Goal: Contribute content: Contribute content

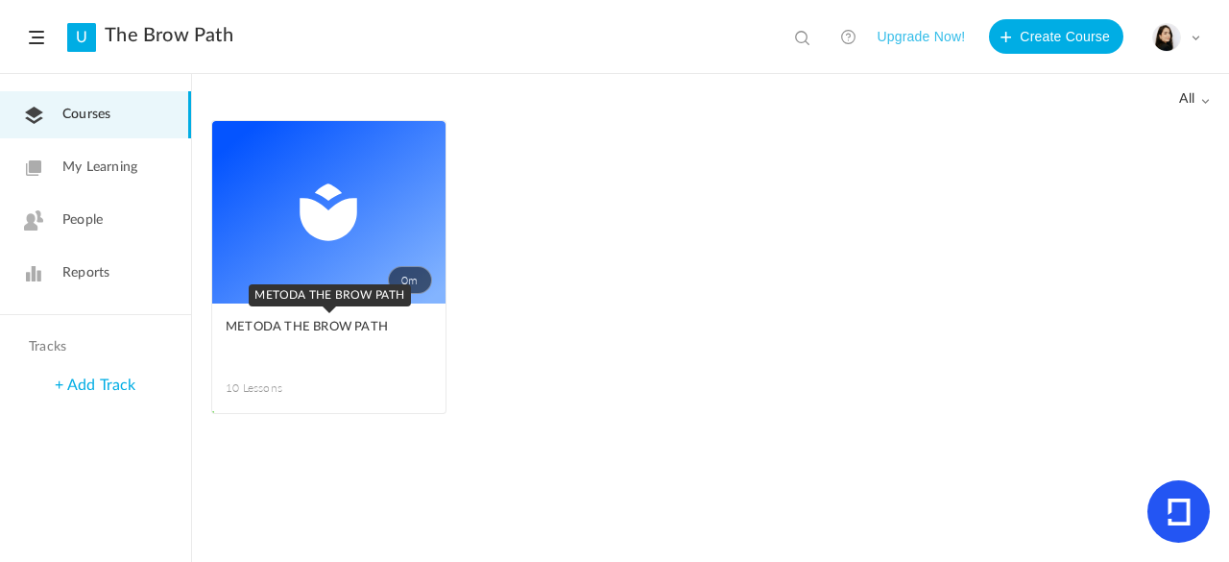
click at [323, 330] on span "METODA THE BROW PATH" at bounding box center [315, 327] width 178 height 21
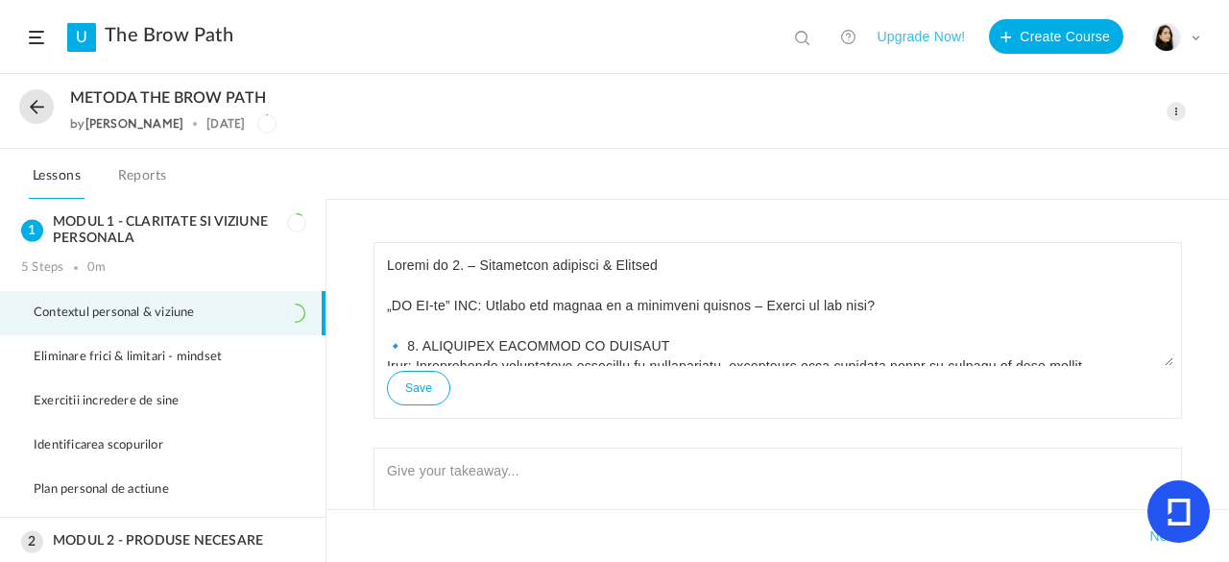
click at [1181, 107] on span at bounding box center [1176, 111] width 19 height 19
click at [1108, 151] on link "Edit" at bounding box center [1095, 154] width 181 height 36
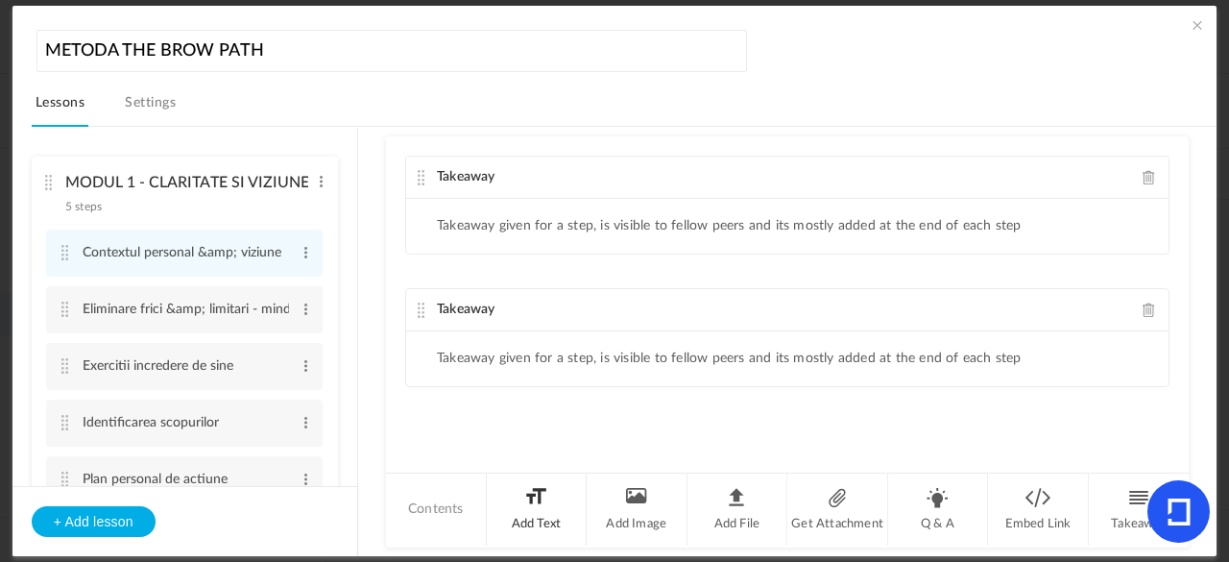
click at [503, 510] on li "Add Text" at bounding box center [537, 509] width 101 height 72
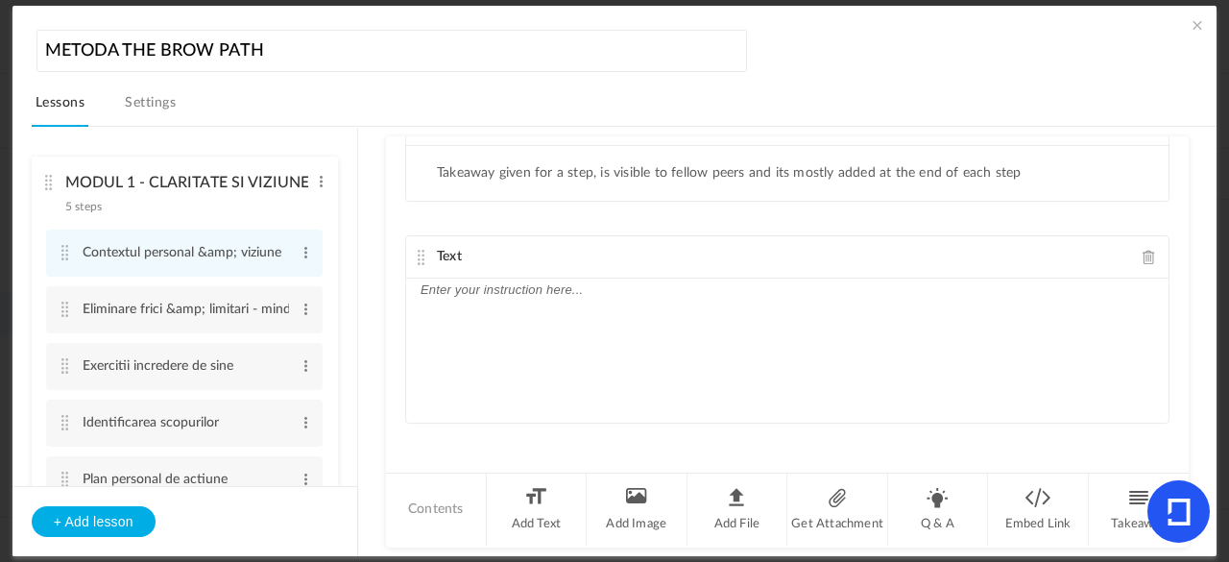
click at [555, 303] on div at bounding box center [787, 351] width 763 height 144
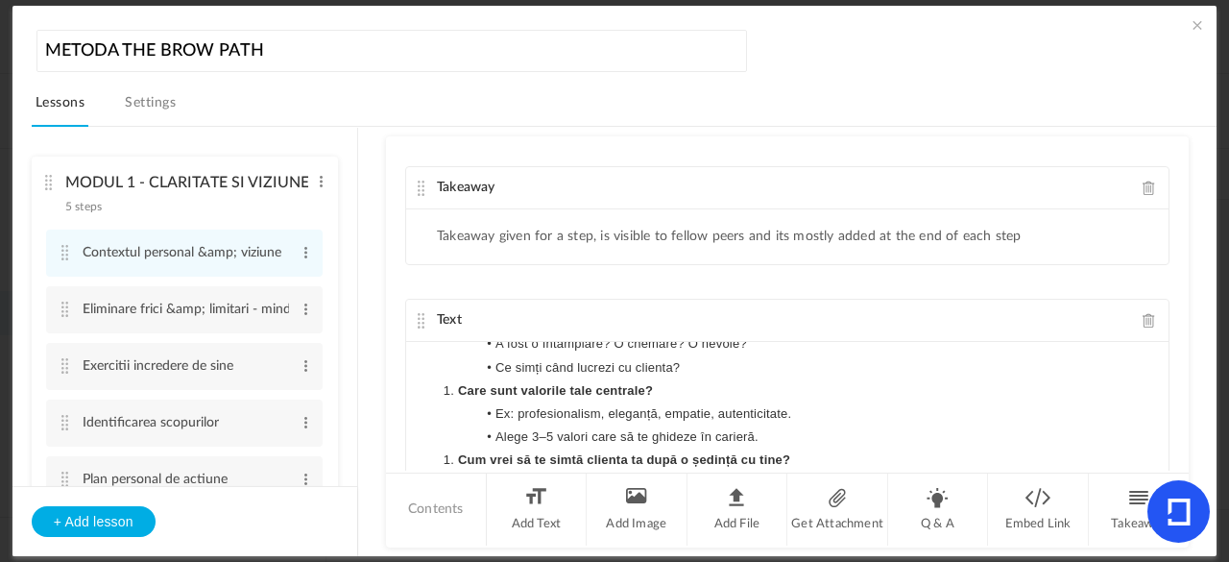
scroll to position [1166, 0]
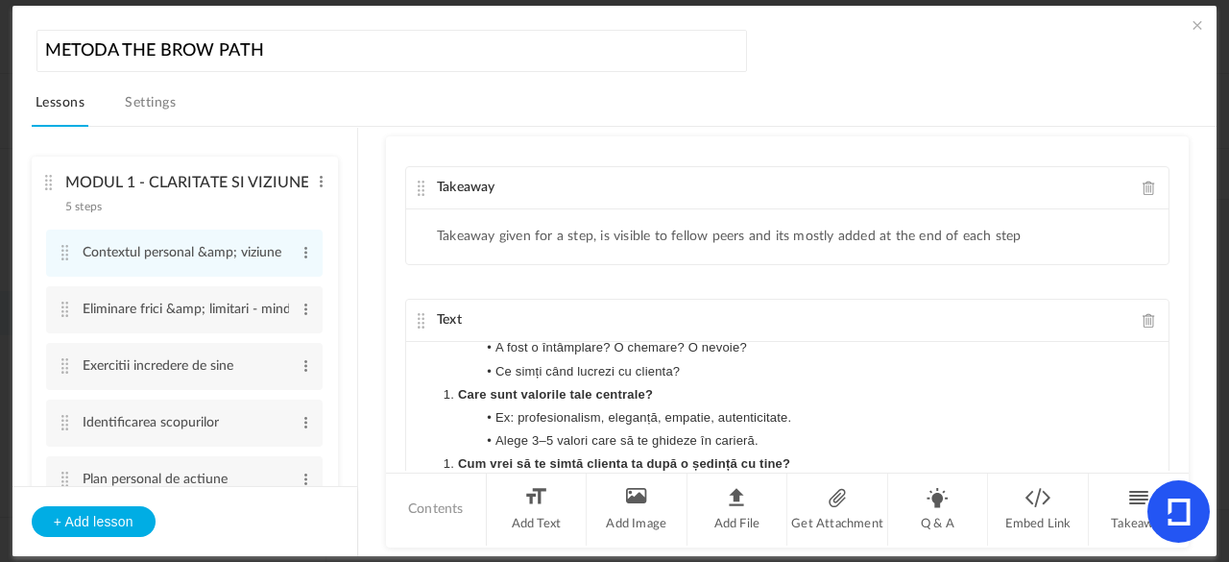
click at [424, 314] on cite at bounding box center [421, 320] width 13 height 15
click at [1191, 20] on span at bounding box center [1197, 24] width 19 height 19
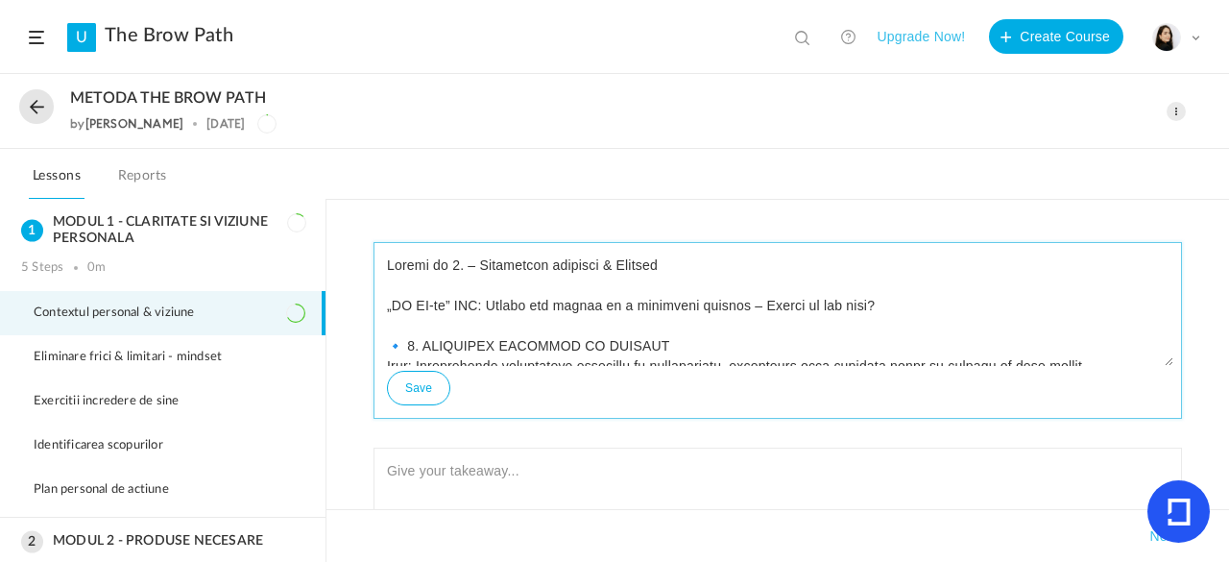
click at [969, 304] on textarea at bounding box center [777, 308] width 791 height 115
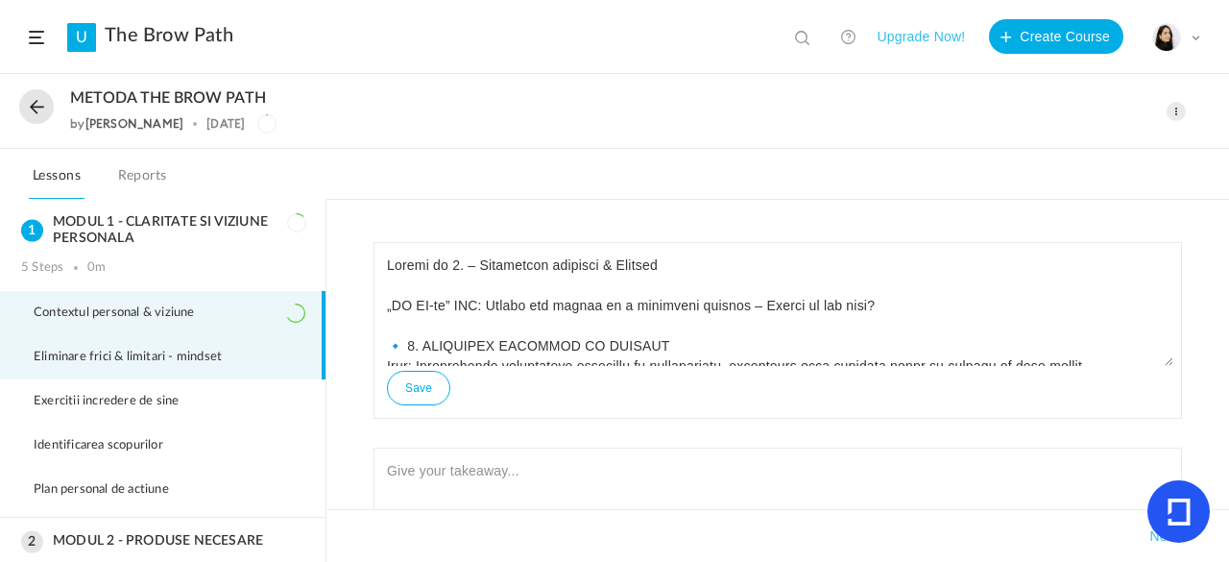
click at [242, 360] on span "Eliminare frici & limitari - mindset" at bounding box center [140, 357] width 212 height 15
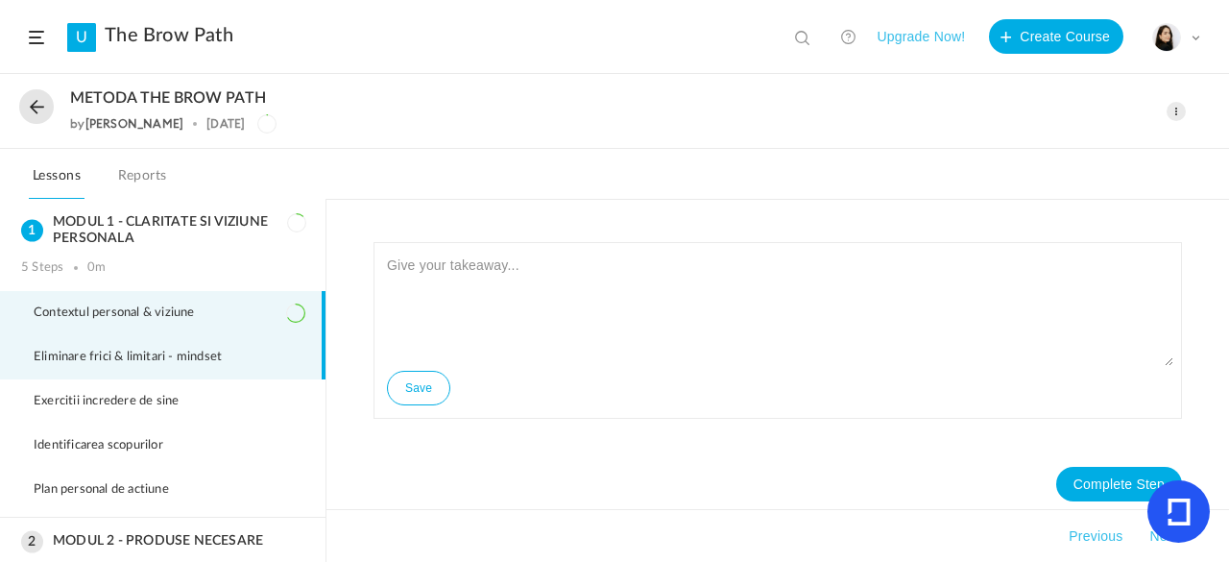
click at [252, 306] on li "Contextul personal & viziune" at bounding box center [163, 313] width 326 height 44
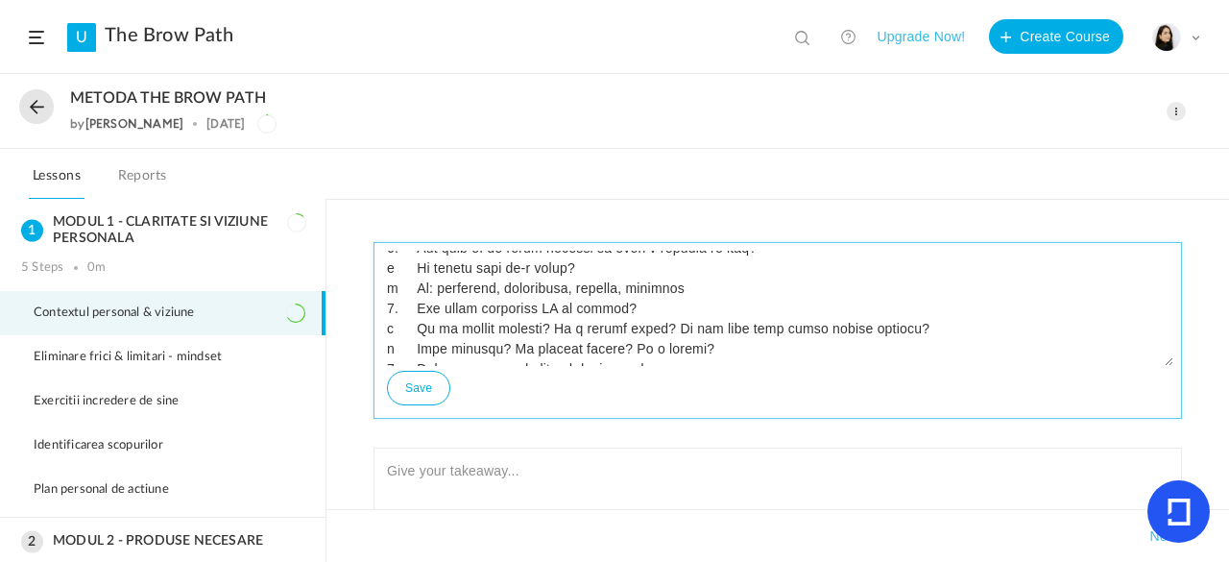
scroll to position [1165, 0]
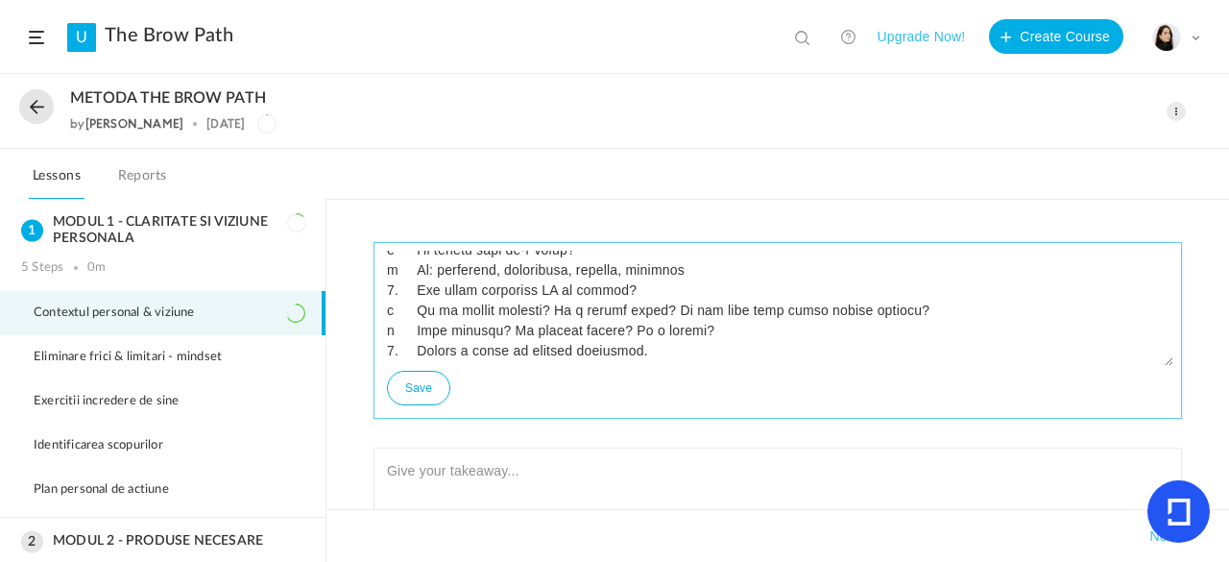
drag, startPoint x: 519, startPoint y: 257, endPoint x: 749, endPoint y: 532, distance: 358.6
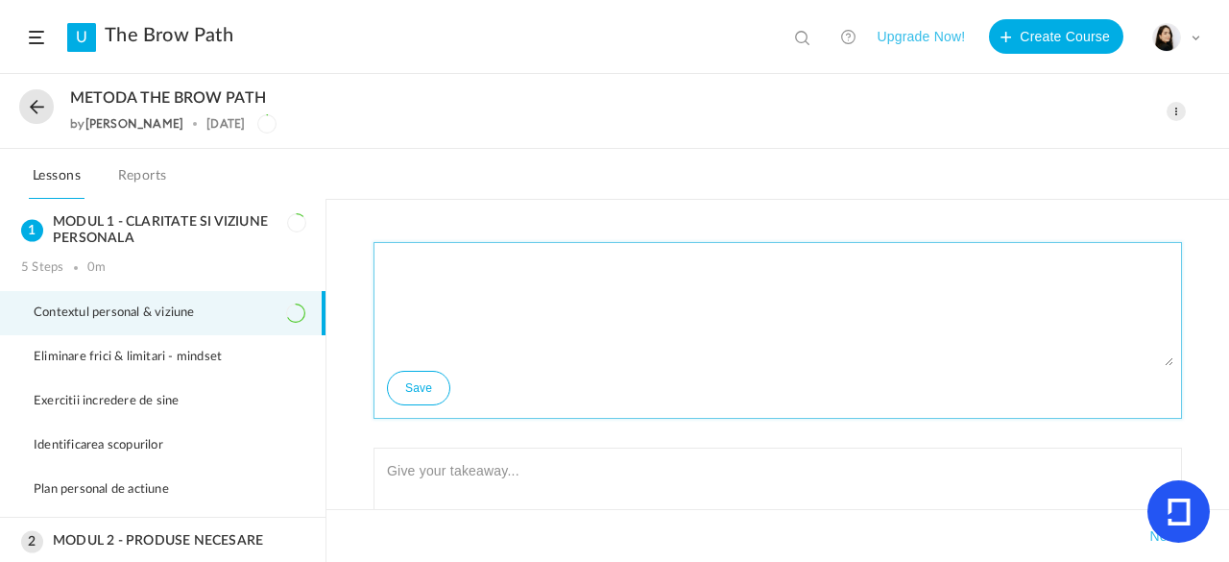
scroll to position [0, 0]
click at [1030, 318] on textarea at bounding box center [777, 308] width 791 height 115
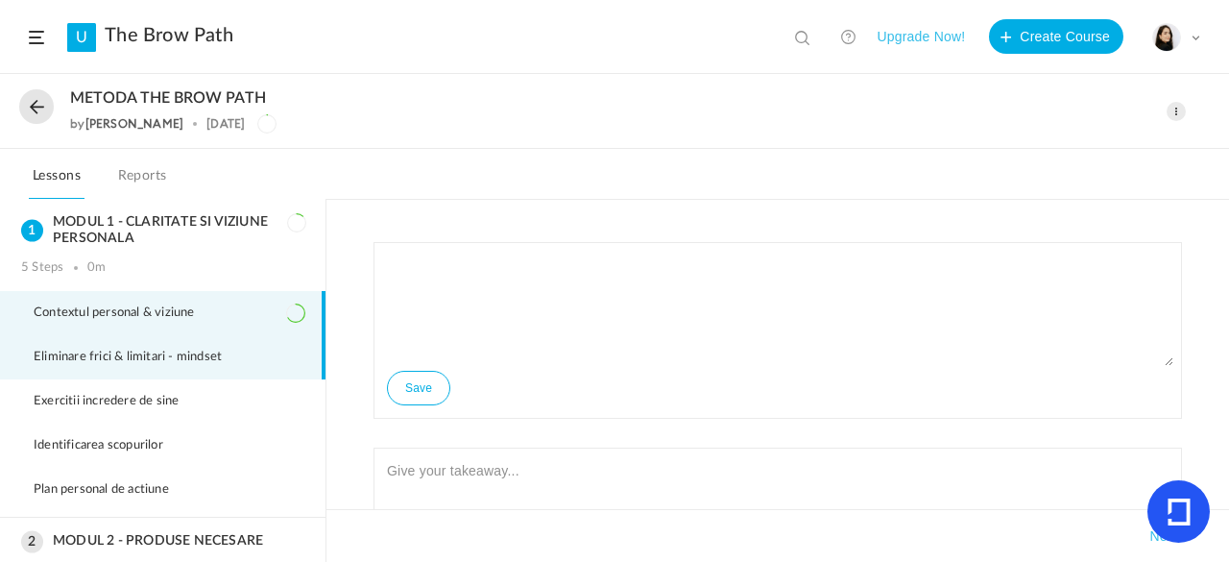
click at [251, 368] on li "Eliminare frici & limitari - mindset" at bounding box center [163, 357] width 326 height 44
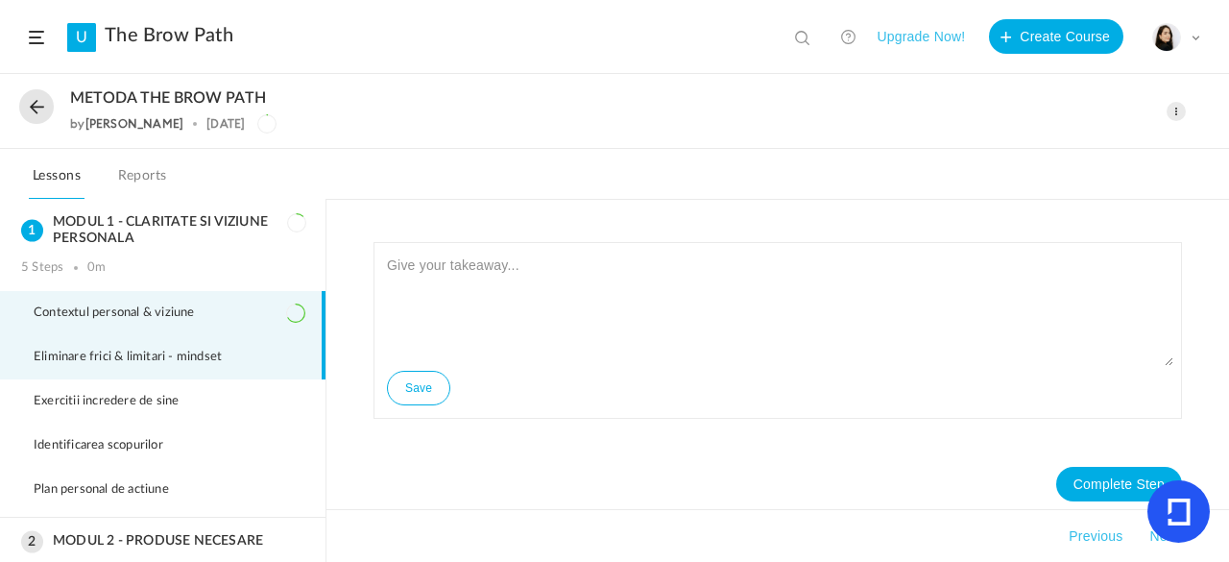
click at [254, 301] on li "Contextul personal & viziune" at bounding box center [163, 313] width 326 height 44
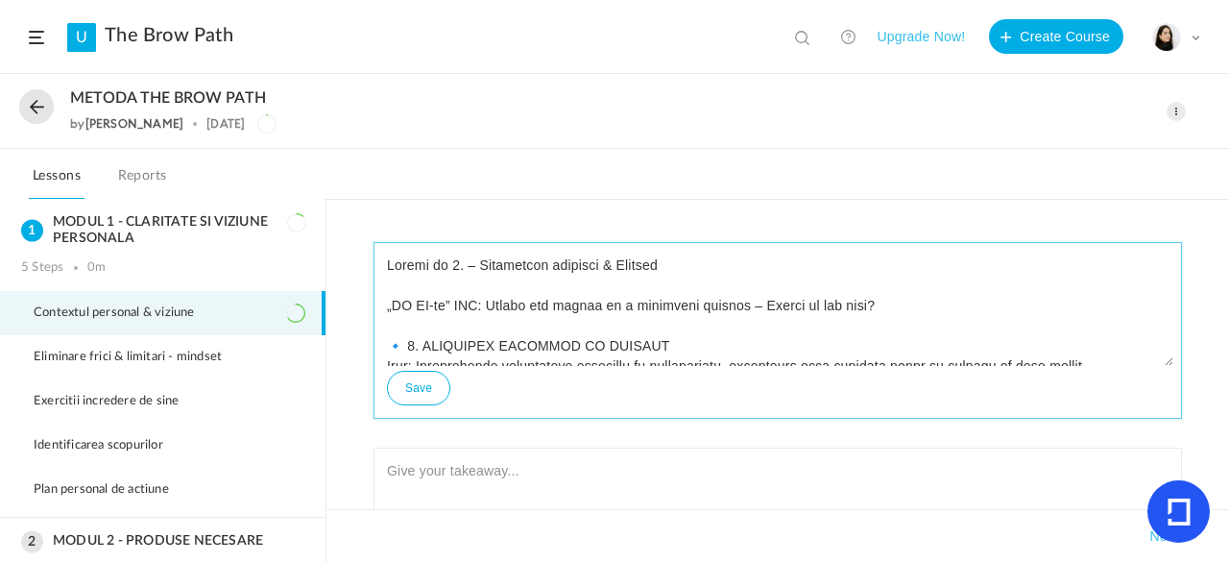
click at [426, 387] on button "Save" at bounding box center [418, 388] width 63 height 35
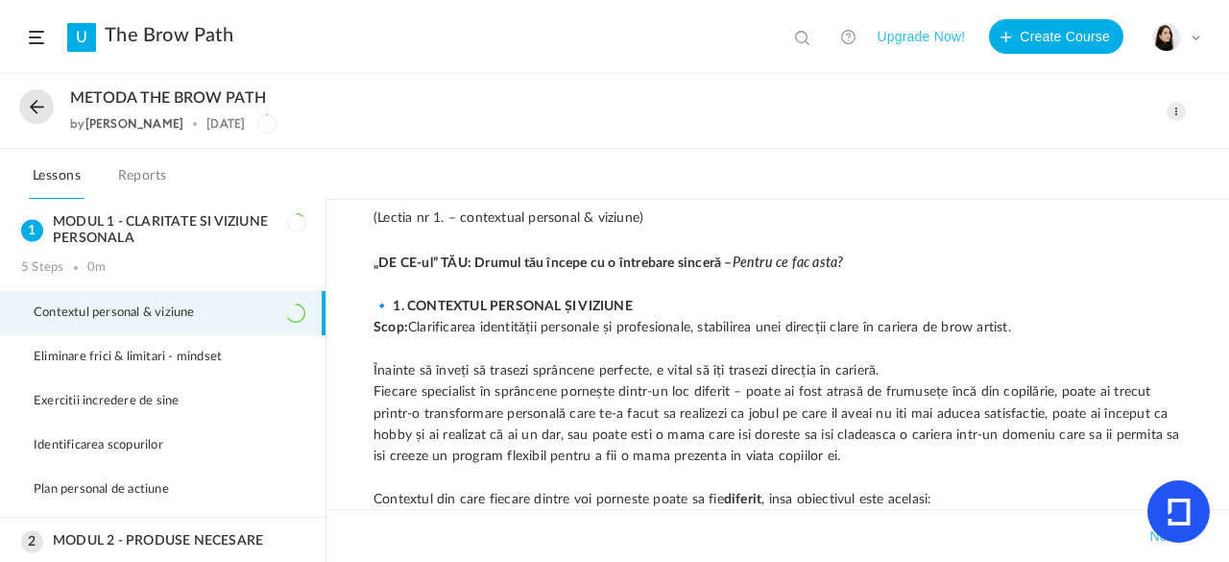
scroll to position [662, 0]
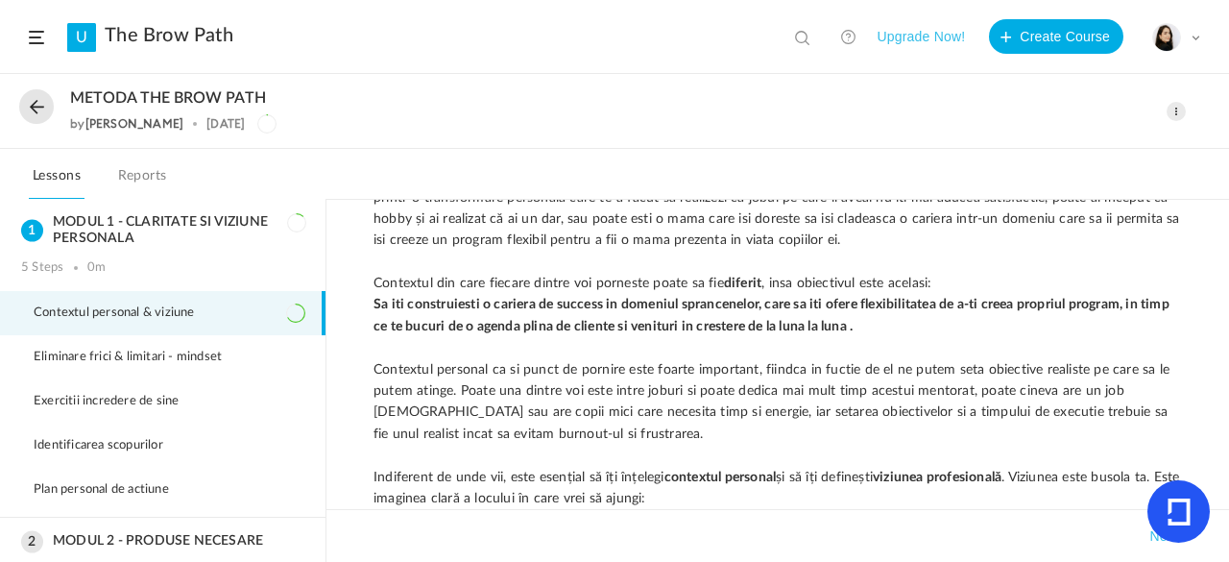
click at [1228, 343] on div "Save Save (Lectia nr 1. – contextual personal & viziune) „DE CE-ul” TĂU: Drumul…" at bounding box center [778, 381] width 903 height 363
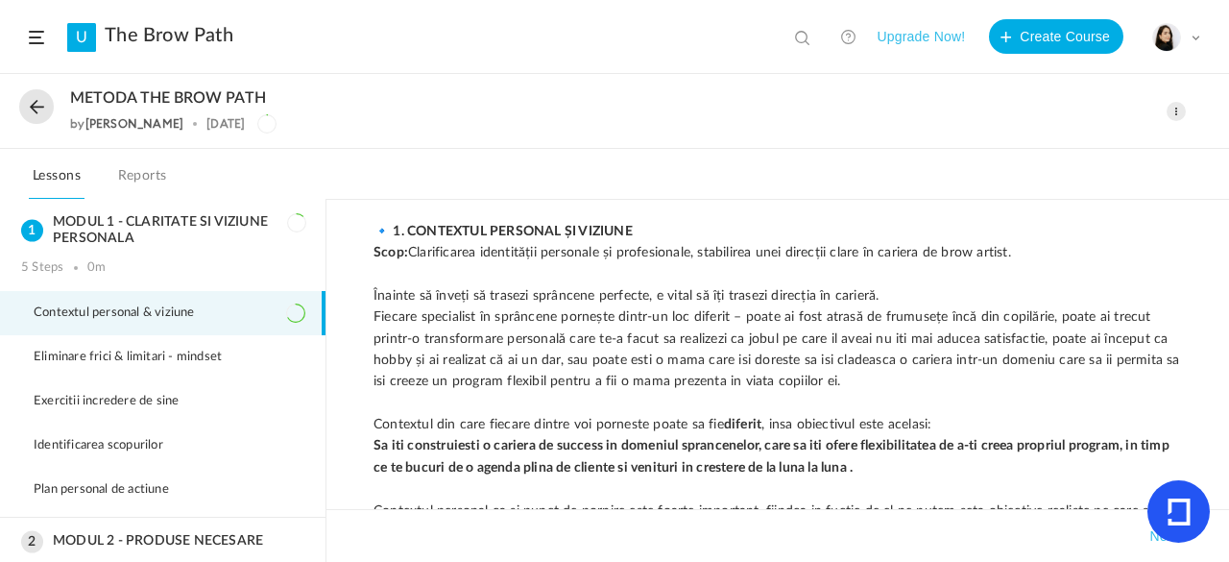
scroll to position [548, 0]
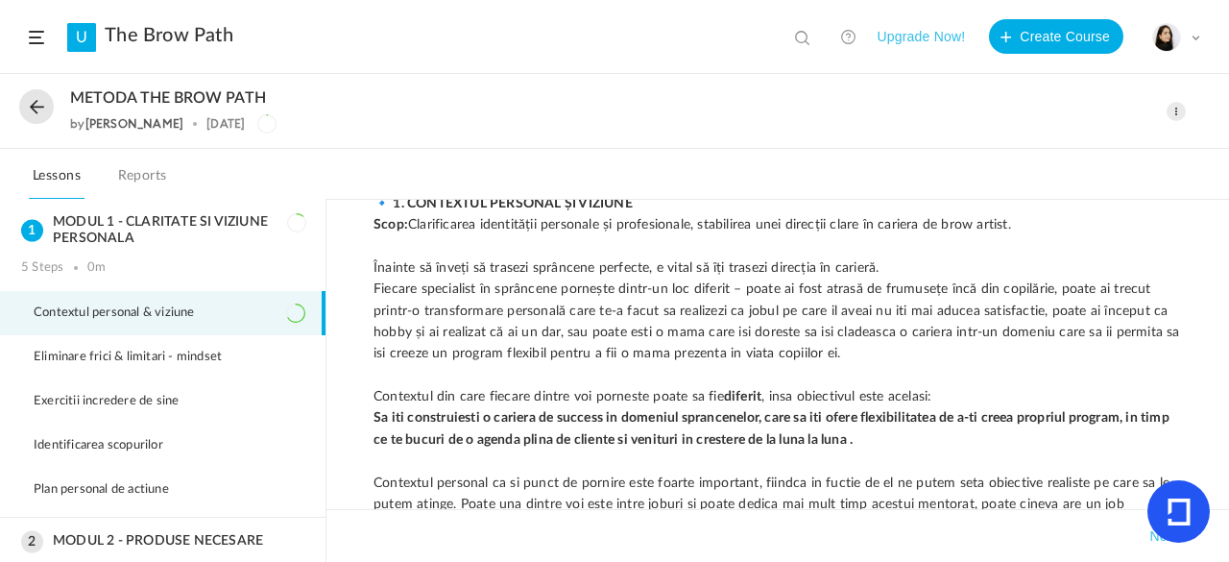
click at [1185, 105] on div "Edit Delete Move to draft Remove Progress" at bounding box center [1176, 111] width 19 height 19
click at [1045, 148] on link "Edit" at bounding box center [1095, 154] width 181 height 36
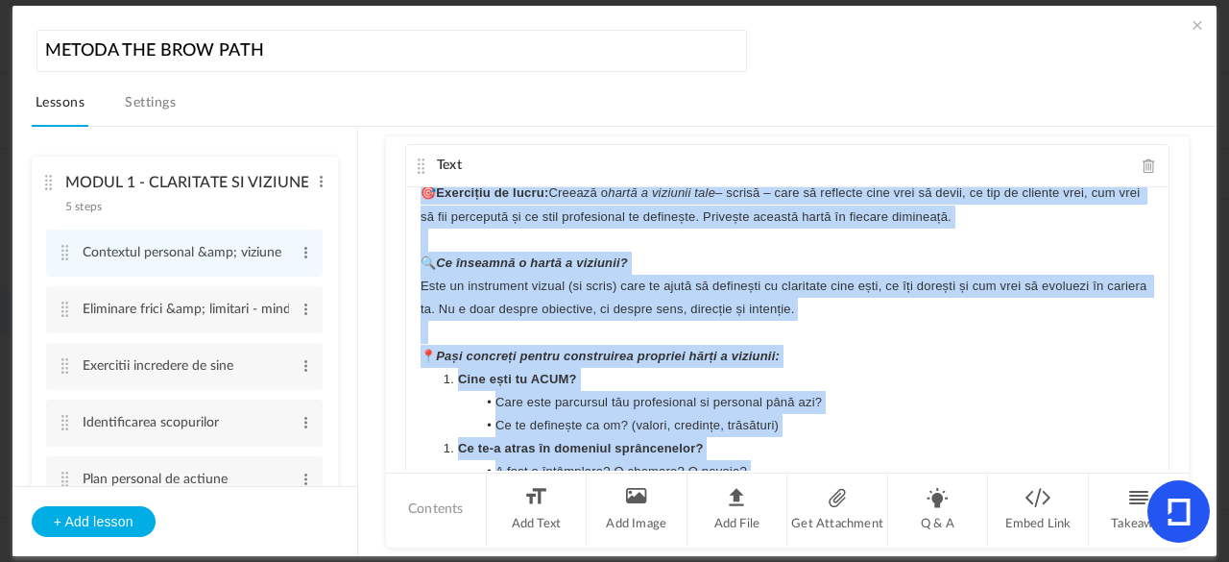
scroll to position [330, 0]
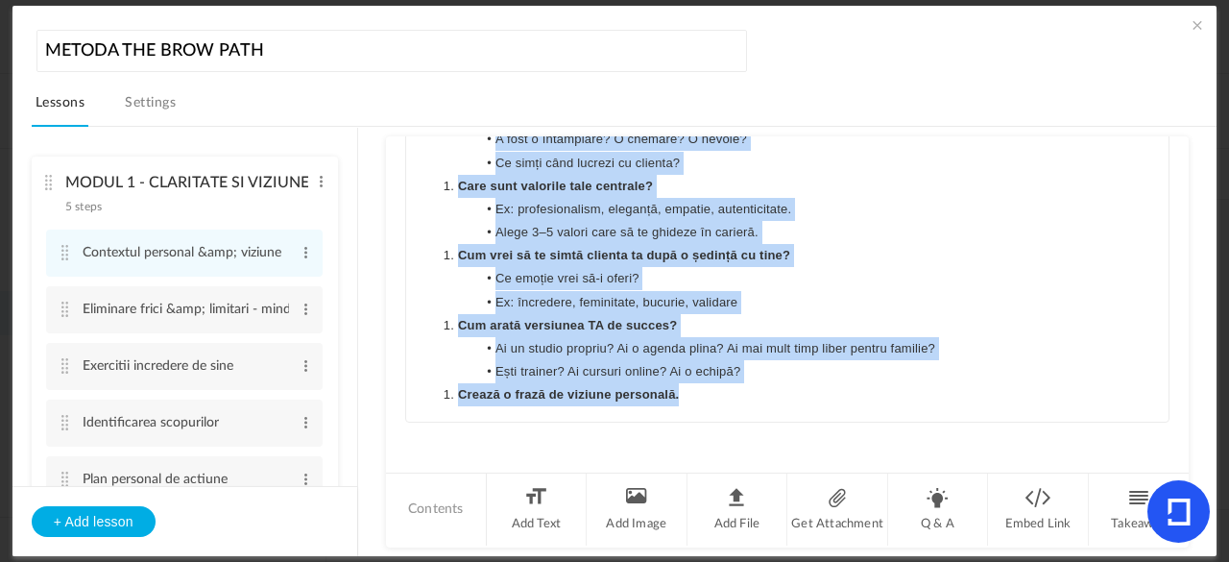
drag, startPoint x: 469, startPoint y: 341, endPoint x: 803, endPoint y: 435, distance: 347.2
click at [803, 435] on div "Takeaway Takeaway given for a step, is visible to fellow peers and its mostly a…" at bounding box center [787, 303] width 803 height 334
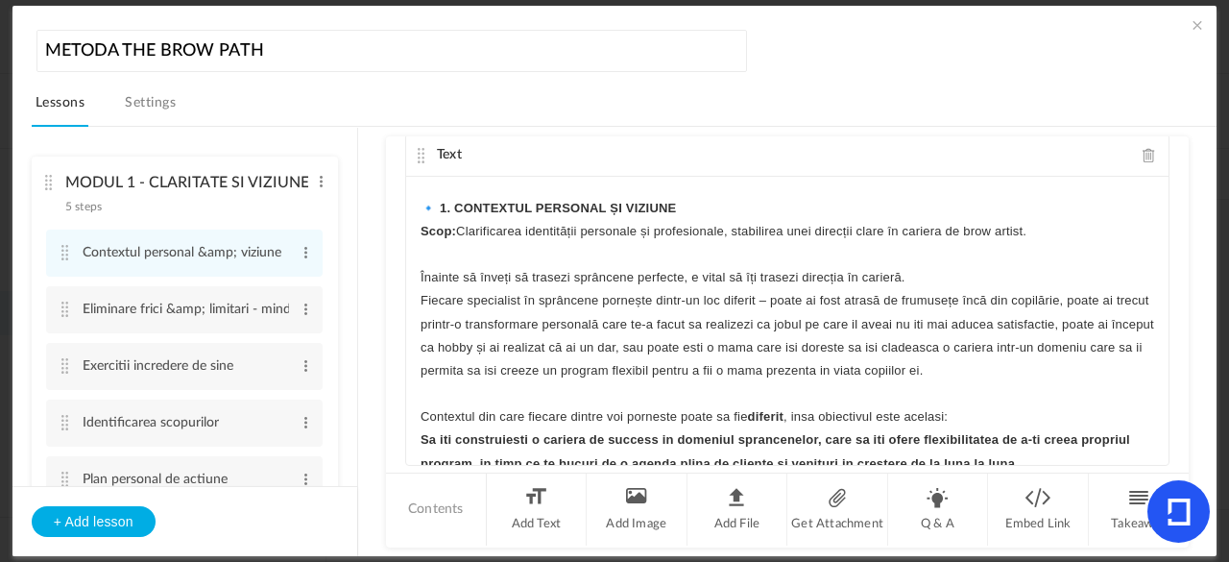
scroll to position [0, 0]
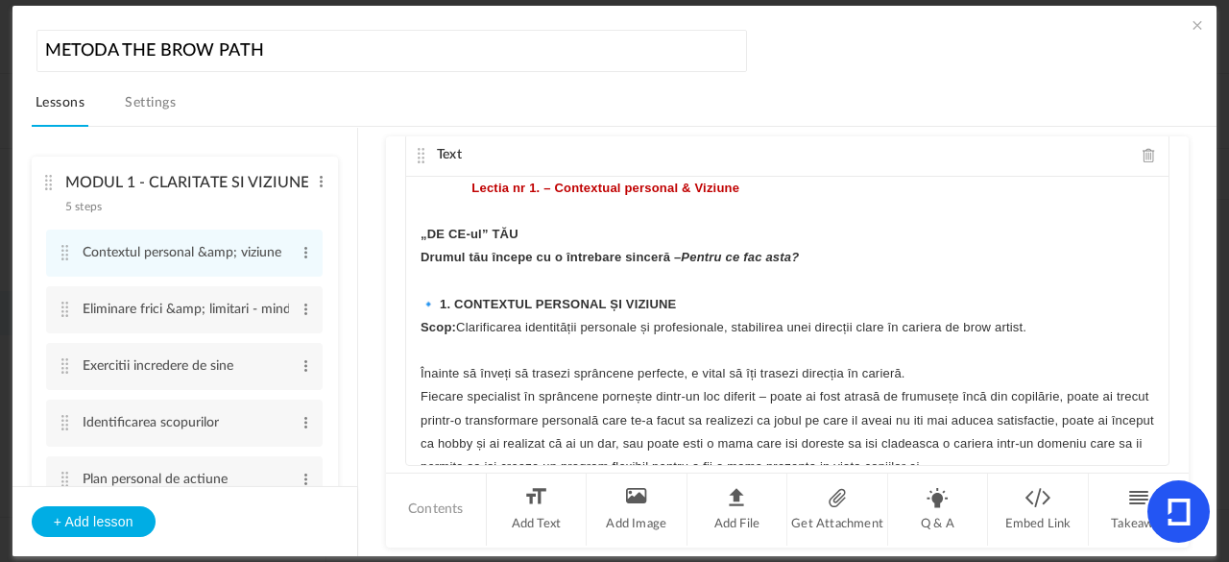
click at [472, 181] on strong "Lectia nr 1. – Contextual personal & Viziune" at bounding box center [606, 188] width 268 height 14
click at [519, 227] on strong "„DE CE-ul” TĂU" at bounding box center [470, 234] width 98 height 14
click at [435, 246] on p "Drumul tău începe cu o întrebare sinceră – Pentru ce fac asta?" at bounding box center [788, 257] width 734 height 23
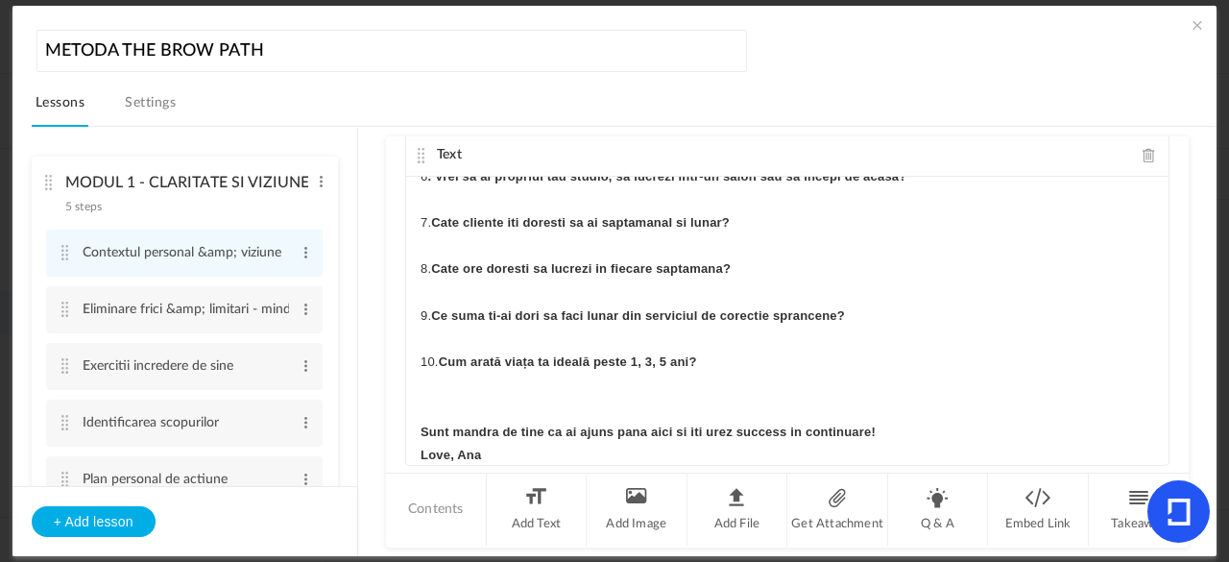
scroll to position [1212, 0]
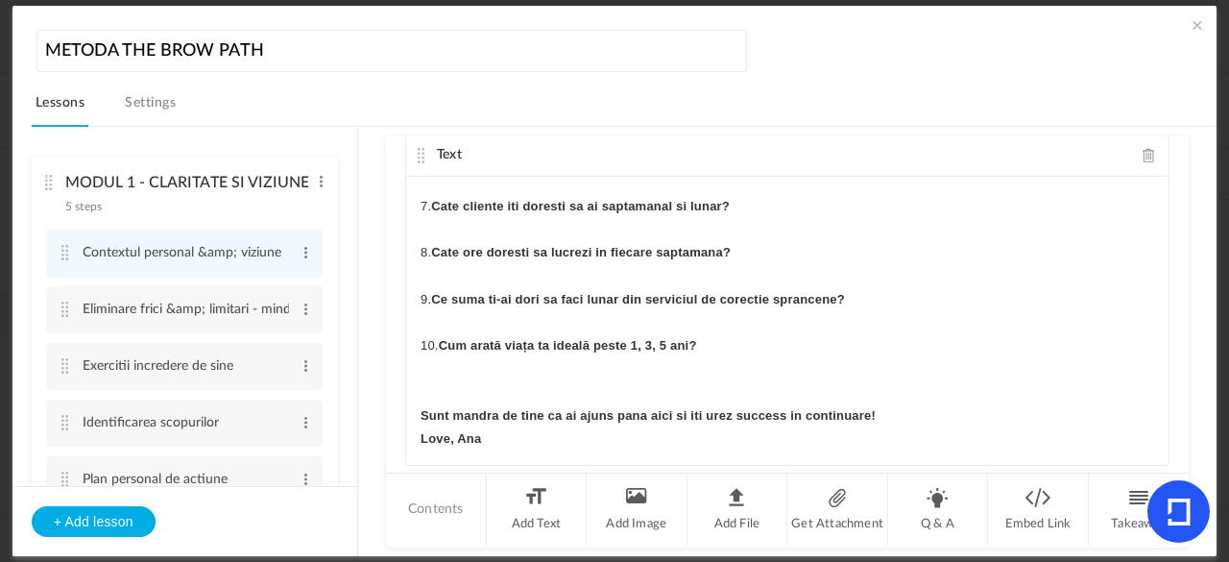
click at [415, 152] on cite at bounding box center [421, 155] width 13 height 15
click at [1195, 18] on span at bounding box center [1197, 24] width 19 height 19
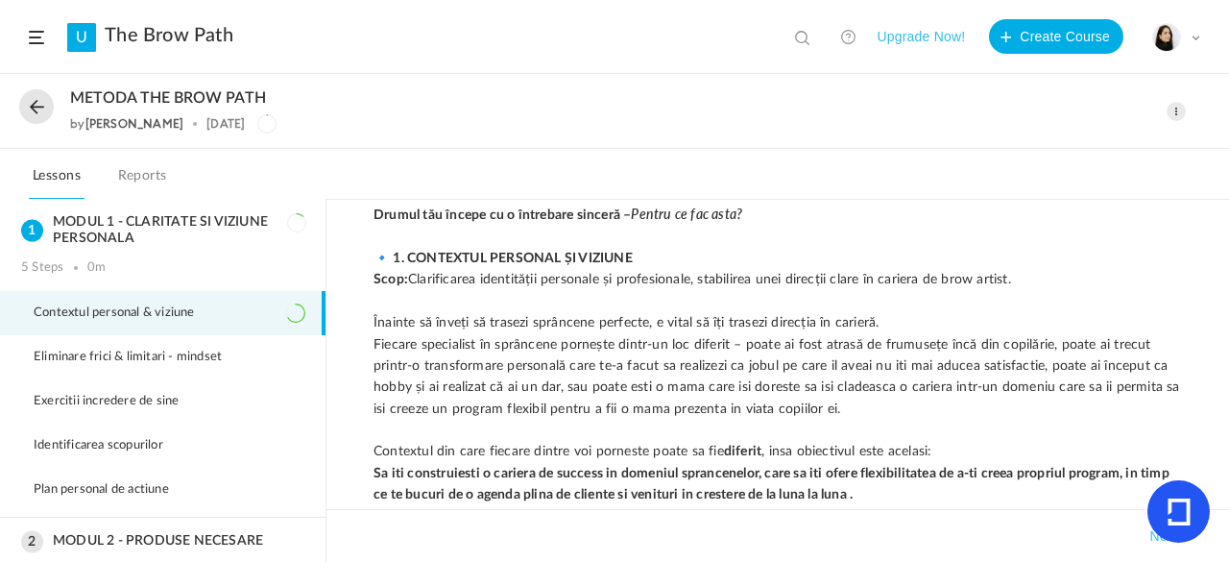
scroll to position [0, 0]
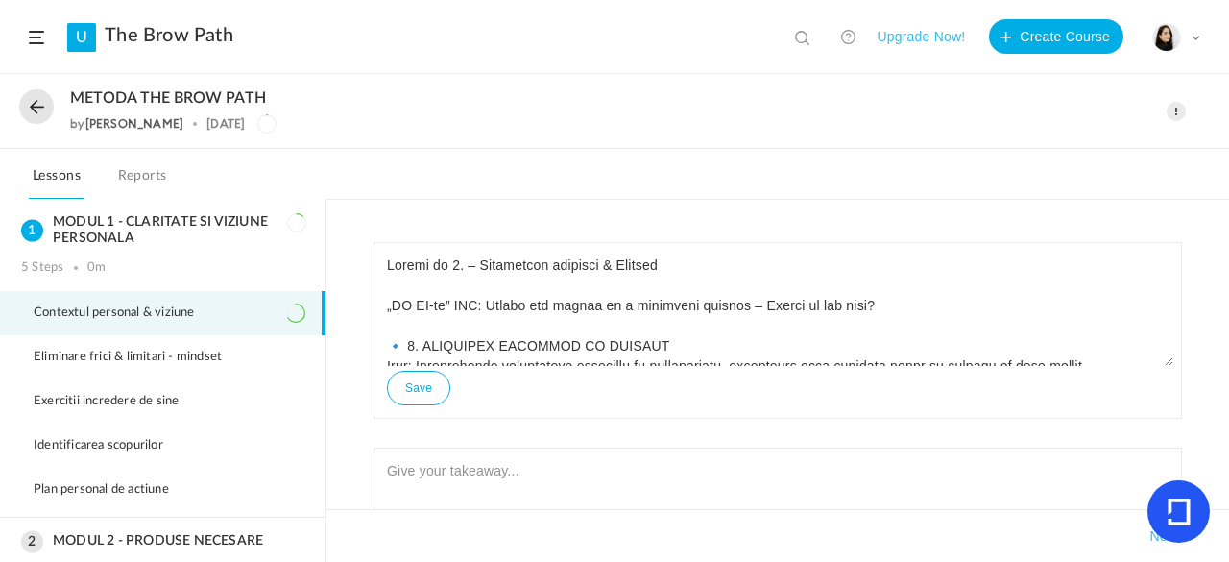
click at [1179, 112] on span at bounding box center [1176, 111] width 19 height 19
click at [1085, 149] on link "Edit" at bounding box center [1095, 154] width 181 height 36
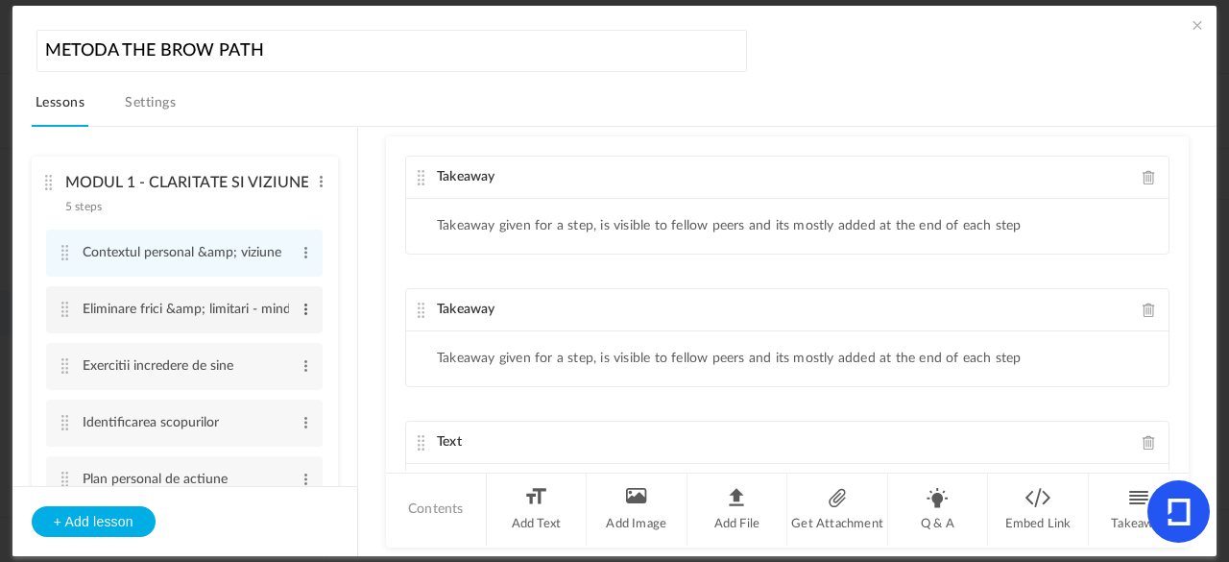
click at [300, 306] on span at bounding box center [306, 309] width 14 height 19
click at [73, 307] on li "Eliminare frici &amp; limitari - mindset Edit Delete" at bounding box center [184, 309] width 277 height 47
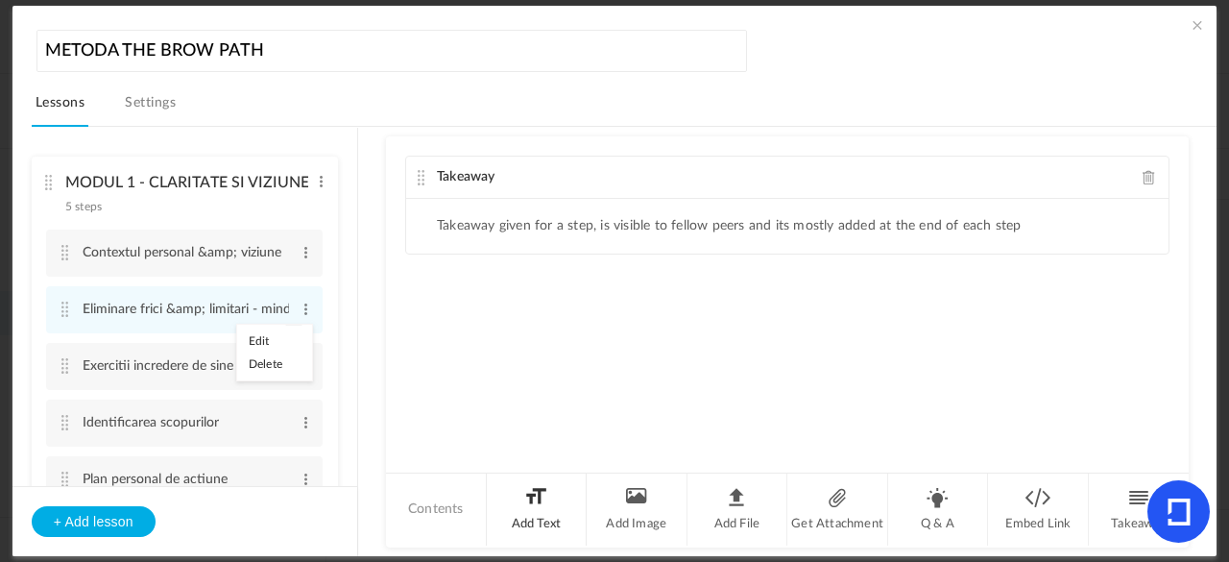
click at [534, 505] on li "Add Text" at bounding box center [537, 509] width 101 height 72
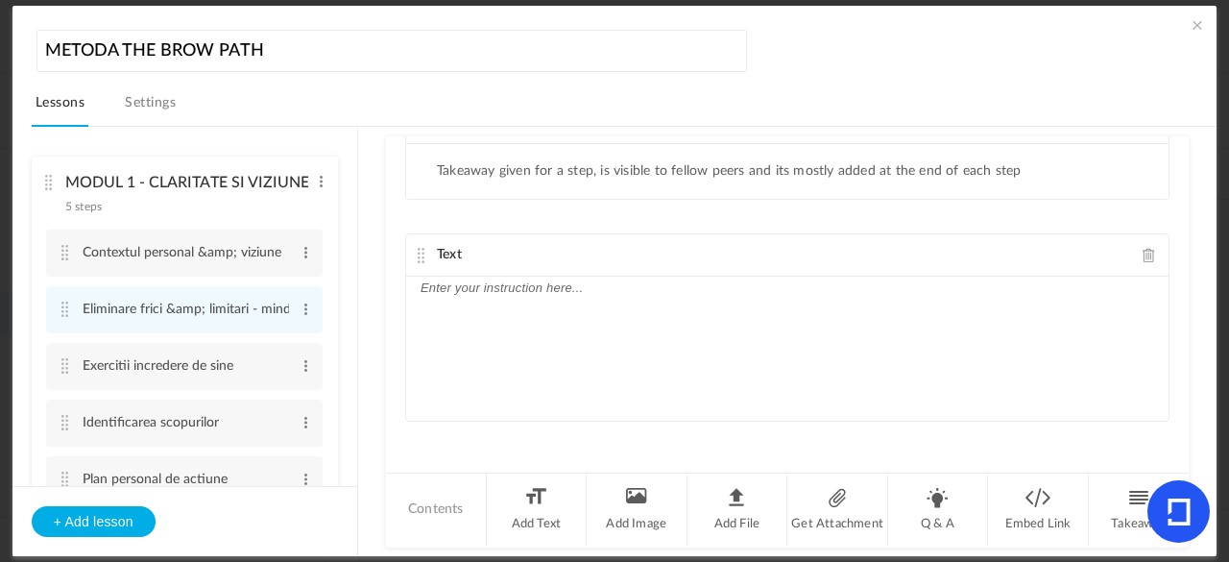
click at [545, 293] on p at bounding box center [788, 288] width 734 height 23
drag, startPoint x: 545, startPoint y: 293, endPoint x: 511, endPoint y: 297, distance: 34.8
click at [511, 297] on div at bounding box center [787, 349] width 763 height 144
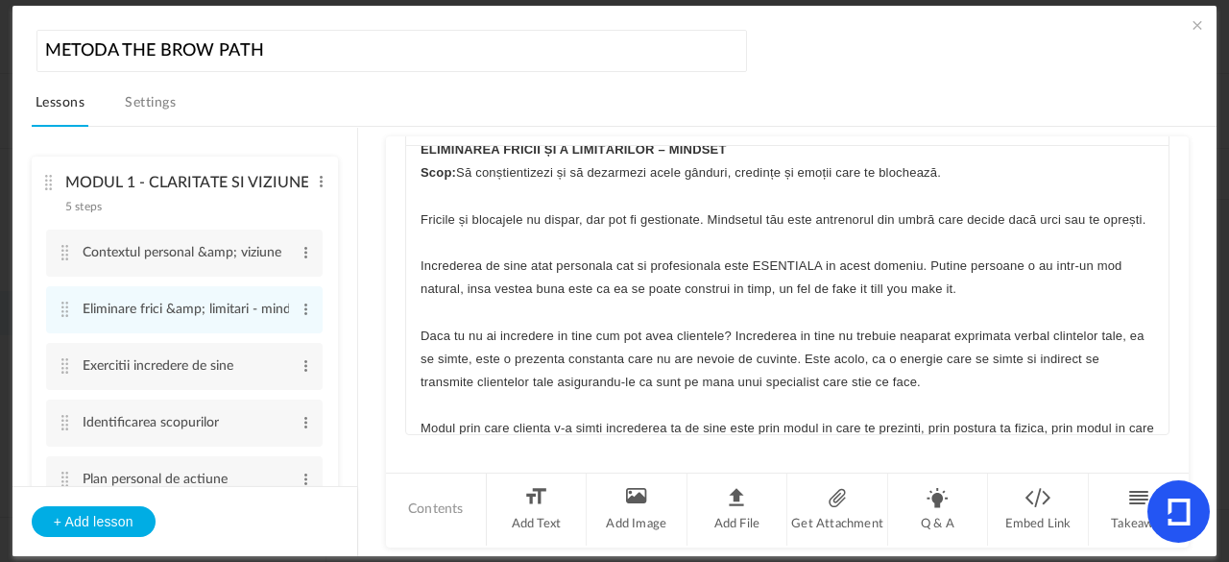
scroll to position [0, 0]
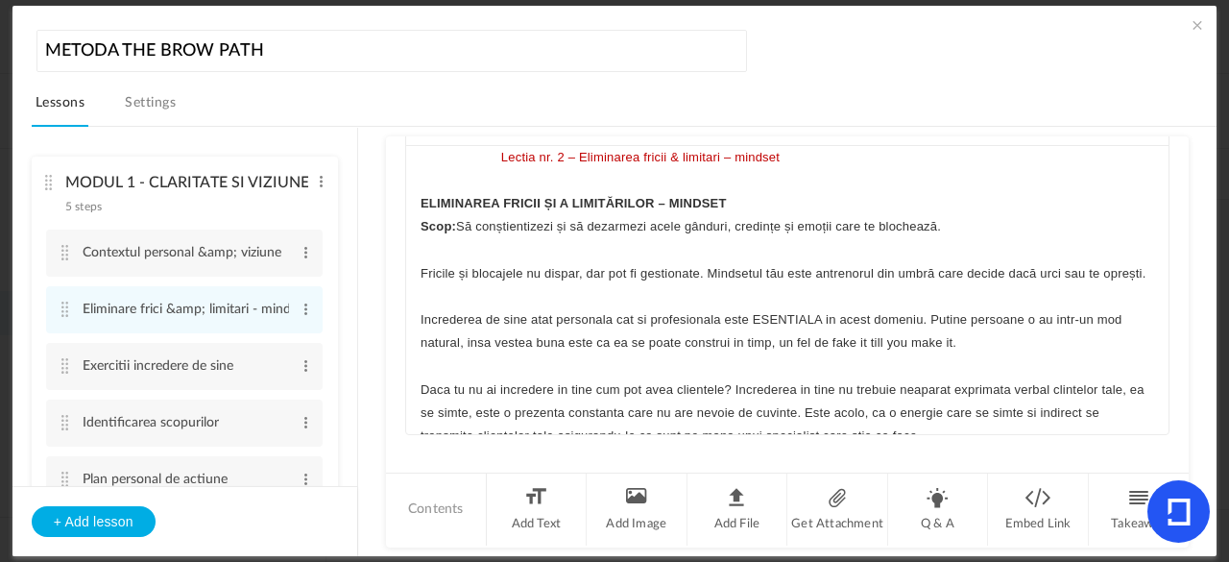
click at [497, 151] on p "Lectia nr. 2 – Eliminarea fricii & limitari – mindset" at bounding box center [788, 157] width 734 height 23
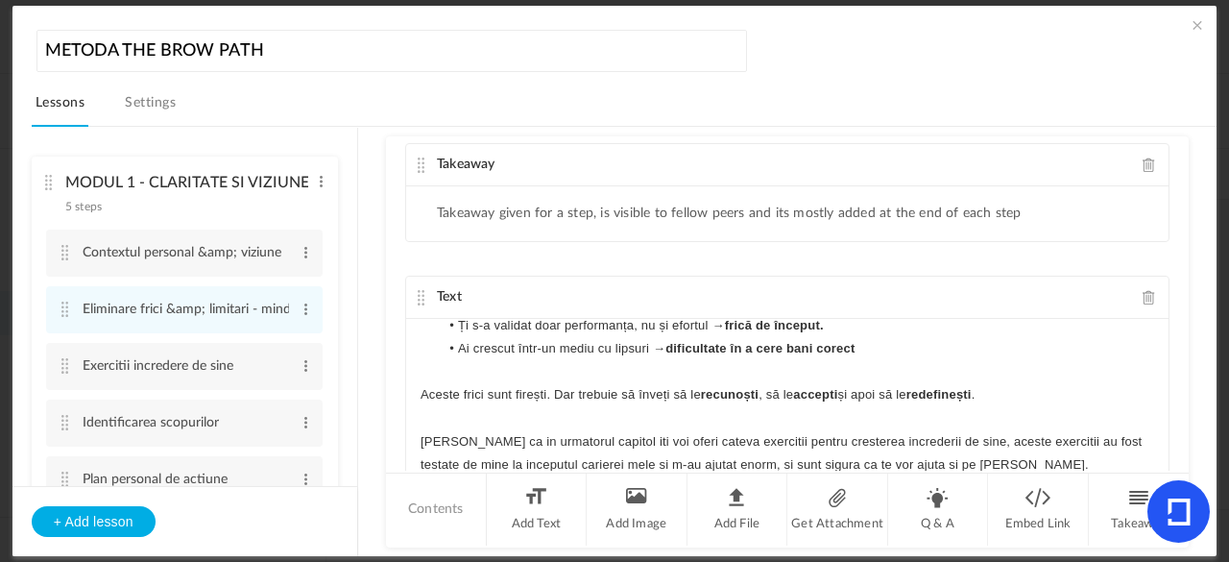
scroll to position [13, 0]
click at [419, 293] on cite at bounding box center [421, 296] width 13 height 15
click at [1198, 31] on span at bounding box center [1197, 24] width 19 height 19
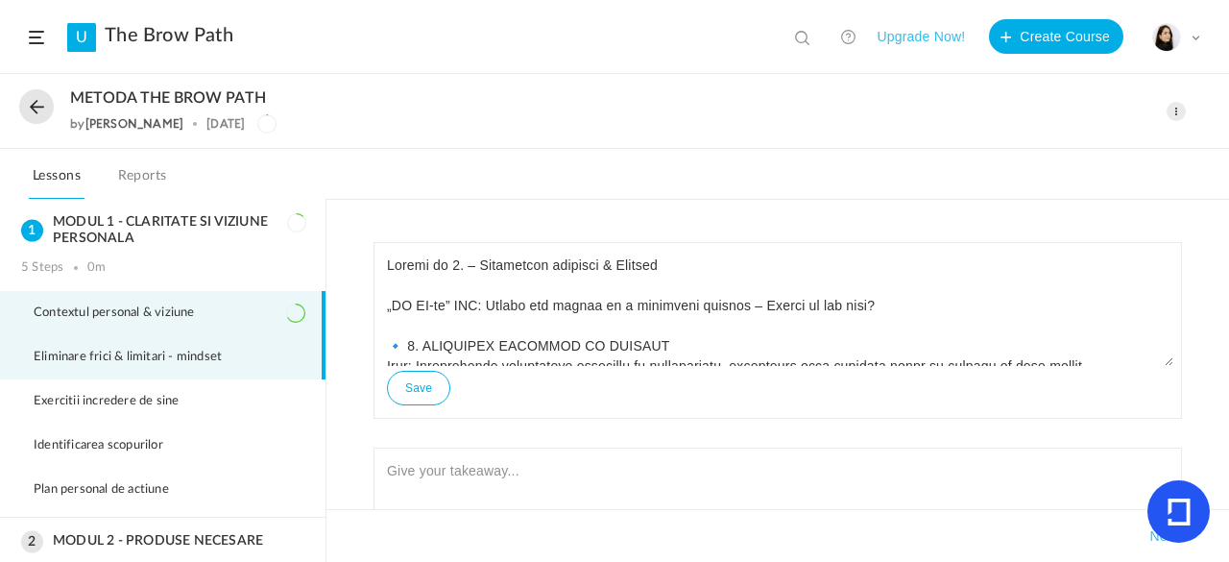
click at [236, 359] on span "Eliminare frici & limitari - mindset" at bounding box center [140, 357] width 212 height 15
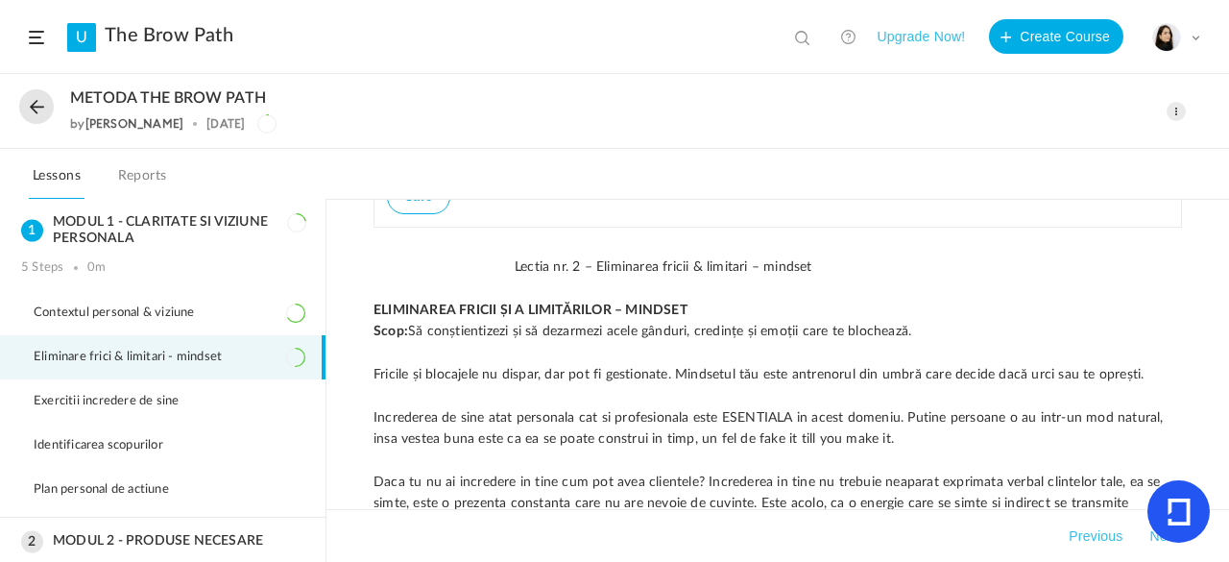
scroll to position [0, 0]
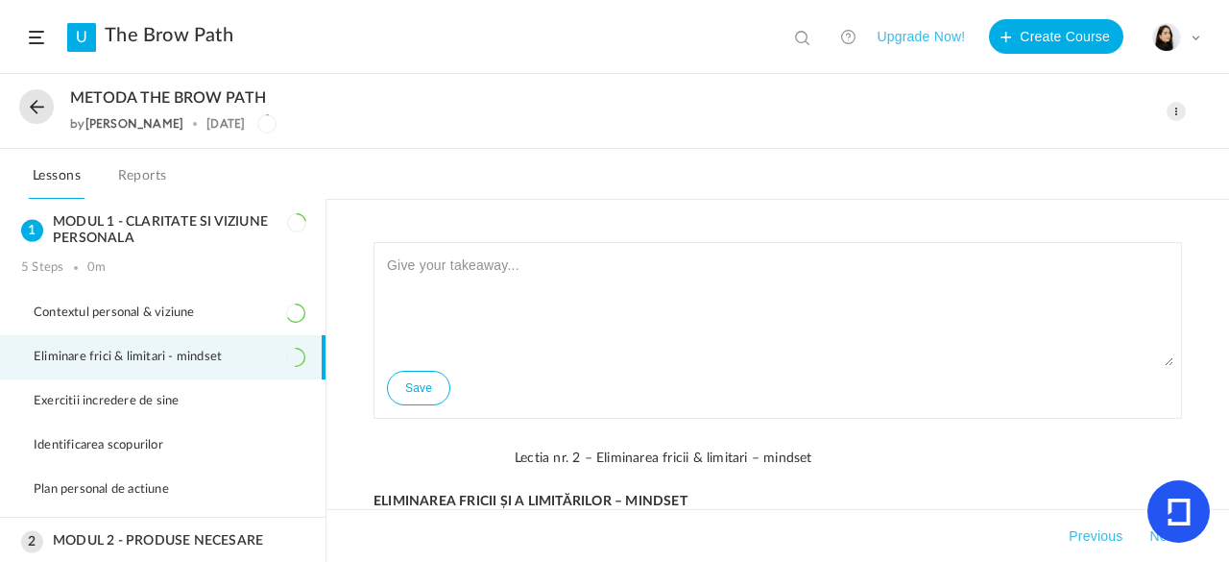
click at [1166, 354] on textarea at bounding box center [777, 308] width 791 height 115
drag, startPoint x: 1166, startPoint y: 354, endPoint x: 1168, endPoint y: 256, distance: 98.0
click at [1168, 256] on textarea at bounding box center [777, 308] width 791 height 115
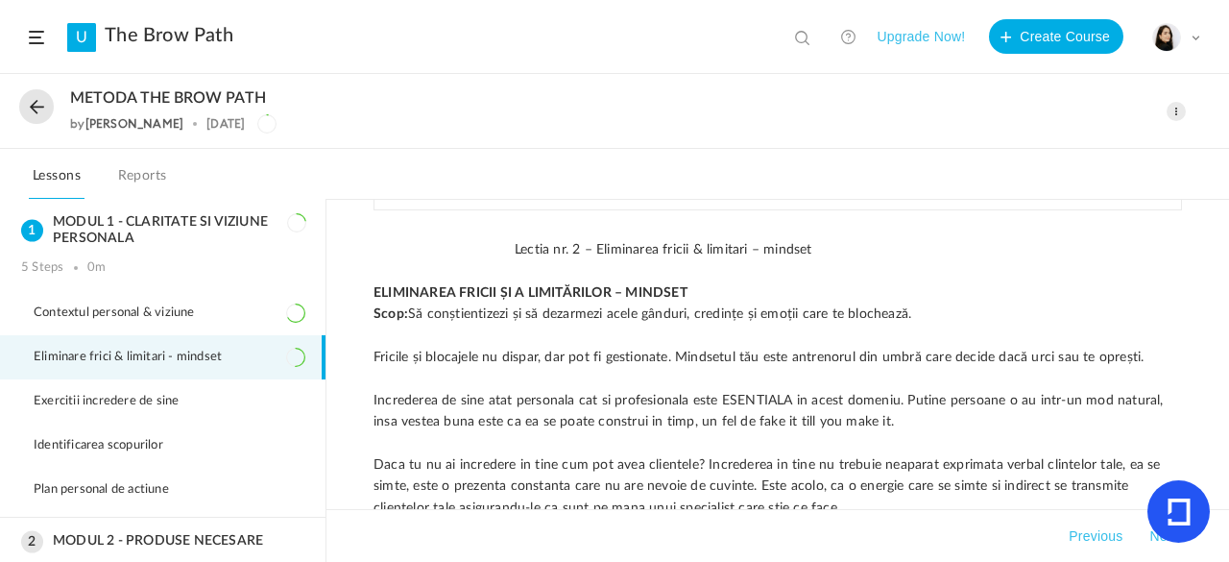
scroll to position [210, 0]
click at [494, 241] on p "Lectia nr. 2 – Eliminarea fricii & limitari – mindset" at bounding box center [778, 247] width 809 height 21
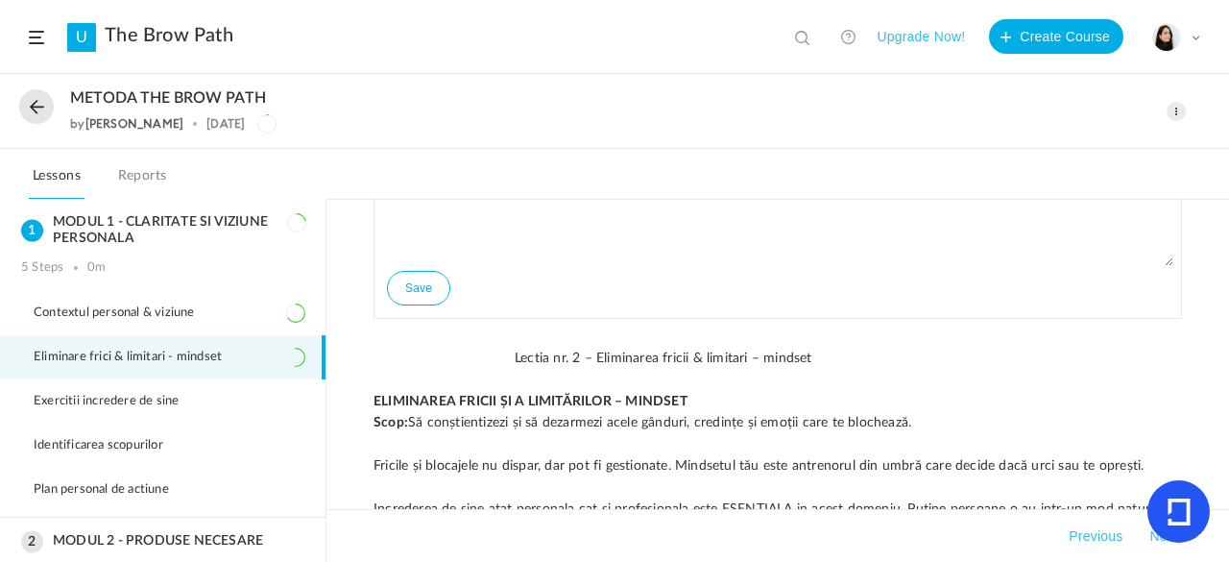
scroll to position [117, 0]
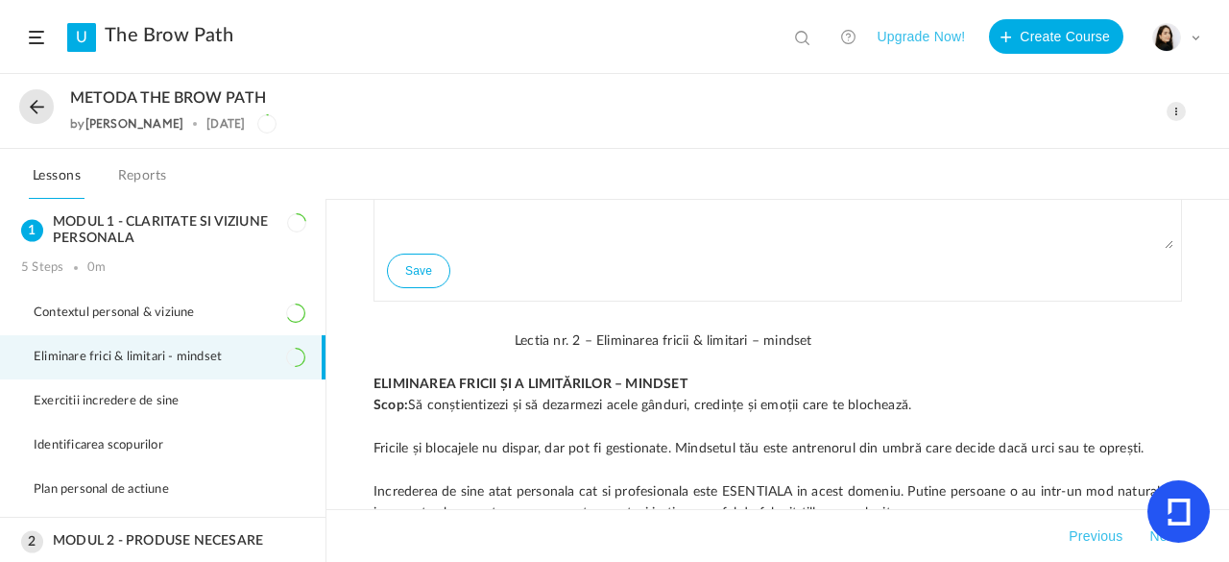
click at [1179, 109] on span at bounding box center [1176, 111] width 19 height 19
click at [1026, 157] on link "Edit" at bounding box center [1095, 154] width 181 height 36
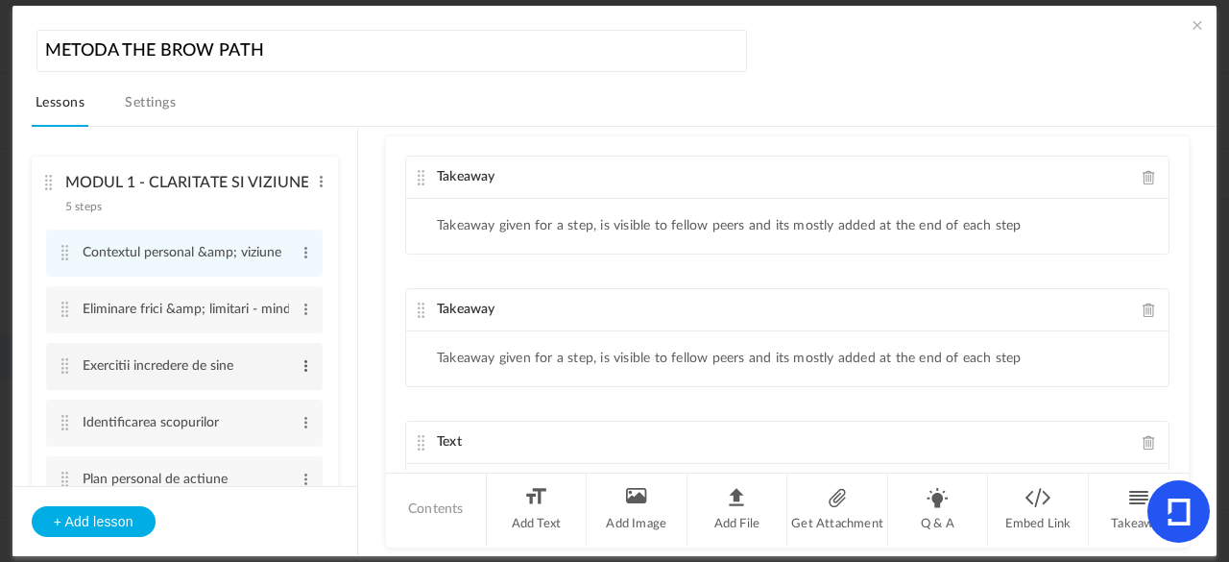
click at [305, 367] on span at bounding box center [306, 365] width 14 height 19
click at [163, 347] on li "Exercitii incredere de sine Edit Delete" at bounding box center [184, 366] width 277 height 47
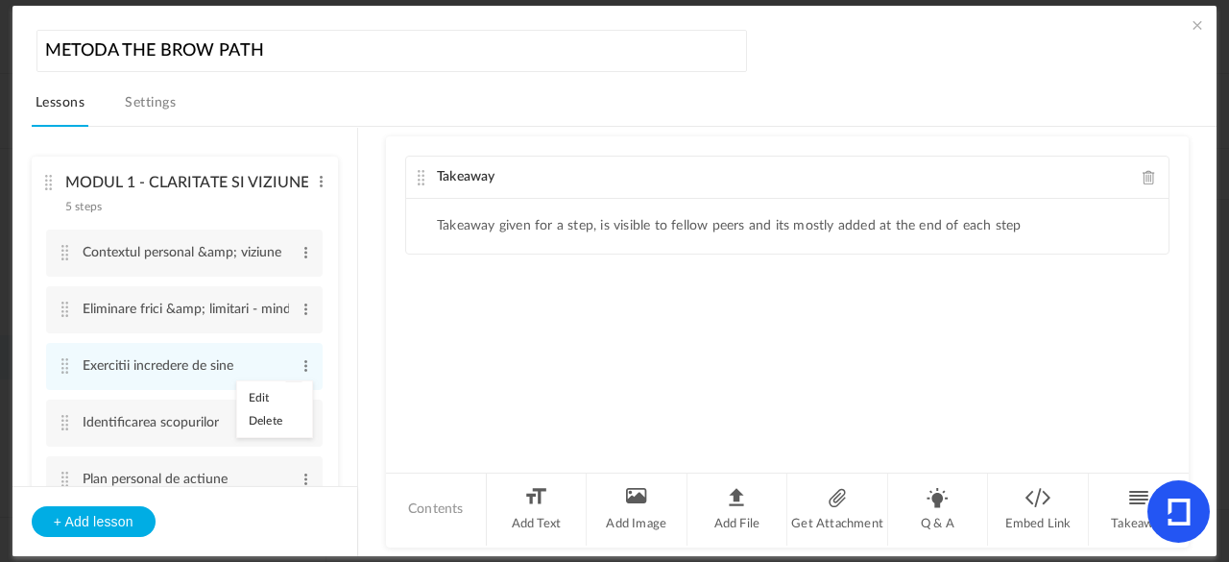
click at [554, 368] on div "Takeaway Takeaway given for a step, is visible to fellow peers and its mostly a…" at bounding box center [787, 303] width 803 height 334
click at [530, 497] on li "Add Text" at bounding box center [537, 509] width 101 height 72
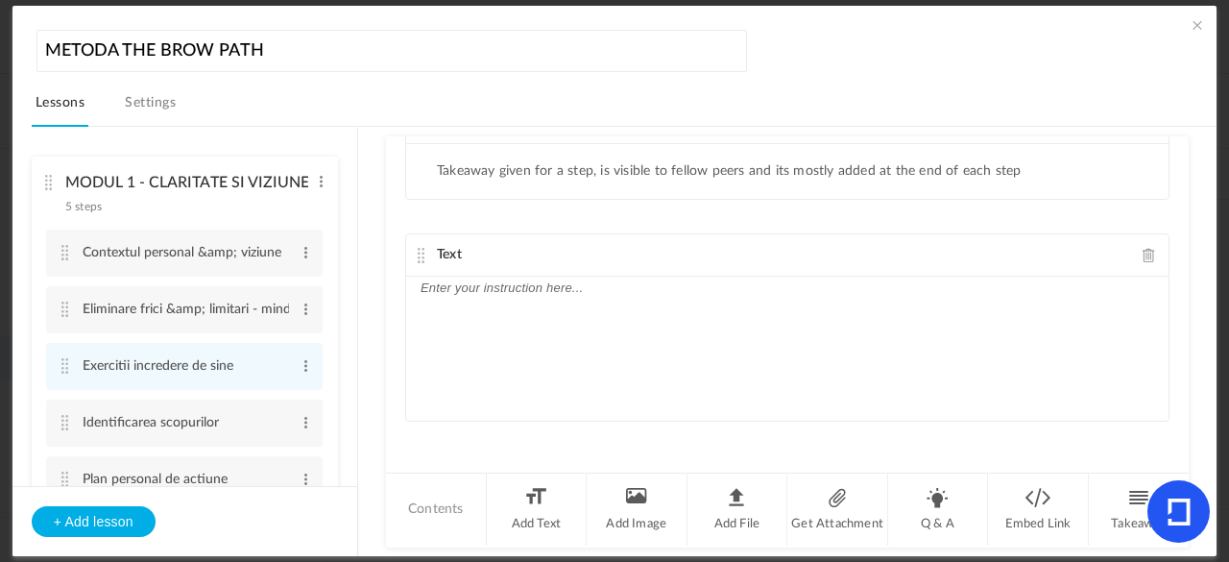
click at [492, 297] on div at bounding box center [787, 349] width 763 height 144
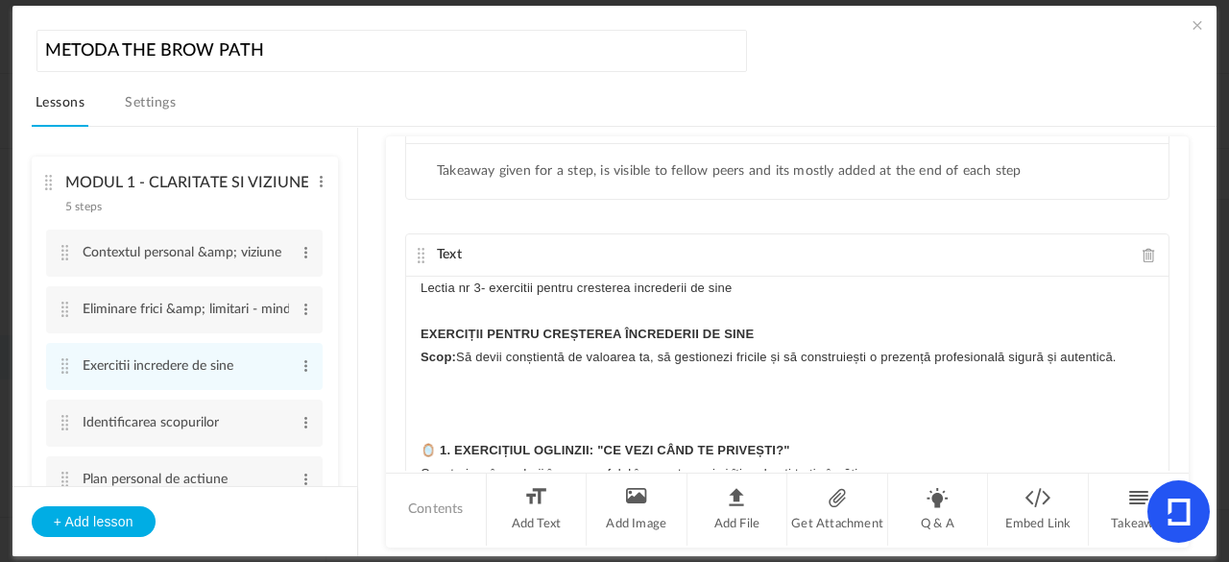
scroll to position [8522, 0]
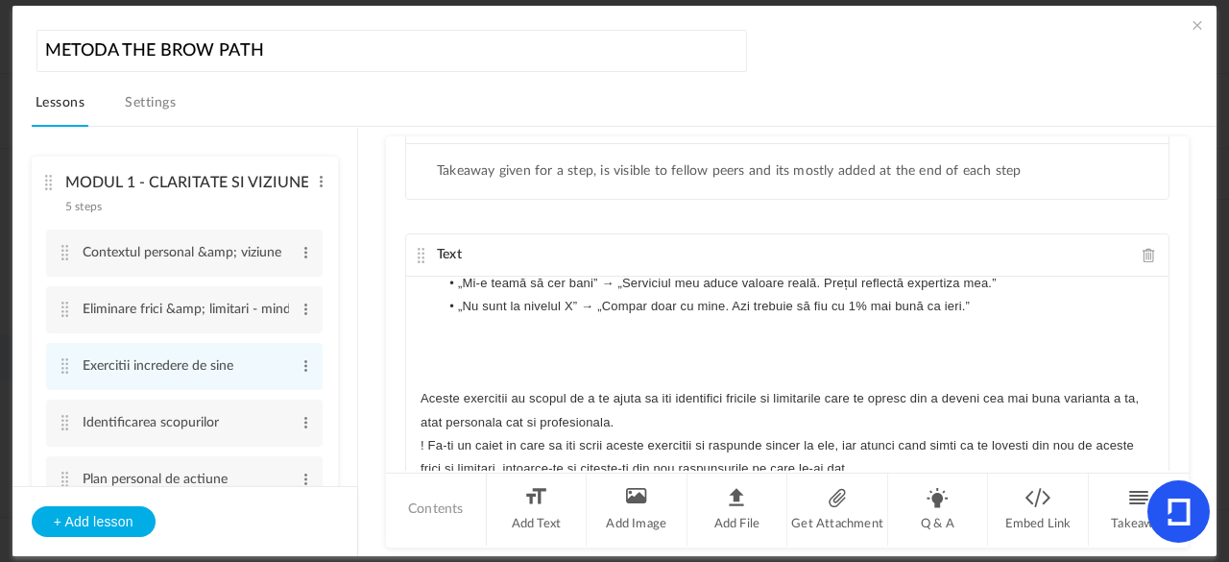
drag, startPoint x: 1185, startPoint y: 330, endPoint x: 1185, endPoint y: 366, distance: 35.5
click at [1185, 366] on div "Takeaway Takeaway given for a step, is visible to fellow peers and its mostly a…" at bounding box center [787, 303] width 803 height 334
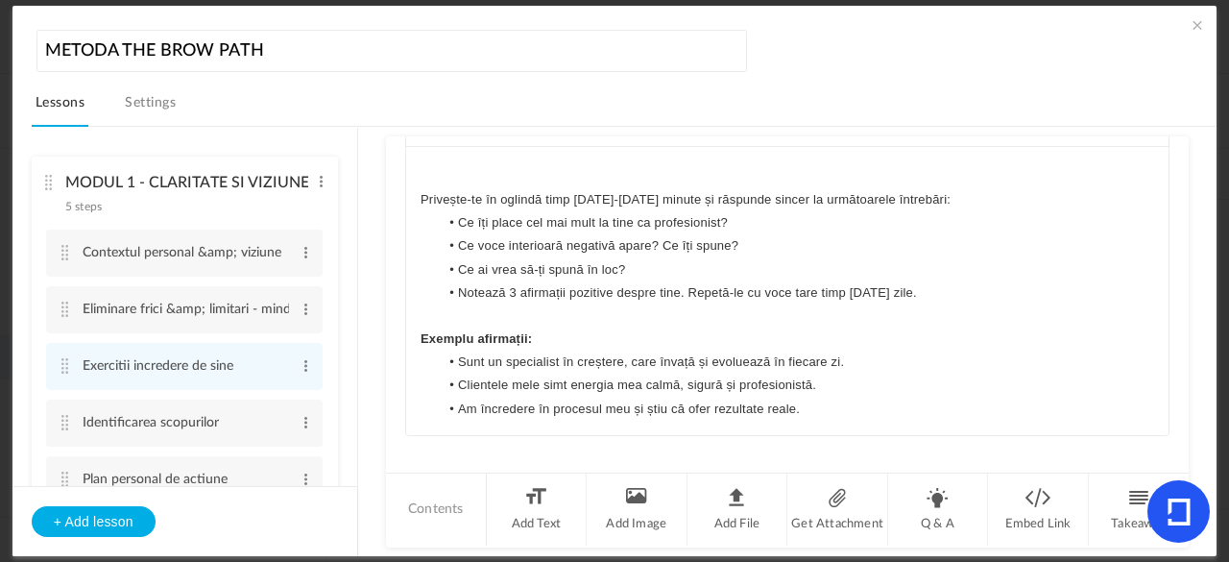
scroll to position [0, 0]
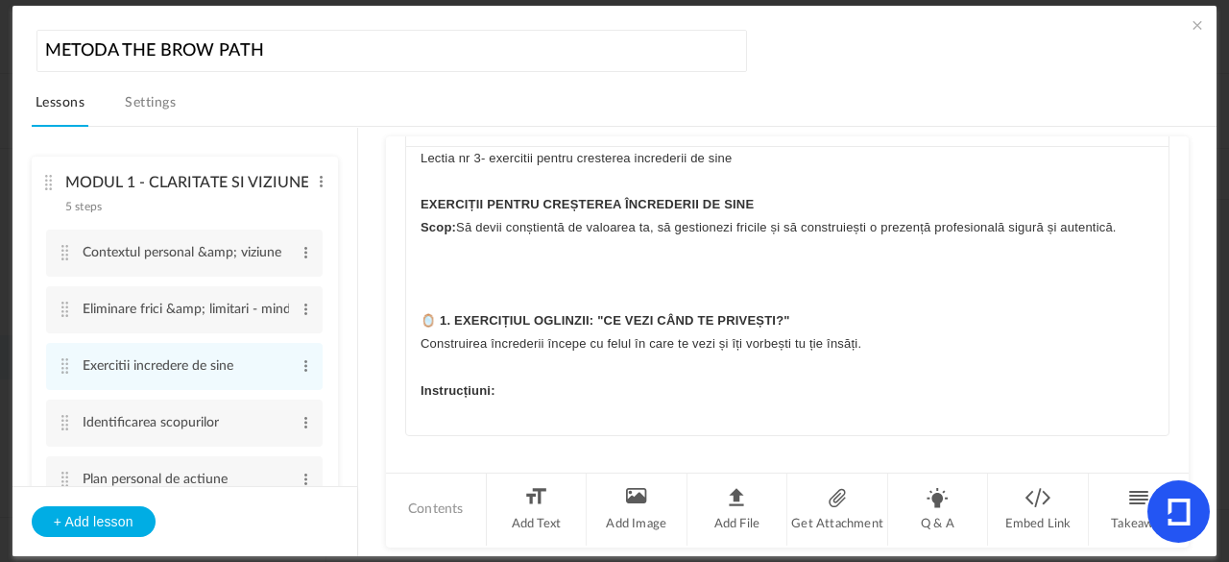
click at [484, 151] on p "Lectia nr 3- exercitii pentru cresterea increderii de sine" at bounding box center [788, 158] width 734 height 23
click at [516, 200] on strong "EXERCIȚII PENTRU CREȘTEREA ÎNCREDERII DE SINE" at bounding box center [587, 204] width 333 height 14
click at [547, 156] on p "Lectia nr 3- exercitii pentru cresterea increderii de sine" at bounding box center [788, 158] width 734 height 23
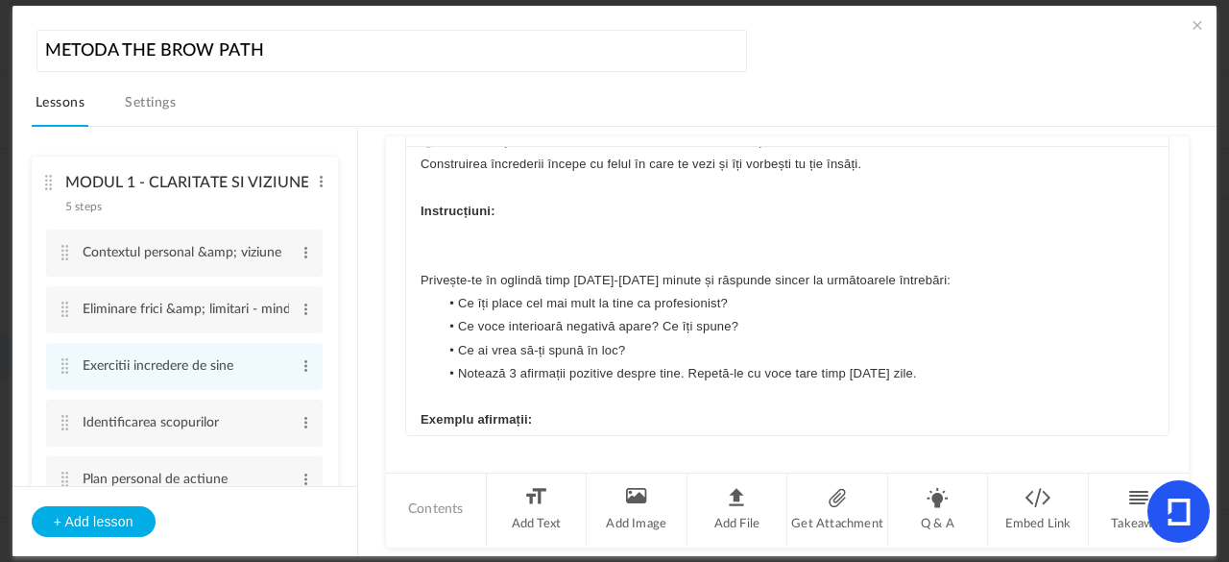
scroll to position [119, 0]
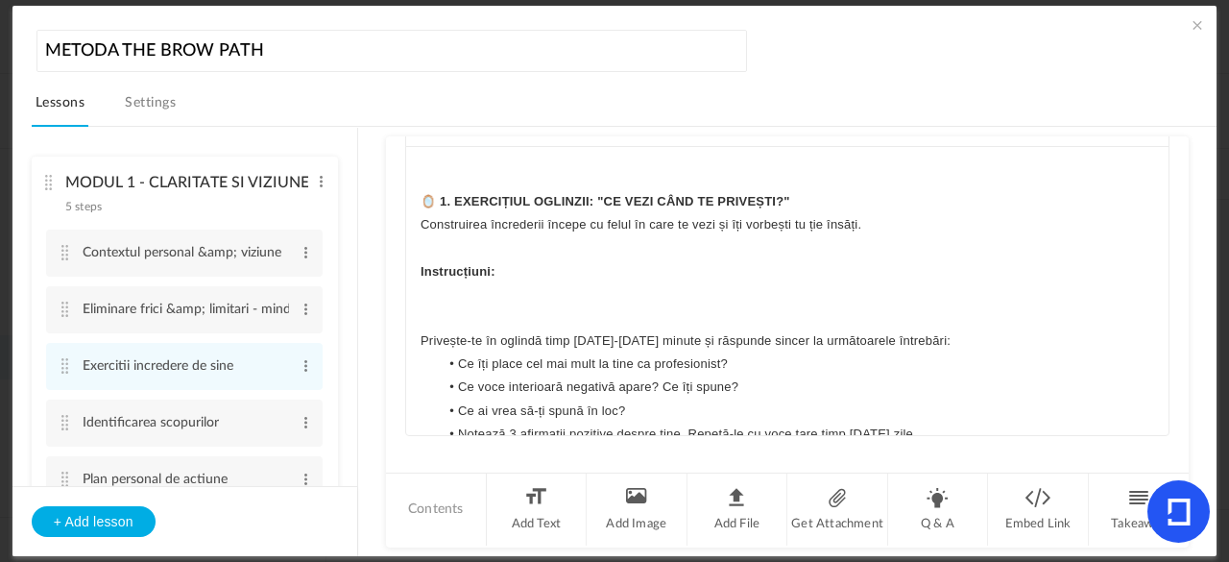
click at [415, 329] on div "Lectia nr 3- exercitii pentru cresterea increderii de sine EXERCIȚII PENTRU CRE…" at bounding box center [787, 291] width 763 height 288
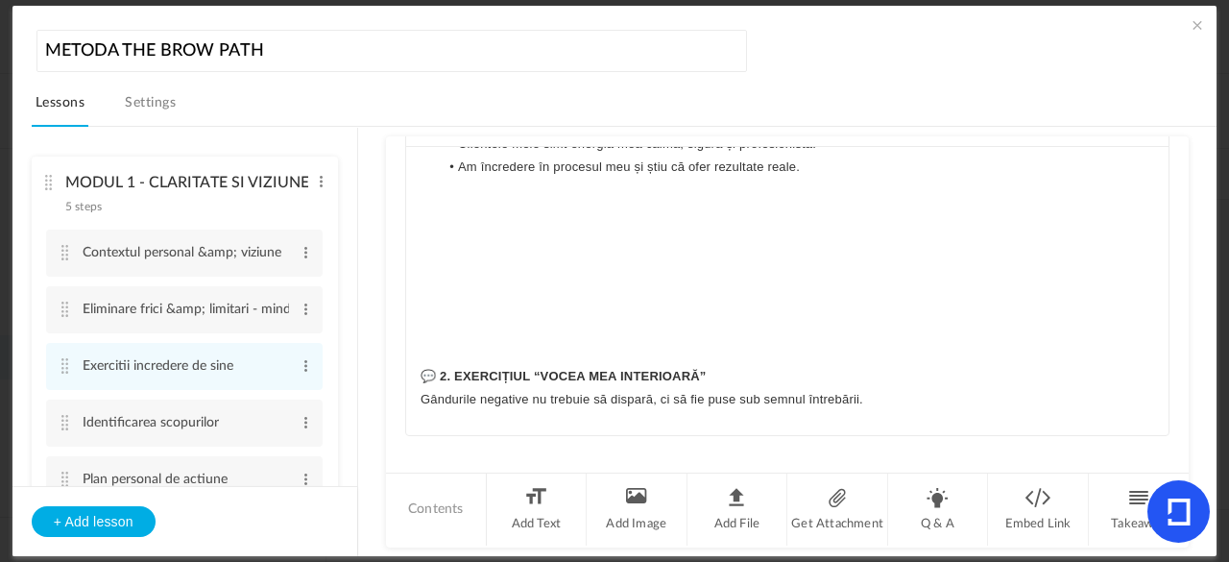
scroll to position [519, 0]
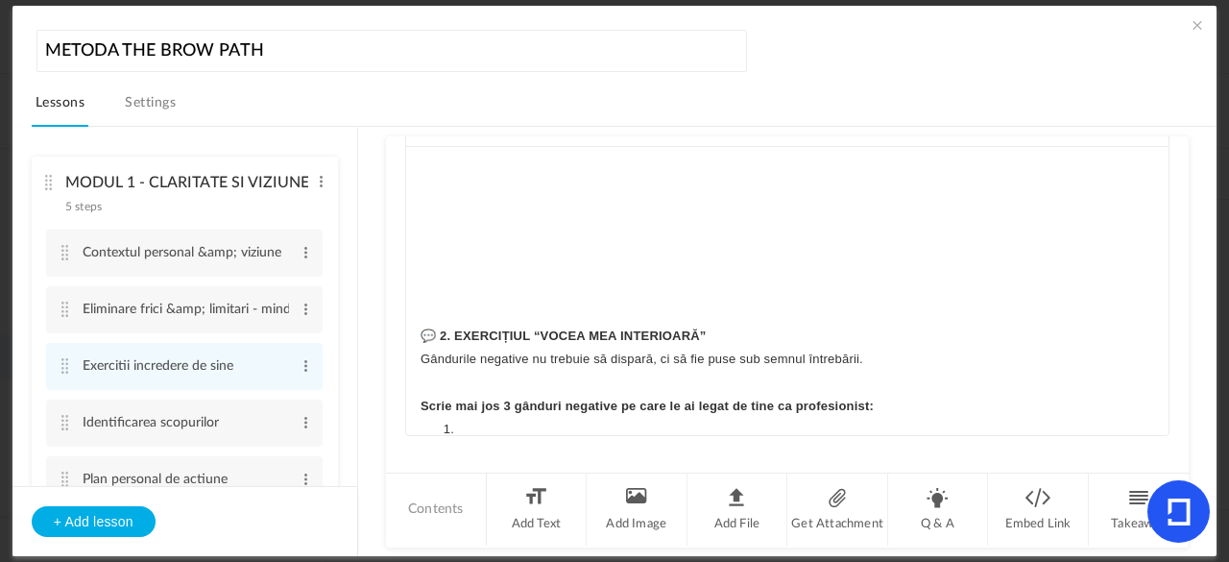
click at [465, 334] on strong "💬 2. EXERCIȚIUL “VOCEA MEA INTERIOARĂ”" at bounding box center [564, 335] width 286 height 14
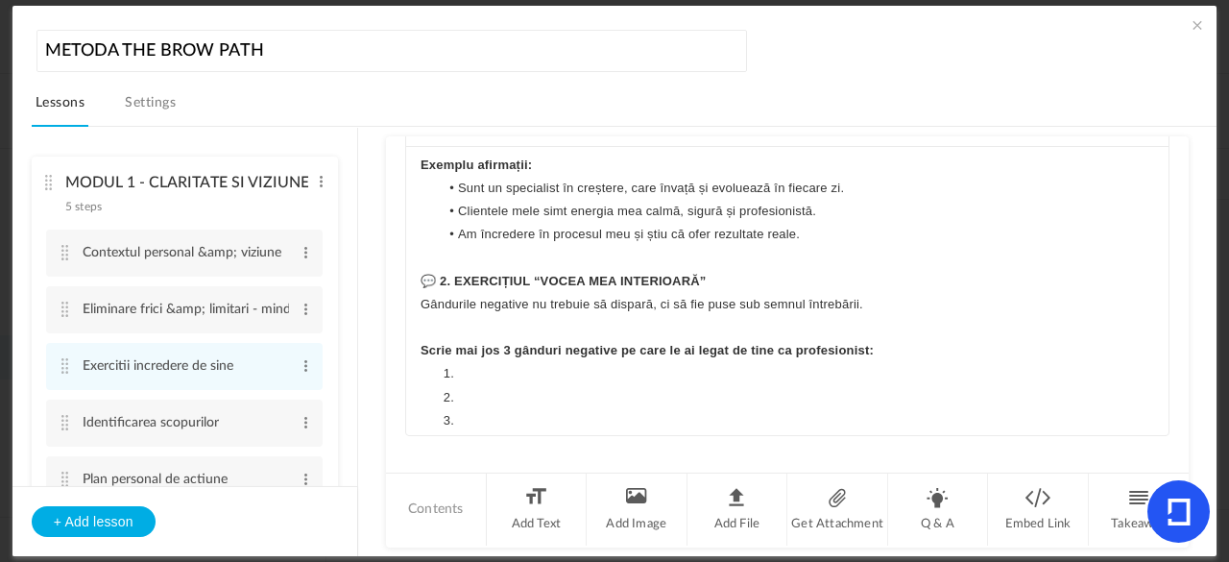
scroll to position [430, 0]
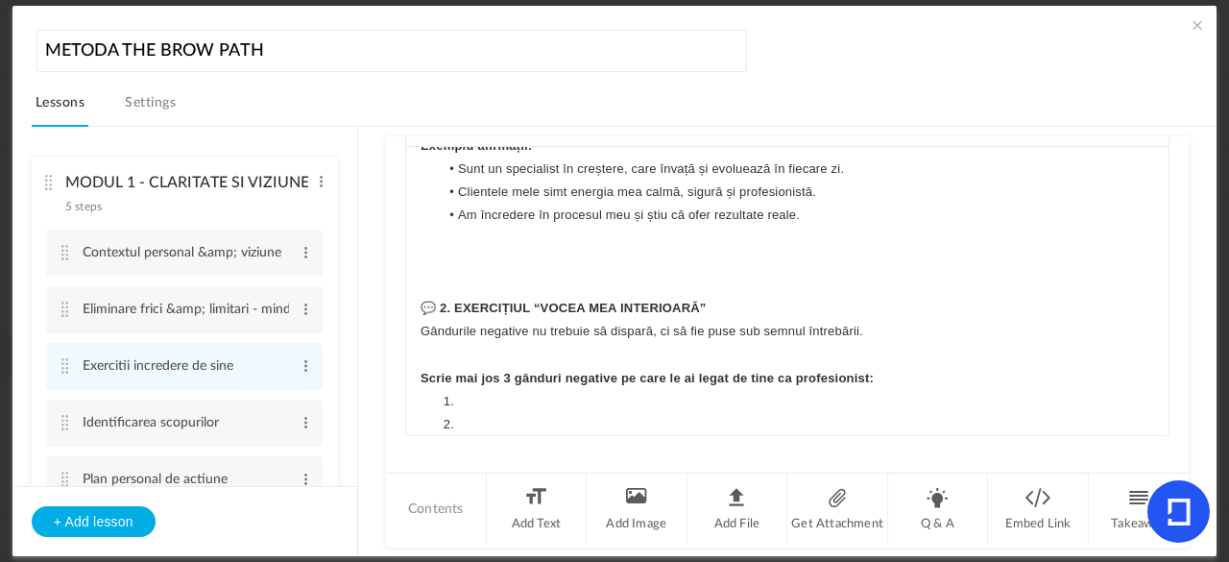
click at [446, 331] on p "Gândurile negative nu trebuie să dispară, ci să fie puse sub semnul întrebării." at bounding box center [788, 331] width 734 height 23
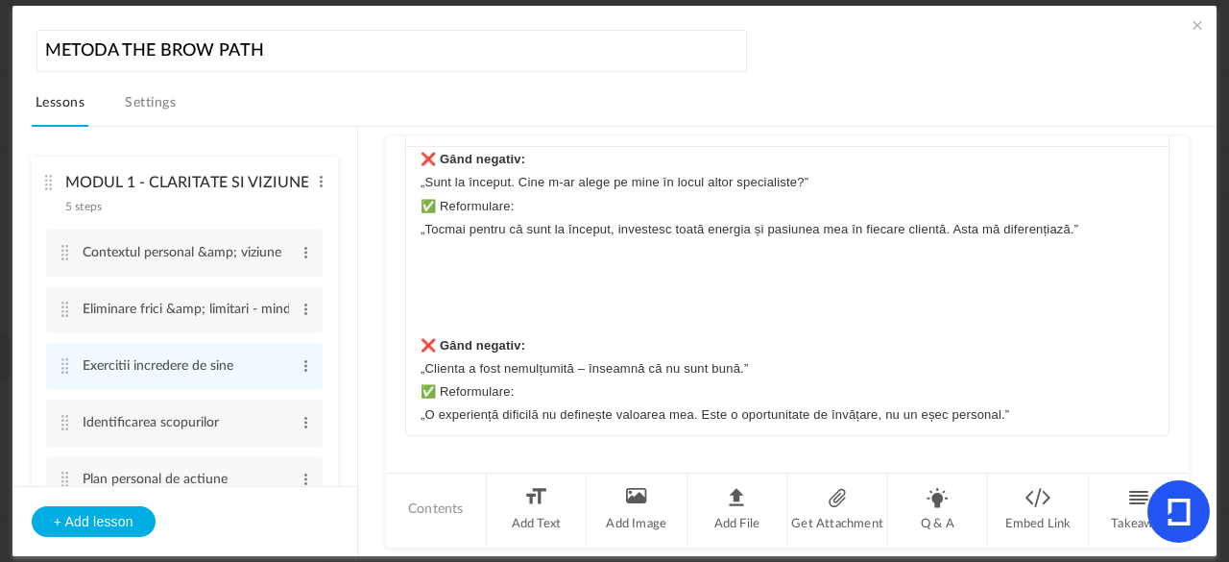
scroll to position [1180, 0]
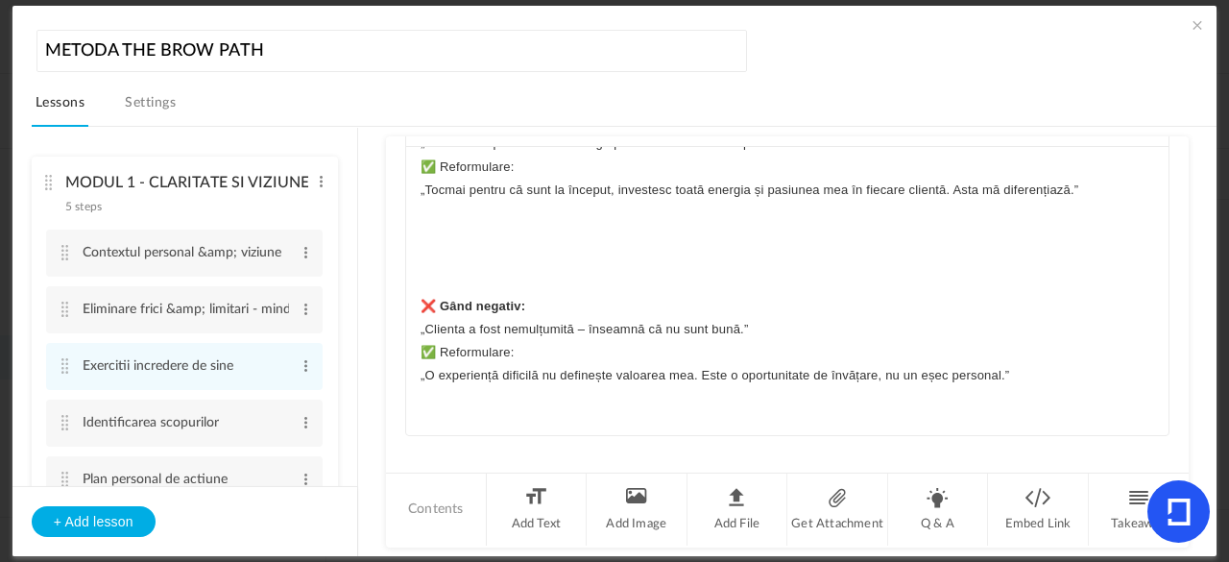
click at [421, 299] on strong "❌ Gând negativ:" at bounding box center [473, 306] width 105 height 14
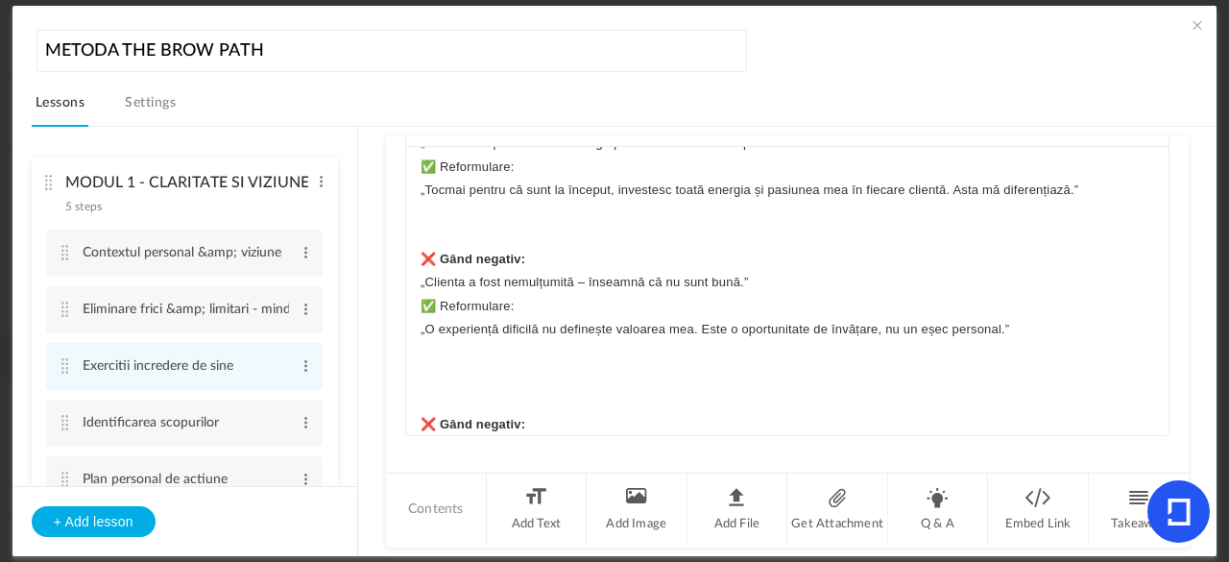
click at [422, 417] on strong "❌ Gând negativ:" at bounding box center [473, 424] width 105 height 14
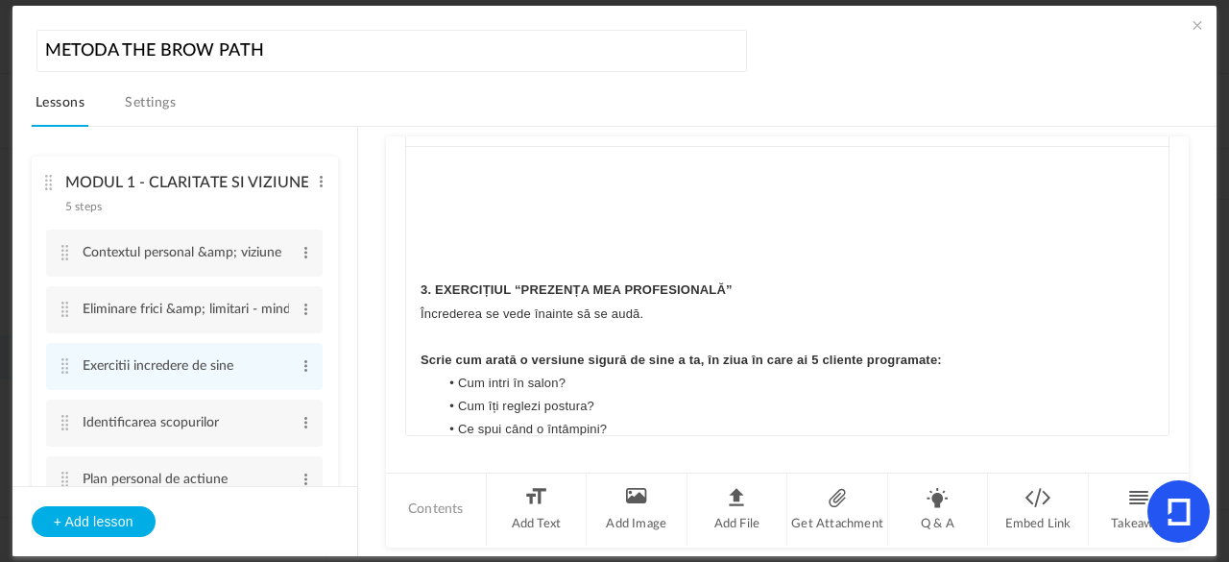
scroll to position [1868, 0]
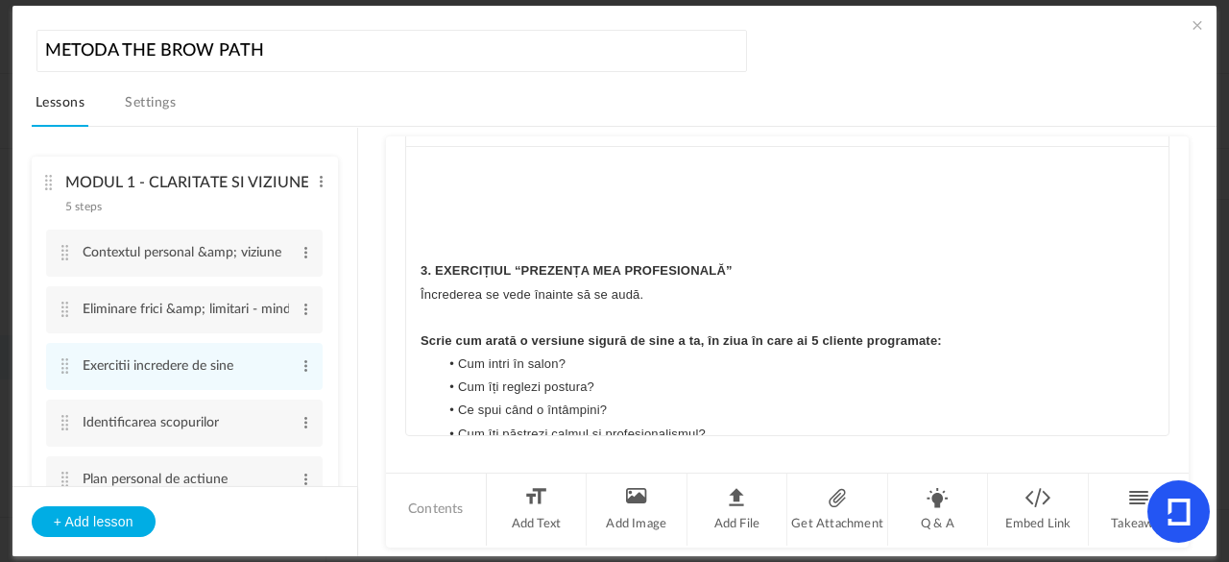
click at [463, 259] on p "3. EXERCIȚIUL “PREZENȚA MEA PROFESIONALĂ”" at bounding box center [788, 270] width 734 height 23
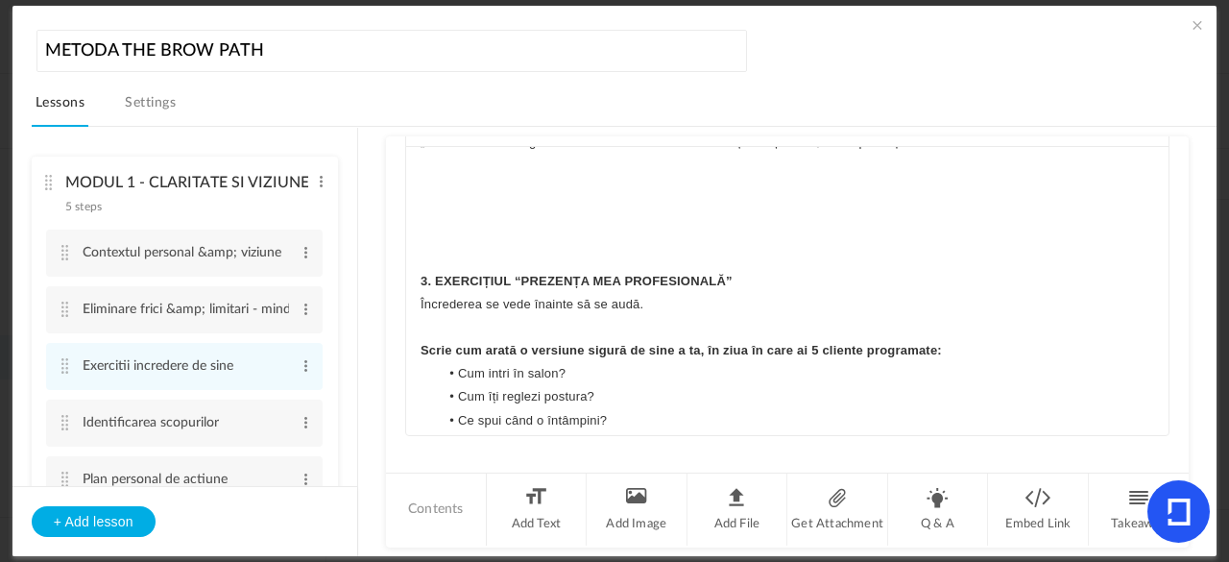
scroll to position [1546, 0]
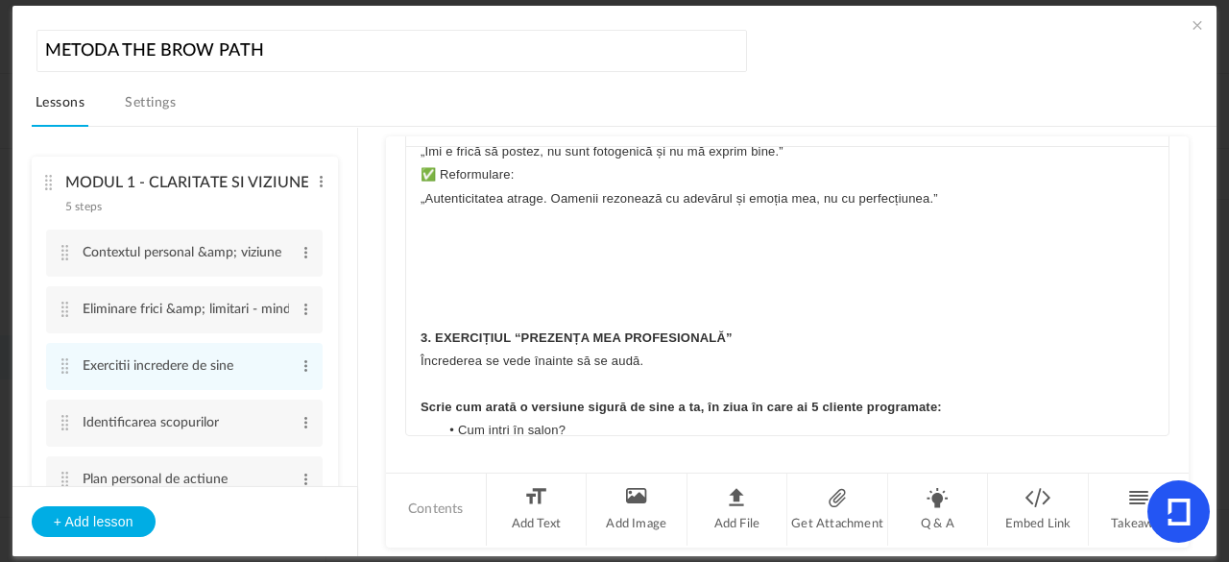
click at [545, 354] on p "Încrederea se vede înainte să se audă." at bounding box center [788, 361] width 734 height 23
drag, startPoint x: 1160, startPoint y: 202, endPoint x: 1160, endPoint y: 212, distance: 10.6
click at [1160, 212] on div "Lectia nr 3- exercitii pentru cresterea increderii de sine EXERCIȚII PENTRU CRE…" at bounding box center [787, 291] width 763 height 288
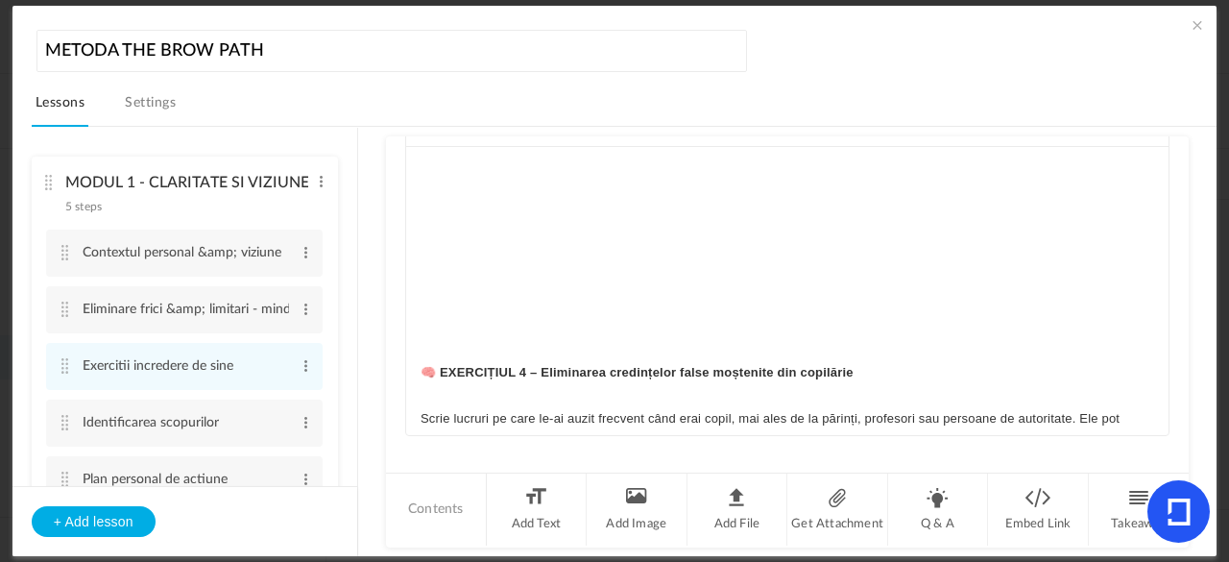
scroll to position [3112, 0]
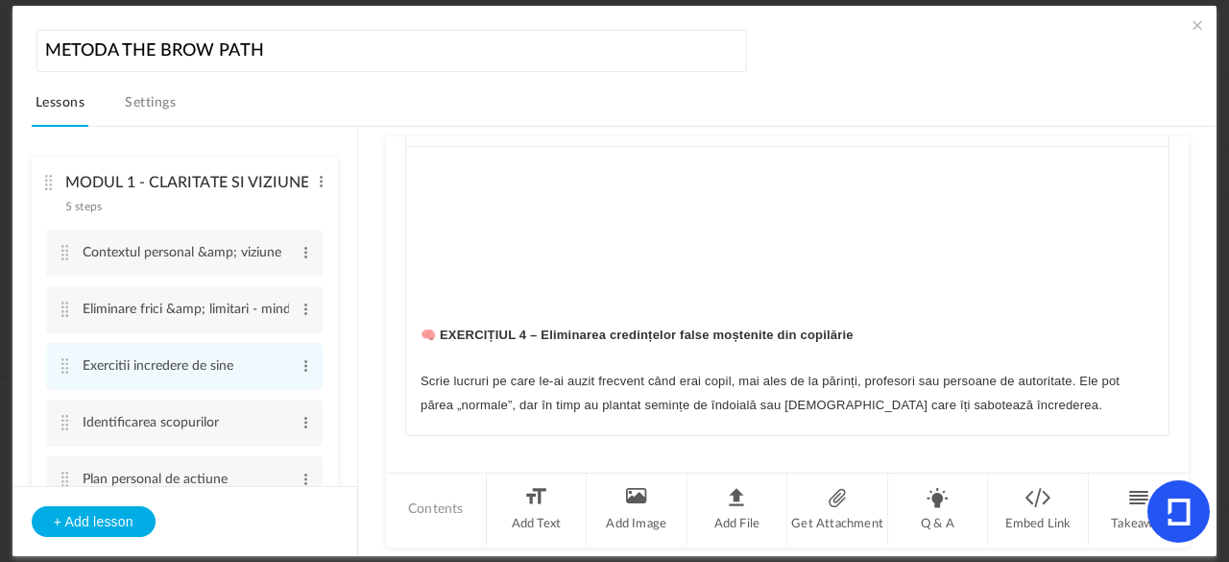
click at [427, 342] on strong "🧠 EXERCIȚIUL 4 – Eliminarea credințelor false moștenite din copilărie" at bounding box center [637, 334] width 433 height 14
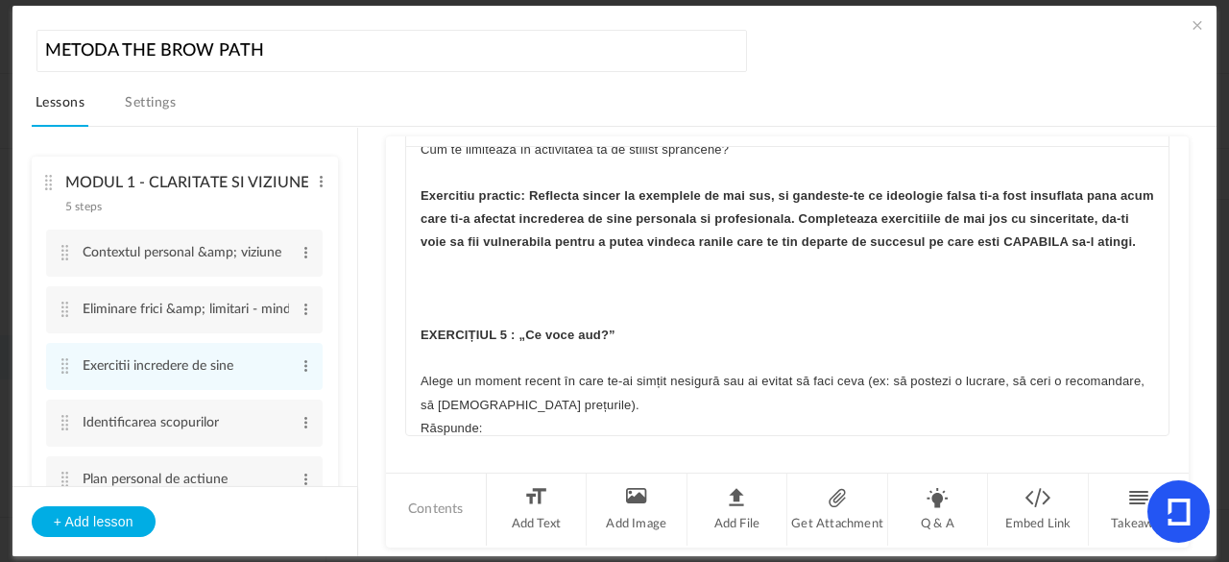
scroll to position [3663, 0]
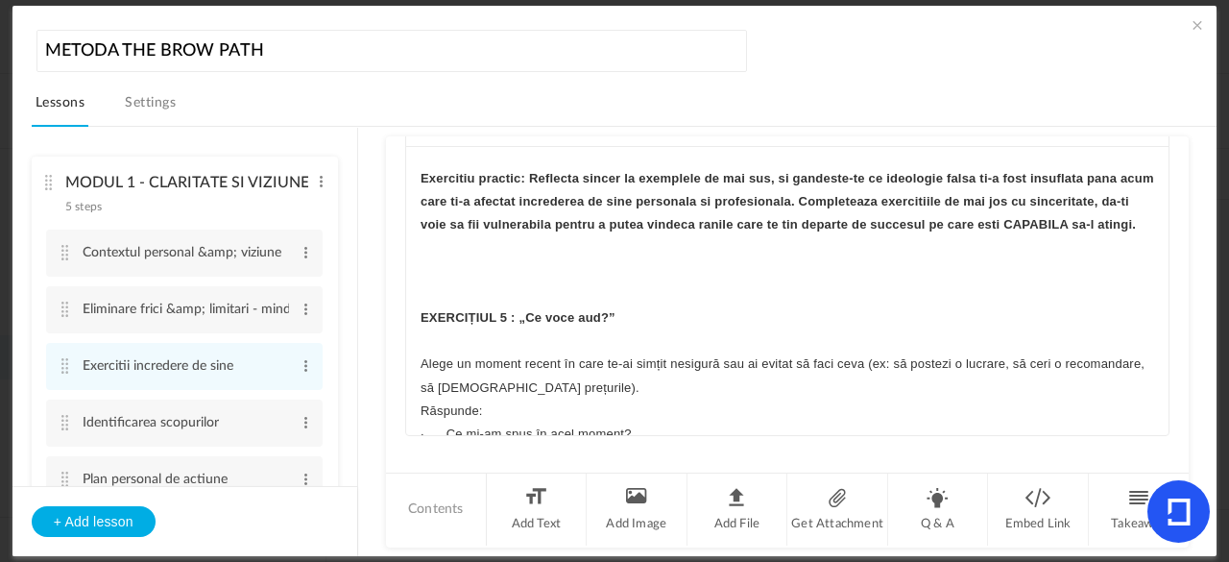
click at [519, 325] on strong "EXERCIȚIUL 5 : „Ce voce aud?”" at bounding box center [518, 317] width 195 height 14
drag, startPoint x: 1160, startPoint y: 277, endPoint x: 1150, endPoint y: 267, distance: 14.3
click at [1150, 267] on div "Lectia nr 3- exercitii pentru cresterea increderii de sine EXERCIȚII PENTRU CRE…" at bounding box center [787, 291] width 763 height 288
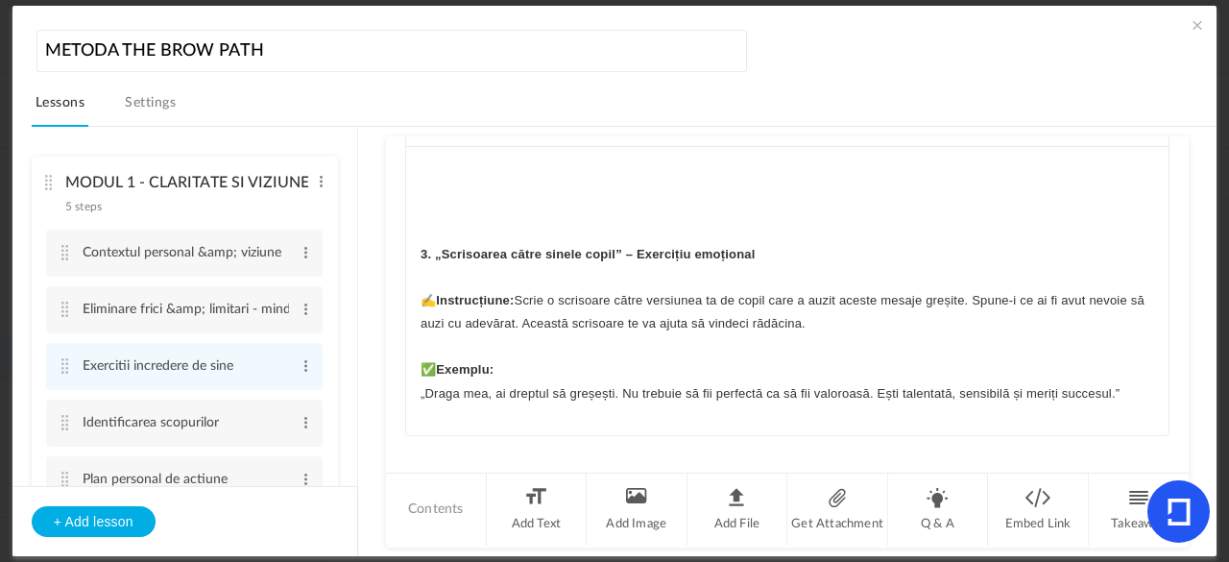
scroll to position [4488, 0]
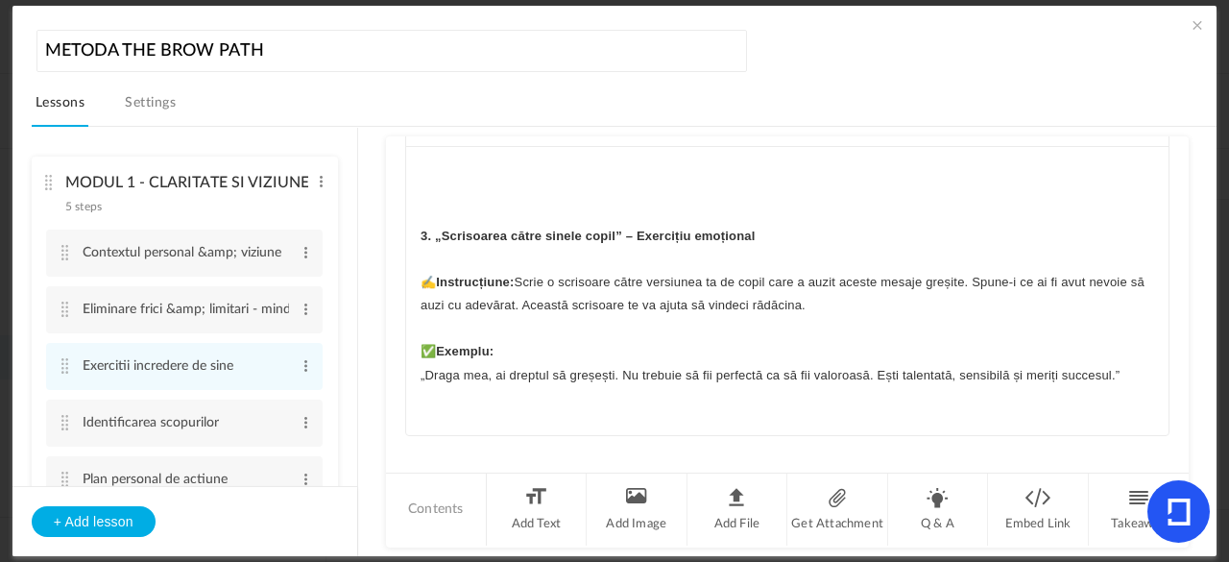
click at [421, 243] on strong "3. „Scrisoarea către sinele copil” – Exercițiu emoțional" at bounding box center [588, 236] width 335 height 14
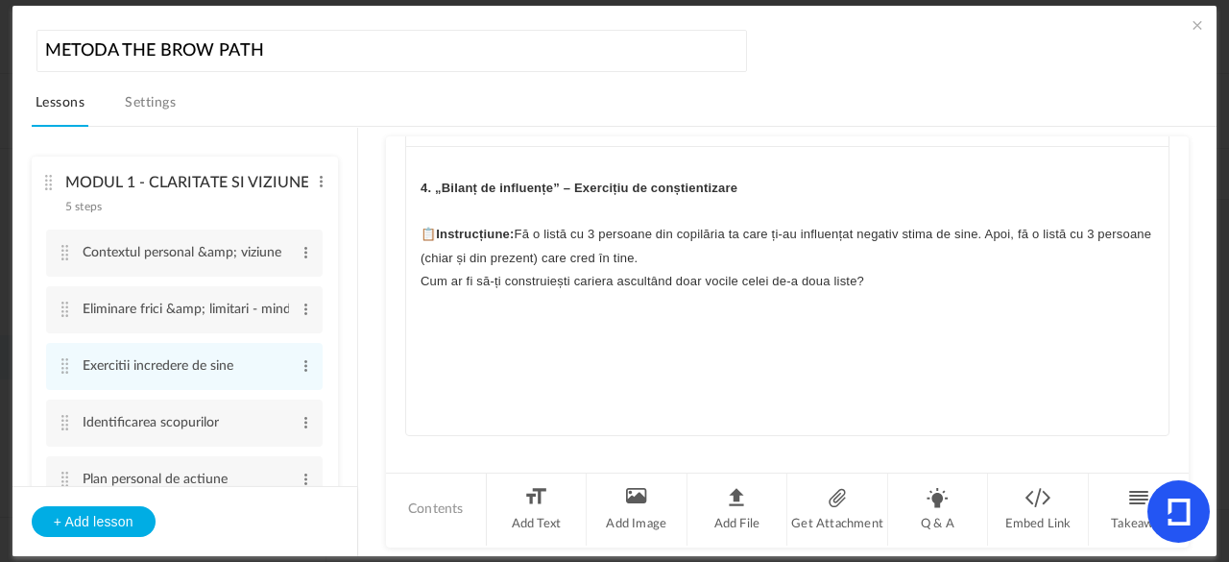
scroll to position [4652, 0]
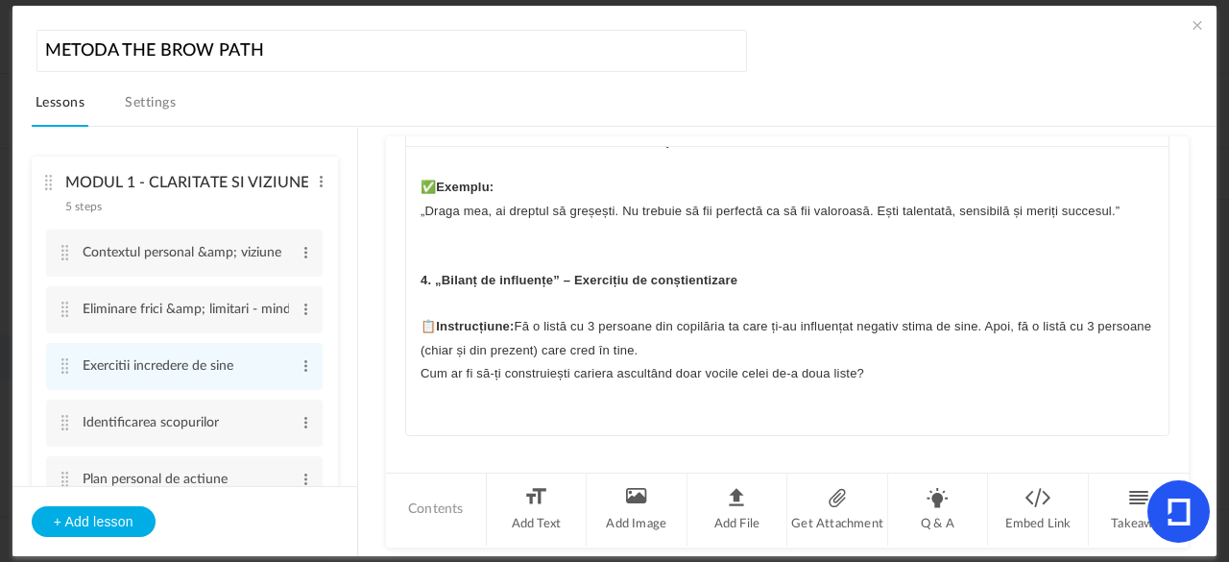
click at [411, 316] on div "Lectia nr 3- exercitii pentru cresterea increderii de sine EXERCIȚII PENTRU CRE…" at bounding box center [787, 291] width 763 height 288
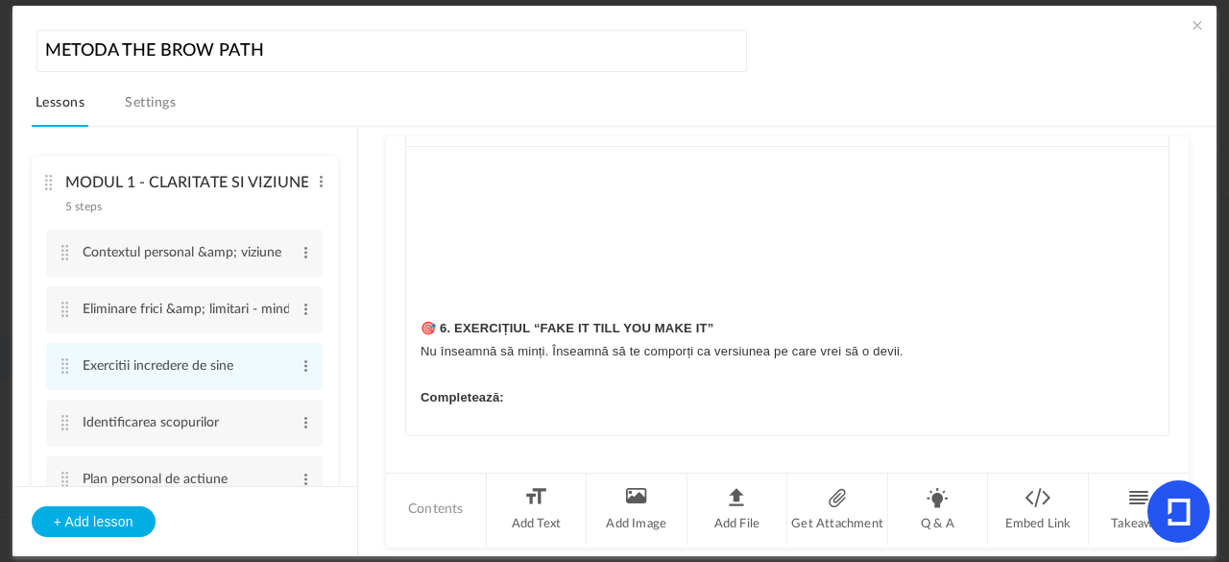
scroll to position [5111, 0]
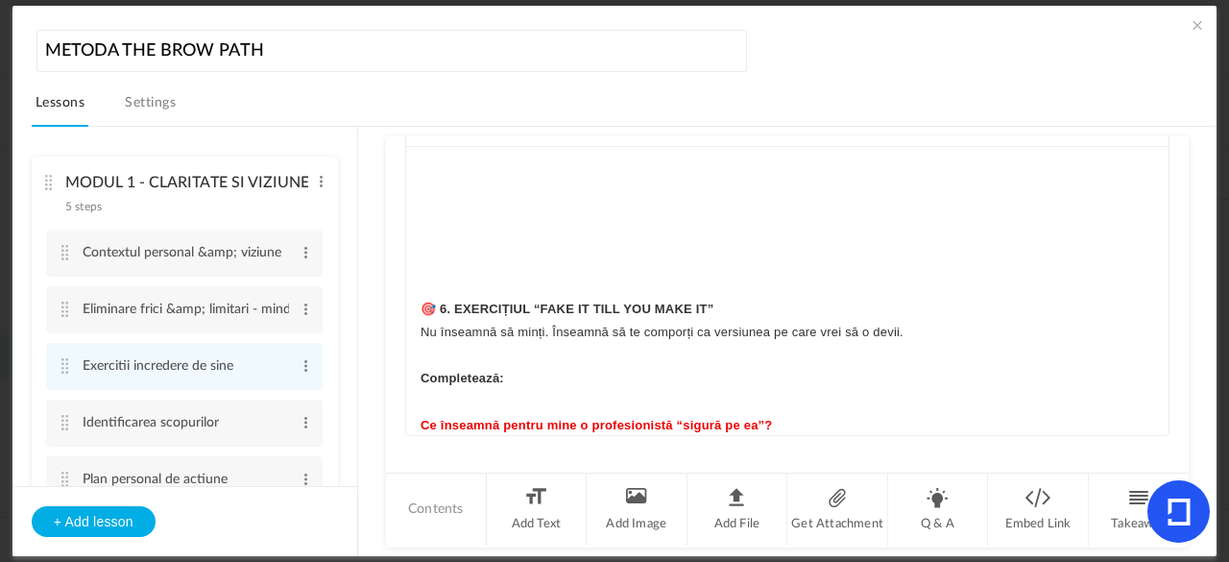
click at [429, 316] on strong "🎯 6. EXERCIȚIUL “FAKE IT TILL YOU MAKE IT”" at bounding box center [567, 309] width 293 height 14
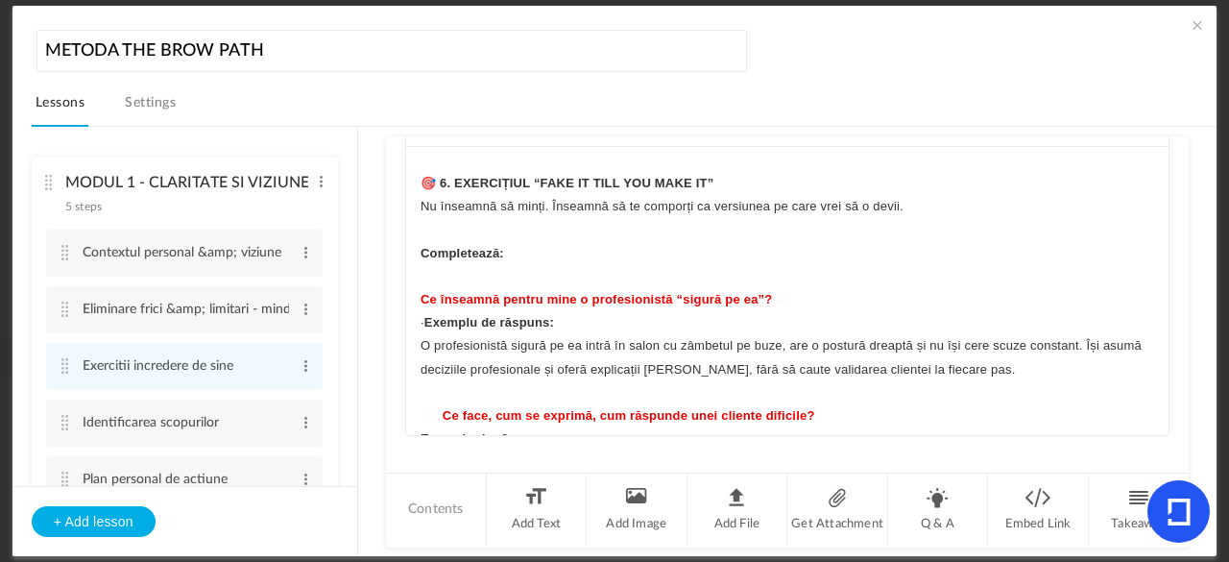
scroll to position [4921, 0]
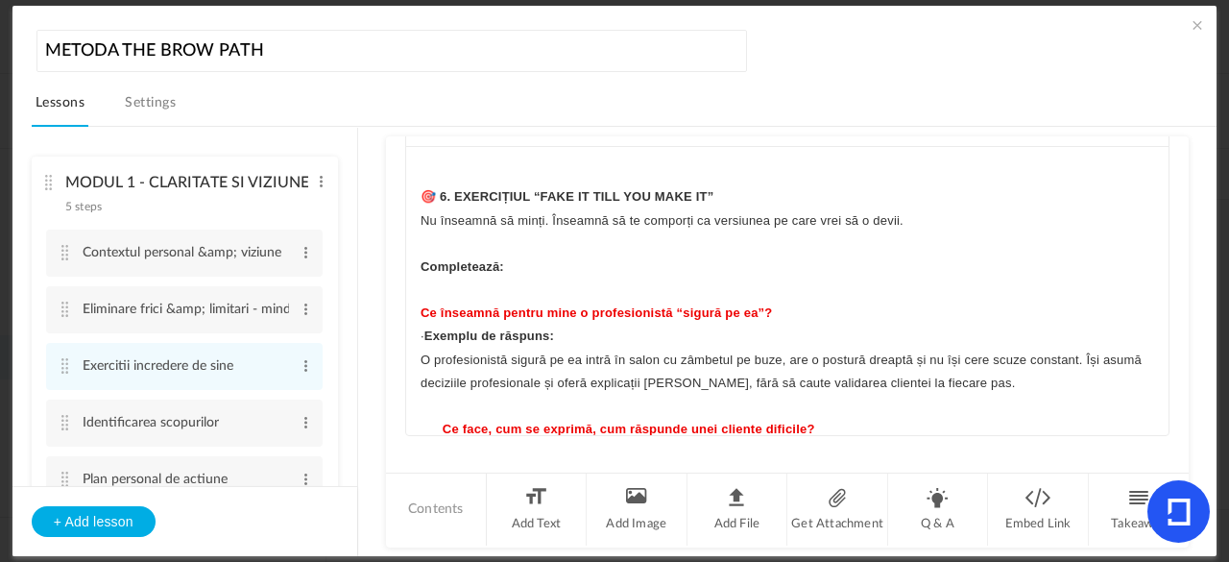
click at [421, 232] on p "Nu înseamnă să minți. Înseamnă să te comporți ca versiunea pe care vrei să o de…" at bounding box center [788, 220] width 734 height 23
click at [517, 204] on strong "🎯 6. EXERCIȚIUL “FAKE IT TILL YOU MAKE IT”" at bounding box center [567, 196] width 293 height 14
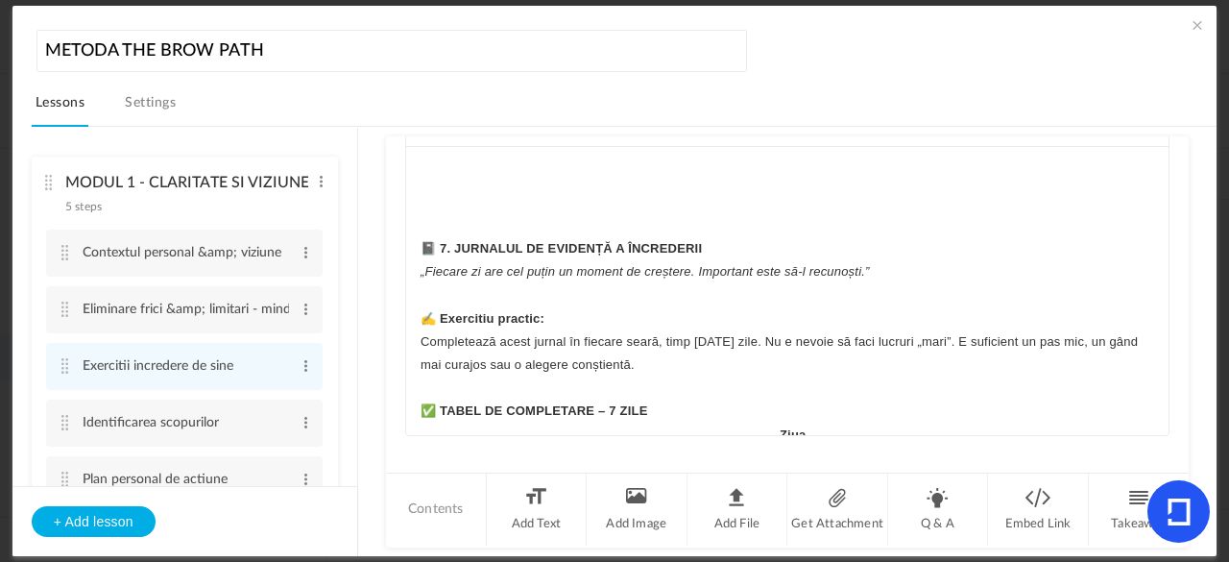
scroll to position [5653, 0]
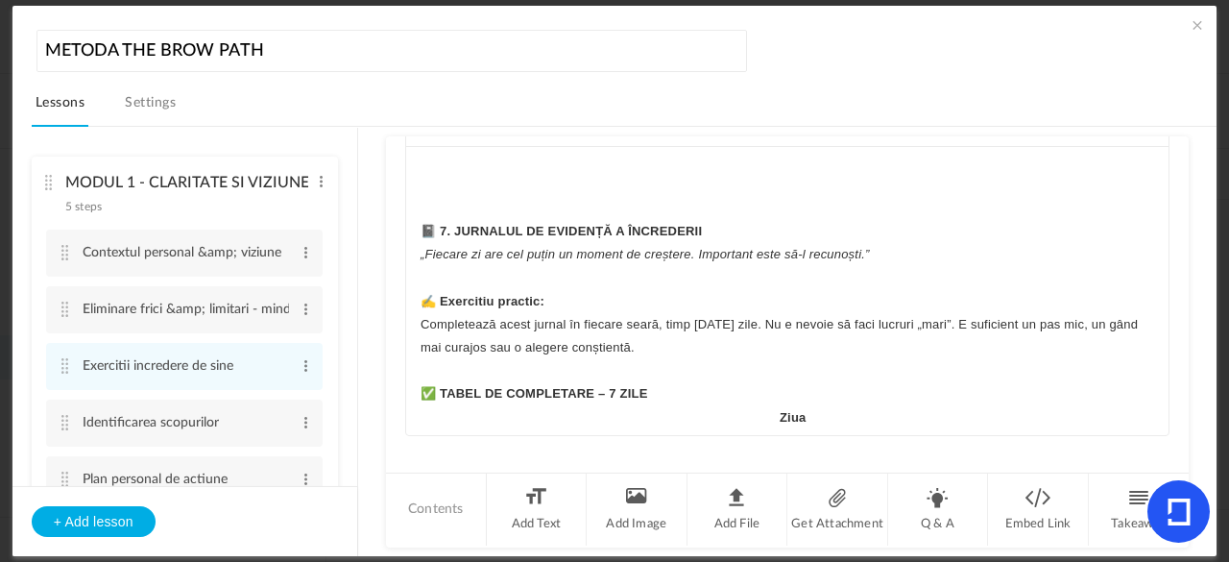
click at [421, 238] on strong "📓 7. JURNALUL DE EVIDENȚĂ A ÎNCREDERII" at bounding box center [561, 231] width 281 height 14
click at [434, 261] on em "„Fiecare zi are cel puțin un moment de creștere. Important este să-l recunoști.”" at bounding box center [645, 254] width 449 height 14
click at [525, 243] on p "📓 7. JURNALUL DE EVIDENȚĂ A ÎNCREDERII" at bounding box center [788, 231] width 734 height 23
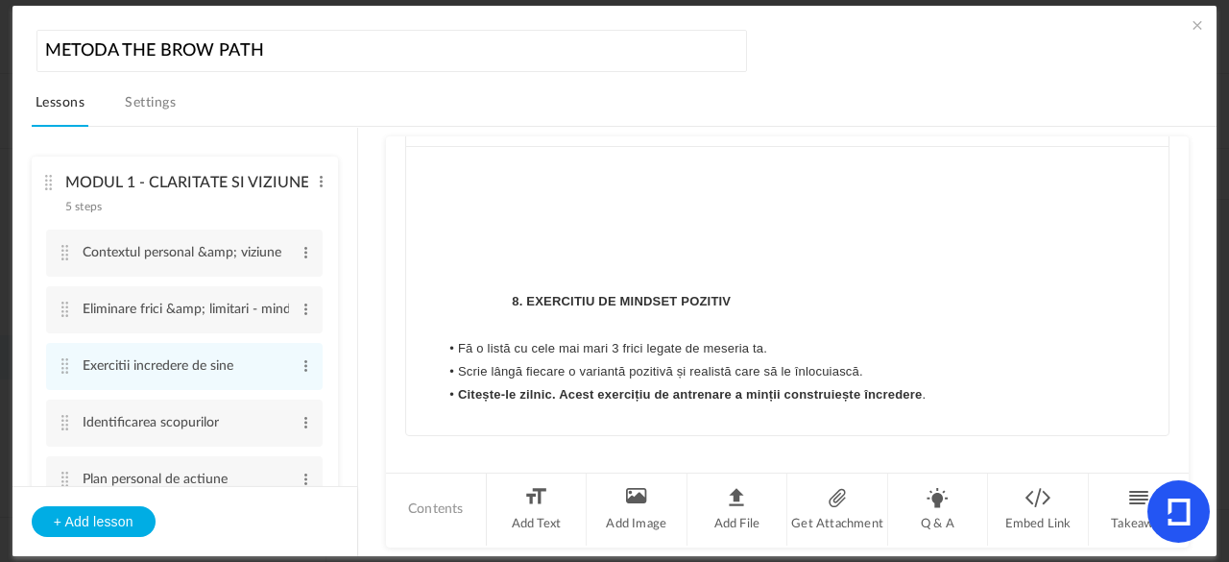
scroll to position [7132, 0]
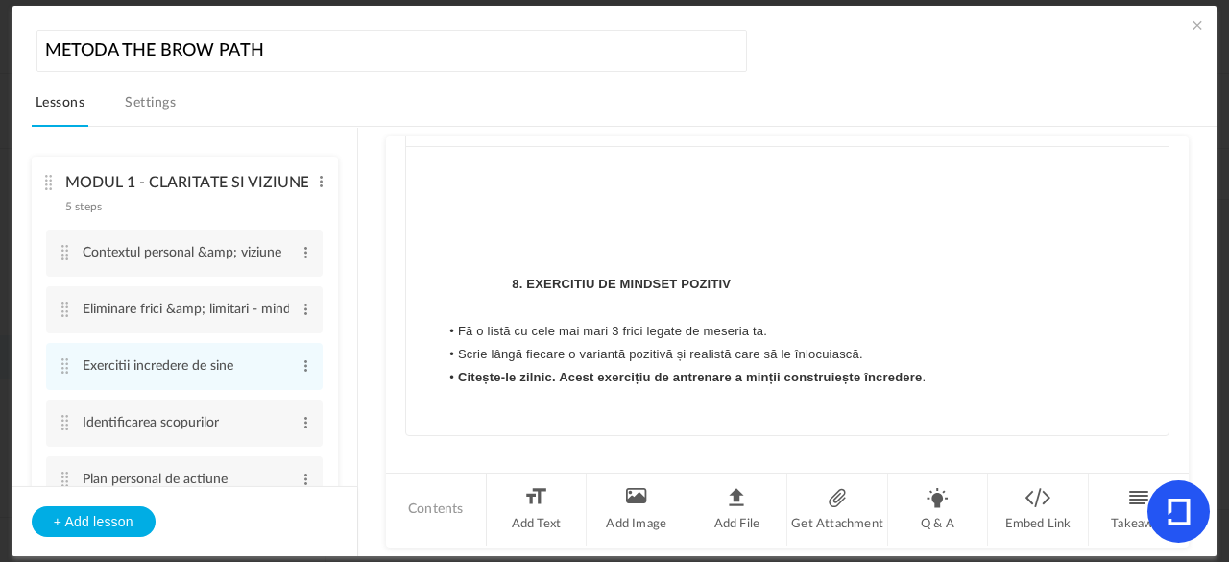
click at [505, 296] on p "8. EXERCITIU DE MINDSET POZITIV" at bounding box center [788, 284] width 734 height 23
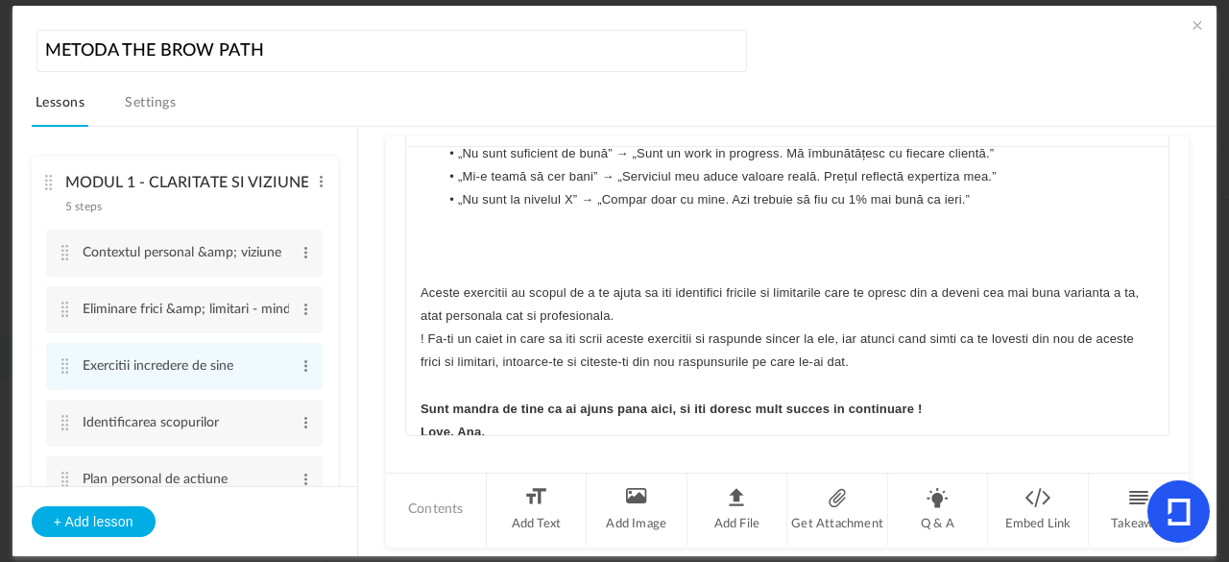
scroll to position [7520, 0]
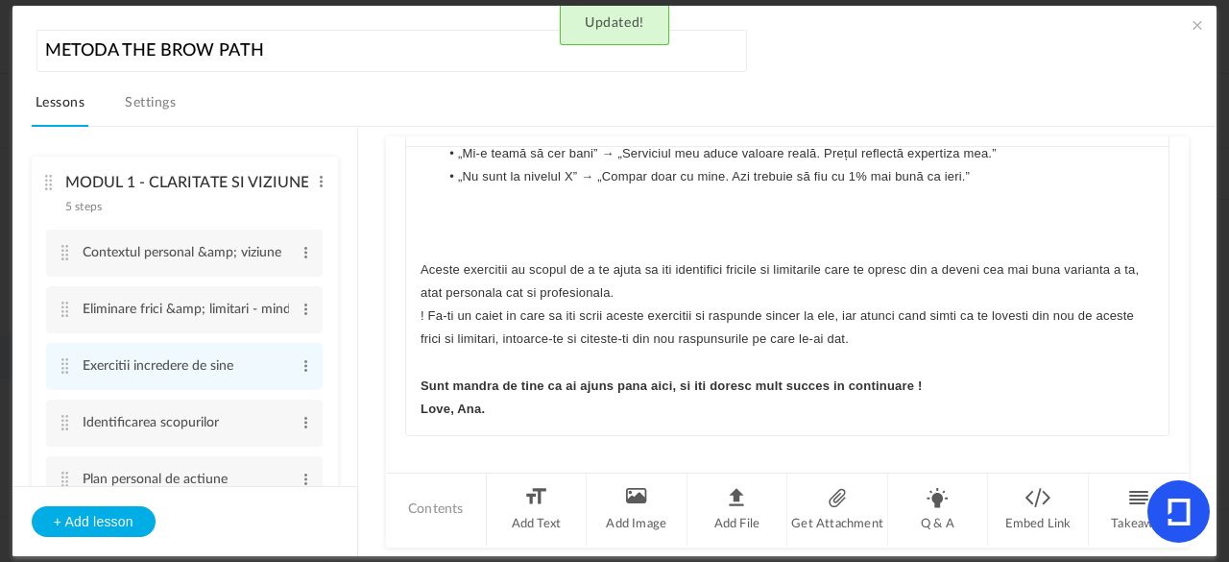
drag, startPoint x: 1186, startPoint y: 339, endPoint x: 1183, endPoint y: 286, distance: 52.9
click at [1183, 286] on au-course-substep "Takeaway Takeaway given for a step, is visible to fellow peers and its mostly a…" at bounding box center [787, 342] width 812 height 430
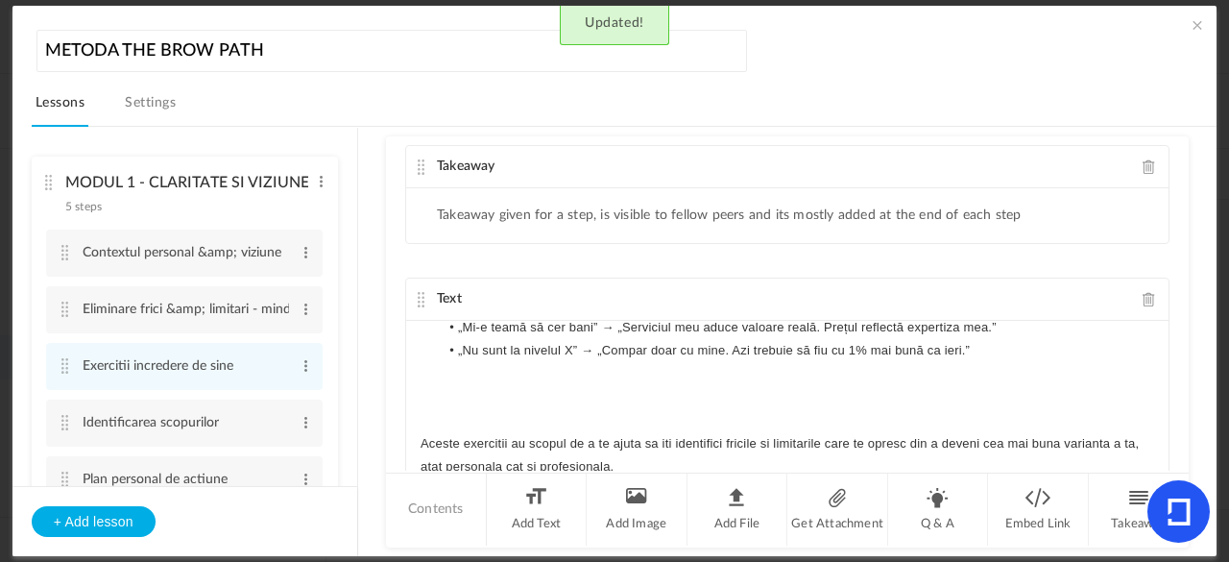
scroll to position [0, 0]
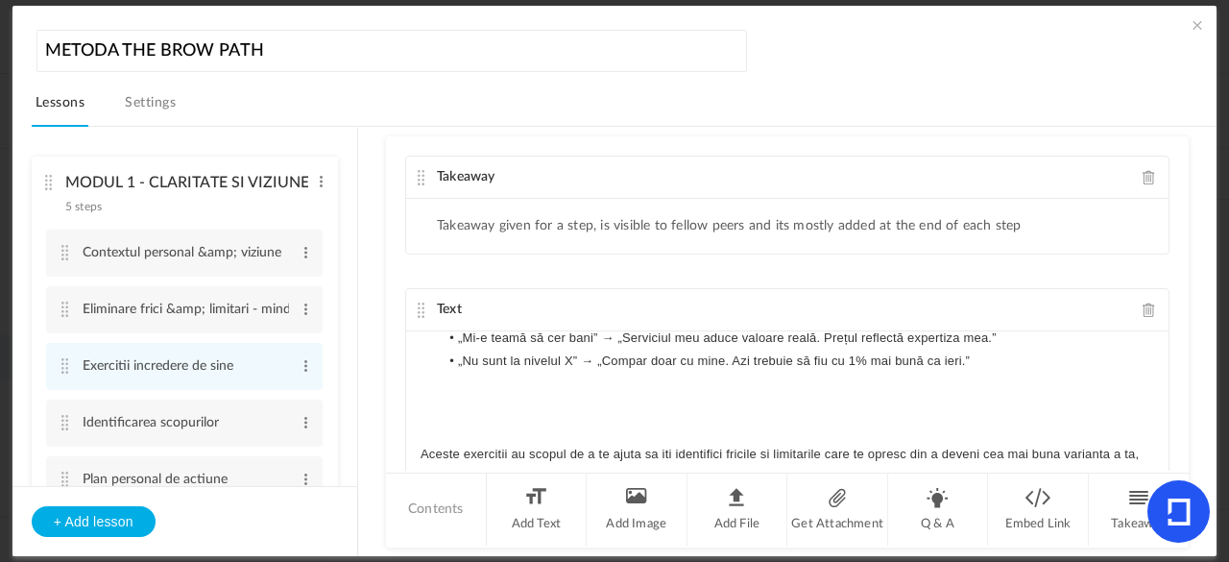
click at [421, 304] on cite at bounding box center [421, 310] width 13 height 15
click at [415, 304] on cite at bounding box center [421, 310] width 13 height 15
click at [422, 308] on cite at bounding box center [421, 310] width 13 height 15
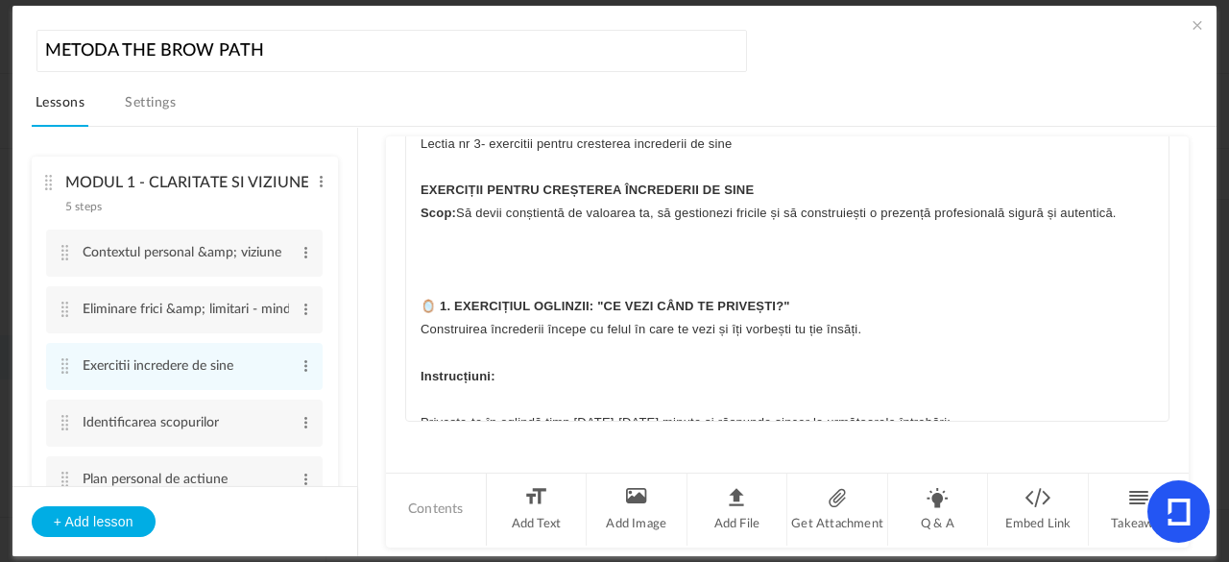
drag, startPoint x: 1179, startPoint y: 291, endPoint x: 1185, endPoint y: 279, distance: 12.9
click at [1185, 279] on div "Takeaway Takeaway given for a step, is visible to fellow peers and its mostly a…" at bounding box center [787, 303] width 803 height 334
drag, startPoint x: 1185, startPoint y: 279, endPoint x: 1187, endPoint y: 244, distance: 35.6
click at [1187, 244] on au-course-substep "Takeaway Takeaway given for a step, is visible to fellow peers and its mostly a…" at bounding box center [787, 342] width 812 height 430
click at [1187, 248] on au-course-substep "Takeaway Takeaway given for a step, is visible to fellow peers and its mostly a…" at bounding box center [787, 342] width 812 height 430
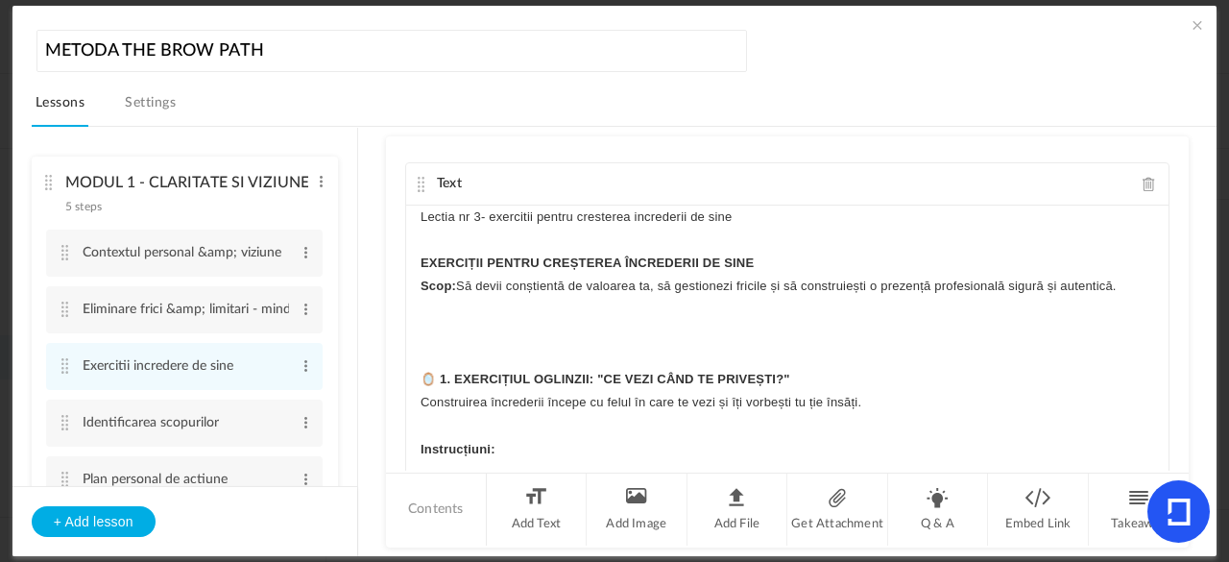
scroll to position [109, 0]
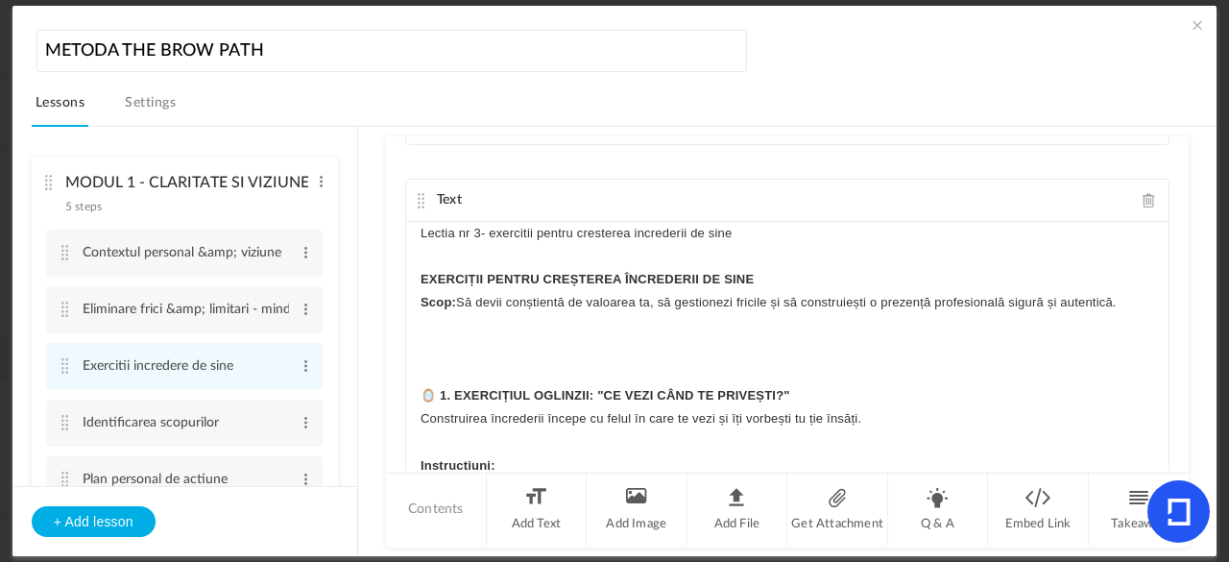
click at [420, 198] on cite at bounding box center [421, 200] width 13 height 15
click at [419, 193] on cite at bounding box center [421, 200] width 13 height 15
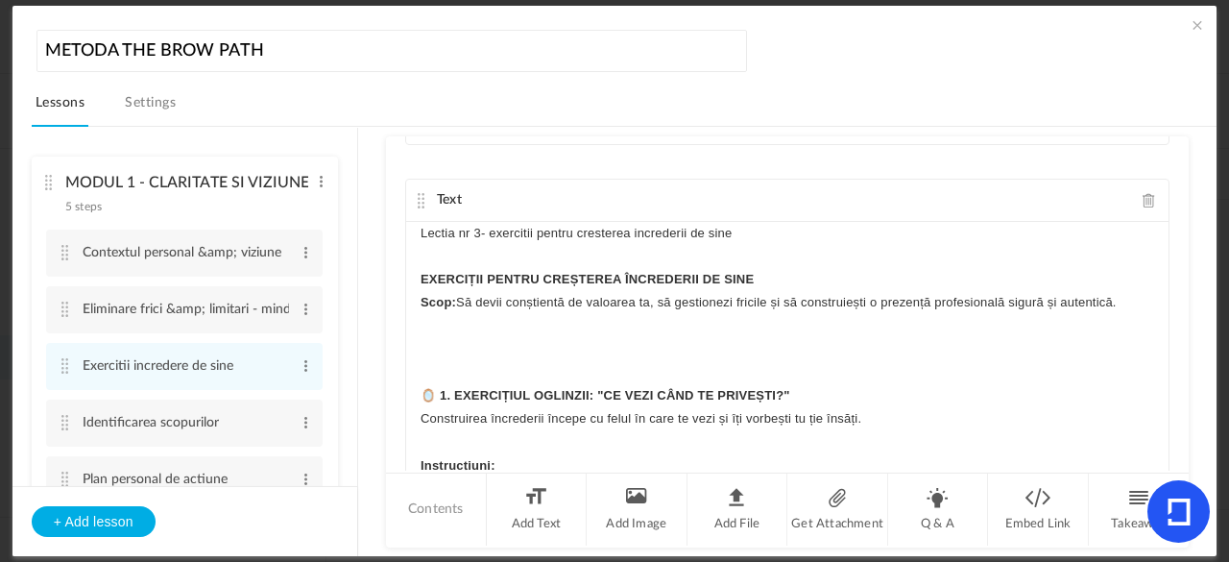
click at [419, 193] on cite at bounding box center [421, 200] width 13 height 15
click at [417, 200] on cite at bounding box center [421, 200] width 13 height 15
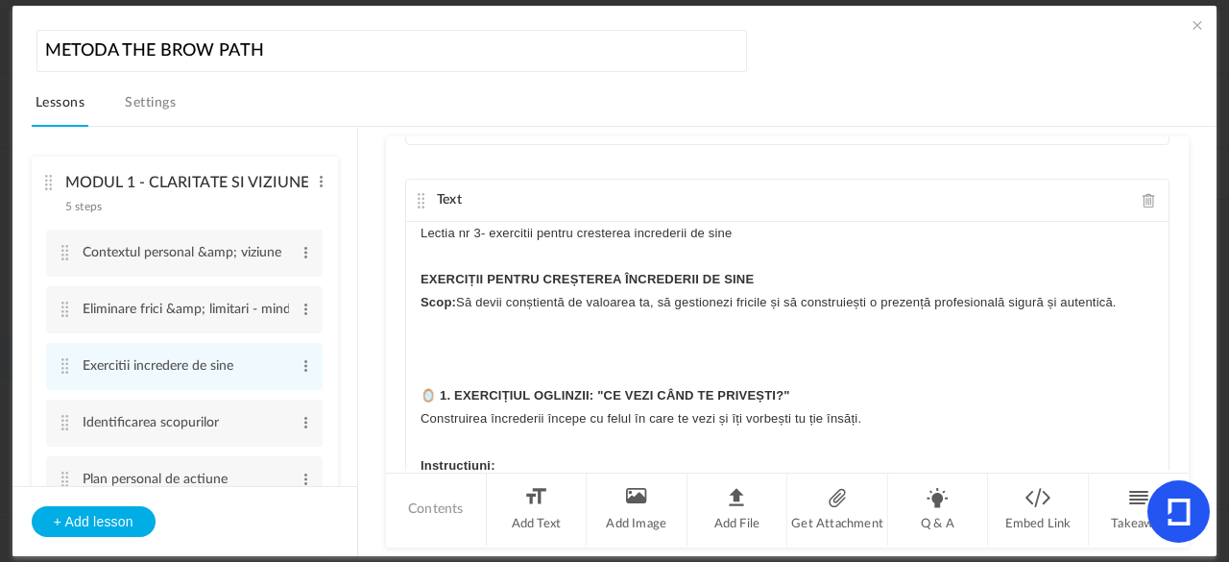
click at [417, 200] on cite at bounding box center [421, 200] width 13 height 15
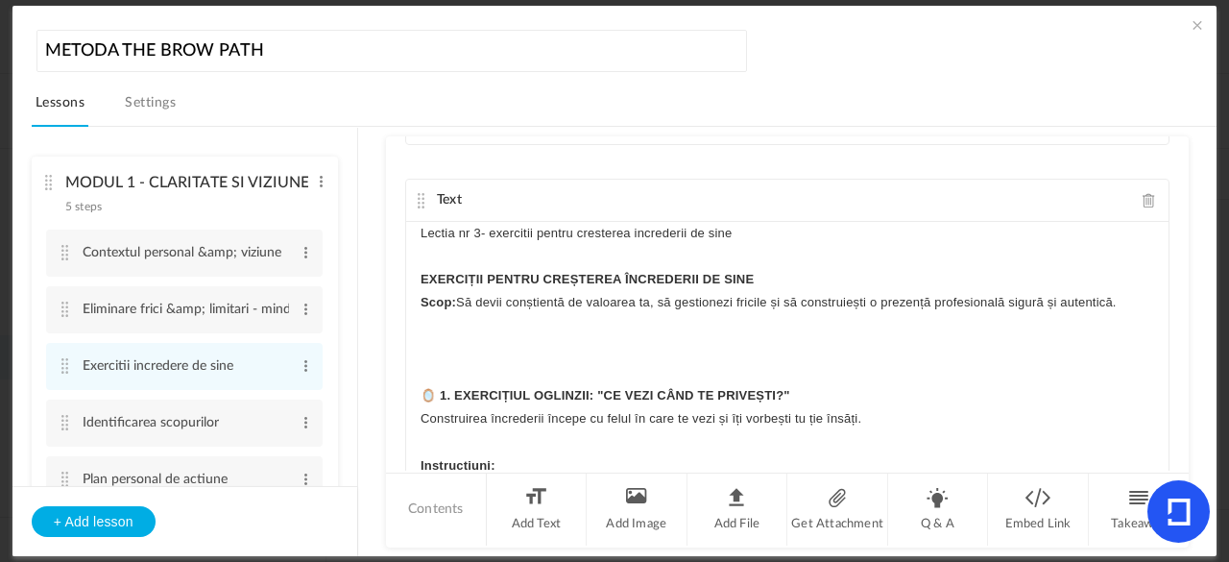
click at [417, 200] on cite at bounding box center [421, 200] width 13 height 15
click at [1189, 29] on span at bounding box center [1197, 24] width 19 height 19
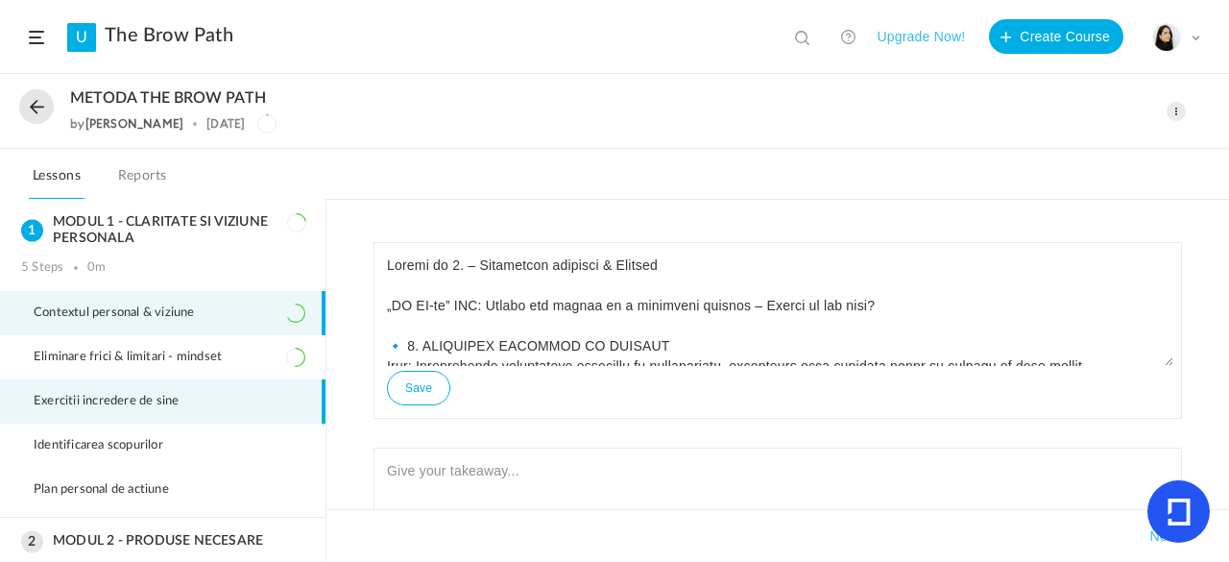
click at [254, 406] on li "Exercitii incredere de sine" at bounding box center [163, 401] width 326 height 44
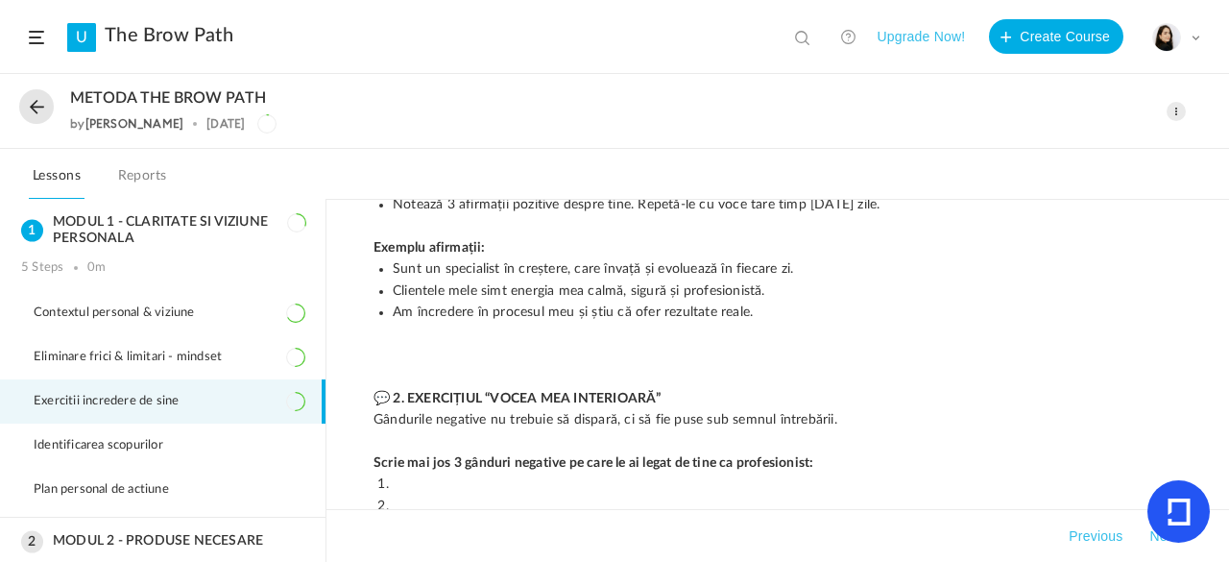
scroll to position [0, 0]
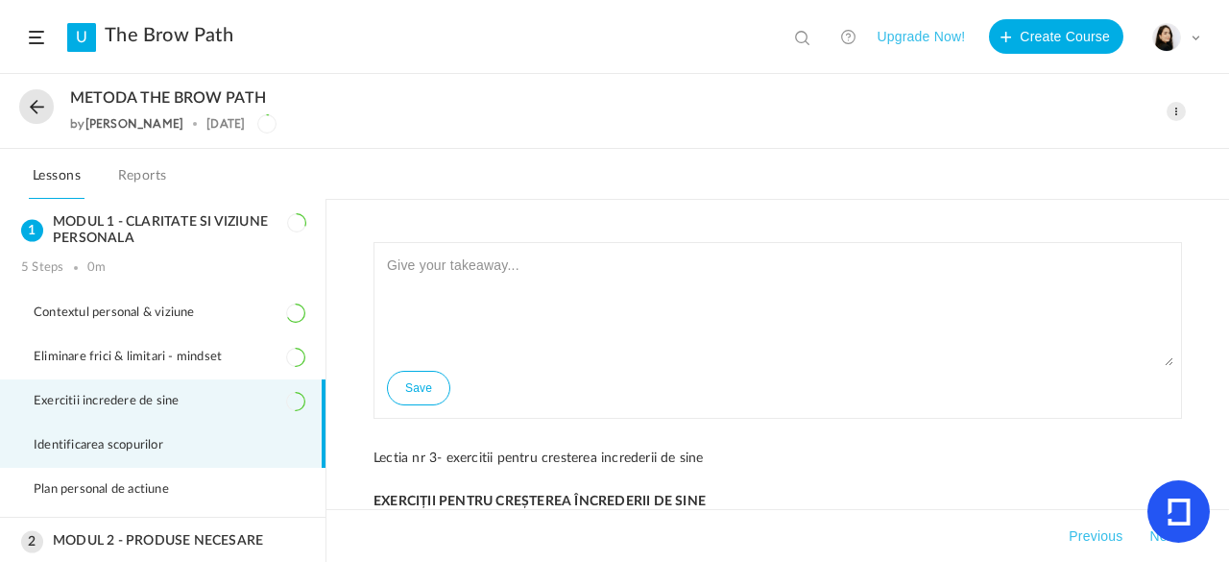
click at [169, 443] on span "Identificarea scopurilor" at bounding box center [111, 445] width 154 height 15
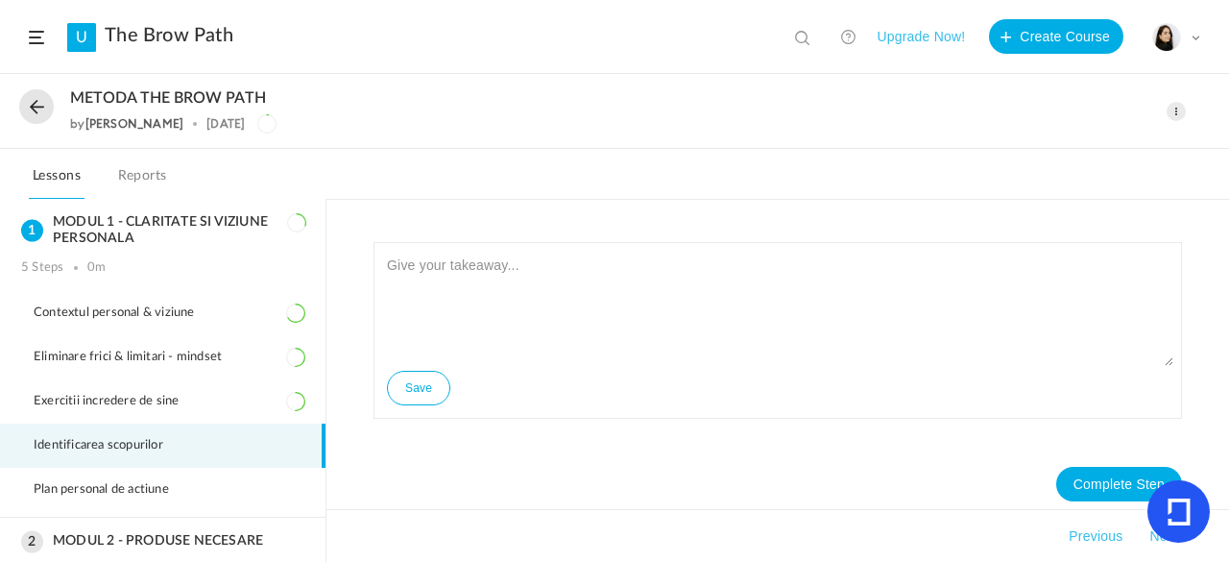
click at [1175, 112] on span at bounding box center [1176, 111] width 19 height 19
click at [1089, 143] on link "Edit" at bounding box center [1095, 154] width 181 height 36
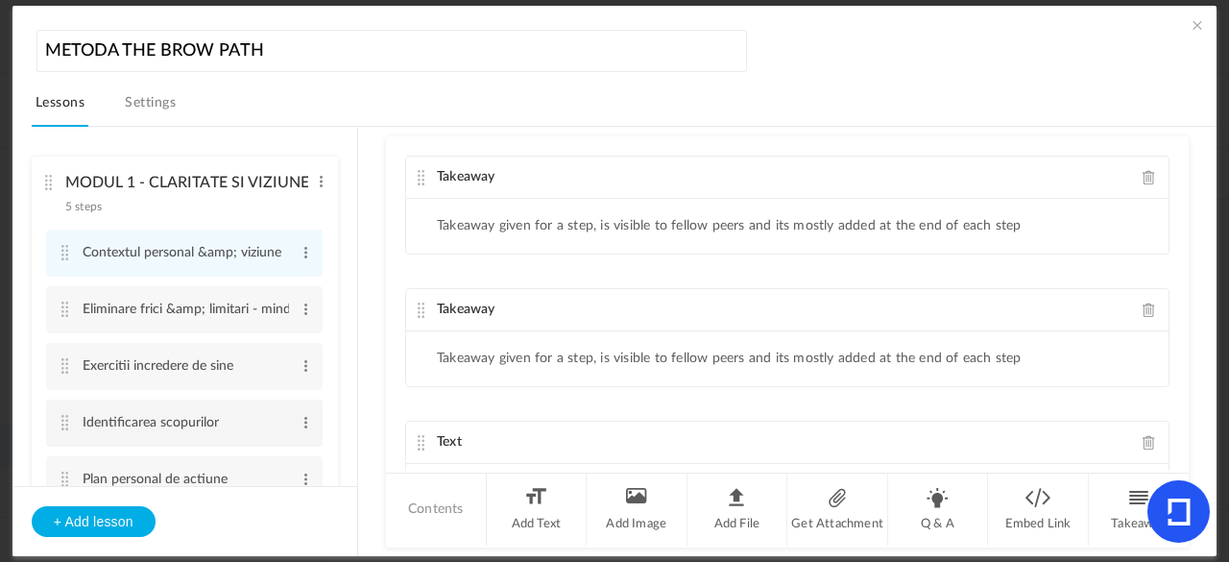
click at [68, 420] on cite at bounding box center [65, 422] width 13 height 15
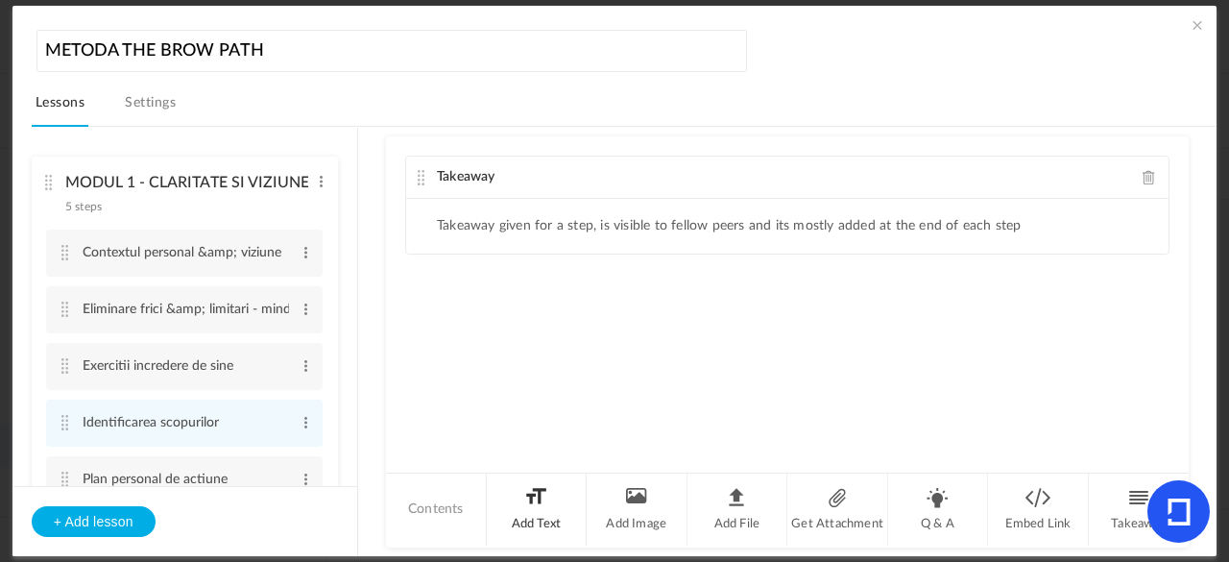
click at [517, 514] on li "Add Text" at bounding box center [537, 509] width 101 height 72
click at [1143, 172] on span at bounding box center [1149, 177] width 13 height 14
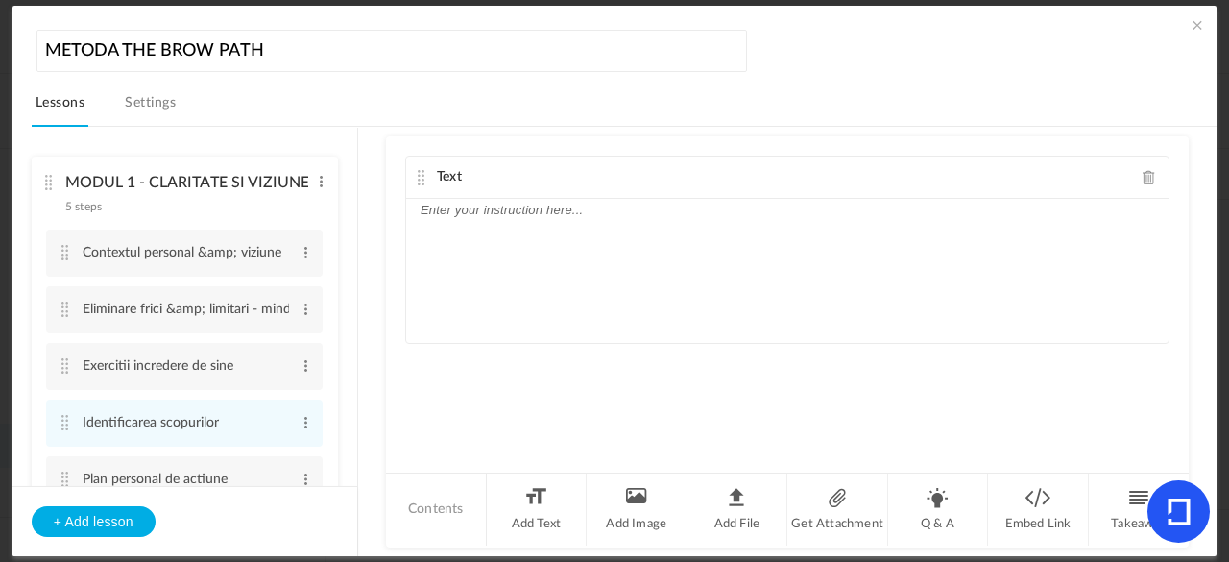
click at [625, 206] on p at bounding box center [788, 210] width 734 height 23
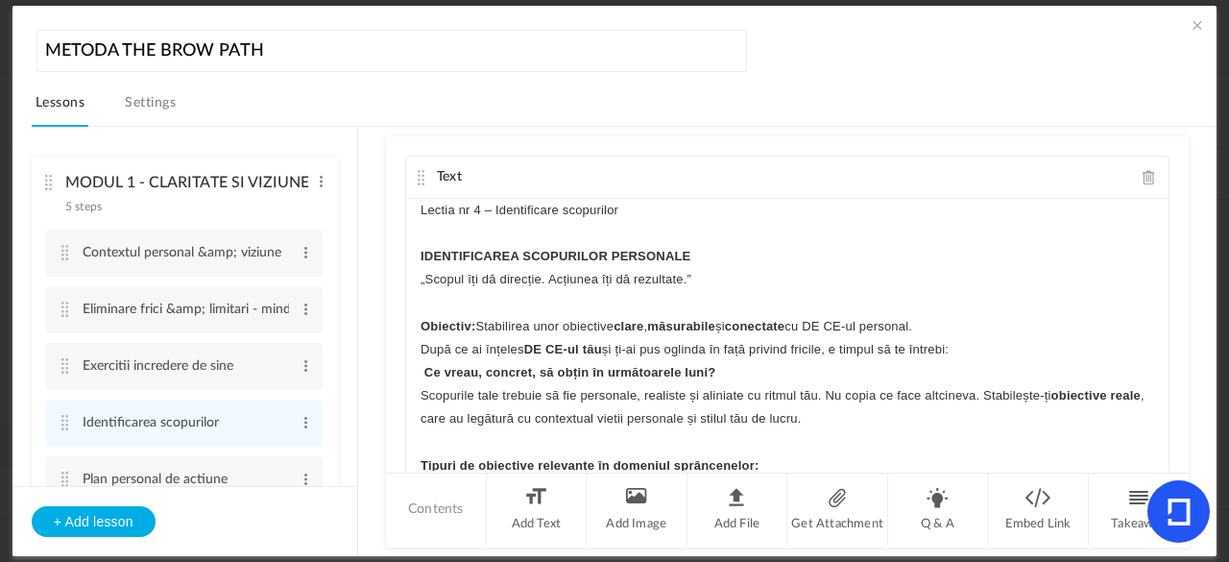
click at [505, 208] on p "Lectia nr 4 – Identificare scopurilor" at bounding box center [788, 210] width 734 height 23
click at [411, 252] on div "Lectia nr 4 – Identificare scopurilor IDENTIFICAREA SCOPURILOR PERSONALE „Scopu…" at bounding box center [787, 343] width 763 height 288
click at [489, 282] on p "„Scopul îți dă direcție. Acțiunea îți dă rezultate.”" at bounding box center [788, 279] width 734 height 23
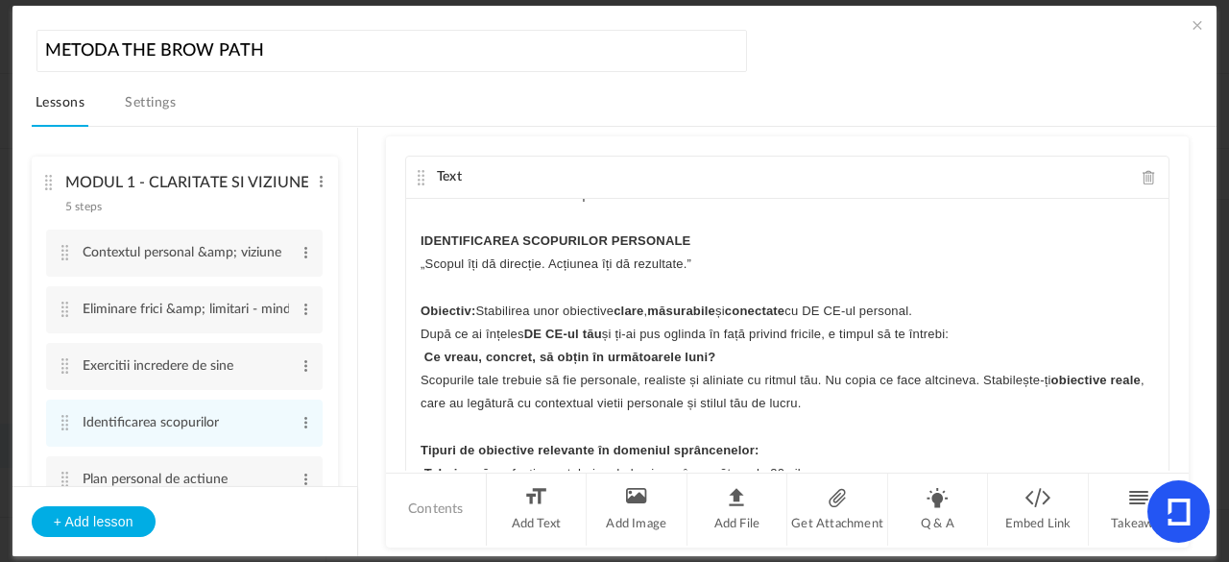
scroll to position [19, 0]
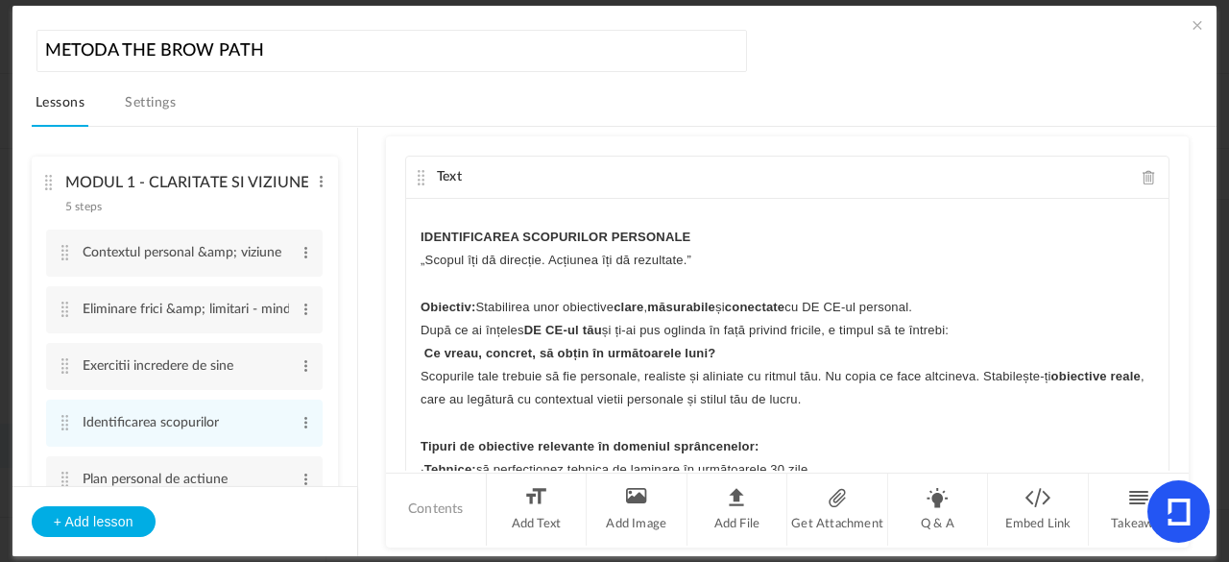
click at [421, 348] on p "Ce vreau, concret, să obțin în următoarele luni?" at bounding box center [788, 353] width 734 height 23
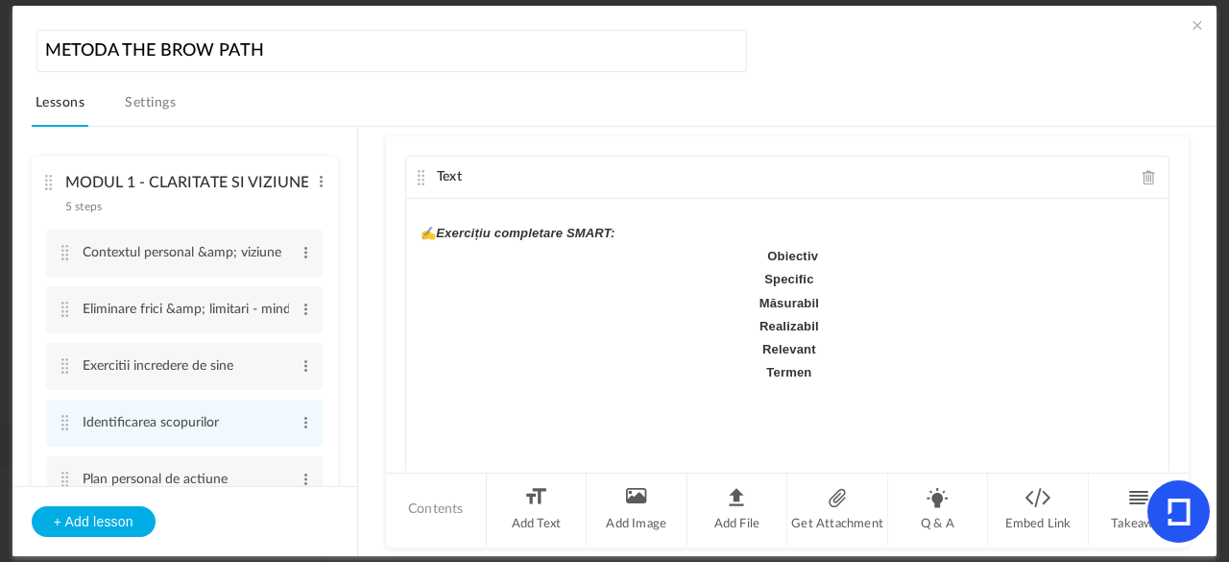
scroll to position [945, 0]
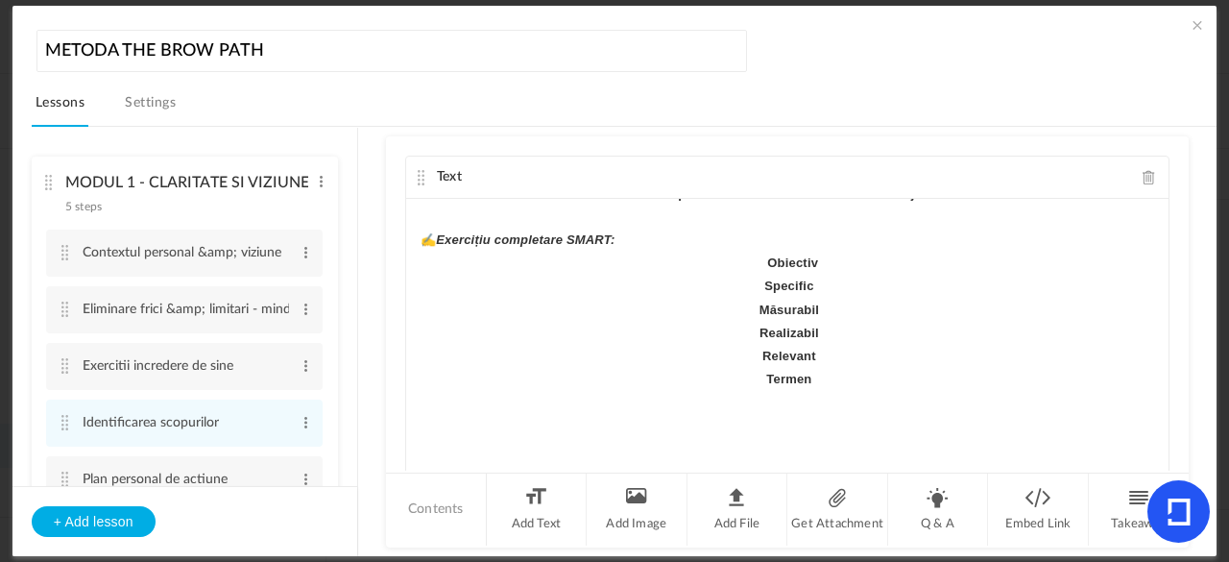
drag, startPoint x: 821, startPoint y: 381, endPoint x: 743, endPoint y: 268, distance: 137.5
click at [743, 268] on div "Lectia nr 4 – Identificare scopurilor IDENTIFICAREA SCOPURILOR PERSONALE „Scopu…" at bounding box center [787, 343] width 763 height 288
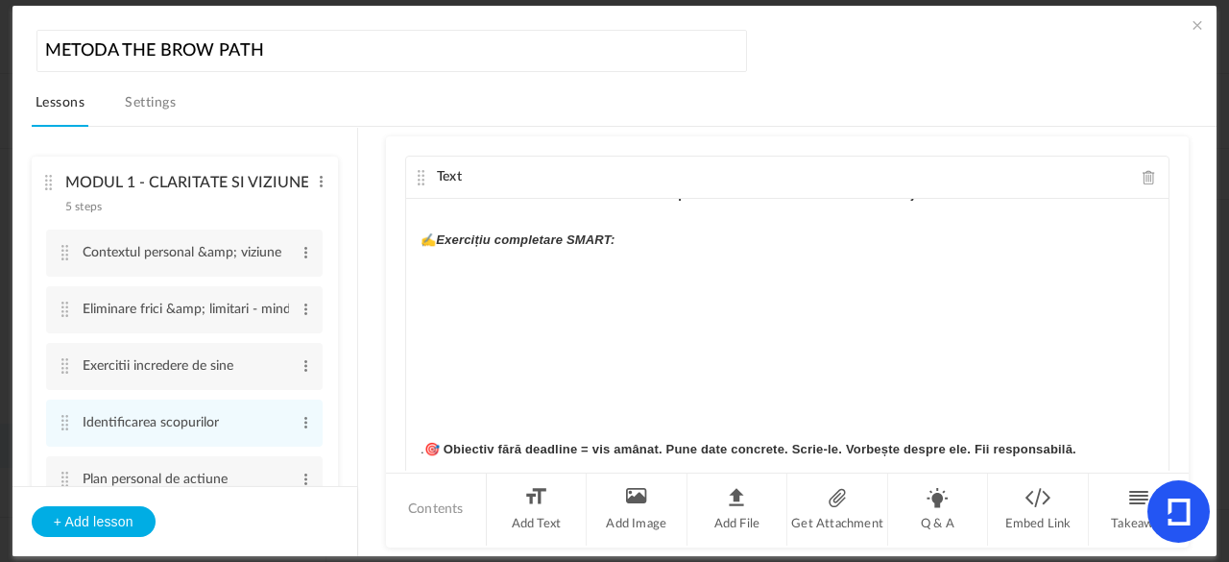
click at [620, 241] on p "✍️ Exercițiu completare SMART:" at bounding box center [788, 240] width 734 height 23
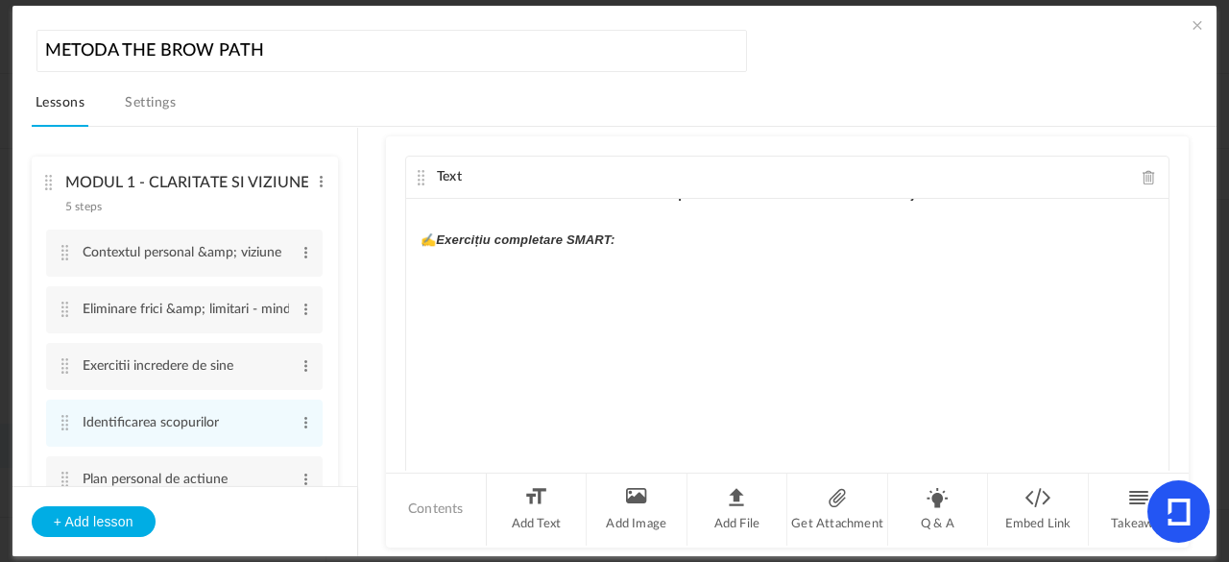
click at [456, 279] on p "﻿ ﻿" at bounding box center [788, 286] width 734 height 23
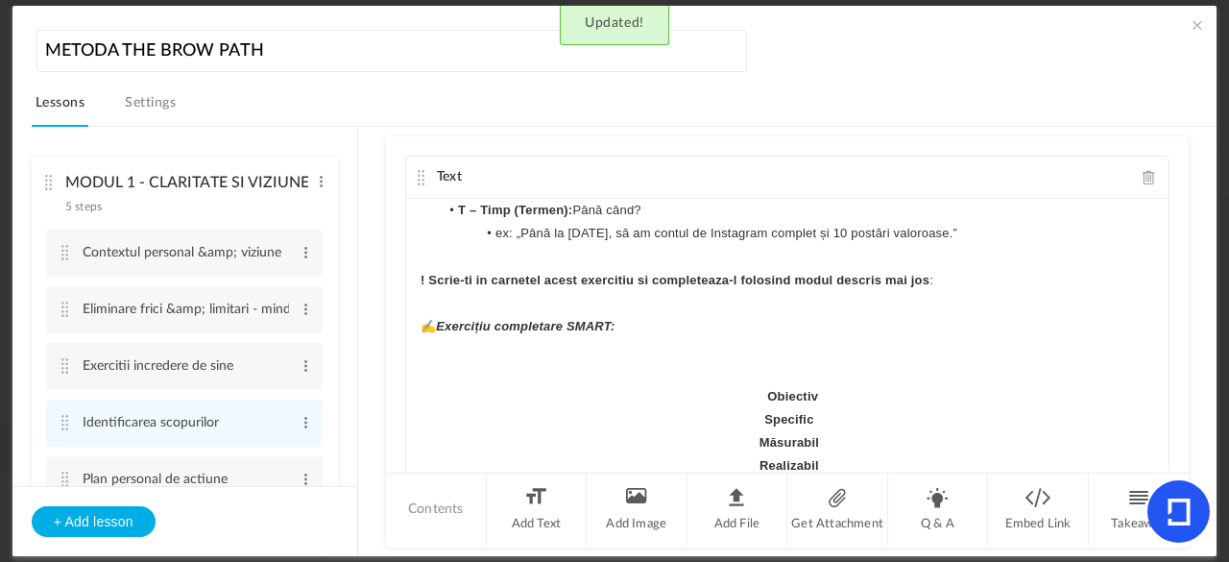
scroll to position [827, 0]
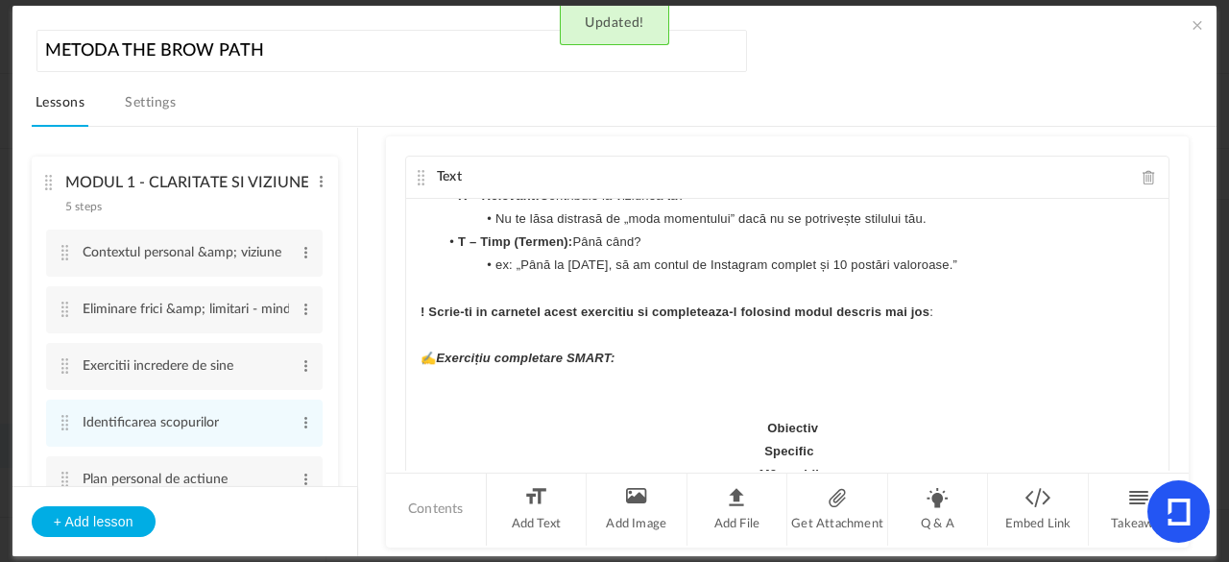
drag, startPoint x: 851, startPoint y: 313, endPoint x: 741, endPoint y: 418, distance: 151.5
click at [741, 418] on div "Lectia nr 4 – Identificare scopurilor IDENTIFICAREA SCOPURILOR PERSONALE „Scopu…" at bounding box center [787, 343] width 763 height 288
click at [639, 358] on p "✍️ Exercițiu completare SMART:" at bounding box center [788, 358] width 734 height 23
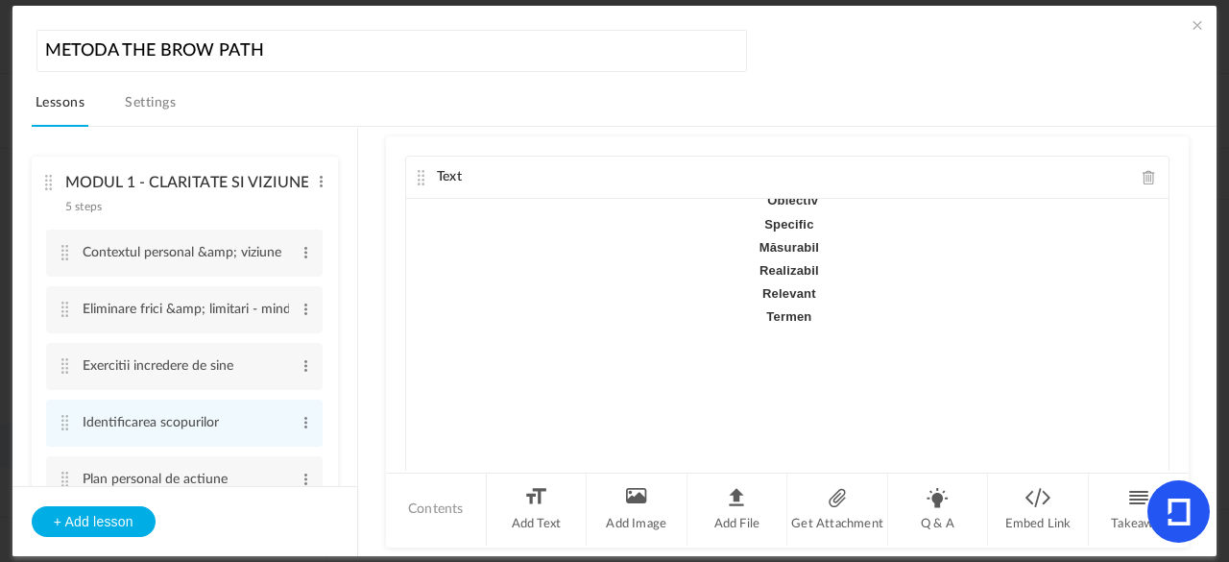
scroll to position [1001, 0]
drag, startPoint x: 816, startPoint y: 351, endPoint x: 732, endPoint y: 235, distance: 142.9
click at [732, 235] on div "Lectia nr 4 – Identificare scopurilor IDENTIFICAREA SCOPURILOR PERSONALE „Scopu…" at bounding box center [787, 343] width 763 height 288
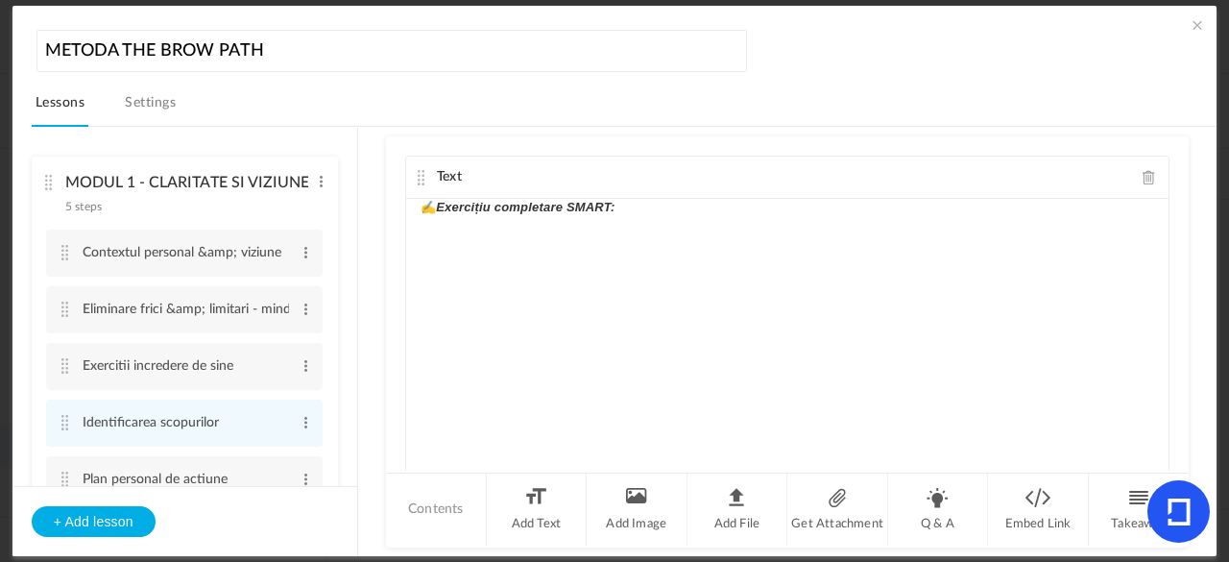
click at [619, 208] on p "✍️ Exercițiu completare SMART:" at bounding box center [788, 207] width 734 height 23
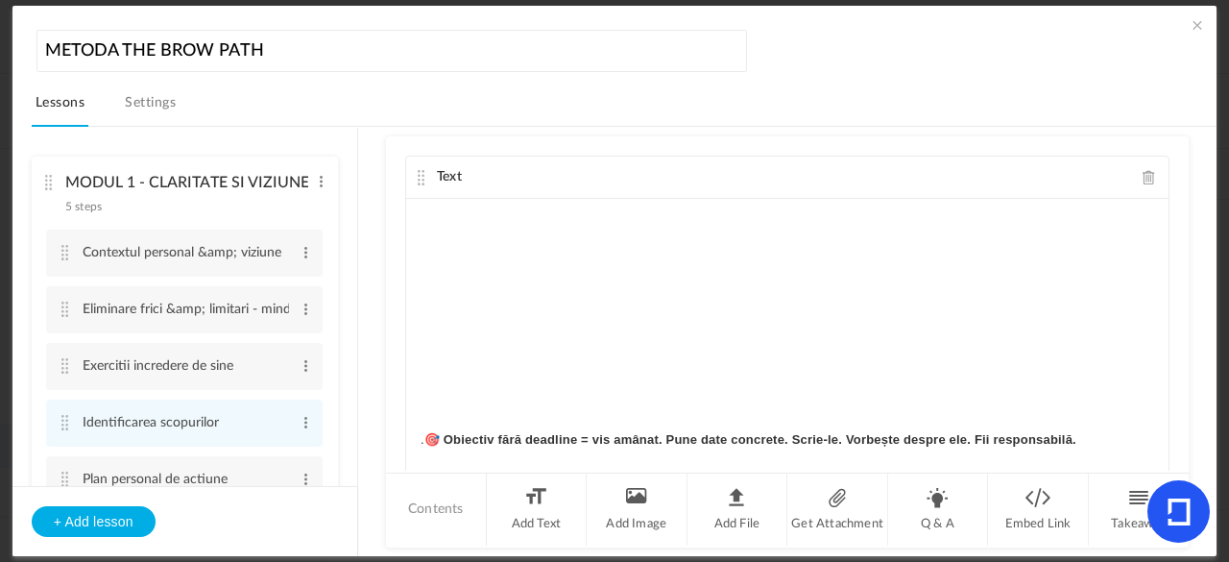
scroll to position [1533, 0]
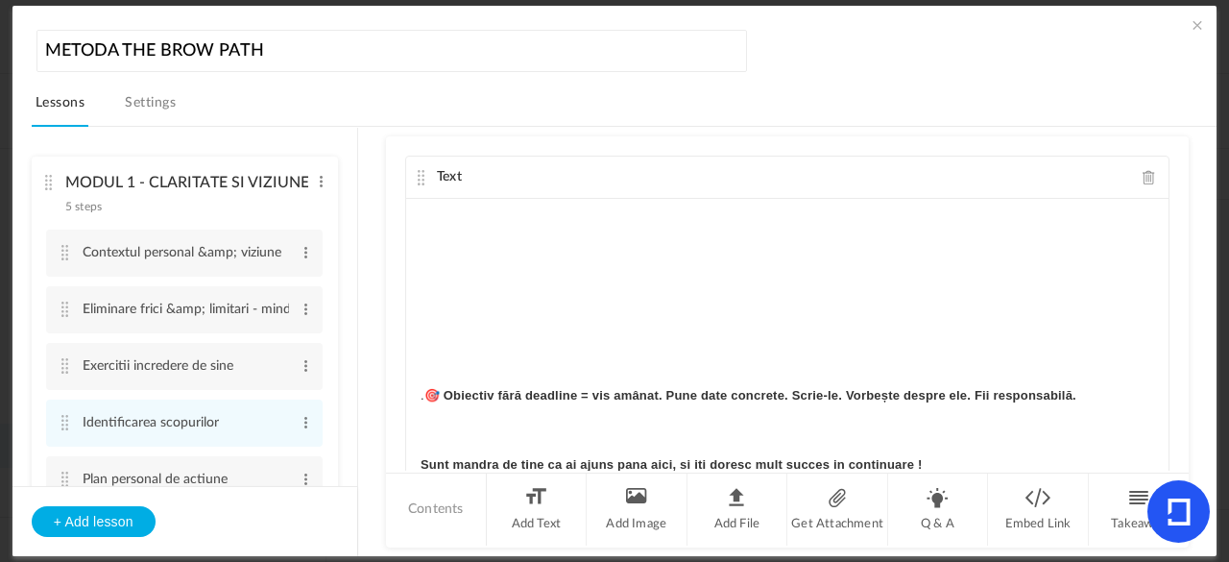
click at [424, 388] on strong "🎯 Obiectiv fără deadline = vis amânat. Pune date concrete. Scrie-le. Vorbește d…" at bounding box center [750, 395] width 652 height 14
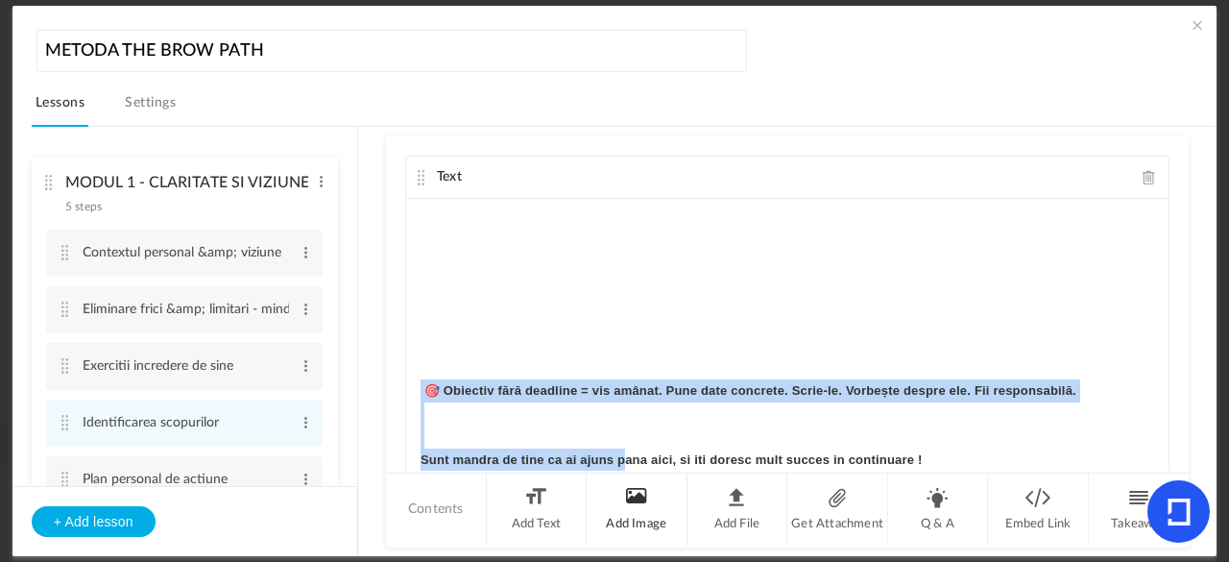
scroll to position [68, 0]
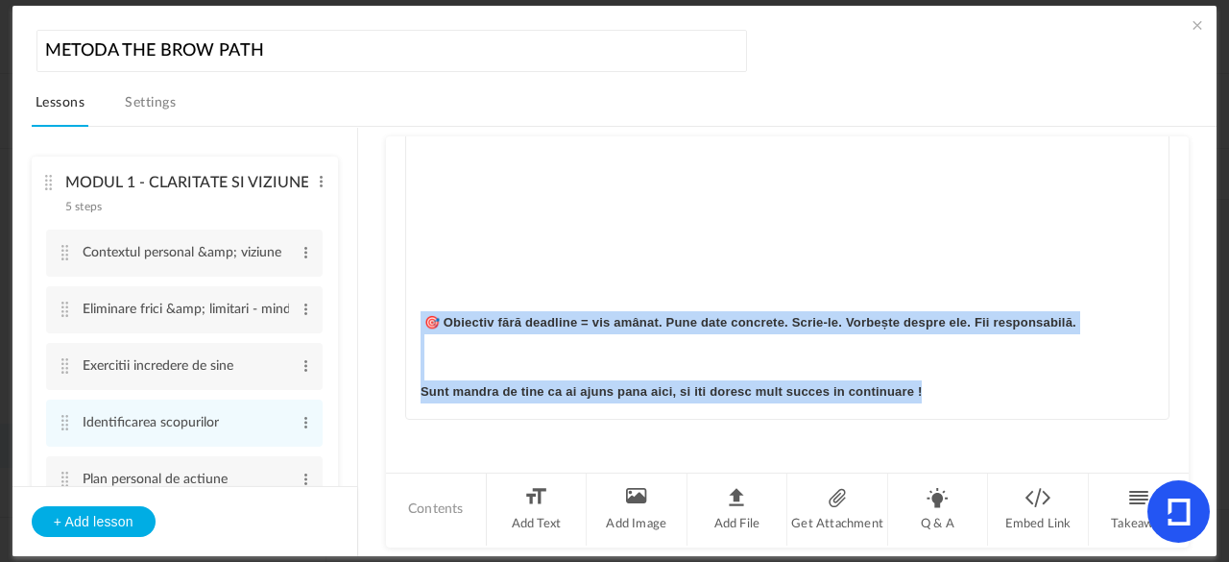
drag, startPoint x: 418, startPoint y: 385, endPoint x: 970, endPoint y: 387, distance: 552.2
click at [970, 387] on div "Lectia nr 4 – Identificare scopurilor IDENTIFICAREA SCOPURILOR PERSONALE „Scopu…" at bounding box center [787, 275] width 763 height 288
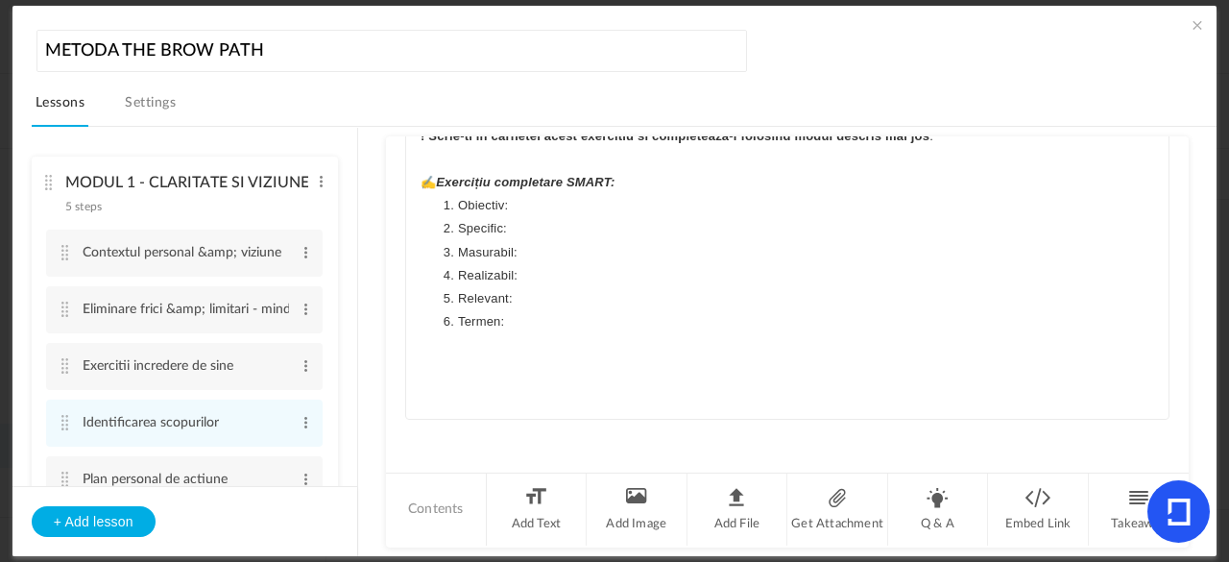
scroll to position [958, 0]
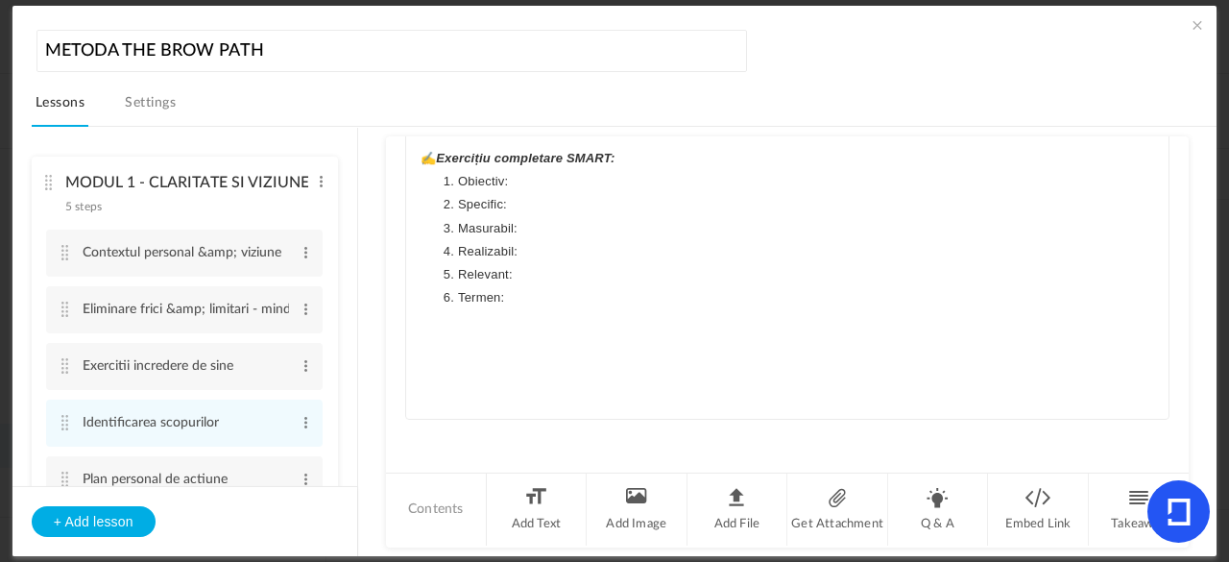
click at [618, 321] on p at bounding box center [788, 320] width 734 height 23
click at [452, 367] on p at bounding box center [788, 367] width 734 height 23
click at [503, 309] on p at bounding box center [788, 320] width 734 height 23
click at [416, 157] on div "Lectia nr 4 – Identificare scopurilor IDENTIFICAREA SCOPURILOR PERSONALE „Scopu…" at bounding box center [787, 275] width 763 height 288
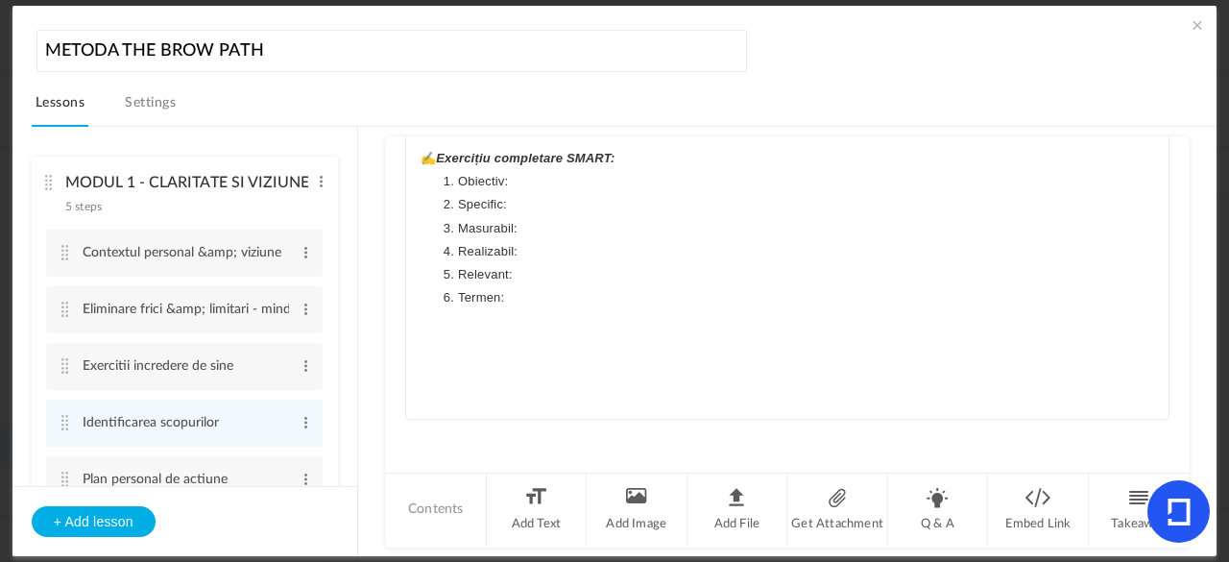
click at [510, 301] on li "Termen:" at bounding box center [796, 297] width 715 height 23
click at [446, 361] on p at bounding box center [788, 367] width 734 height 23
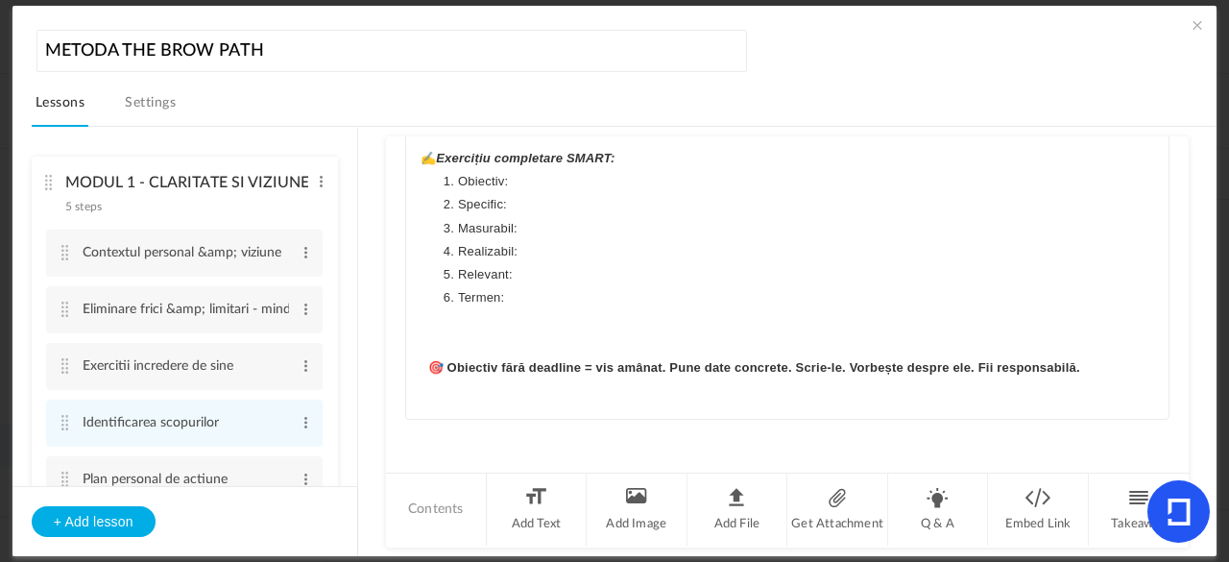
scroll to position [65, 0]
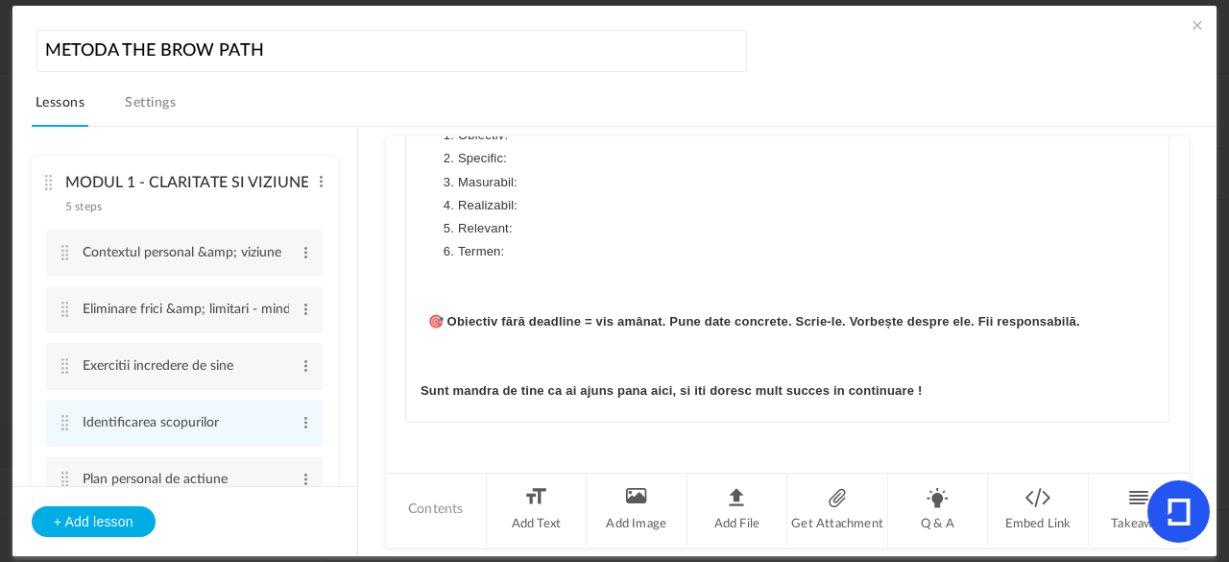
click at [977, 410] on p at bounding box center [788, 413] width 734 height 23
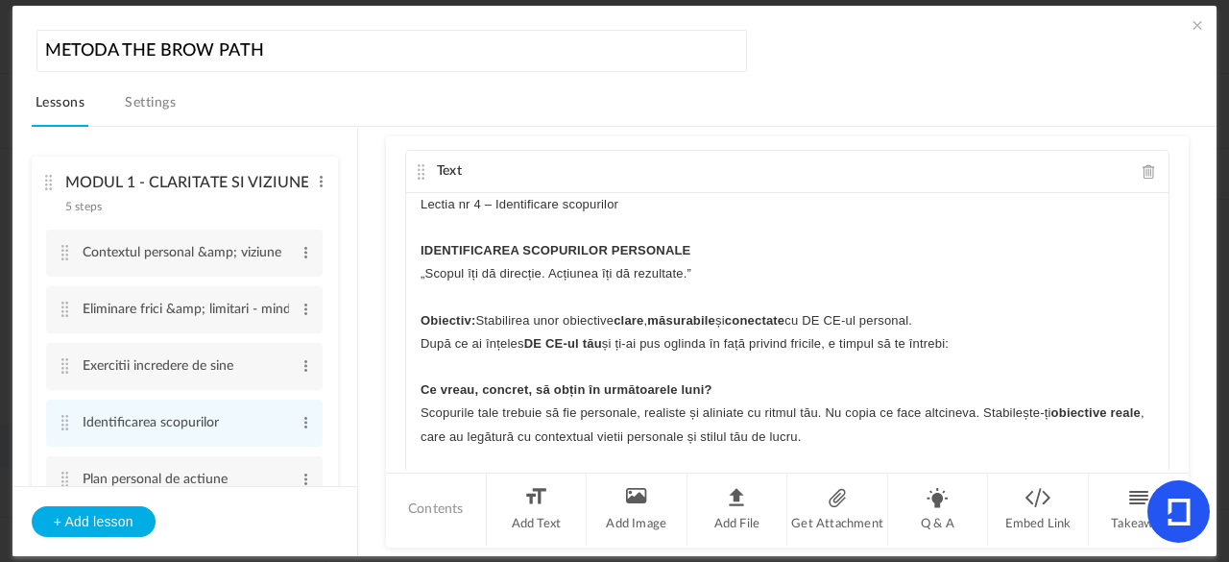
scroll to position [4, 0]
click at [415, 174] on cite at bounding box center [421, 173] width 13 height 15
click at [1191, 26] on span at bounding box center [1197, 24] width 19 height 19
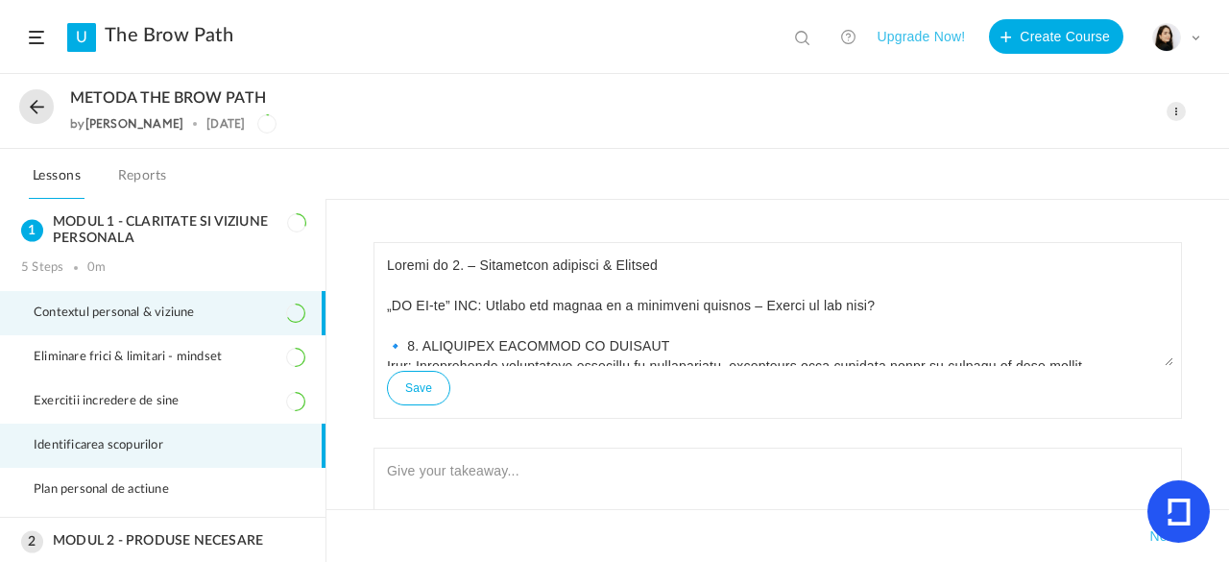
click at [214, 435] on li "Identificarea scopurilor" at bounding box center [163, 446] width 326 height 44
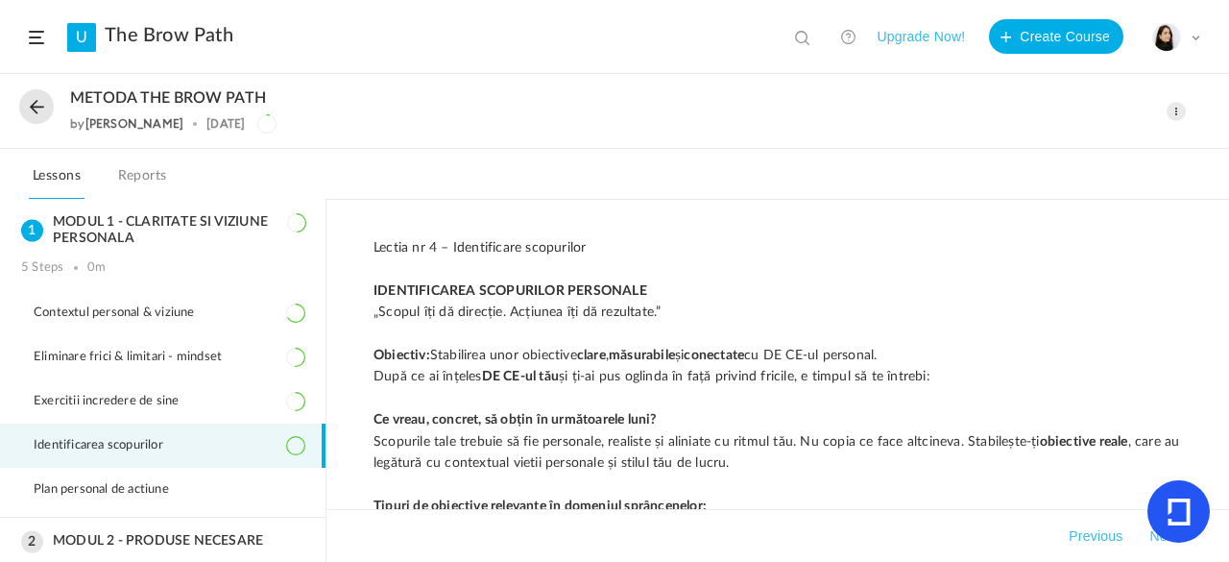
scroll to position [0, 0]
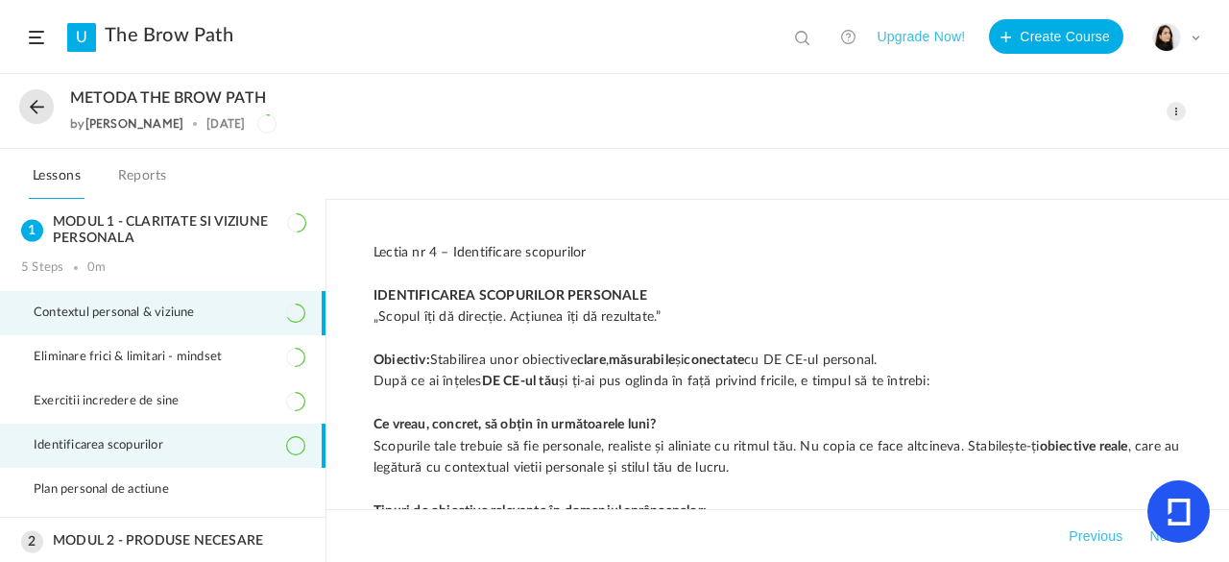
click at [190, 306] on span "Contextul personal & viziune" at bounding box center [126, 312] width 185 height 15
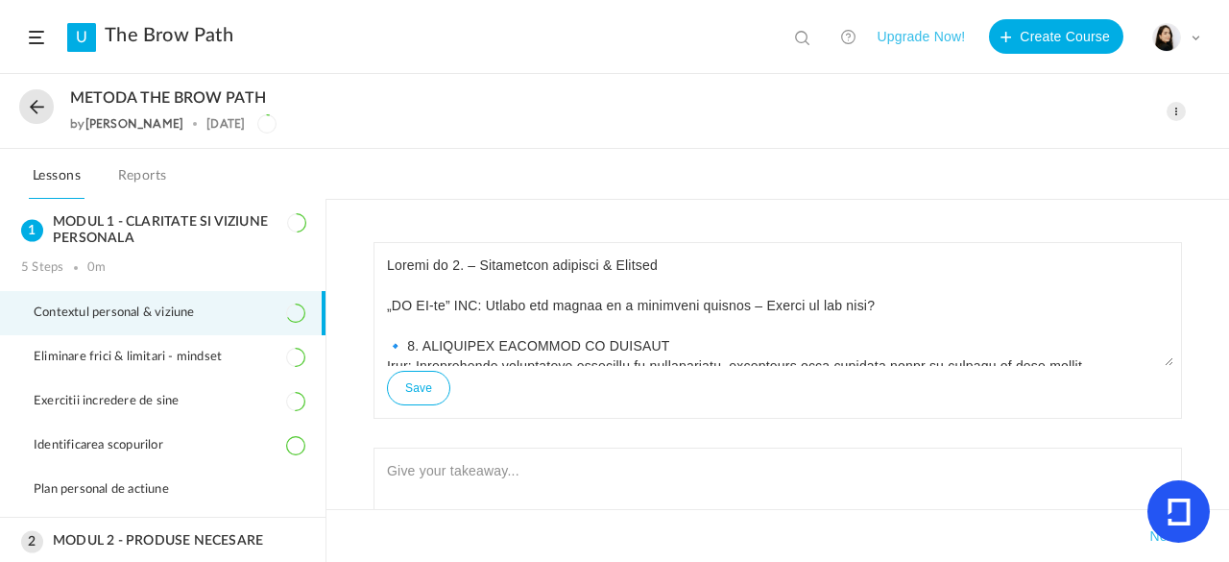
click at [1168, 108] on span at bounding box center [1176, 111] width 19 height 19
click at [1054, 147] on link "Edit" at bounding box center [1095, 154] width 181 height 36
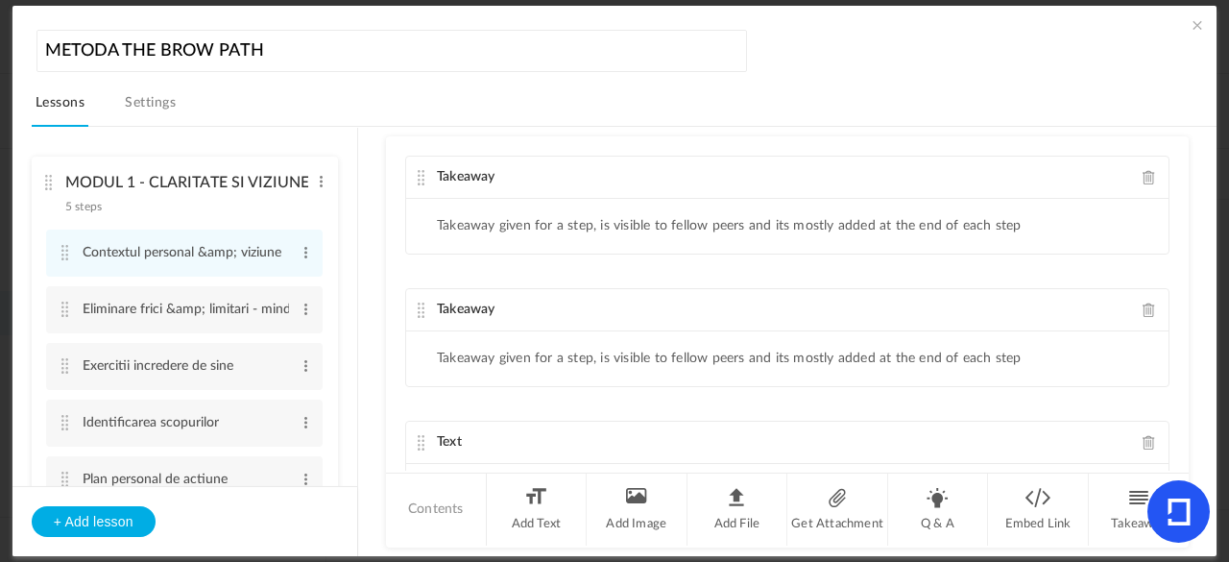
click at [1143, 303] on span at bounding box center [1149, 310] width 13 height 14
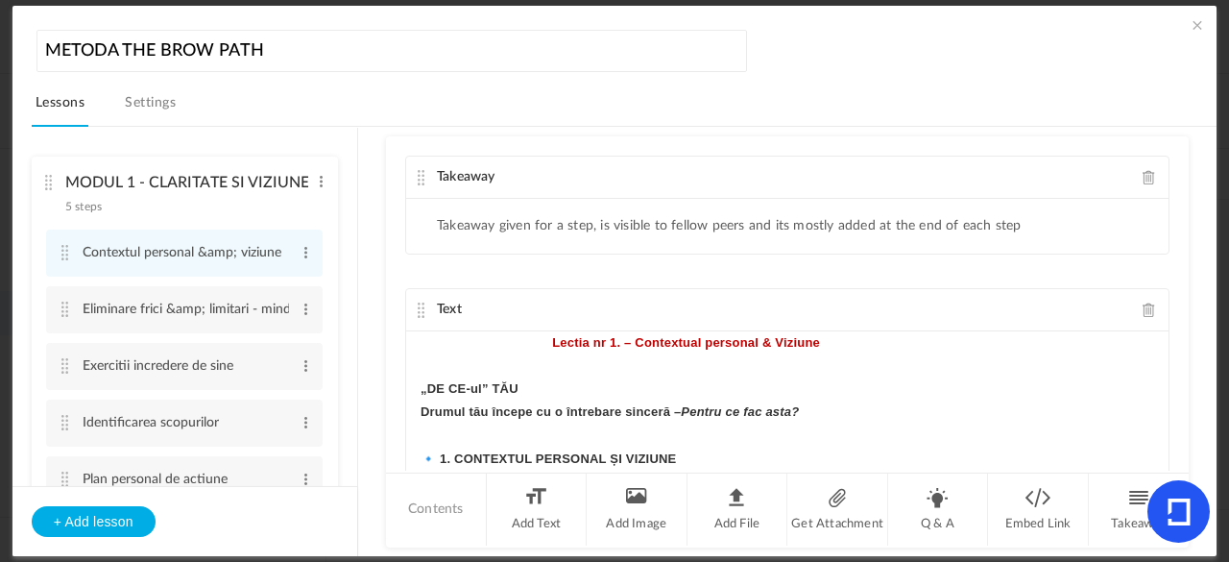
click at [1143, 170] on span at bounding box center [1149, 177] width 13 height 14
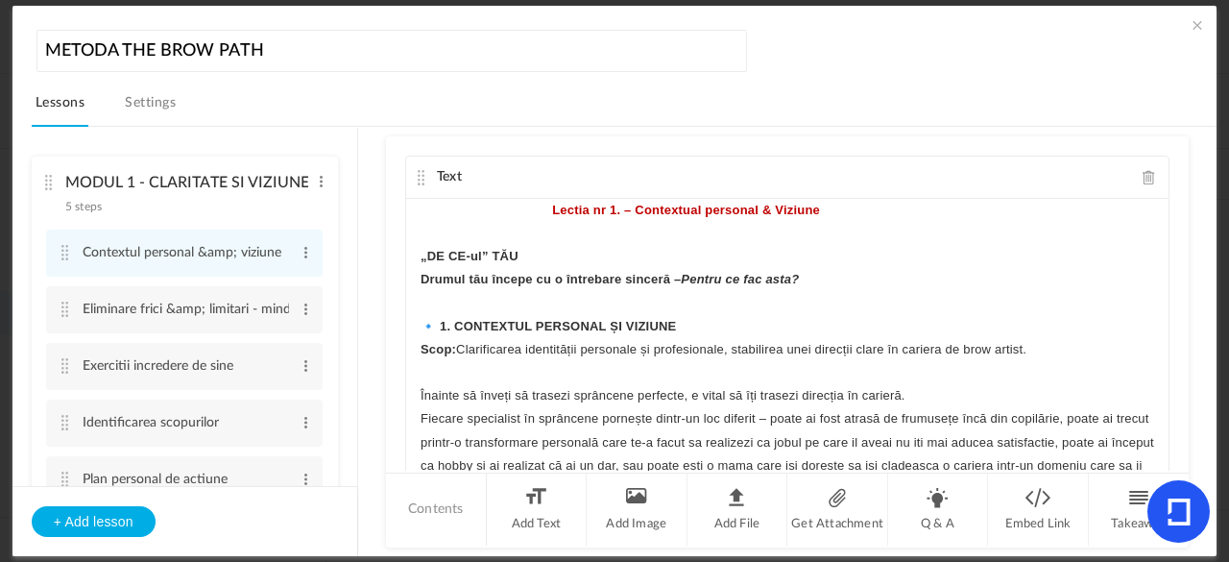
click at [421, 172] on cite at bounding box center [421, 177] width 13 height 15
click at [419, 172] on cite at bounding box center [421, 177] width 13 height 15
click at [1198, 16] on span at bounding box center [1197, 24] width 19 height 19
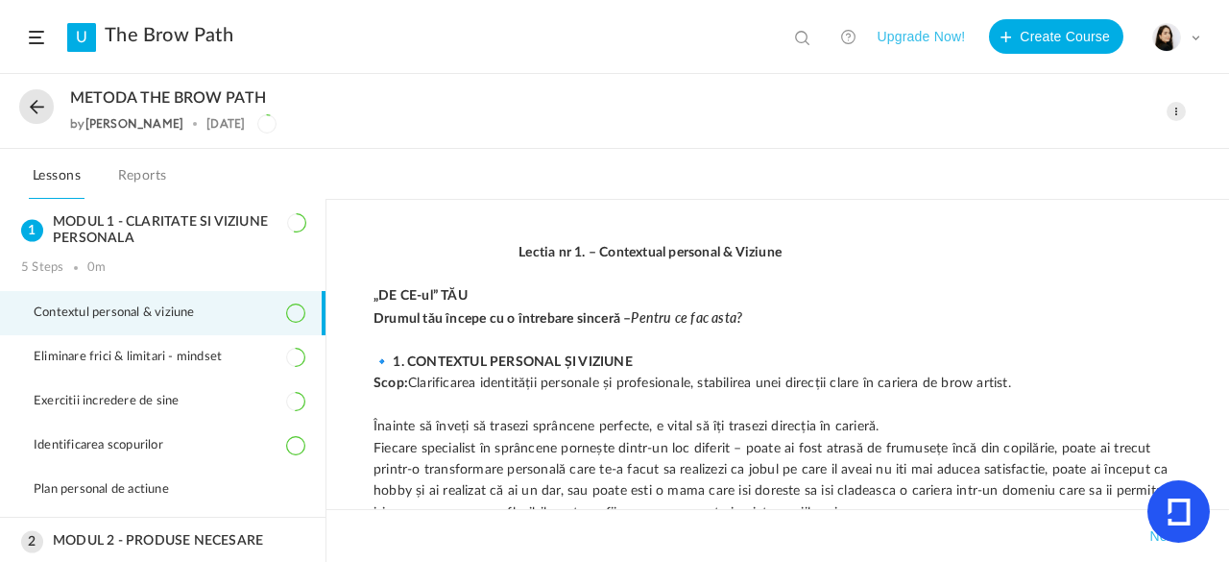
click at [1179, 110] on span at bounding box center [1176, 111] width 19 height 19
click at [1054, 154] on link "Edit" at bounding box center [1095, 154] width 181 height 36
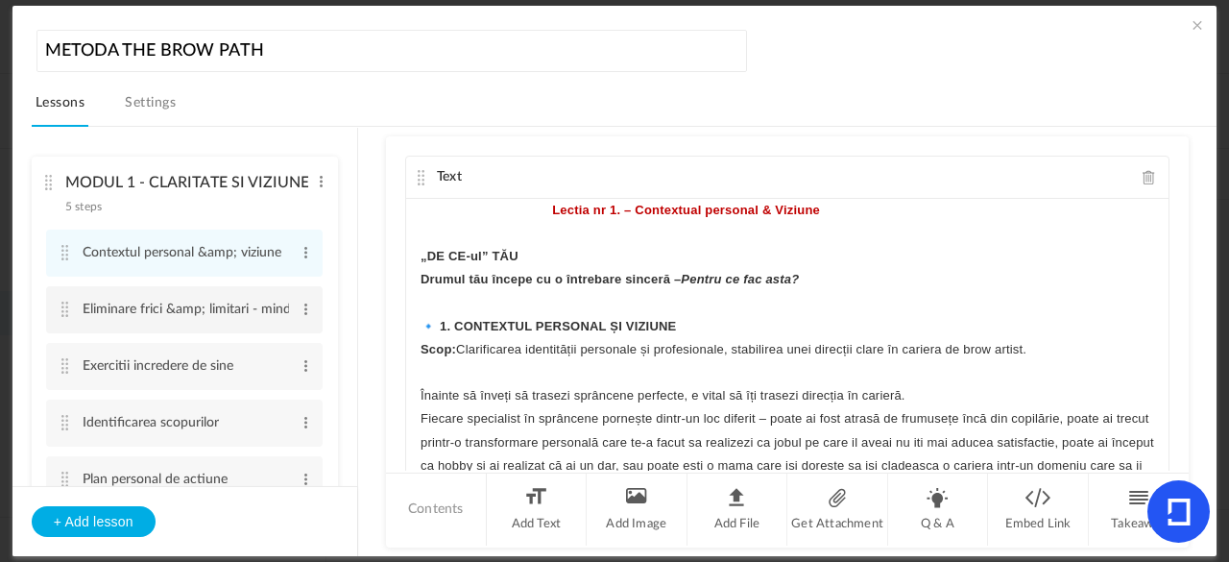
click at [66, 306] on cite at bounding box center [65, 309] width 13 height 15
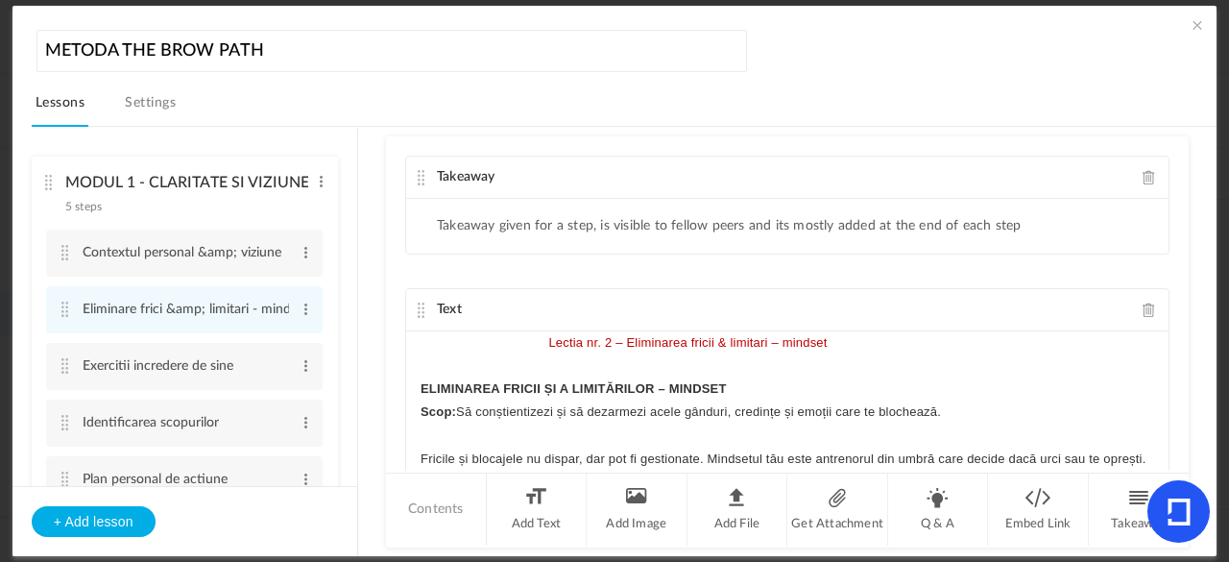
click at [1143, 170] on span at bounding box center [1149, 177] width 13 height 14
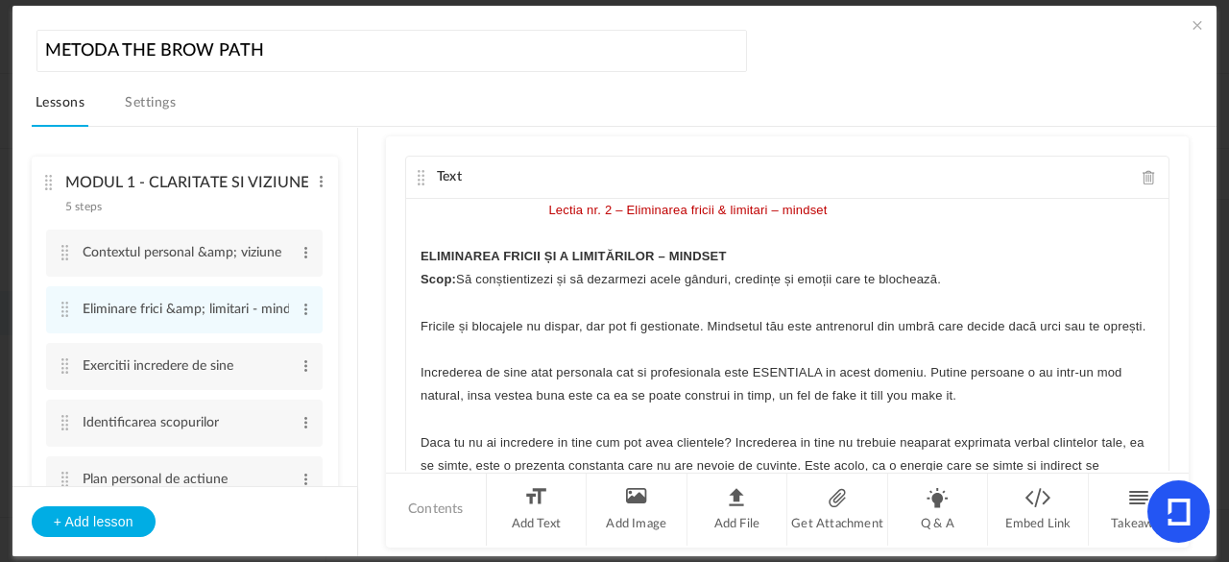
click at [419, 174] on cite at bounding box center [421, 177] width 13 height 15
click at [64, 374] on li "Exercitii incredere de sine Edit Delete" at bounding box center [184, 366] width 277 height 47
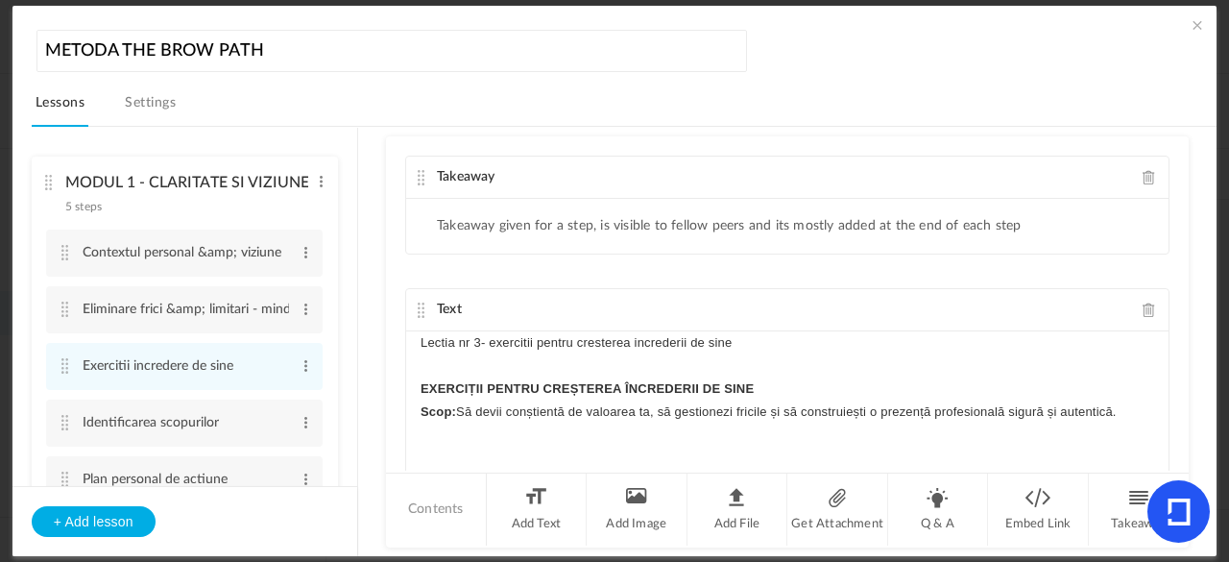
click at [1143, 172] on span at bounding box center [1149, 177] width 13 height 14
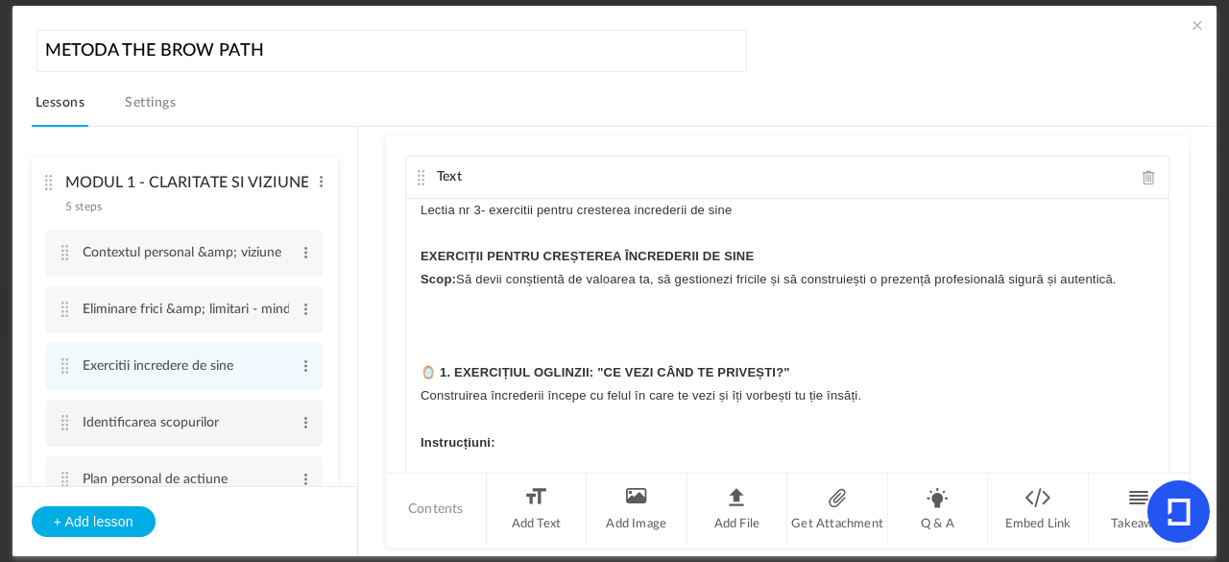
click at [61, 420] on cite at bounding box center [65, 422] width 13 height 15
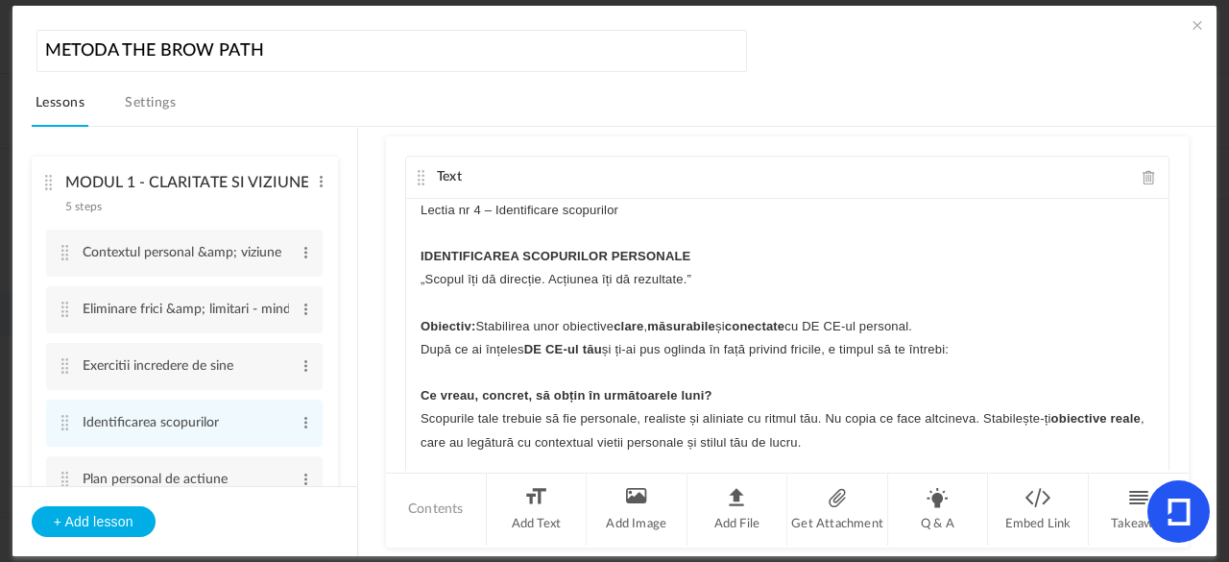
click at [1193, 22] on span at bounding box center [1197, 24] width 19 height 19
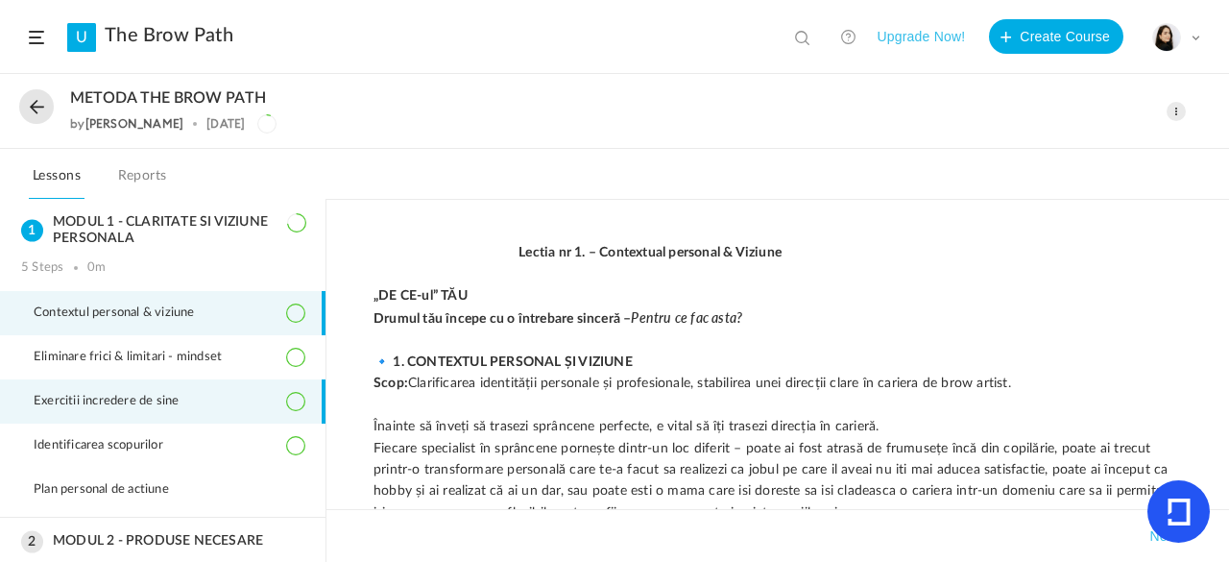
click at [219, 387] on li "Exercitii incredere de sine" at bounding box center [163, 401] width 326 height 44
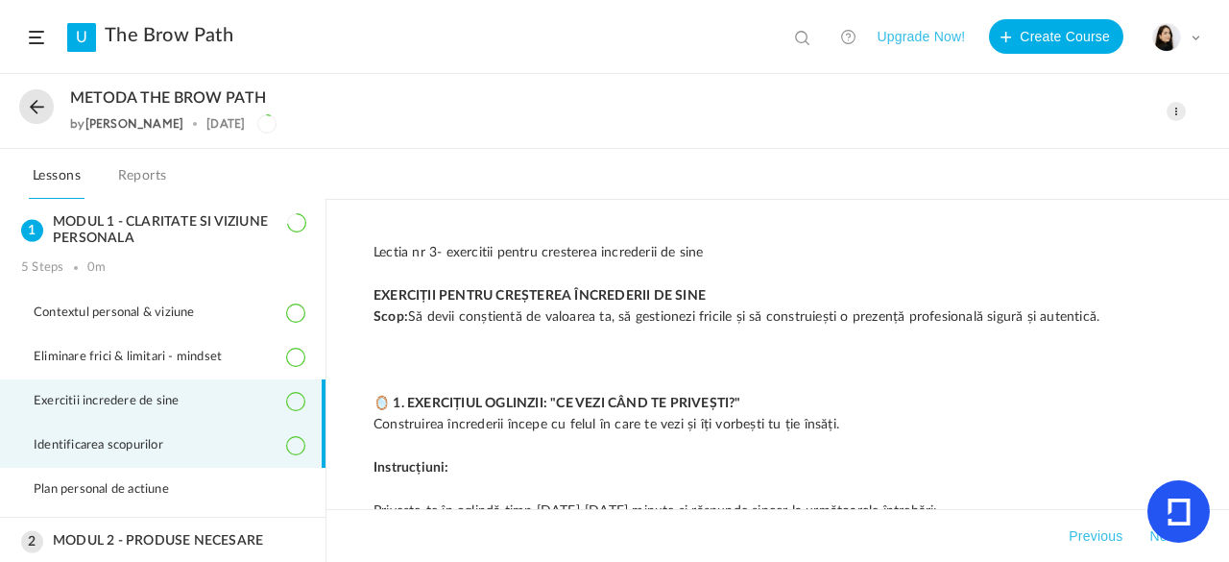
click at [240, 447] on li "Identificarea scopurilor" at bounding box center [163, 446] width 326 height 44
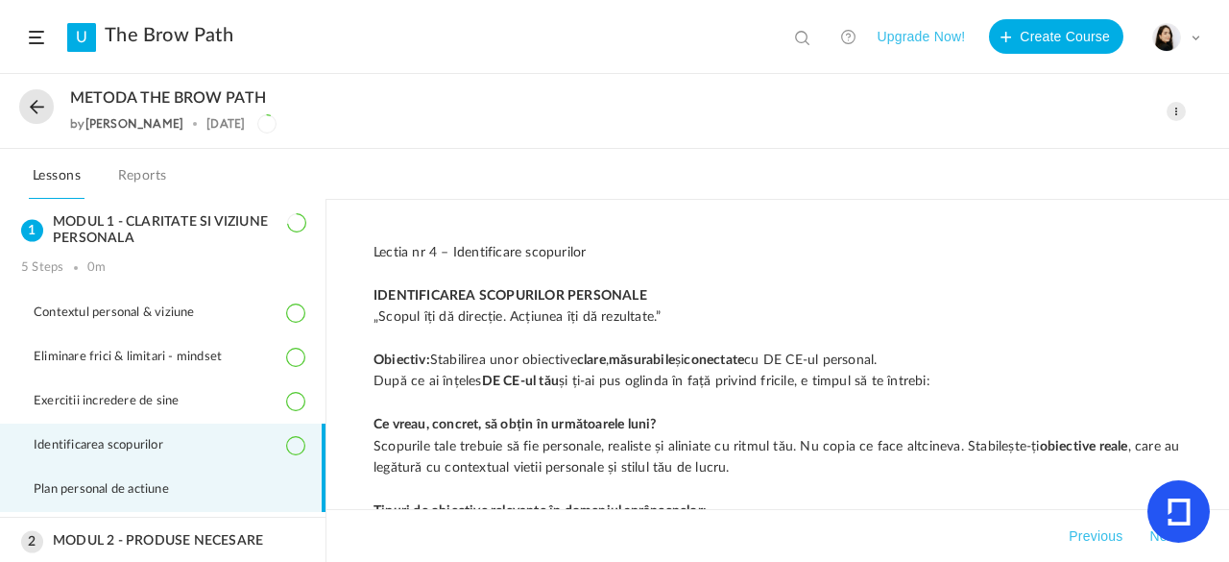
click at [241, 489] on li "Plan personal de actiune" at bounding box center [163, 490] width 326 height 44
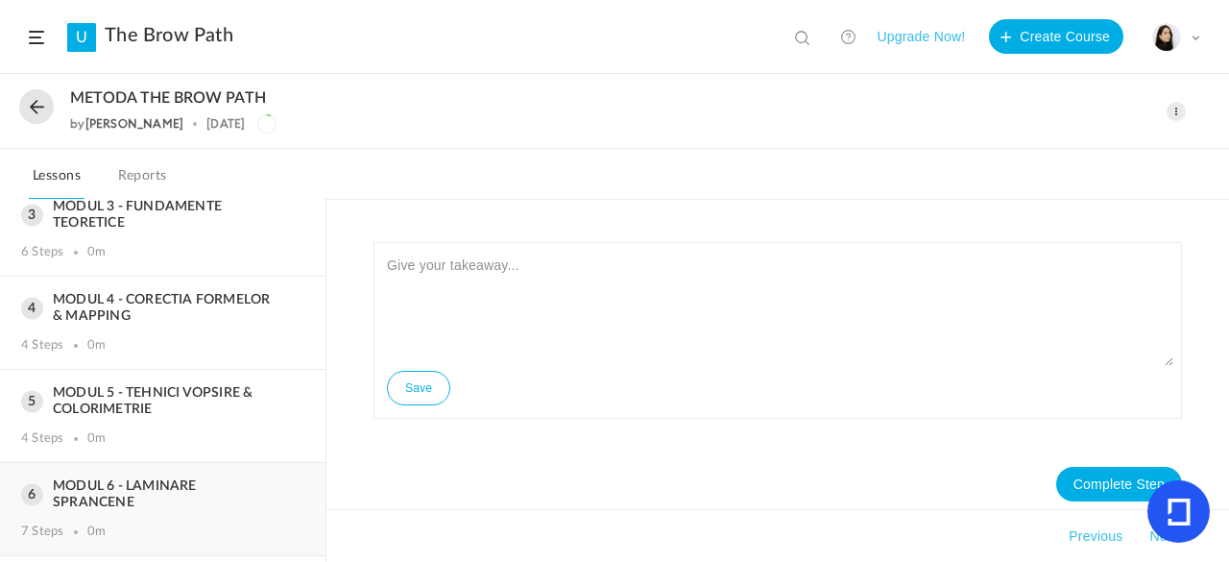
scroll to position [426, 0]
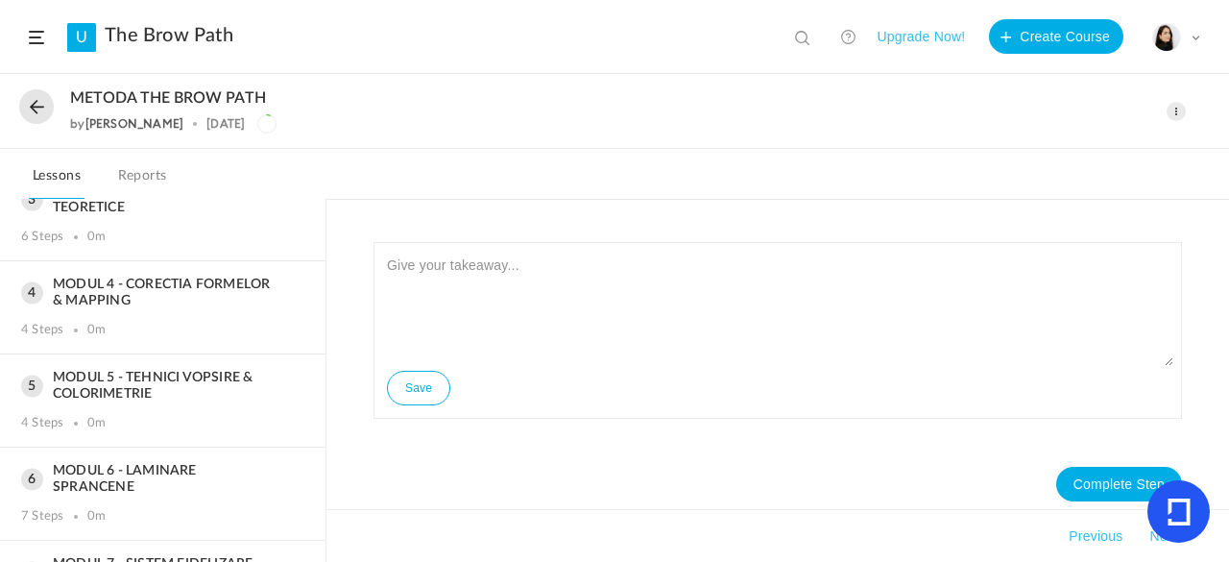
click at [1182, 109] on span at bounding box center [1176, 111] width 19 height 19
click at [1045, 147] on link "Edit" at bounding box center [1095, 154] width 181 height 36
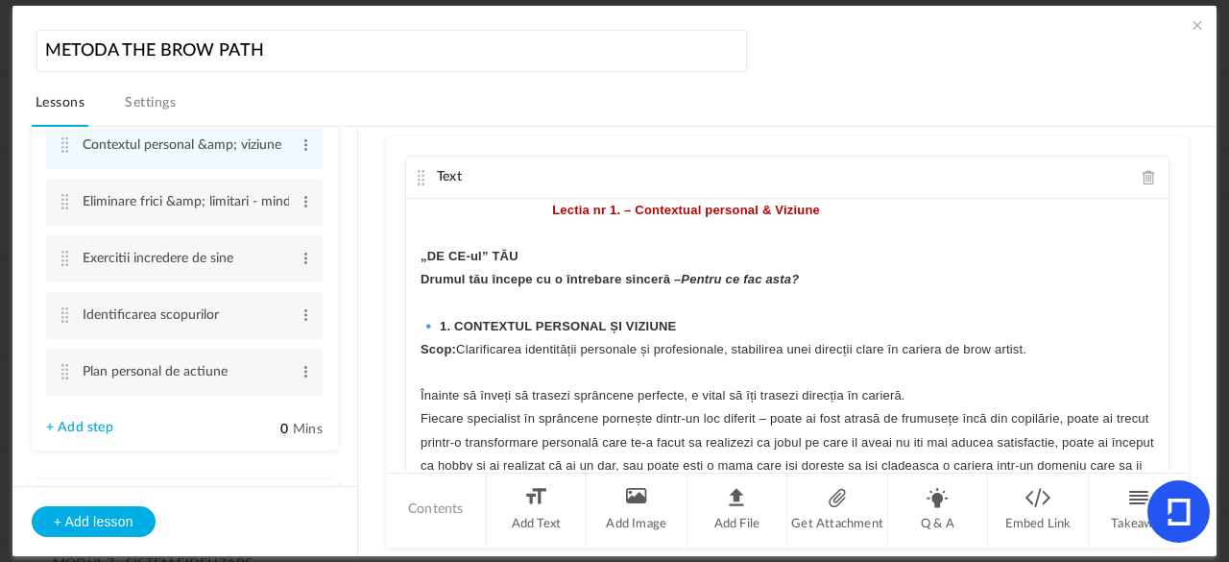
scroll to position [123, 0]
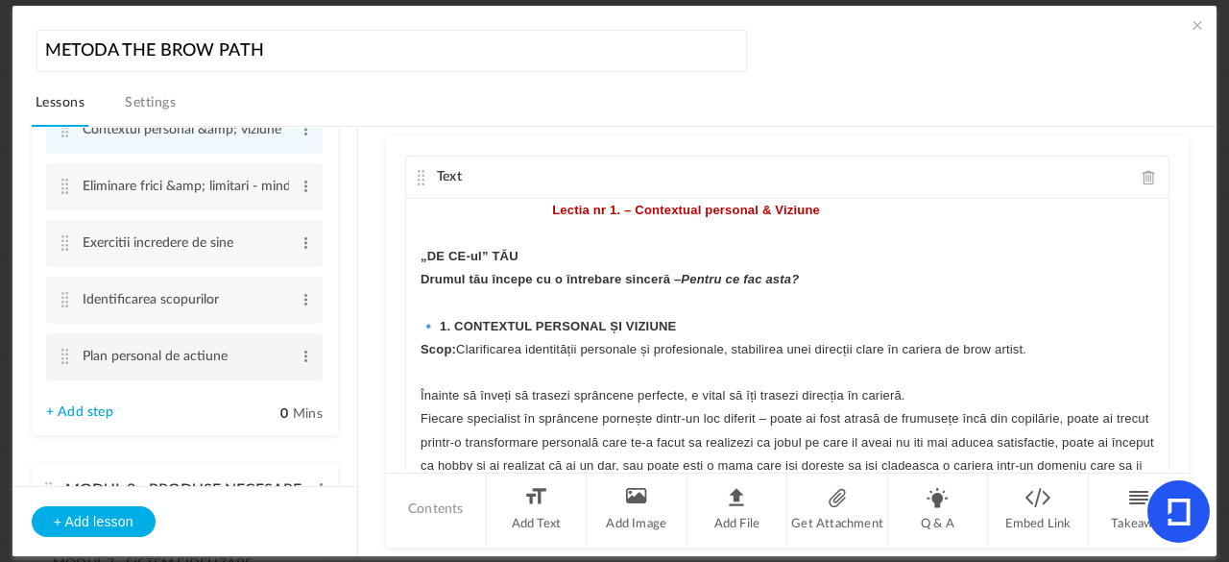
click at [69, 358] on cite at bounding box center [65, 356] width 13 height 15
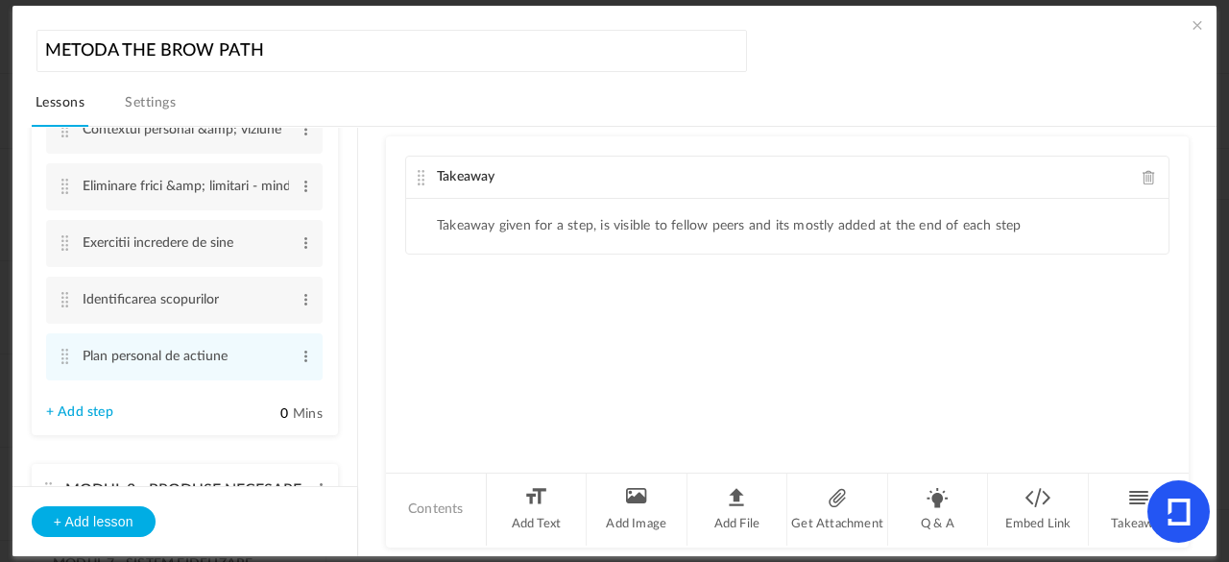
click at [1148, 177] on span at bounding box center [1149, 177] width 13 height 14
click at [517, 504] on li "Add Text" at bounding box center [537, 509] width 101 height 72
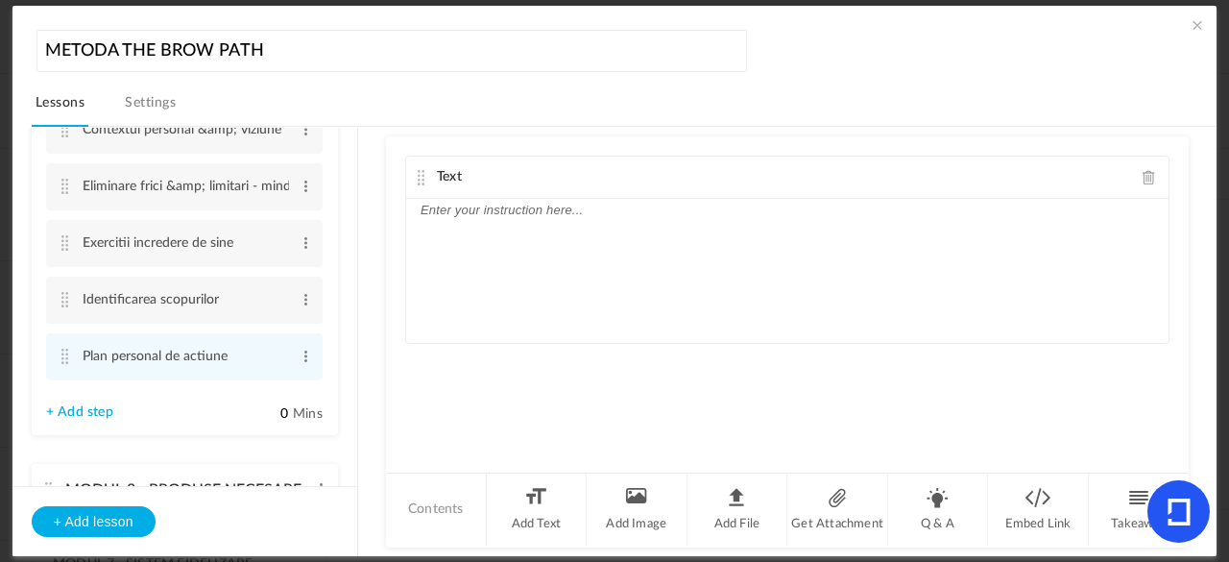
click at [569, 225] on div at bounding box center [787, 271] width 763 height 144
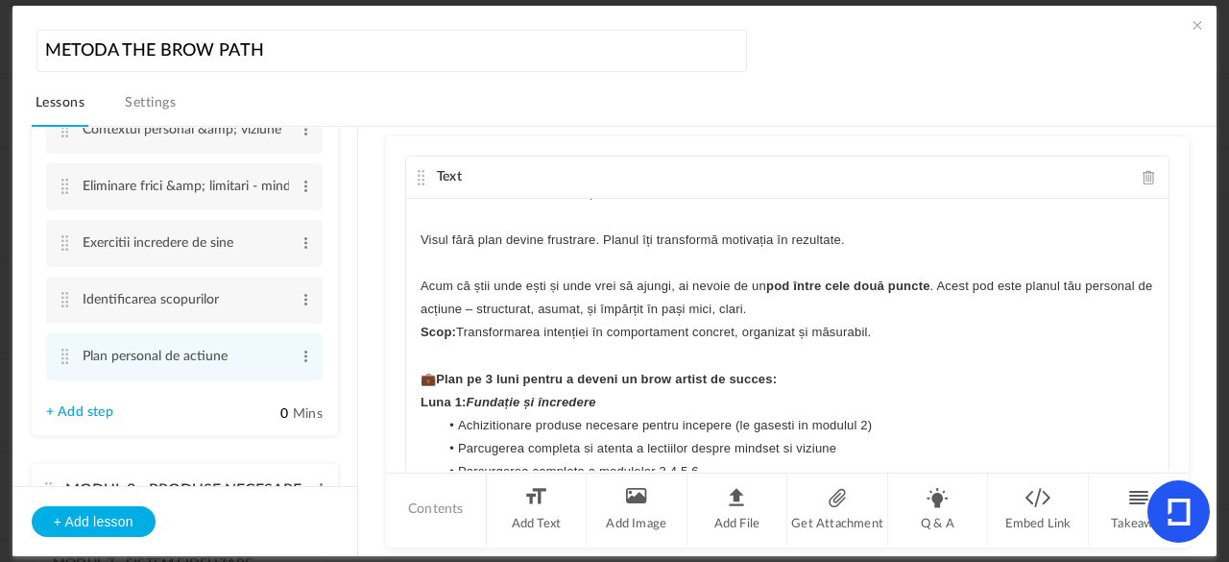
scroll to position [0, 0]
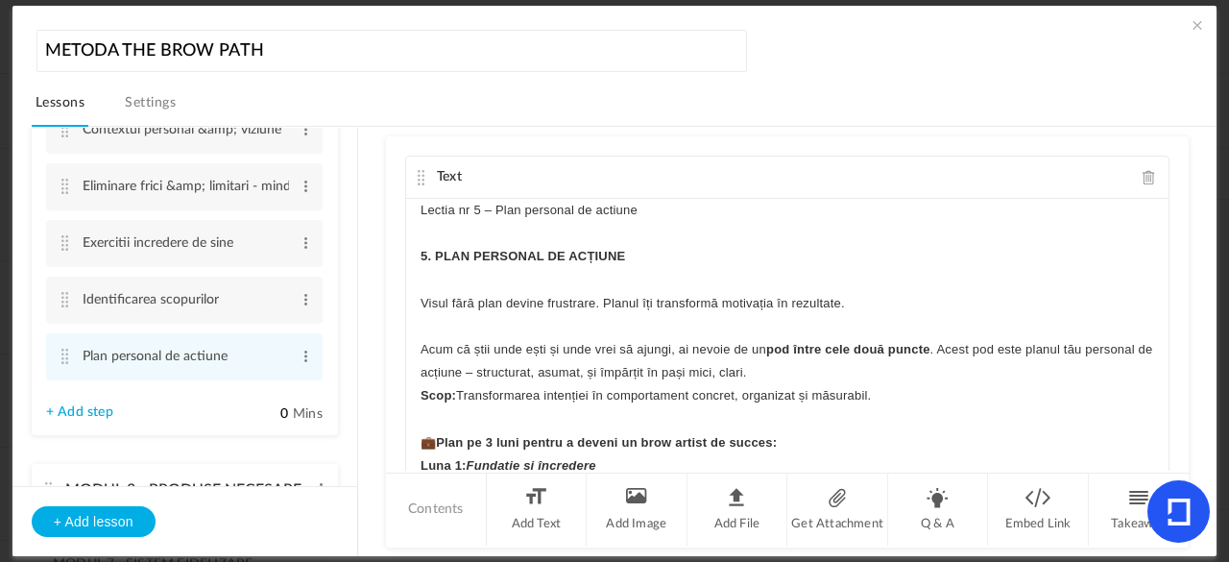
click at [490, 215] on p "Lectia nr 5 – Plan personal de actiune" at bounding box center [788, 210] width 734 height 23
click at [463, 251] on strong "5. PLAN PERSONAL DE ACȚIUNE" at bounding box center [523, 256] width 205 height 14
click at [413, 296] on div "Lectia nr 5 – Plan personal de actiune 5. PLAN PERSONAL DE ACȚIUNE Visul fără p…" at bounding box center [787, 343] width 763 height 288
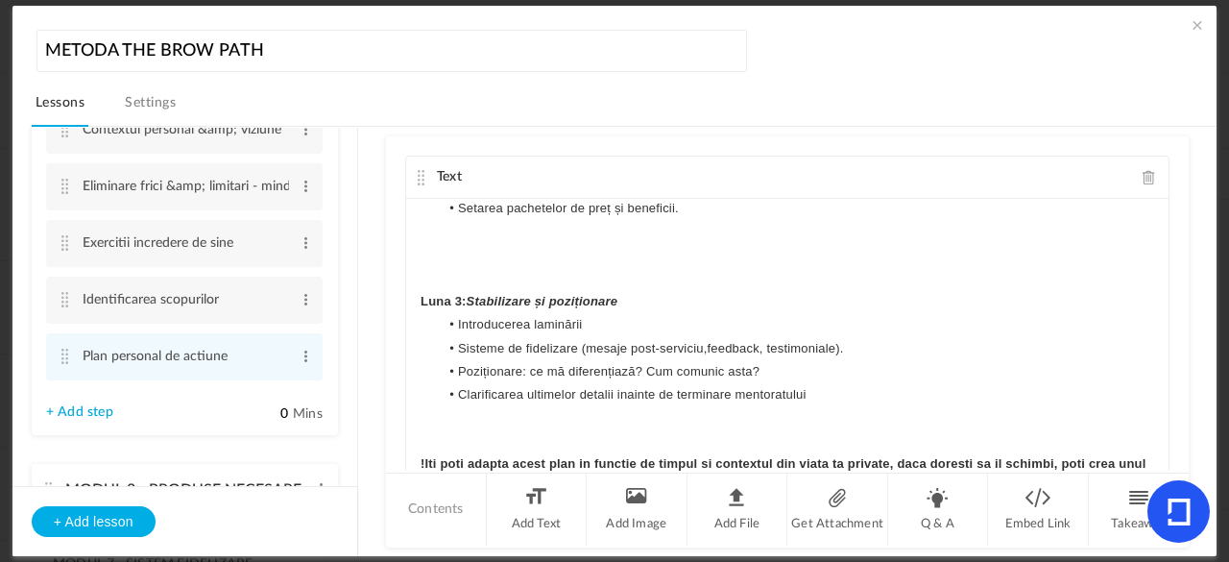
scroll to position [618, 0]
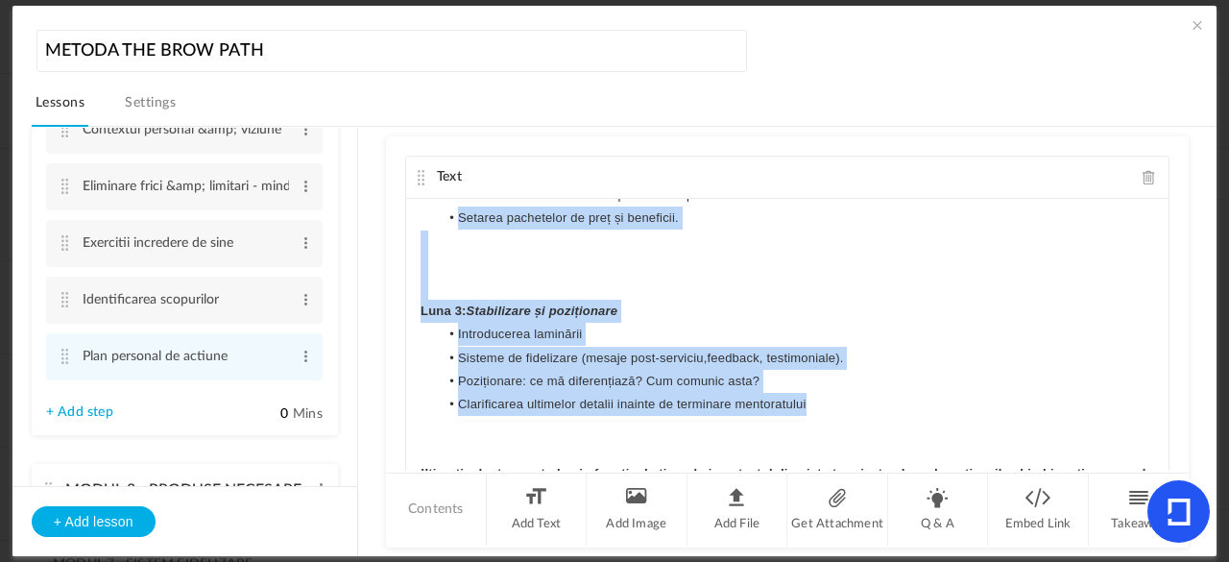
drag, startPoint x: 831, startPoint y: 403, endPoint x: 451, endPoint y: 214, distance: 423.9
click at [451, 214] on div "Lectia nr 5 – Plan personal de actiune 5. PLAN PERSONAL DE ACȚIUNE Visul fără p…" at bounding box center [787, 343] width 763 height 288
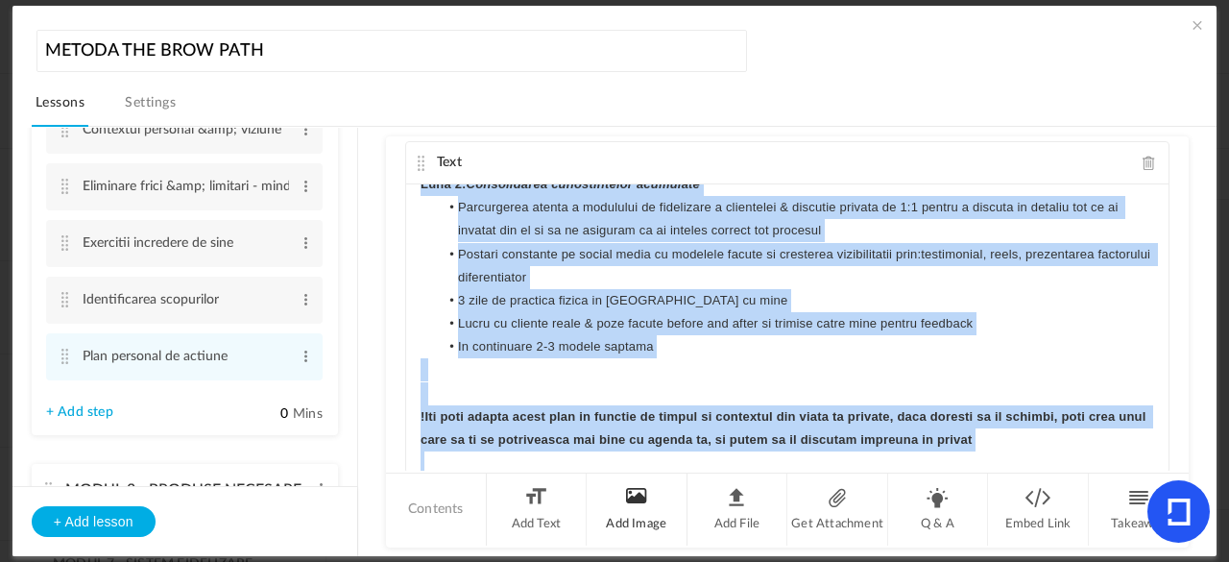
scroll to position [608, 0]
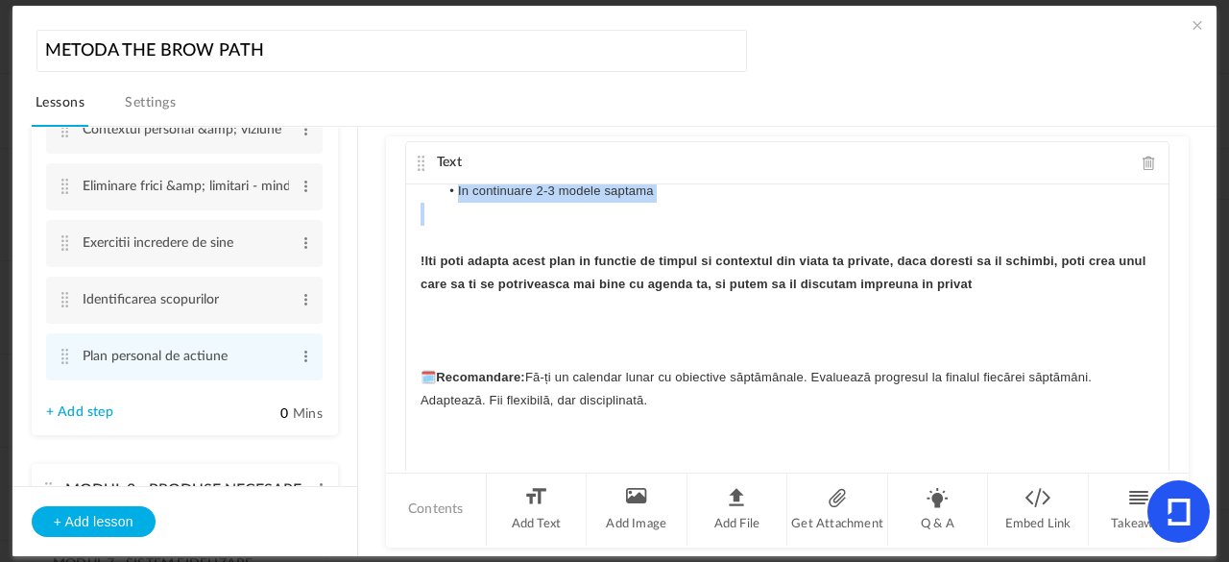
drag, startPoint x: 417, startPoint y: 293, endPoint x: 666, endPoint y: 200, distance: 265.6
click at [666, 200] on div "Lectia nr 5 – Plan personal de actiune 5. PLAN PERSONAL DE ACȚIUNE Visul fără p…" at bounding box center [787, 328] width 763 height 288
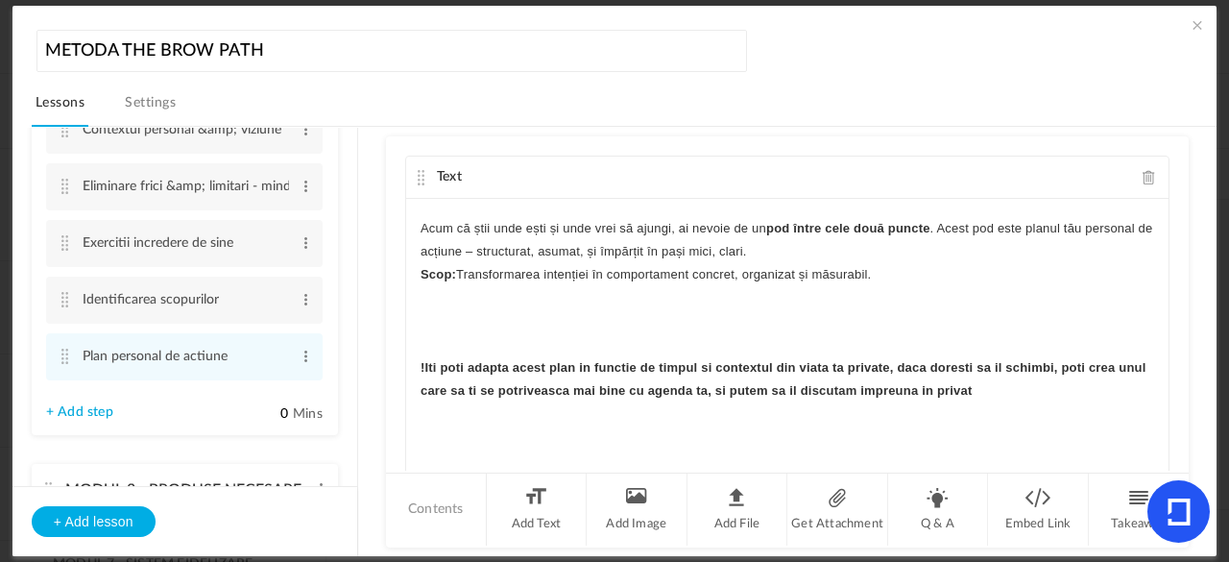
scroll to position [94, 0]
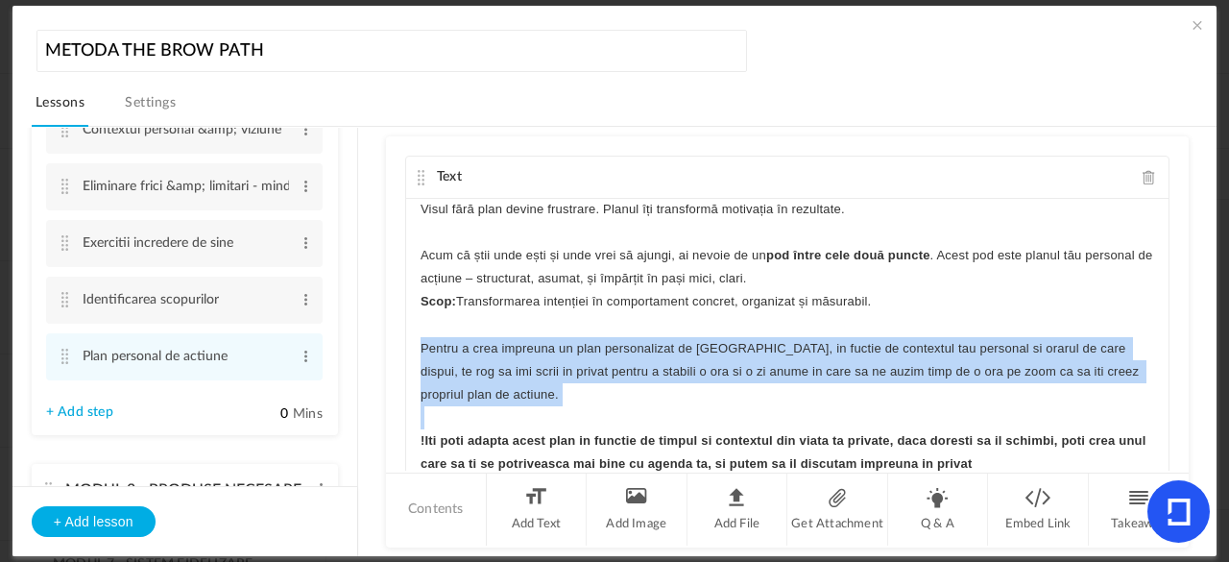
drag, startPoint x: 509, startPoint y: 406, endPoint x: 411, endPoint y: 347, distance: 114.6
click at [411, 347] on div "Lectia nr 5 – Plan personal de actiune 5. PLAN PERSONAL DE ACȚIUNE Visul fără p…" at bounding box center [787, 343] width 763 height 288
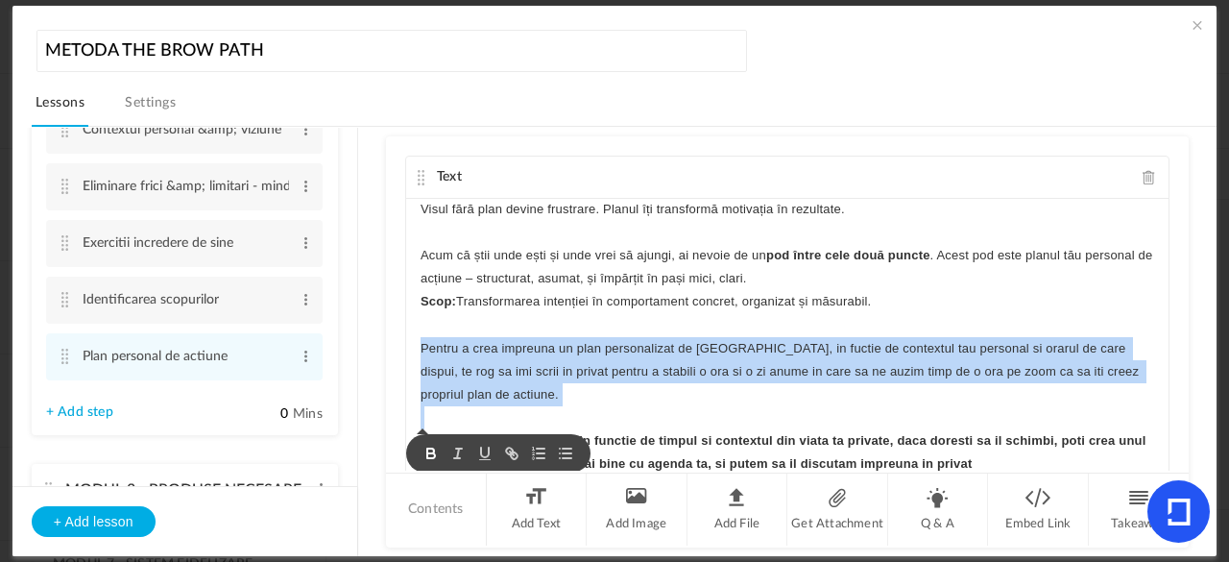
click at [423, 459] on icon "button" at bounding box center [431, 453] width 17 height 17
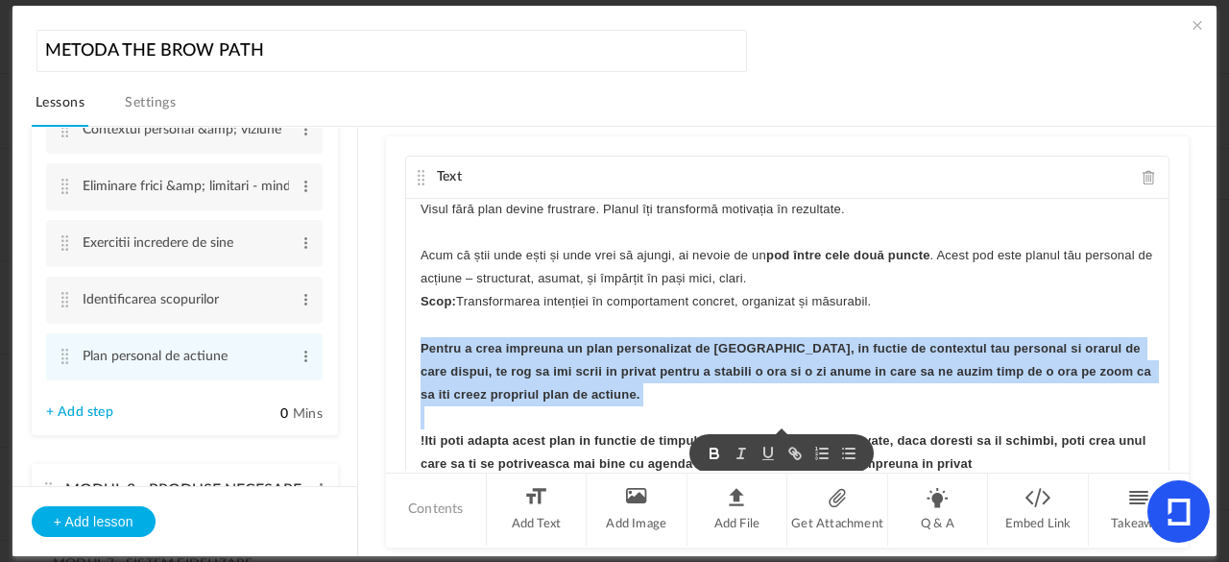
click at [605, 399] on p "Pentru a crea impreuna un plan personalizat de [GEOGRAPHIC_DATA], in fuctie de …" at bounding box center [788, 372] width 734 height 70
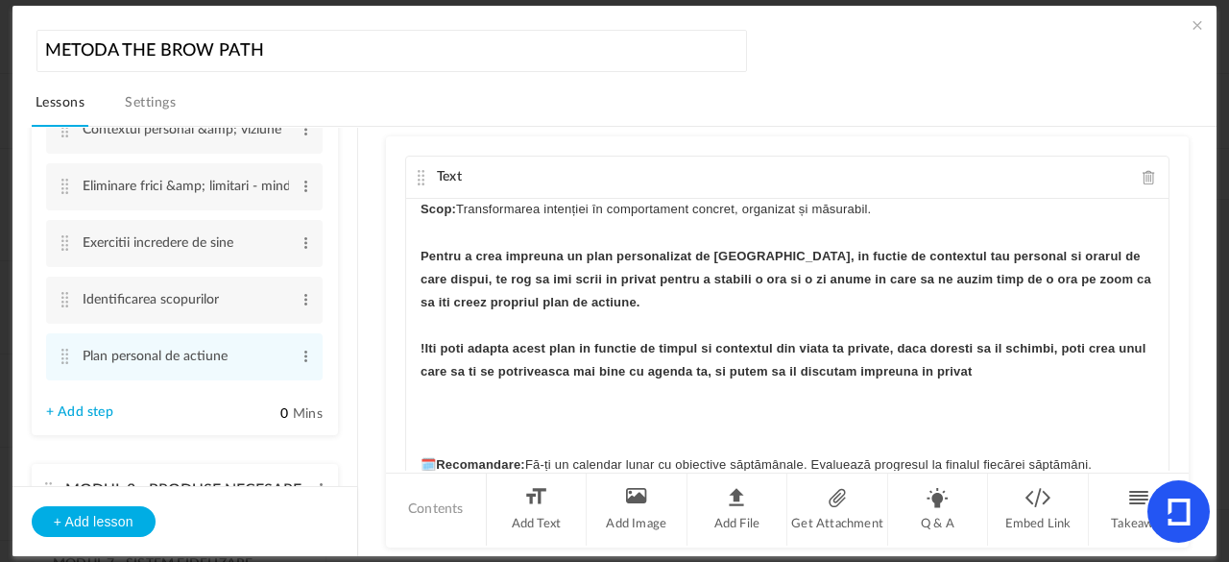
scroll to position [194, 0]
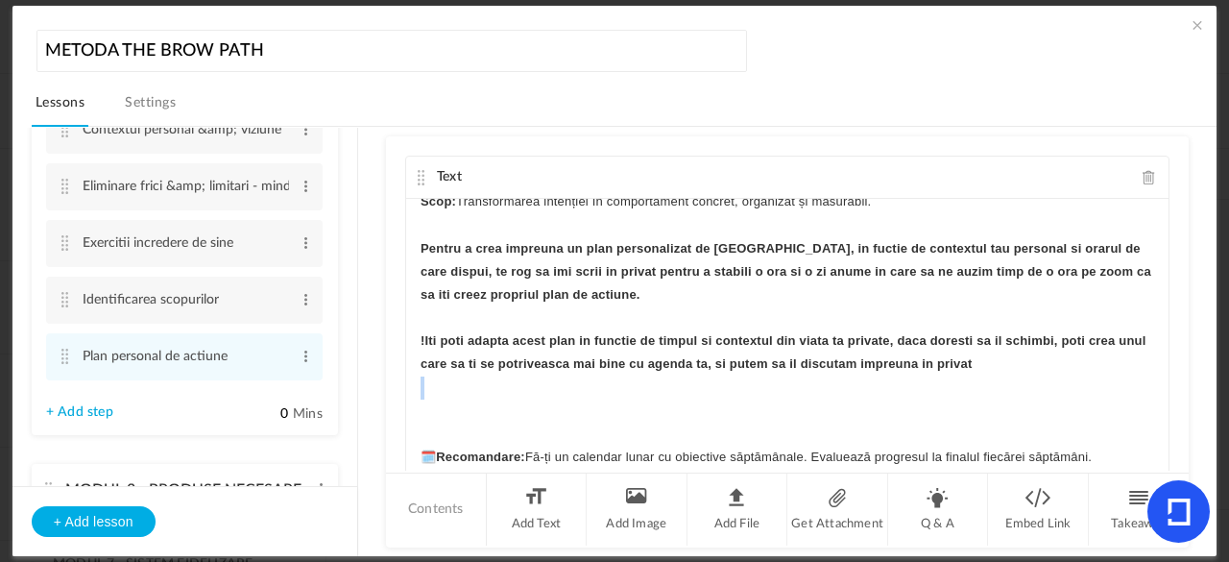
drag, startPoint x: 1020, startPoint y: 360, endPoint x: 468, endPoint y: 379, distance: 552.5
click at [468, 379] on div "Lectia nr 5 – Plan personal de actiune 5. PLAN PERSONAL DE ACȚIUNE Visul fără p…" at bounding box center [787, 343] width 763 height 288
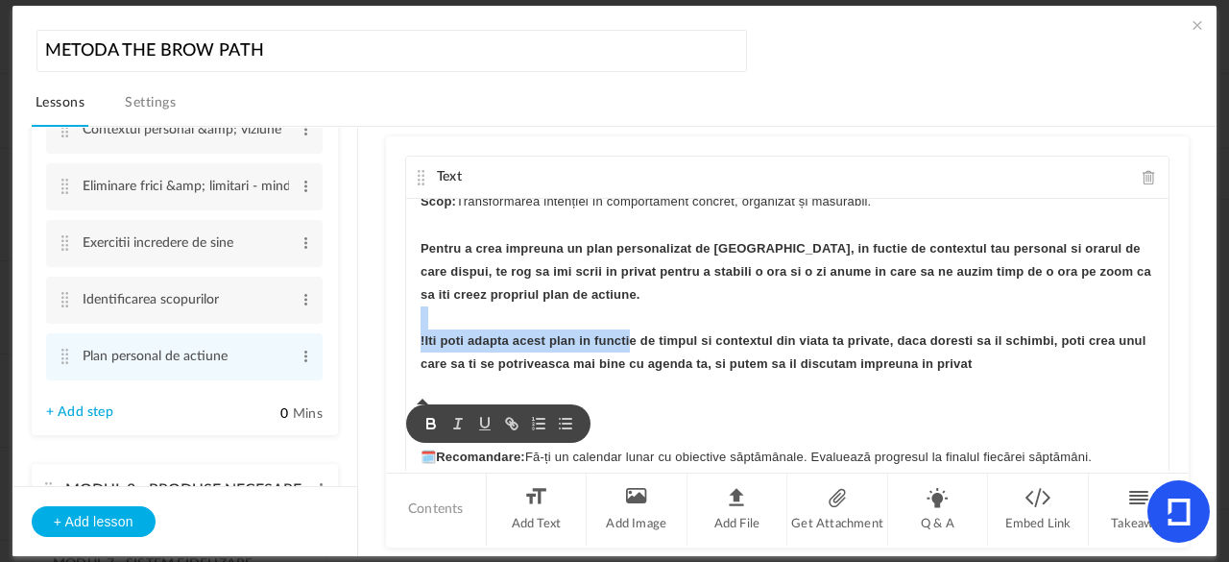
drag, startPoint x: 415, startPoint y: 326, endPoint x: 624, endPoint y: 342, distance: 210.0
click at [624, 342] on div "Lectia nr 5 – Plan personal de actiune 5. PLAN PERSONAL DE ACȚIUNE Visul fără p…" at bounding box center [787, 343] width 763 height 288
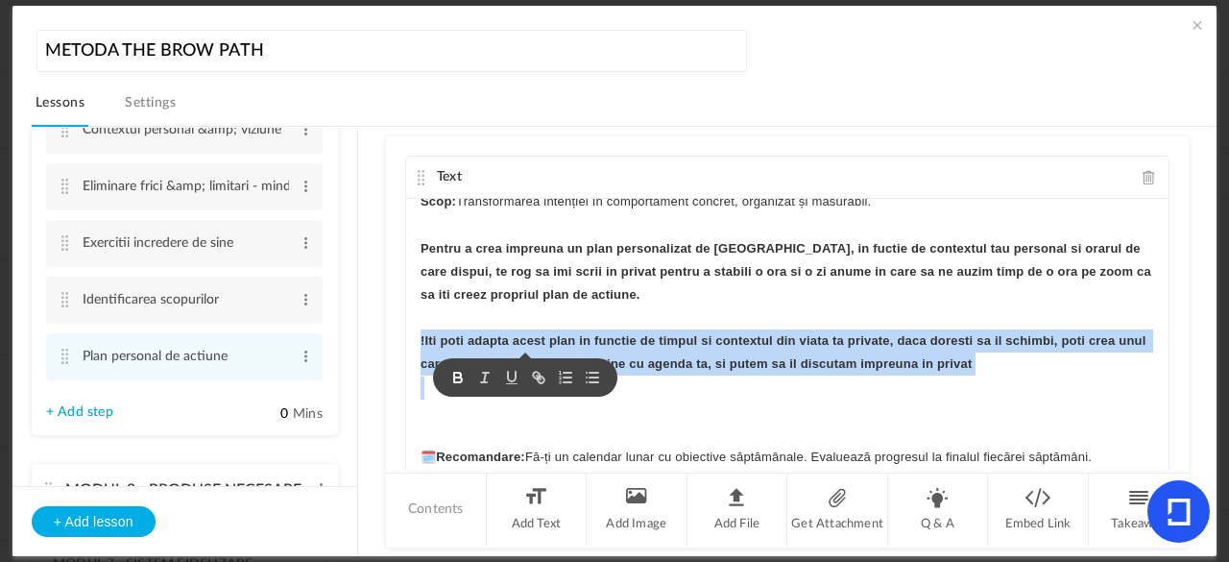
drag, startPoint x: 645, startPoint y: 393, endPoint x: 407, endPoint y: 337, distance: 244.6
click at [407, 337] on div "Lectia nr 5 – Plan personal de actiune 5. PLAN PERSONAL DE ACȚIUNE Visul fără p…" at bounding box center [787, 343] width 763 height 288
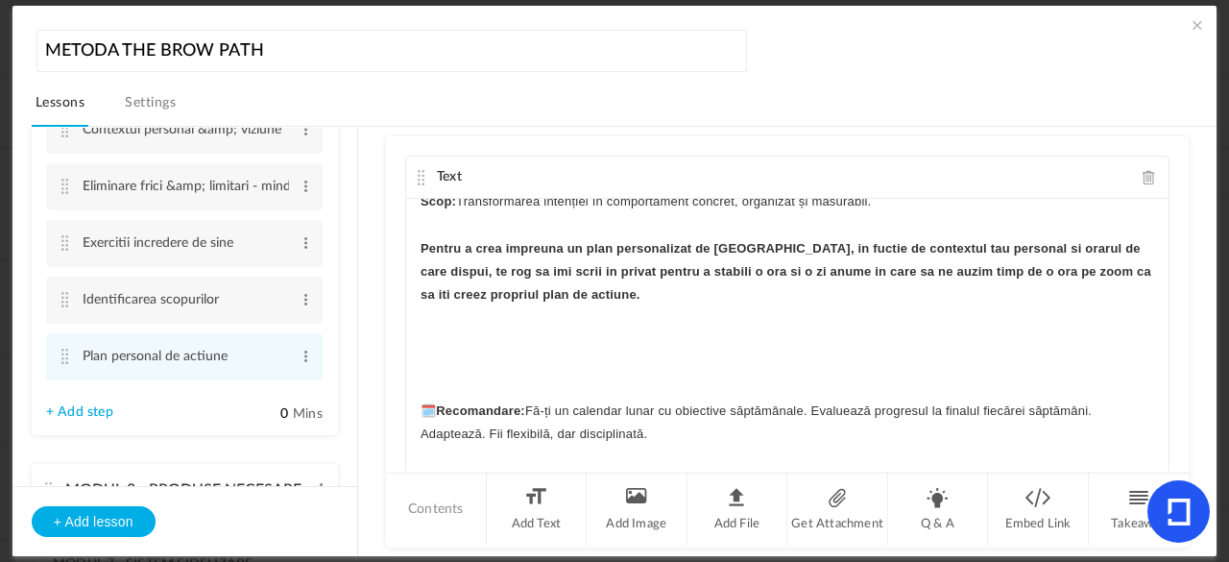
click at [415, 411] on div "Lectia nr 5 – Plan personal de actiune 5. PLAN PERSONAL DE ACȚIUNE Visul fără p…" at bounding box center [787, 343] width 763 height 288
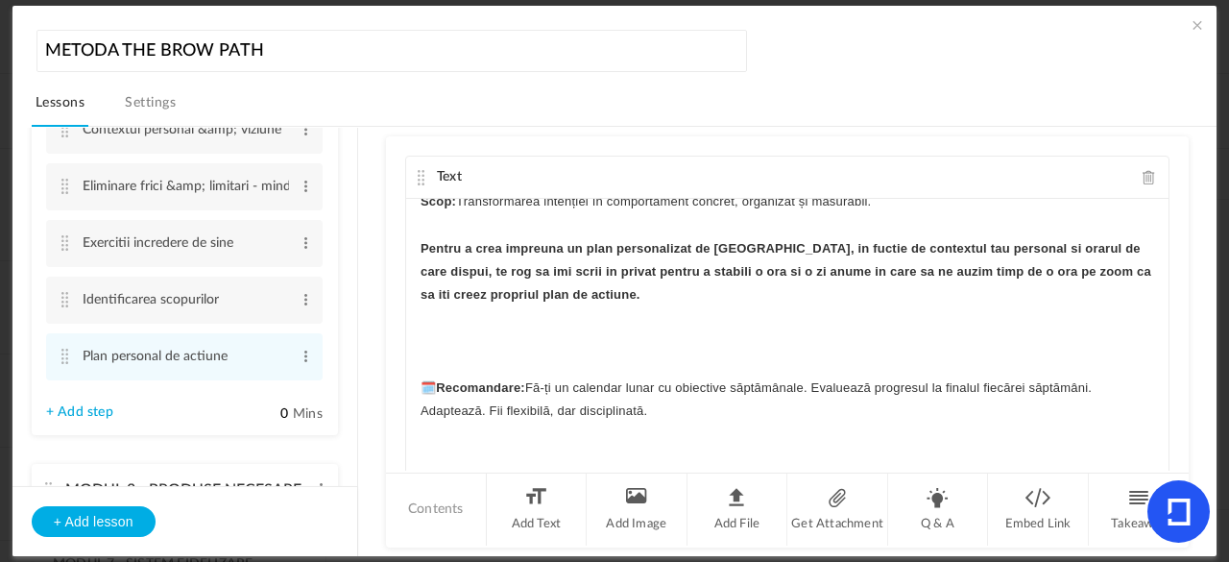
click at [524, 382] on strong "Recomandare:" at bounding box center [480, 387] width 89 height 14
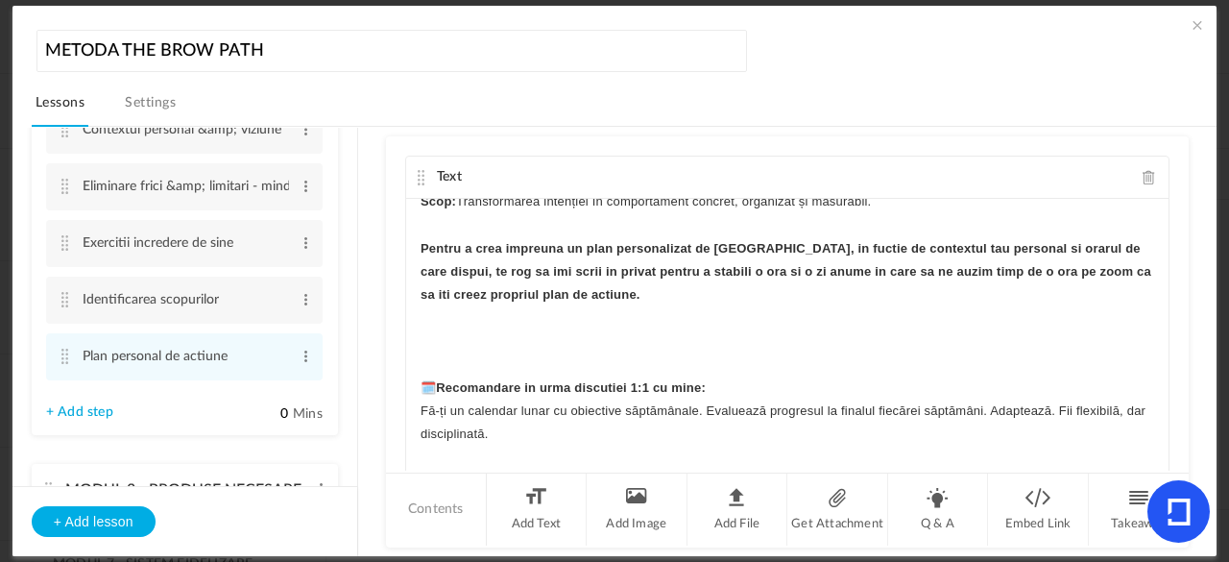
drag, startPoint x: 1160, startPoint y: 267, endPoint x: 1161, endPoint y: 278, distance: 10.6
click at [1161, 278] on div "Text Lectia nr 5 – Plan personal de actiune 5. PLAN PERSONAL DE ACȚIUNE Visul f…" at bounding box center [787, 303] width 803 height 334
click at [1102, 334] on p at bounding box center [788, 340] width 734 height 23
drag, startPoint x: 1152, startPoint y: 261, endPoint x: 1152, endPoint y: 283, distance: 22.1
click at [1152, 283] on div "Lectia nr 5 – Plan personal de actiune 5. PLAN PERSONAL DE ACȚIUNE Visul fără p…" at bounding box center [787, 343] width 763 height 288
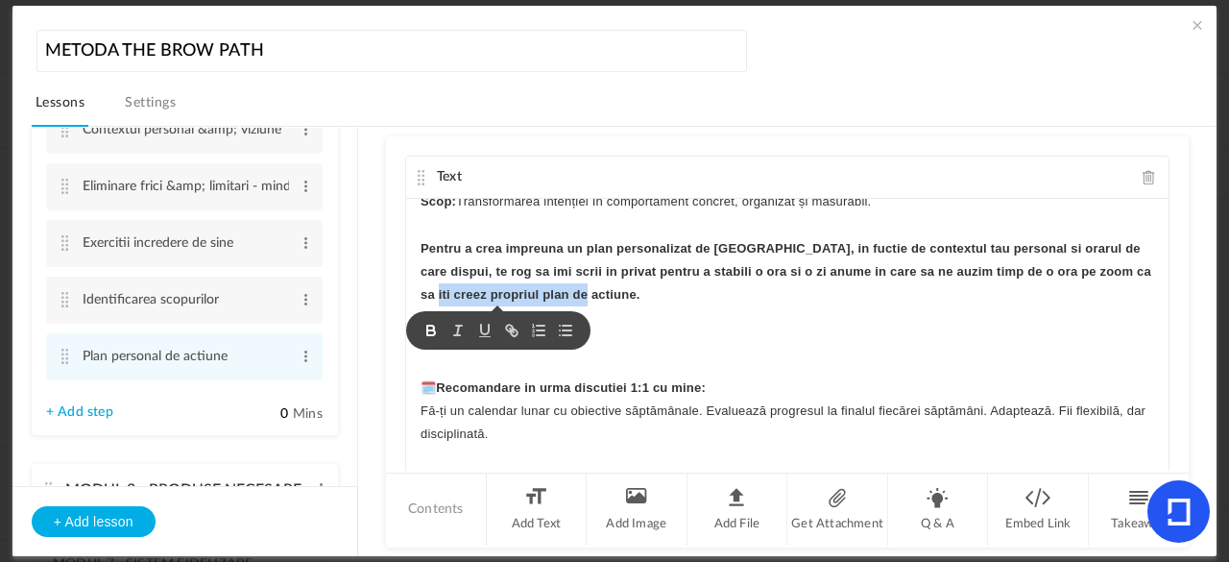
click at [1152, 283] on div "Lectia nr 5 – Plan personal de actiune 5. PLAN PERSONAL DE ACȚIUNE Visul fără p…" at bounding box center [787, 343] width 763 height 288
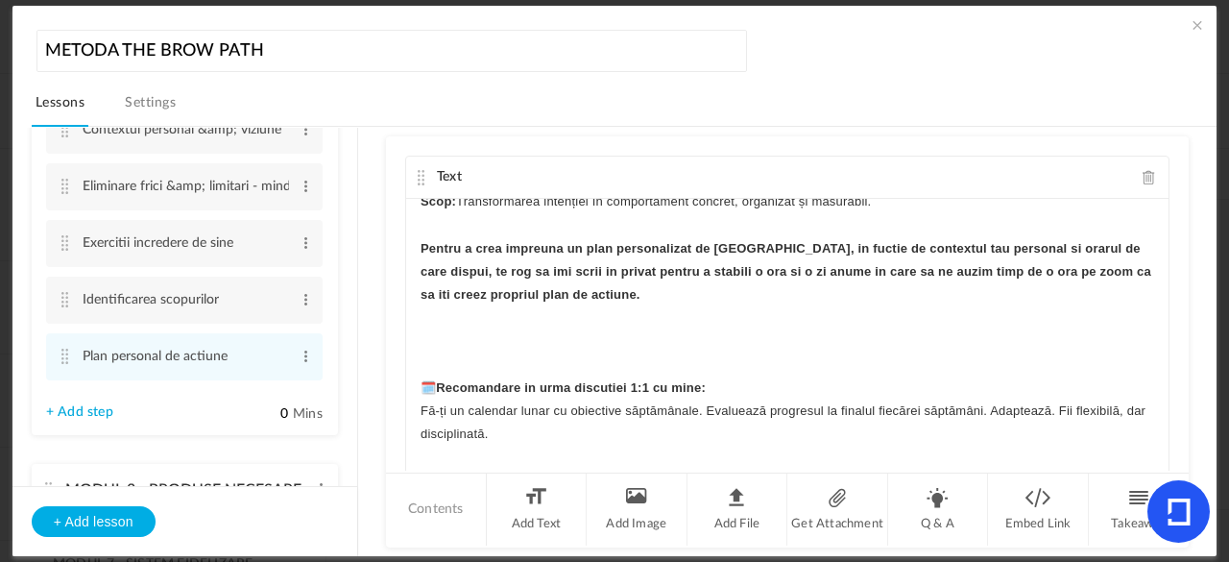
click at [1098, 333] on p at bounding box center [788, 340] width 734 height 23
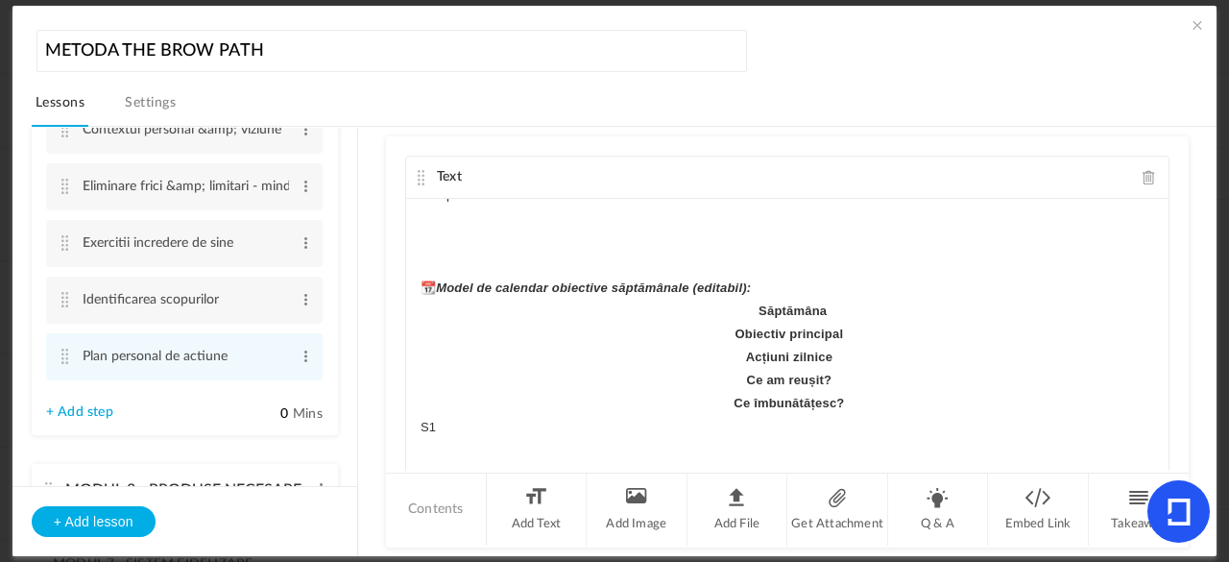
scroll to position [471, 0]
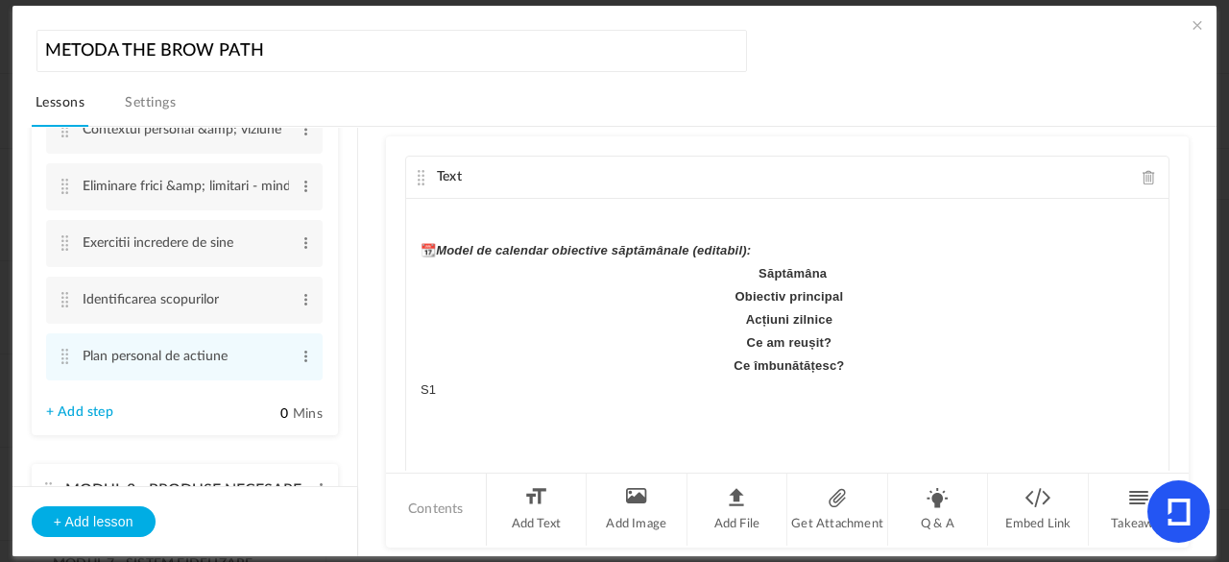
click at [1164, 305] on div "Text Lectia nr 5 – Plan personal de actiune 5. PLAN PERSONAL DE ACȚIUNE Visul f…" at bounding box center [787, 303] width 803 height 334
click at [738, 285] on p "Obiectiv principal" at bounding box center [788, 296] width 734 height 23
click at [446, 384] on p "S1" at bounding box center [788, 389] width 734 height 23
click at [745, 267] on p "Săptămâna" at bounding box center [788, 273] width 734 height 23
click at [503, 276] on p "﻿ Săptămâna" at bounding box center [788, 273] width 734 height 23
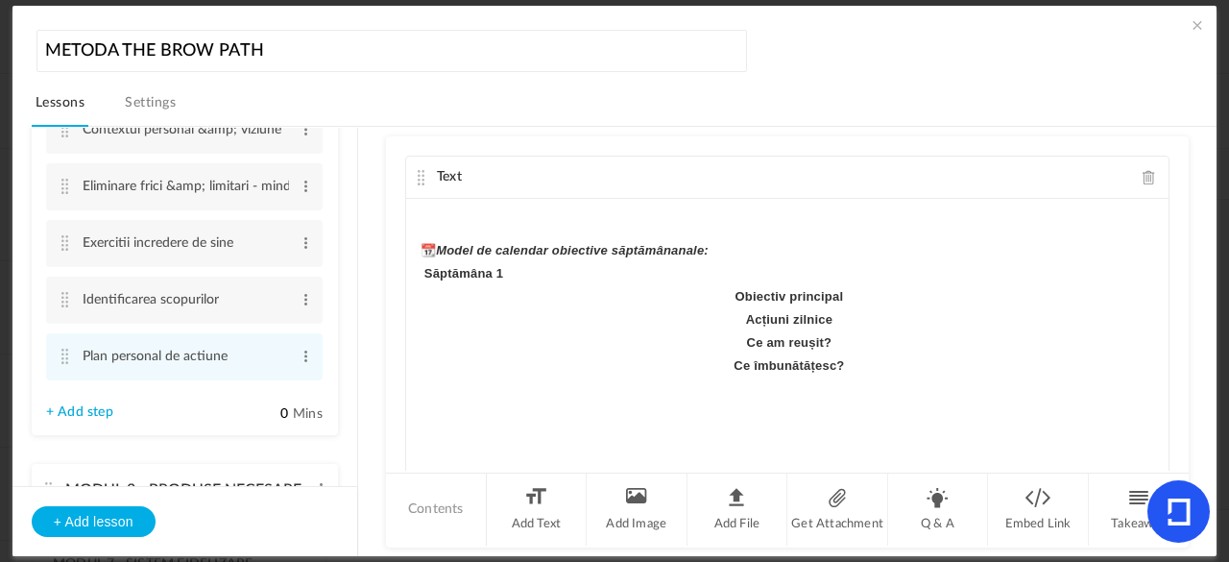
click at [736, 291] on strong "Obiectiv principal" at bounding box center [790, 296] width 109 height 14
click at [730, 316] on p "Acțiuni zilnice" at bounding box center [788, 319] width 734 height 23
click at [730, 345] on p "Ce am reușit?" at bounding box center [788, 342] width 734 height 23
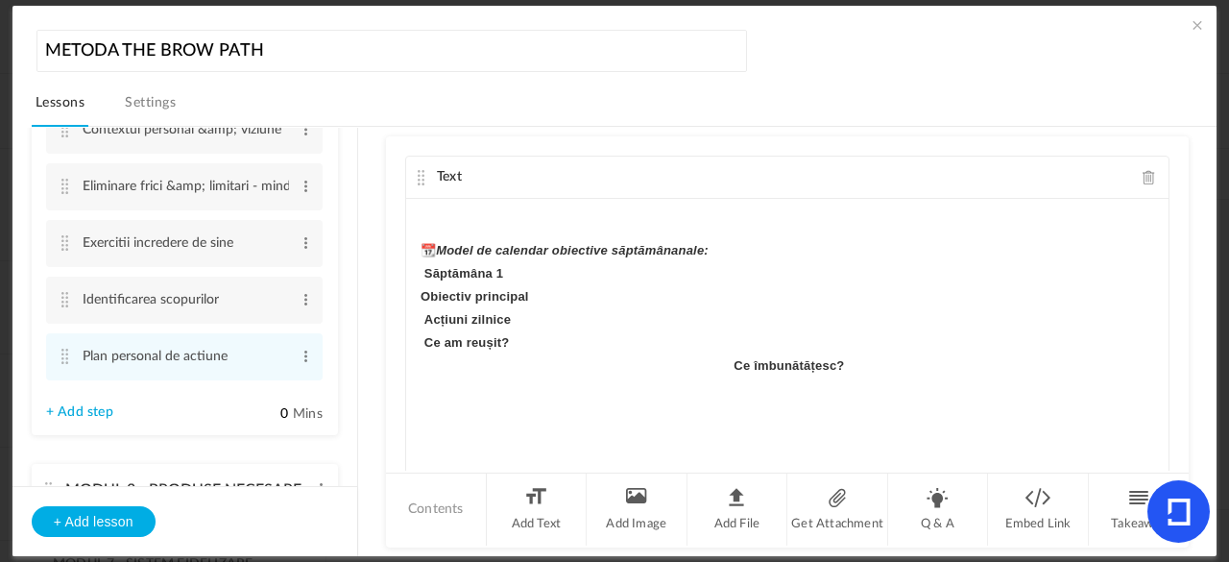
click at [734, 361] on strong "Ce îmbunătățesc?" at bounding box center [789, 365] width 110 height 14
click at [424, 336] on strong "Ce am reușit?" at bounding box center [466, 342] width 85 height 14
click at [424, 320] on strong "Acțiuni zilnice" at bounding box center [467, 319] width 86 height 14
click at [526, 288] on p "Obiectiv principal" at bounding box center [788, 296] width 734 height 23
click at [510, 320] on p "Acțiuni zilnice" at bounding box center [788, 319] width 734 height 23
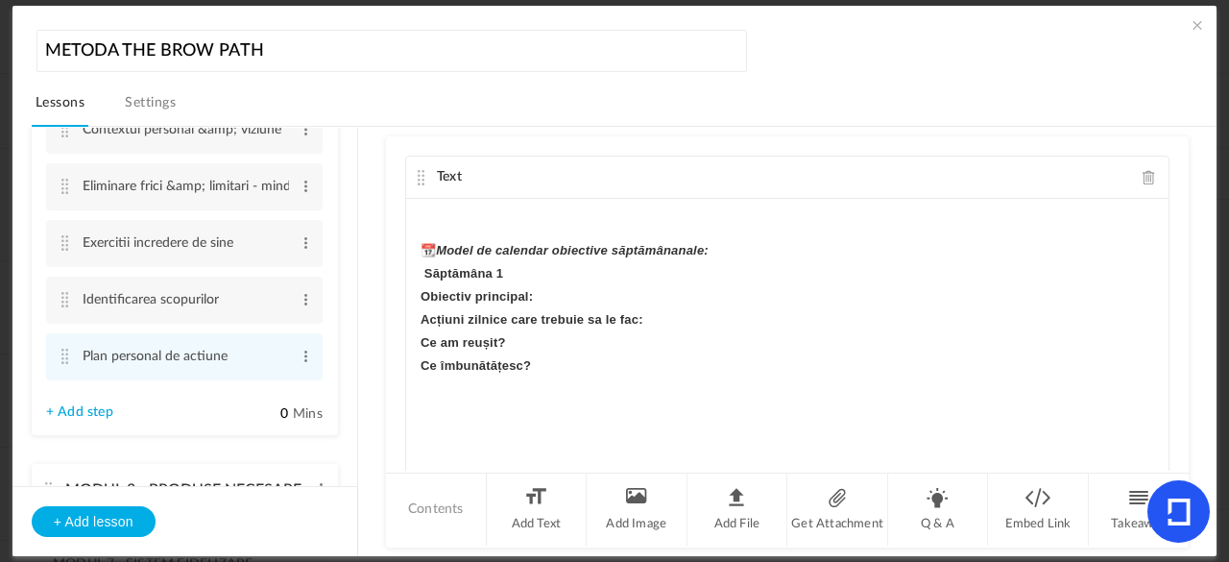
click at [511, 341] on p "Ce am reușit?" at bounding box center [788, 342] width 734 height 23
click at [530, 378] on p at bounding box center [788, 389] width 734 height 23
click at [435, 366] on strong "Ce îmbunătățesc?" at bounding box center [476, 365] width 110 height 14
click at [608, 368] on p "Ce trebuie sa îmbunătățesc?" at bounding box center [788, 365] width 734 height 23
click at [843, 333] on p "Ce am reușit sa fac din ce mi am propus?:" at bounding box center [788, 342] width 734 height 23
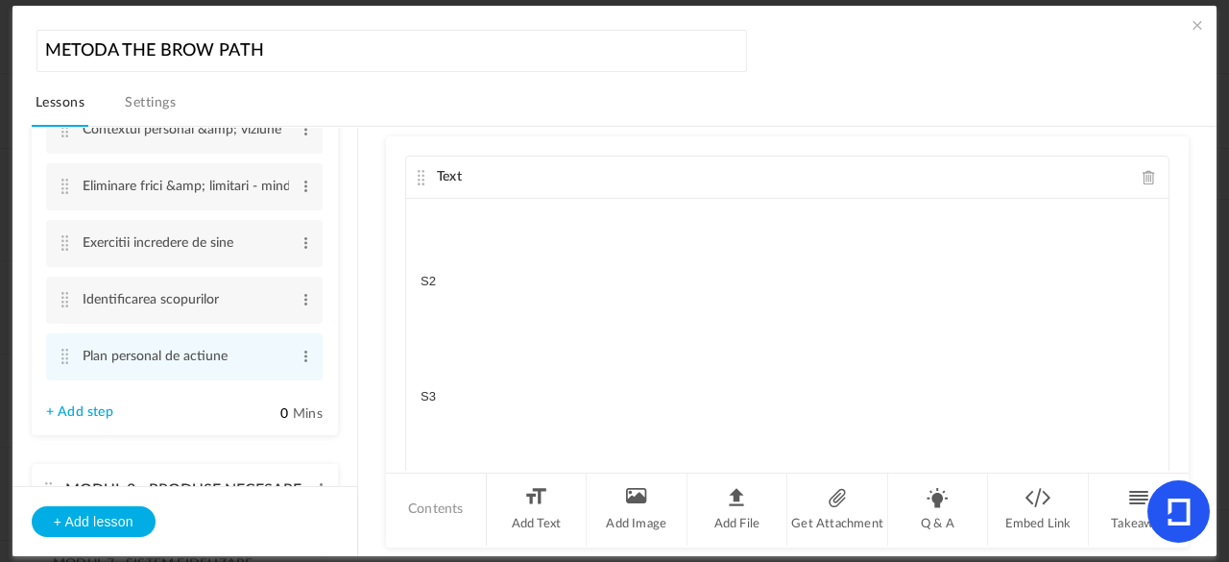
scroll to position [680, 0]
drag, startPoint x: 1160, startPoint y: 343, endPoint x: 1163, endPoint y: 368, distance: 25.1
click at [1163, 368] on div "Text Lectia nr 5 – Plan personal de actiune 5. PLAN PERSONAL DE ACȚIUNE Visul f…" at bounding box center [787, 303] width 803 height 334
drag, startPoint x: 468, startPoint y: 418, endPoint x: 392, endPoint y: 403, distance: 77.2
click at [392, 403] on div "Text Lectia nr 5 – Plan personal de actiune 5. PLAN PERSONAL DE ACȚIUNE Visul f…" at bounding box center [787, 303] width 803 height 334
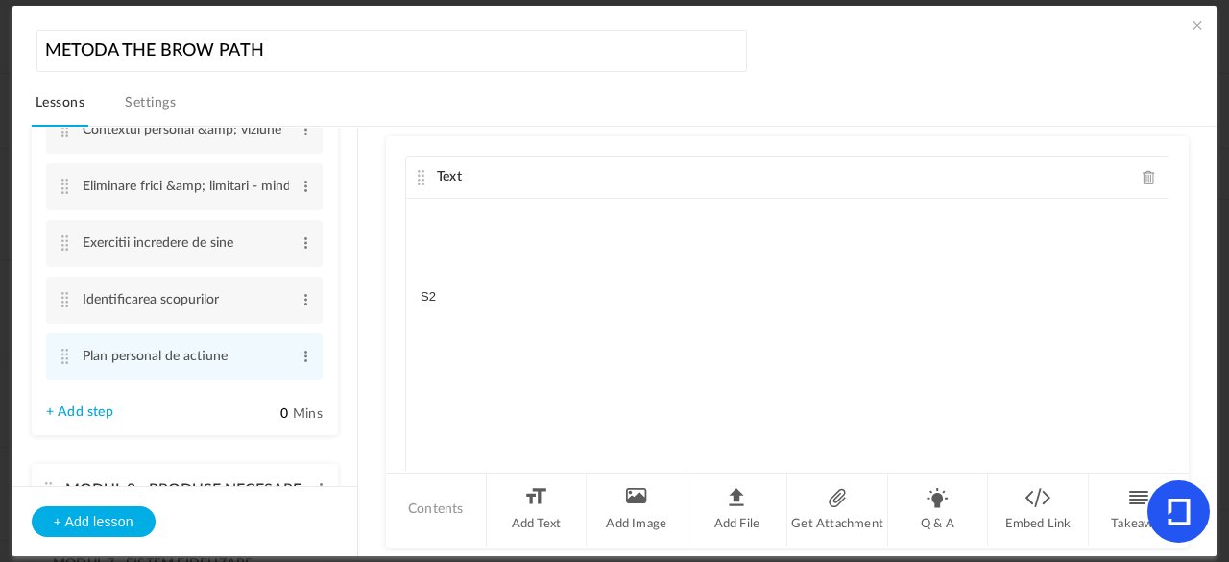
drag, startPoint x: 458, startPoint y: 281, endPoint x: 403, endPoint y: 303, distance: 58.7
click at [406, 303] on div "Lectia nr 5 – Plan personal de actiune 5. PLAN PERSONAL DE ACȚIUNE Visul fără p…" at bounding box center [787, 343] width 763 height 288
drag, startPoint x: 478, startPoint y: 393, endPoint x: 465, endPoint y: 374, distance: 23.4
click at [465, 374] on div "Lectia nr 5 – Plan personal de actiune 5. PLAN PERSONAL DE ACȚIUNE Visul fără p…" at bounding box center [787, 343] width 763 height 288
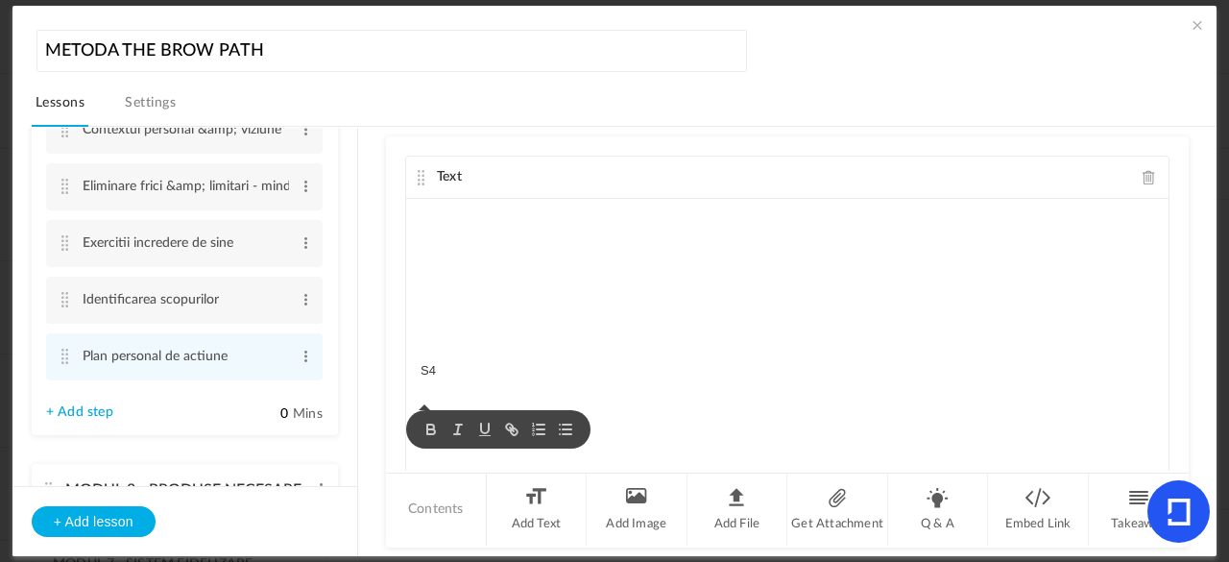
click at [465, 374] on p "S4" at bounding box center [788, 370] width 734 height 23
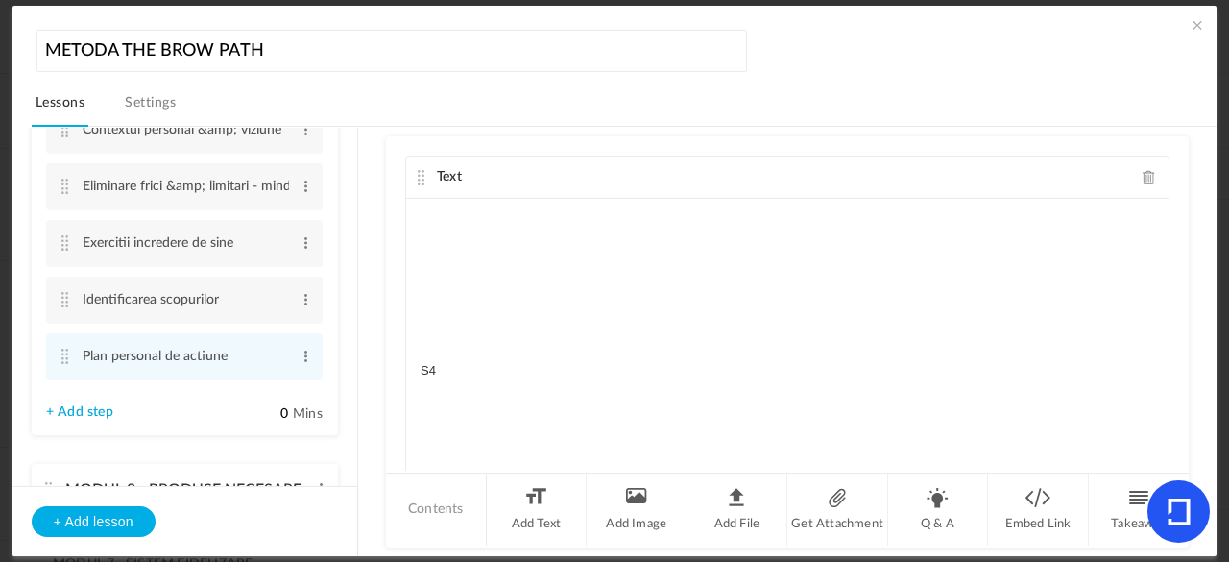
click at [465, 374] on p "S4" at bounding box center [788, 370] width 734 height 23
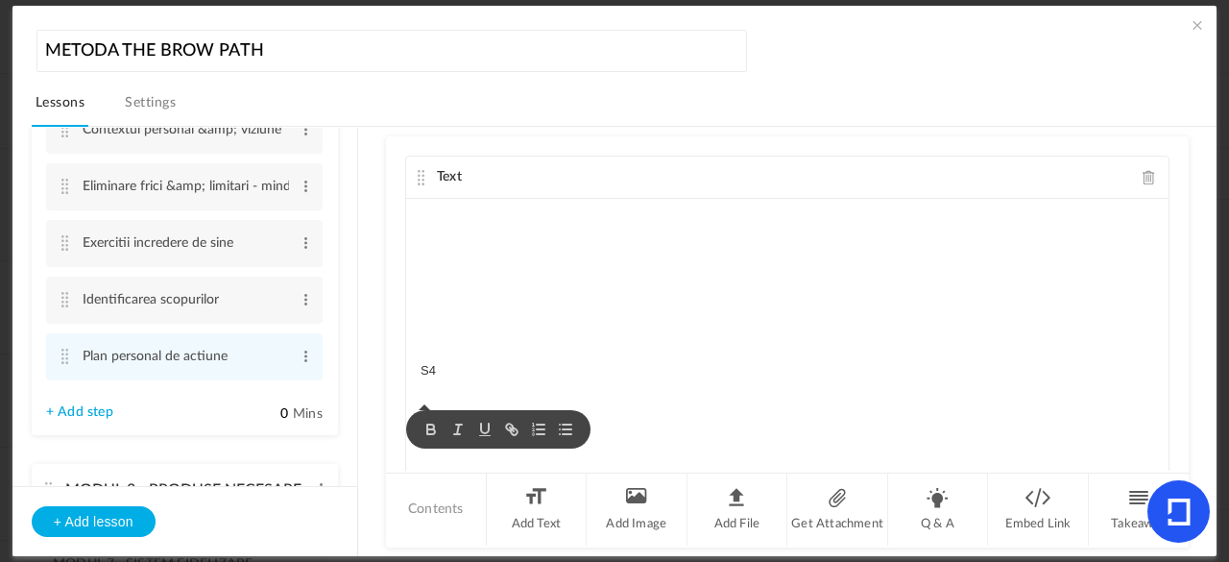
click at [465, 366] on p "S4" at bounding box center [788, 370] width 734 height 23
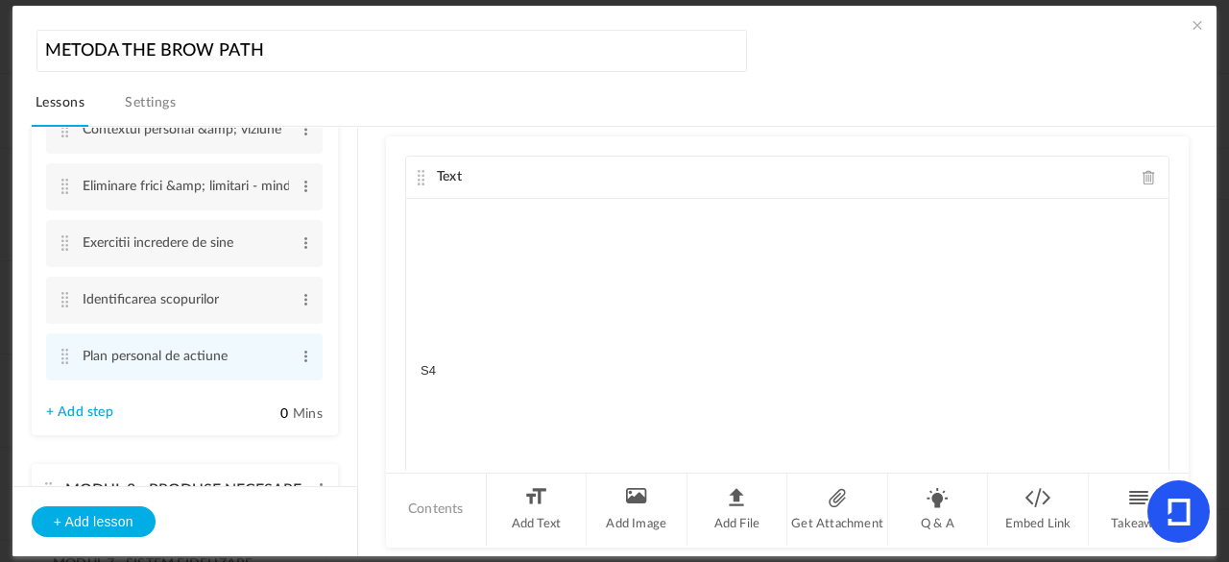
click at [464, 366] on p "S4" at bounding box center [788, 370] width 734 height 23
drag, startPoint x: 464, startPoint y: 366, endPoint x: 407, endPoint y: 368, distance: 56.7
click at [407, 368] on div "Lectia nr 5 – Plan personal de actiune 5. PLAN PERSONAL DE ACȚIUNE Visul fără p…" at bounding box center [787, 343] width 763 height 288
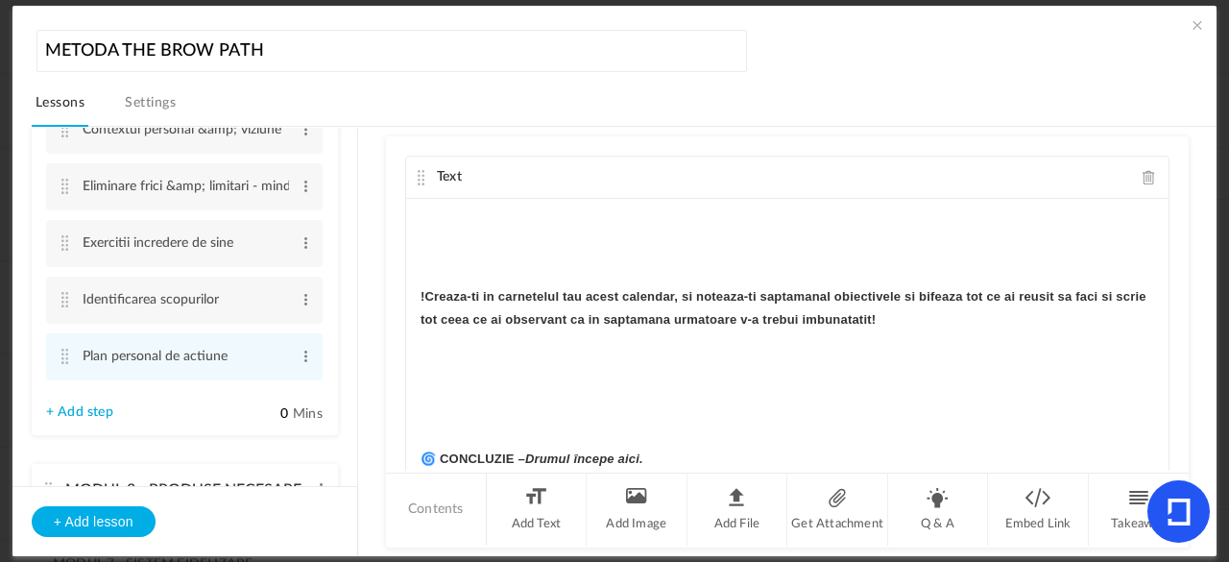
scroll to position [1044, 0]
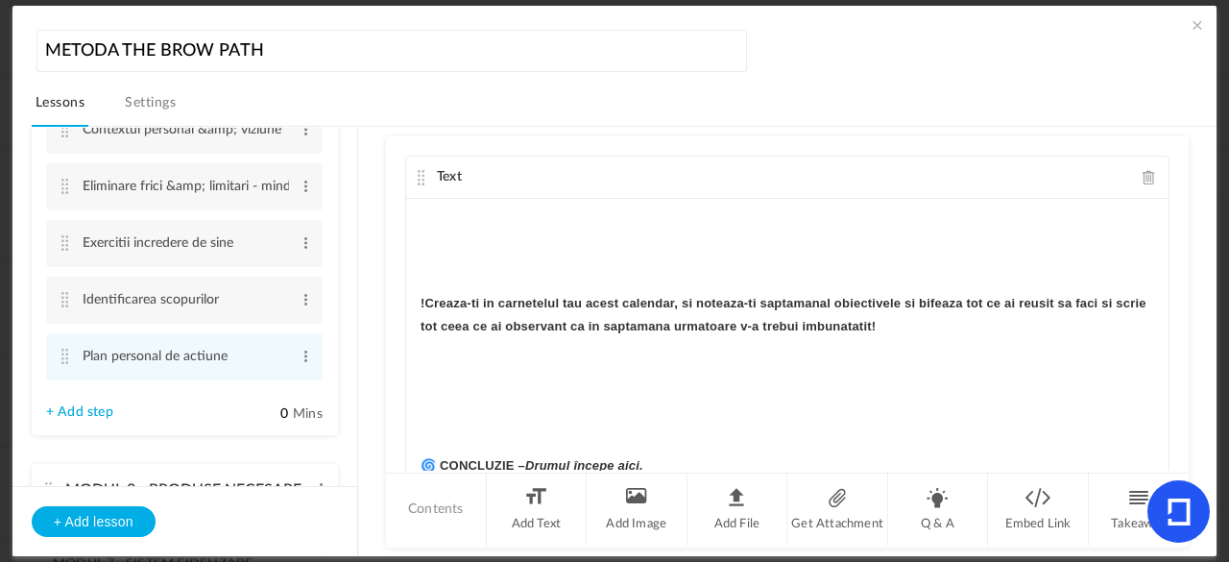
click at [413, 306] on div "Lectia nr 5 – Plan personal de actiune 5. PLAN PERSONAL DE ACȚIUNE Visul fără p…" at bounding box center [787, 343] width 763 height 288
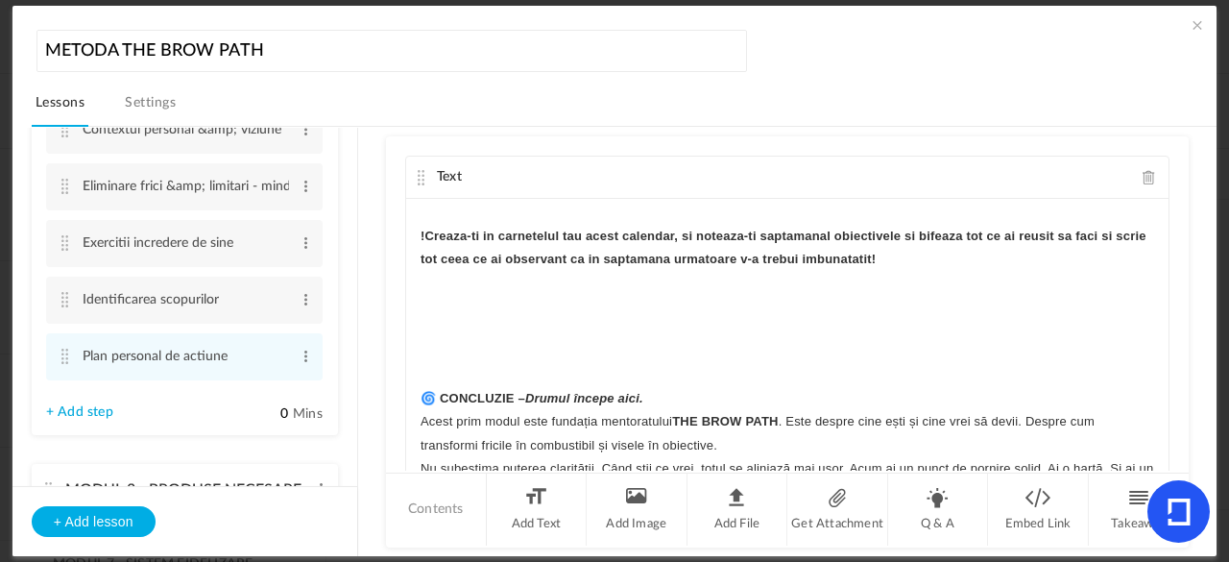
scroll to position [672, 0]
click at [422, 391] on strong "🌀 CONCLUZIE – Drumul începe aici." at bounding box center [532, 396] width 223 height 14
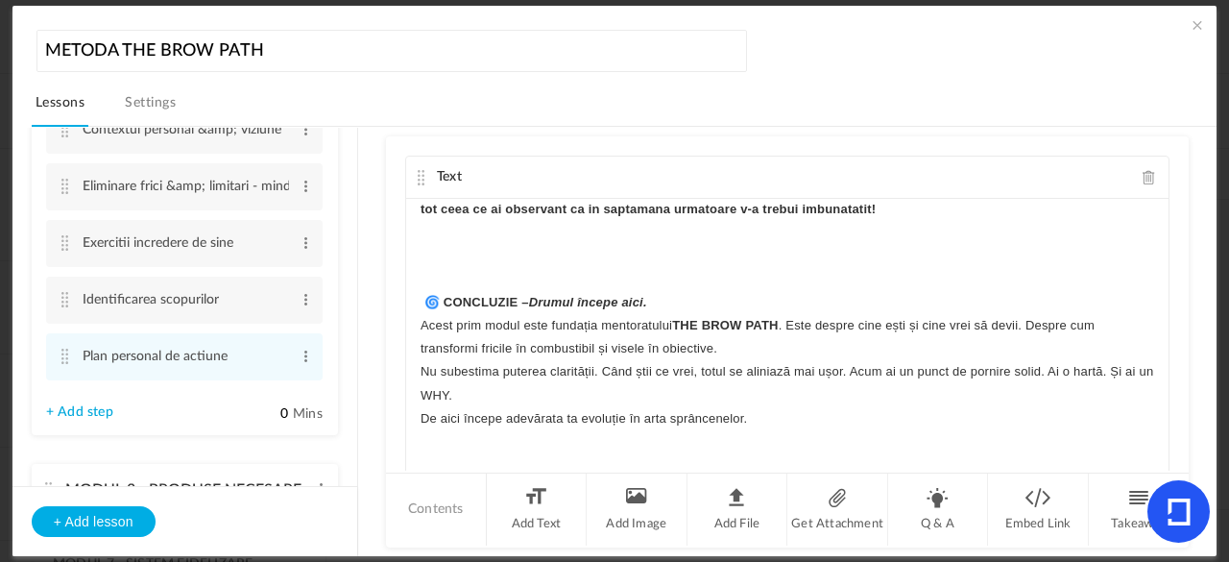
scroll to position [722, 0]
click at [467, 389] on p "Nu subestima puterea clarității. Când știi ce vrei, totul se aliniază mai ușor.…" at bounding box center [788, 381] width 734 height 46
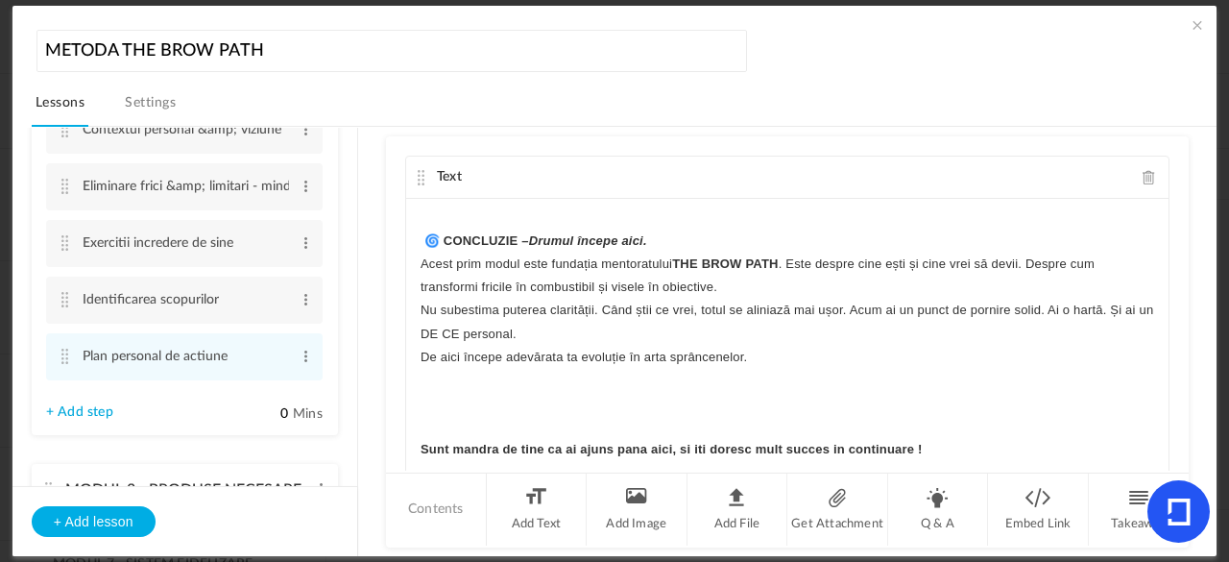
scroll to position [793, 0]
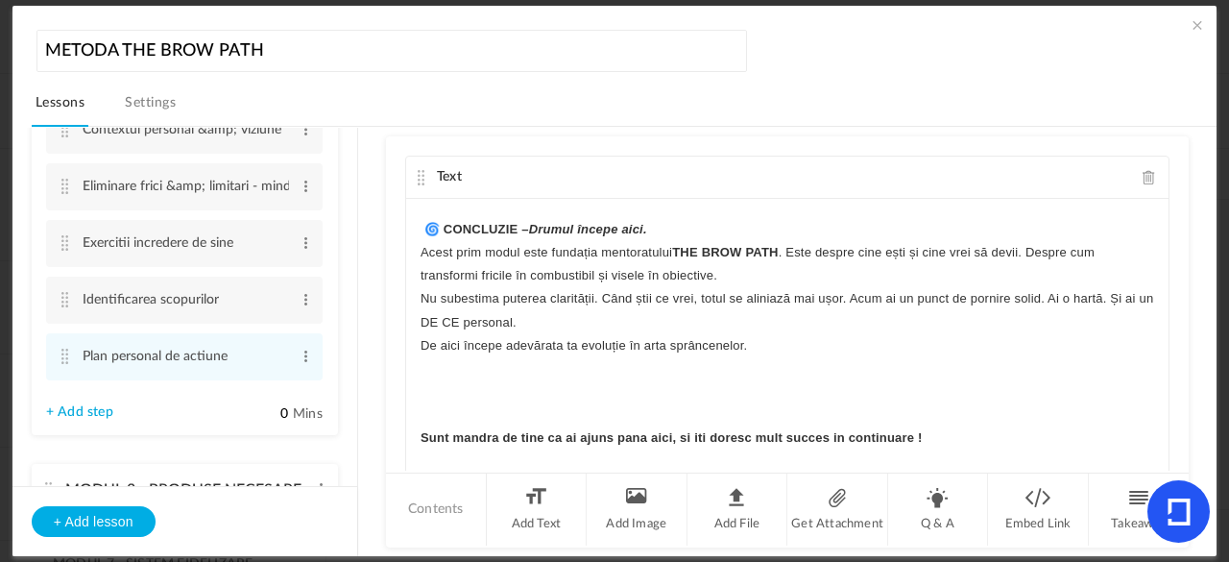
click at [927, 432] on p "Sunt mandra de tine ca ai ajuns pana aici, si iti doresc mult succes in continu…" at bounding box center [788, 437] width 734 height 23
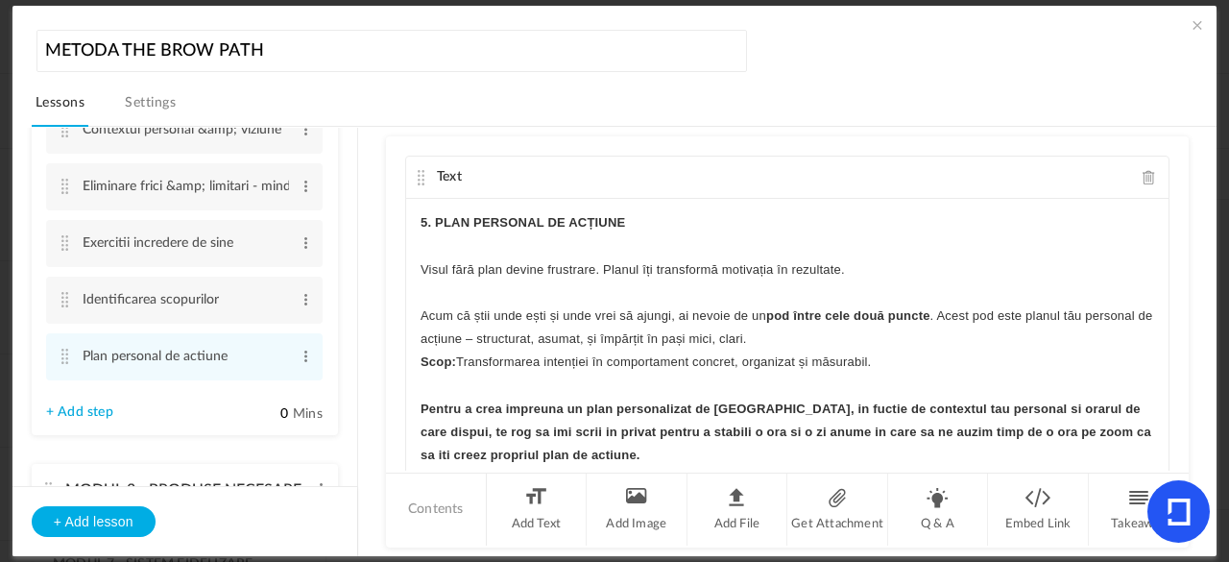
scroll to position [0, 0]
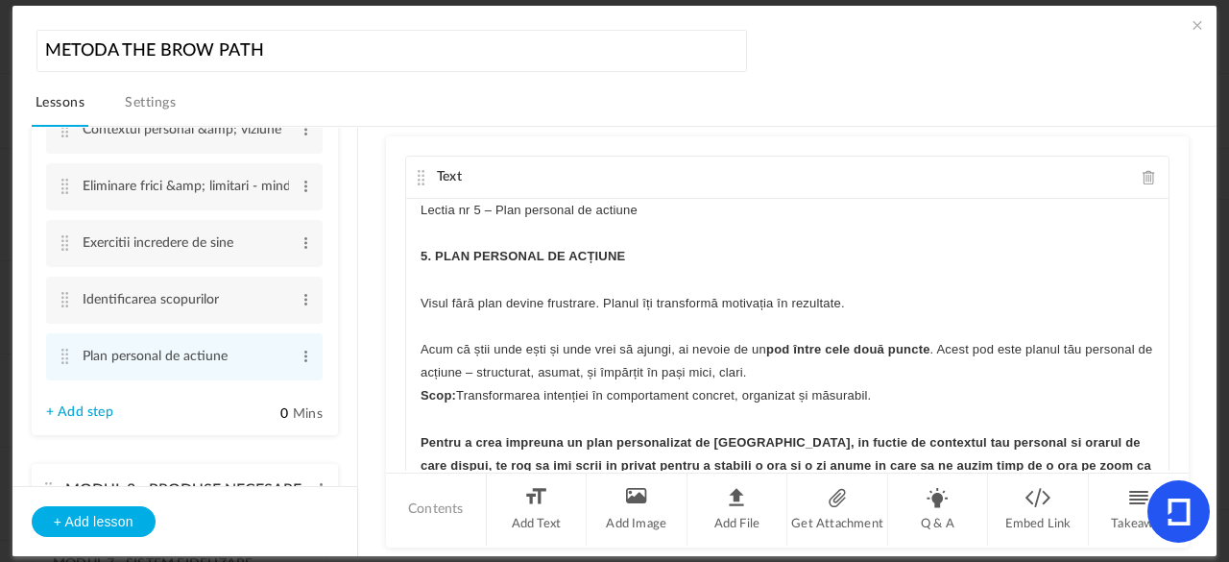
click at [423, 179] on cite at bounding box center [421, 177] width 13 height 15
click at [1188, 27] on span at bounding box center [1197, 24] width 19 height 19
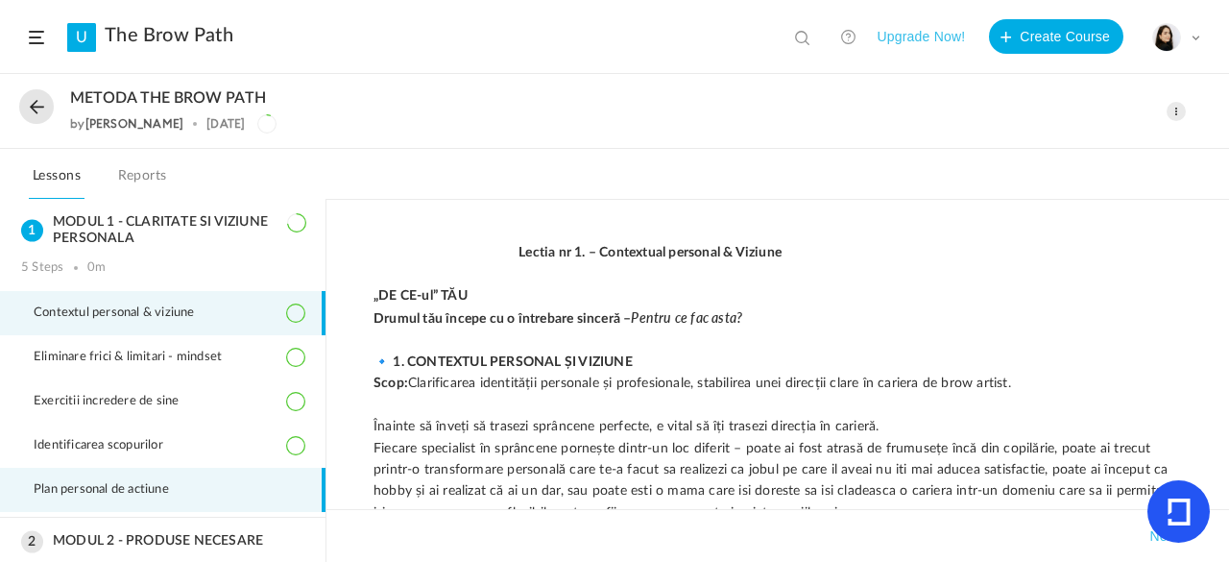
click at [222, 497] on li "Plan personal de actiune" at bounding box center [163, 490] width 326 height 44
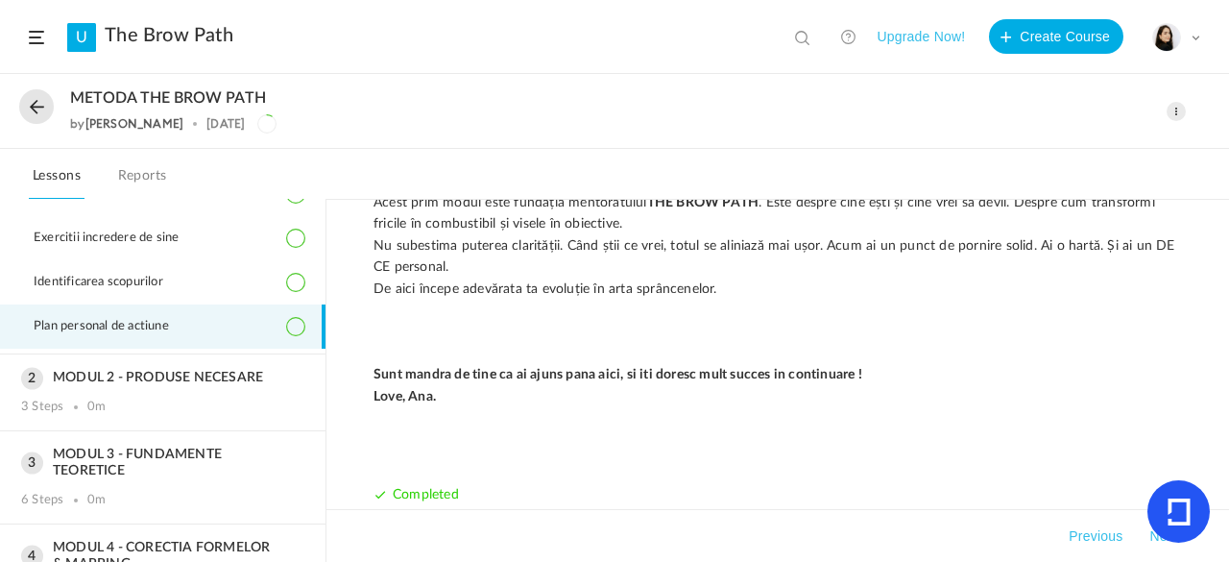
scroll to position [173, 0]
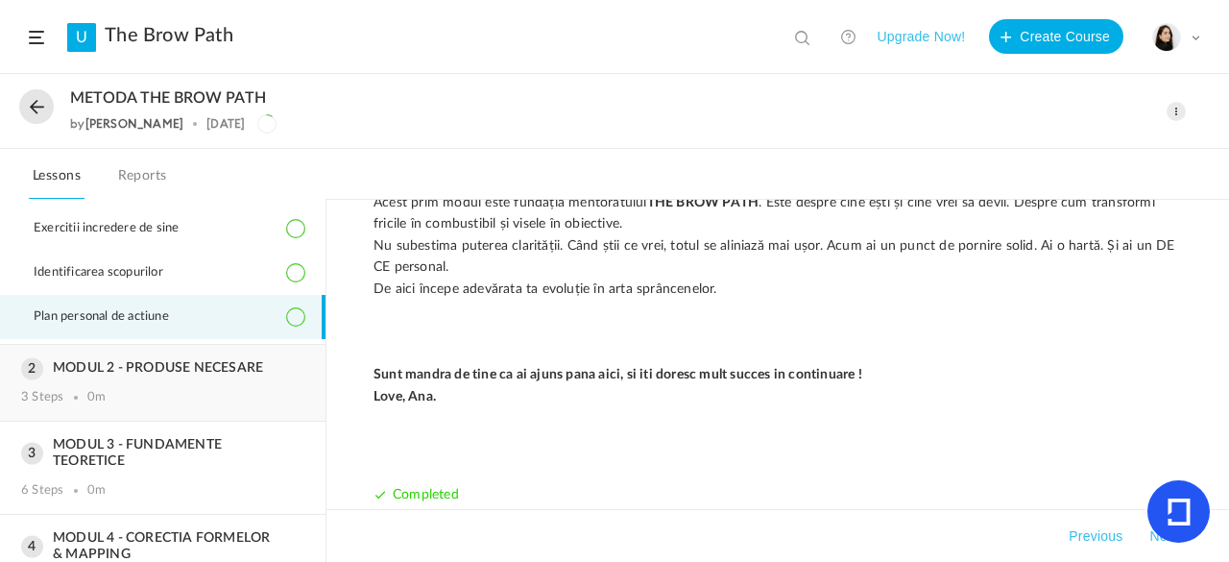
click at [220, 376] on div "MODUL 2 - PRODUSE NECESARE 3 Steps 0m" at bounding box center [163, 383] width 326 height 76
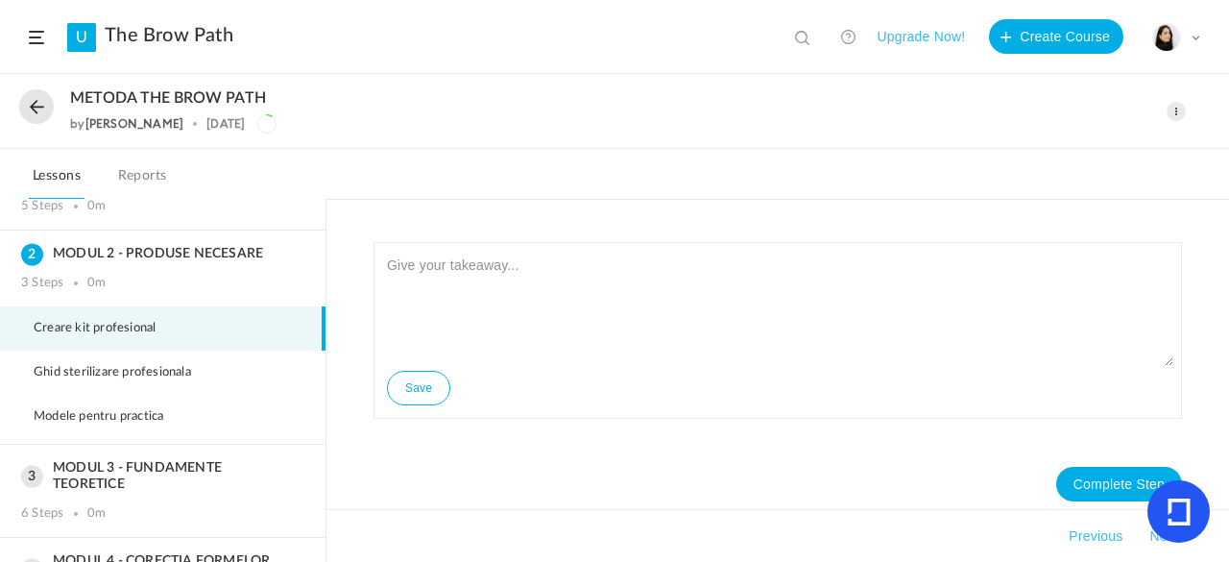
scroll to position [41, 0]
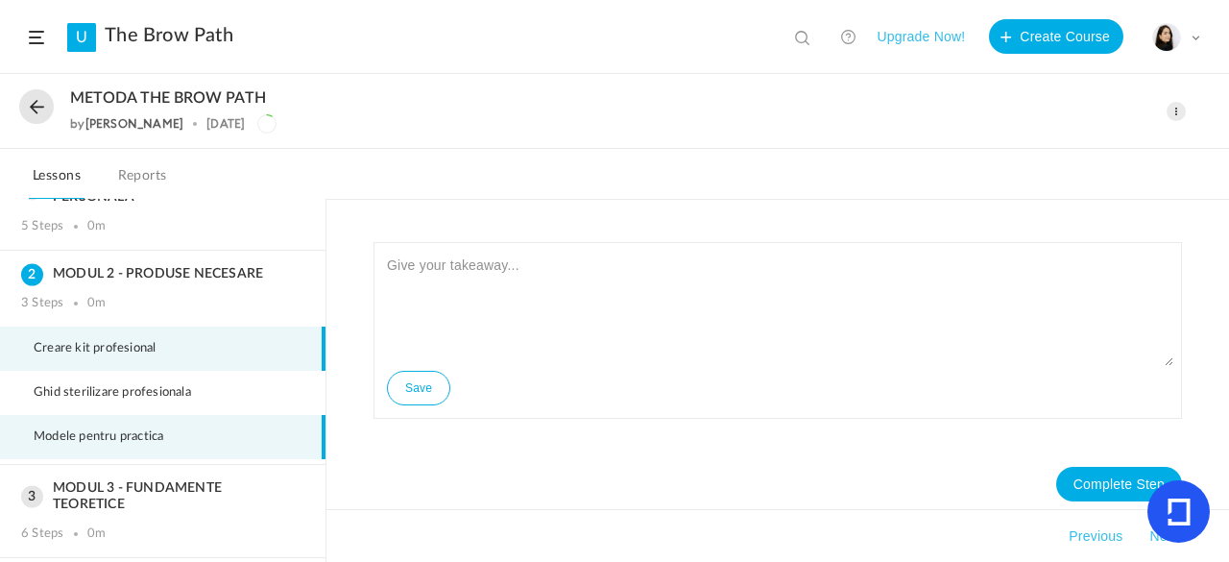
click at [198, 419] on li "Modele pentru practica" at bounding box center [163, 437] width 326 height 44
click at [230, 359] on li "Creare kit profesional" at bounding box center [163, 349] width 326 height 44
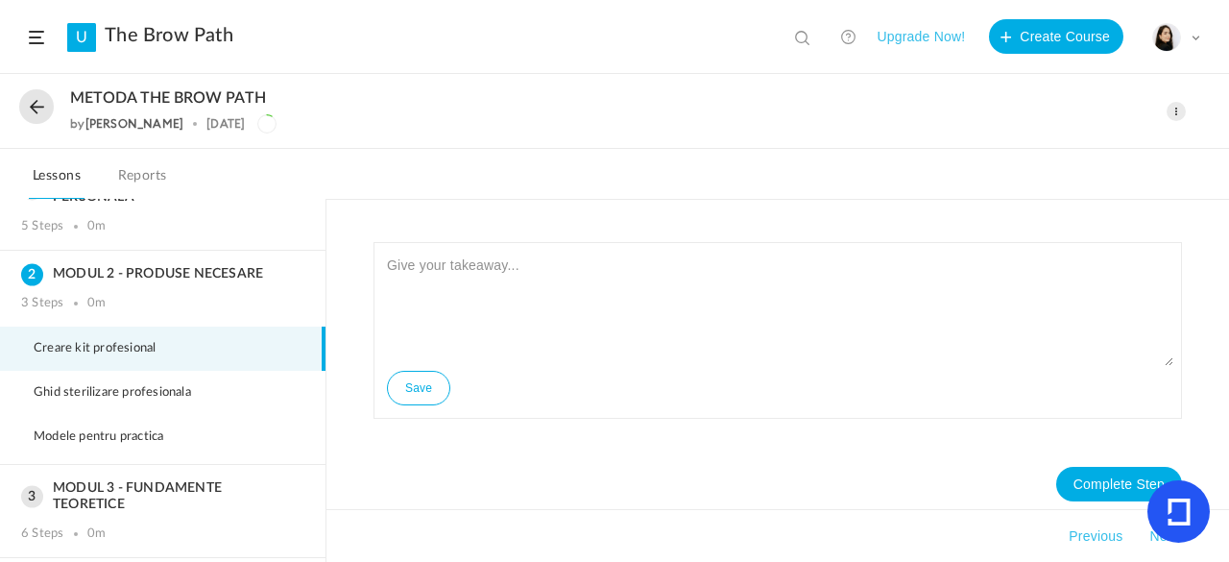
click at [1184, 107] on span at bounding box center [1176, 111] width 19 height 19
click at [1033, 151] on link "Edit" at bounding box center [1095, 154] width 181 height 36
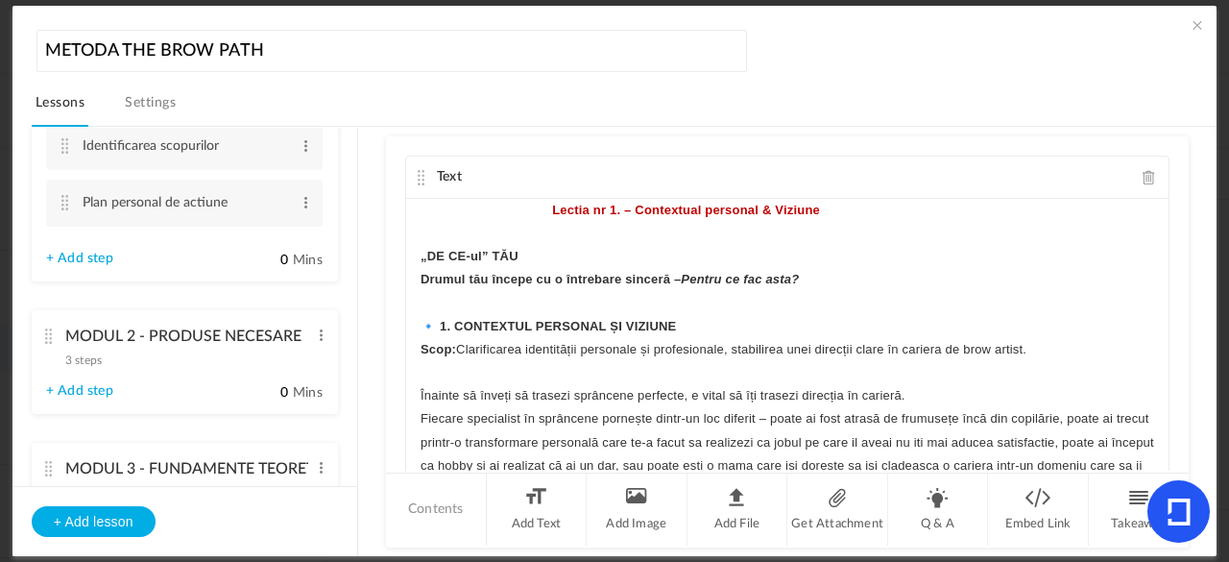
scroll to position [288, 0]
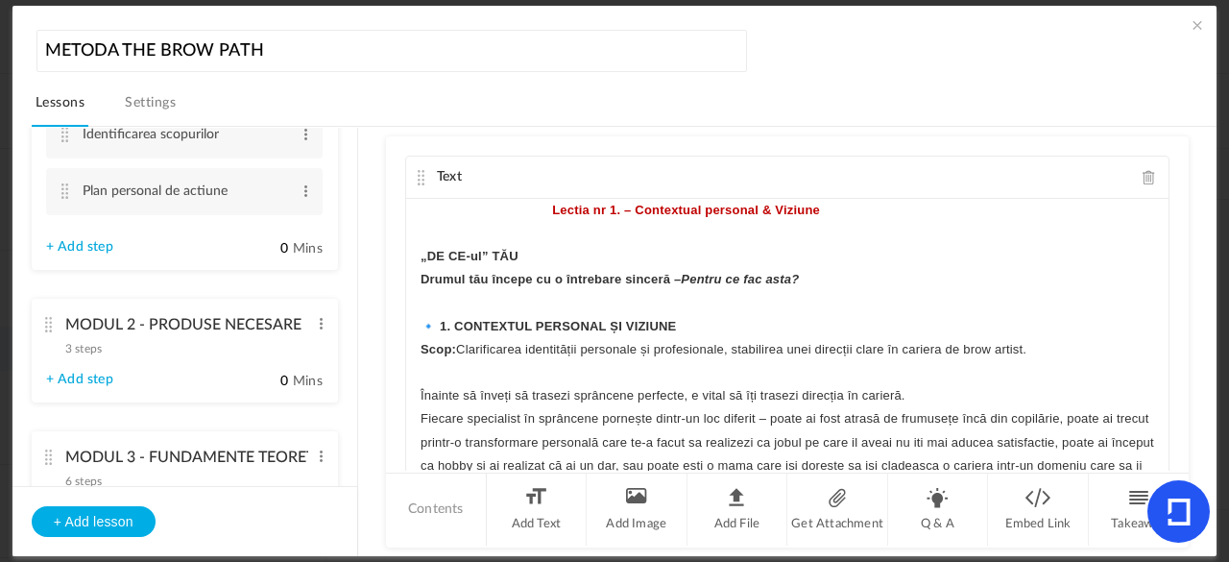
click at [53, 317] on cite at bounding box center [48, 324] width 13 height 15
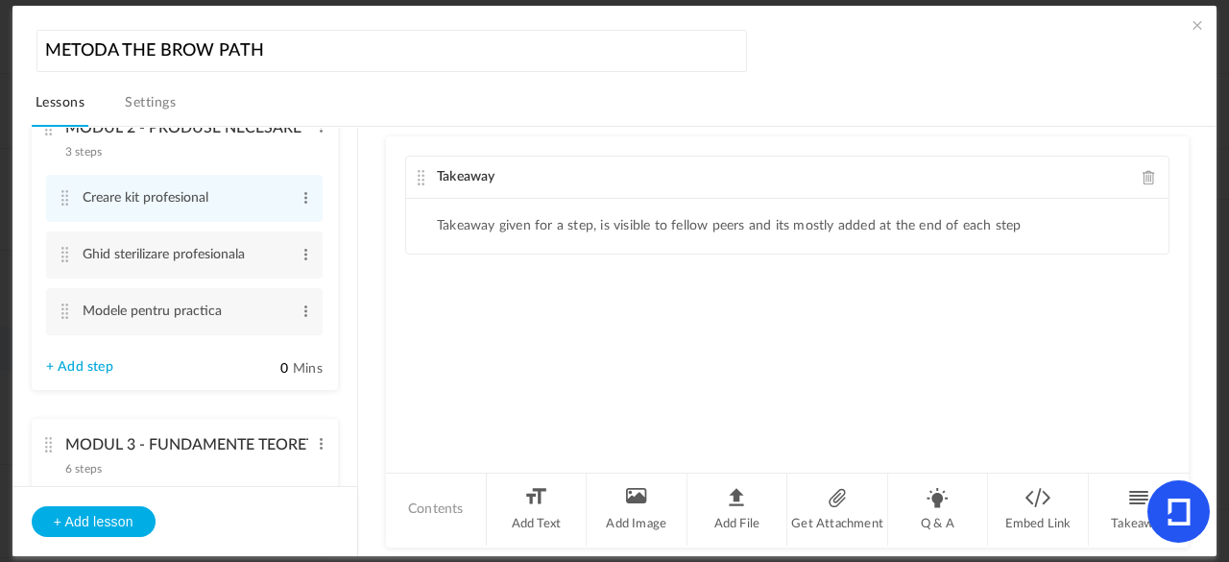
scroll to position [167, 0]
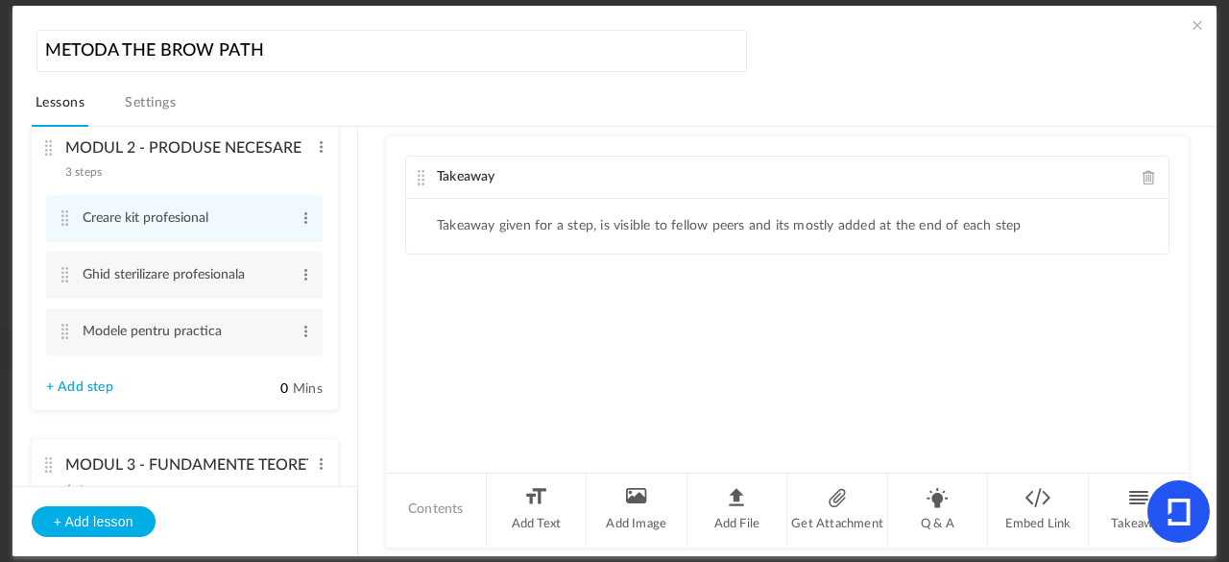
click at [1143, 172] on span at bounding box center [1149, 177] width 13 height 14
click at [520, 516] on li "Add Text" at bounding box center [537, 509] width 101 height 72
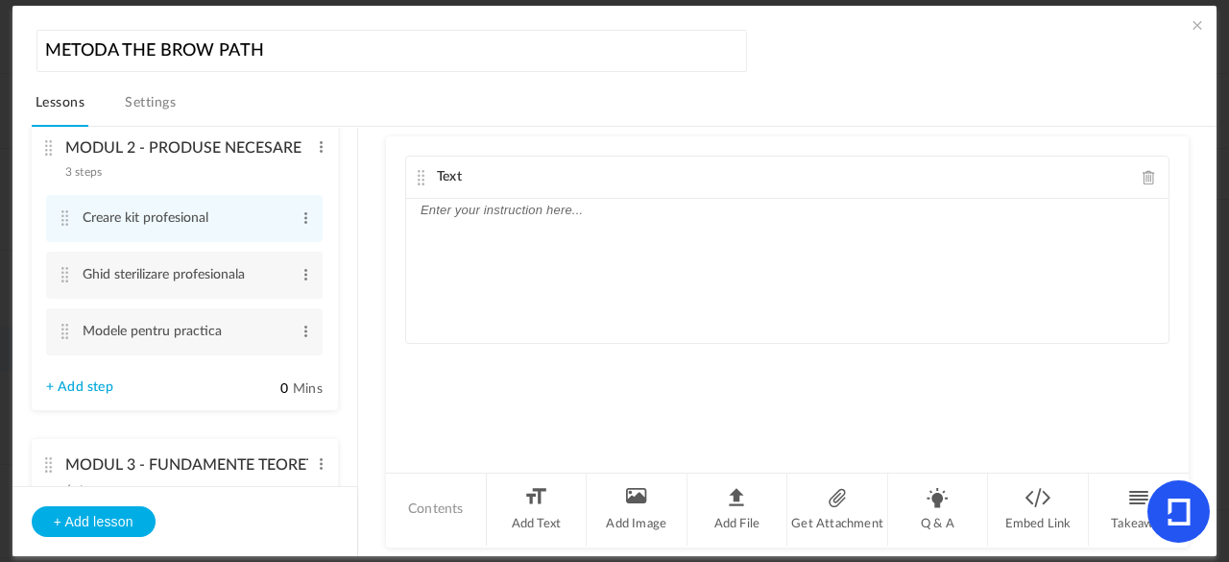
click at [534, 217] on p at bounding box center [788, 210] width 734 height 23
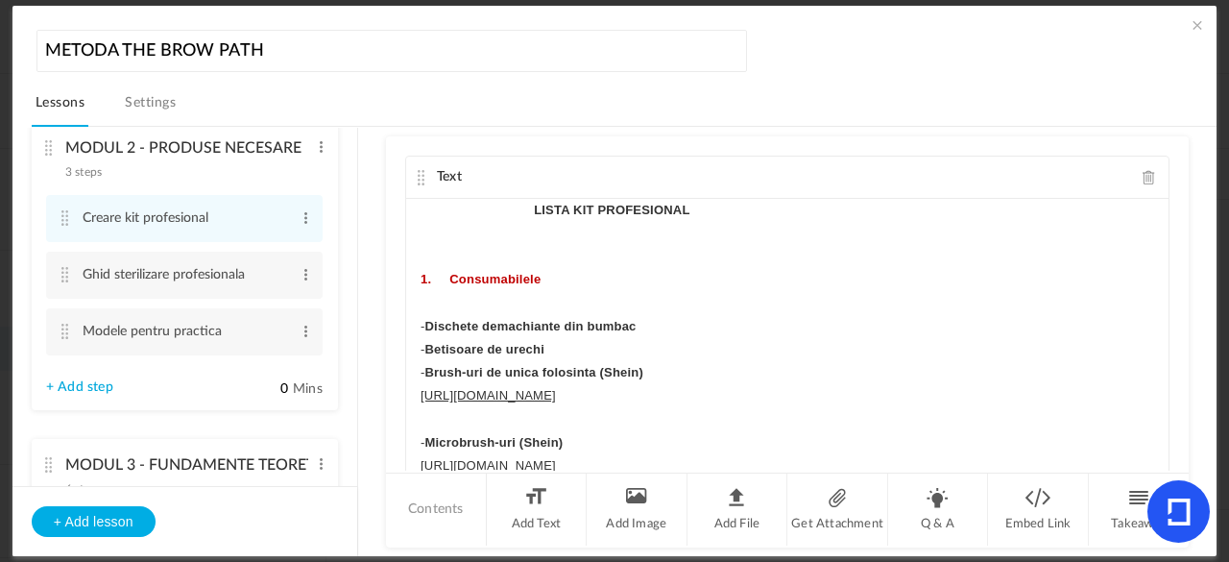
scroll to position [2865, 0]
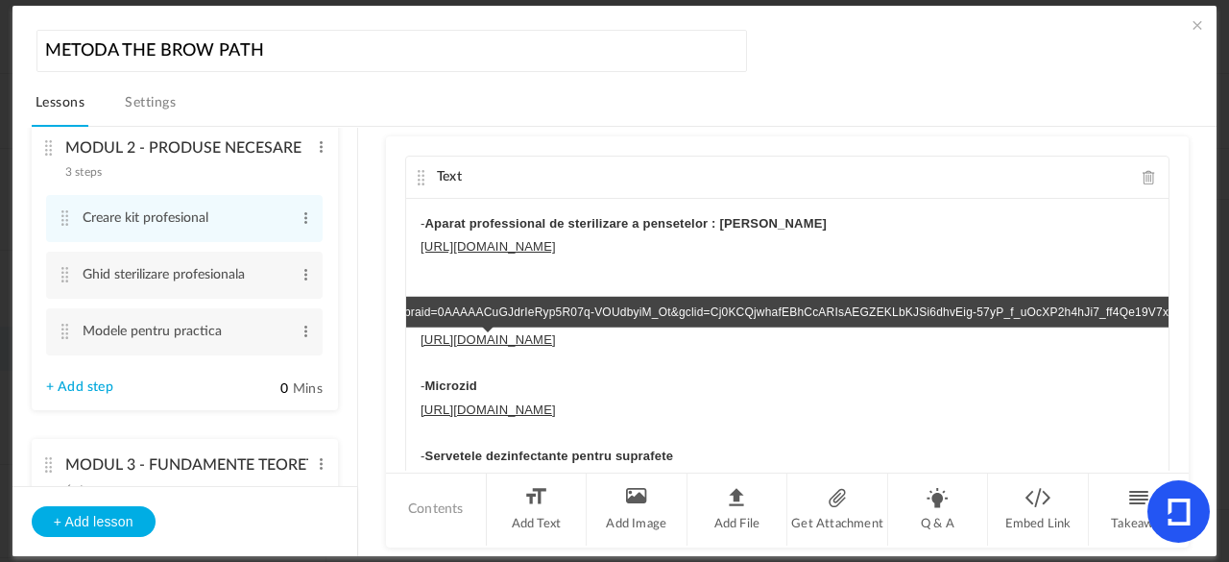
click at [556, 332] on link "[URL][DOMAIN_NAME]" at bounding box center [488, 339] width 135 height 14
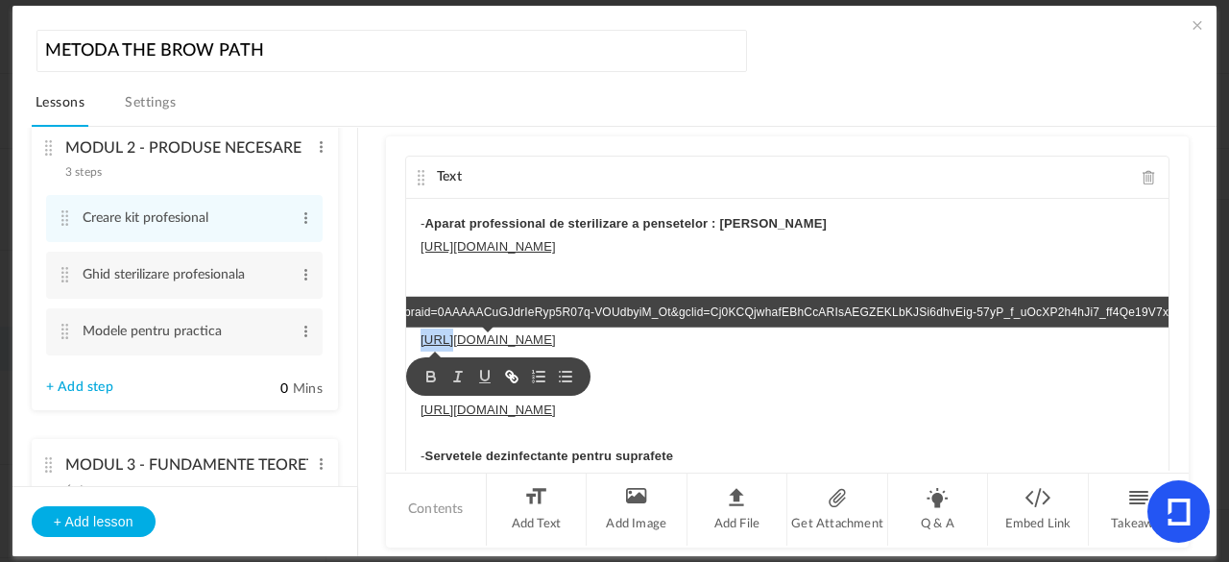
click at [556, 332] on link "[URL][DOMAIN_NAME]" at bounding box center [488, 339] width 135 height 14
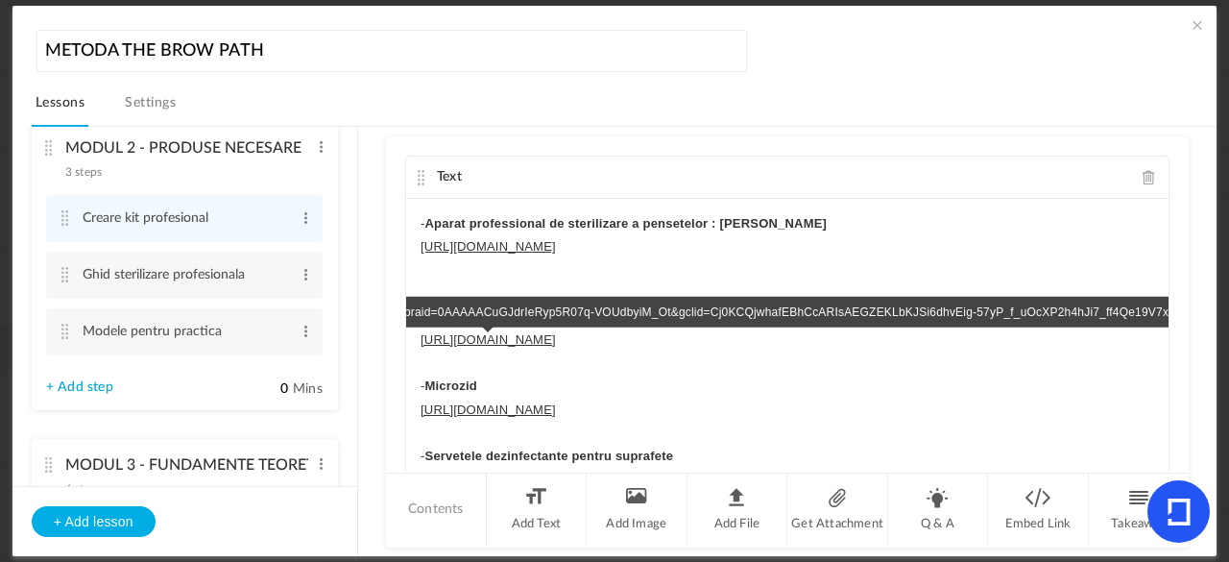
click at [556, 332] on link "[URL][DOMAIN_NAME]" at bounding box center [488, 339] width 135 height 14
click at [521, 337] on link "[URL][DOMAIN_NAME]" at bounding box center [488, 339] width 135 height 14
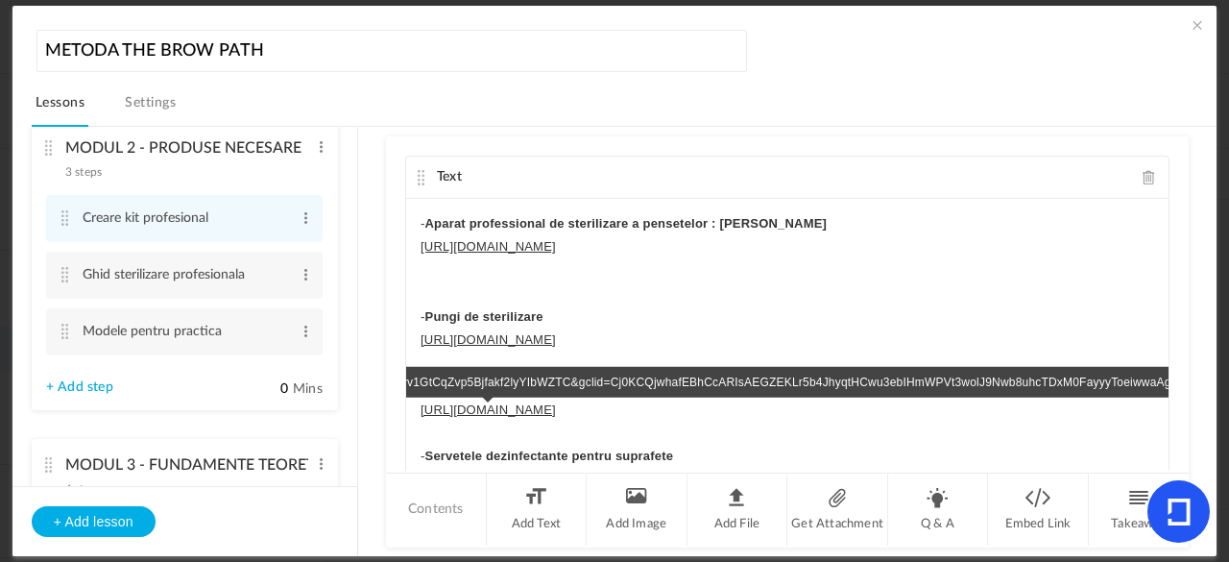
click at [517, 402] on link "[URL][DOMAIN_NAME]" at bounding box center [488, 409] width 135 height 14
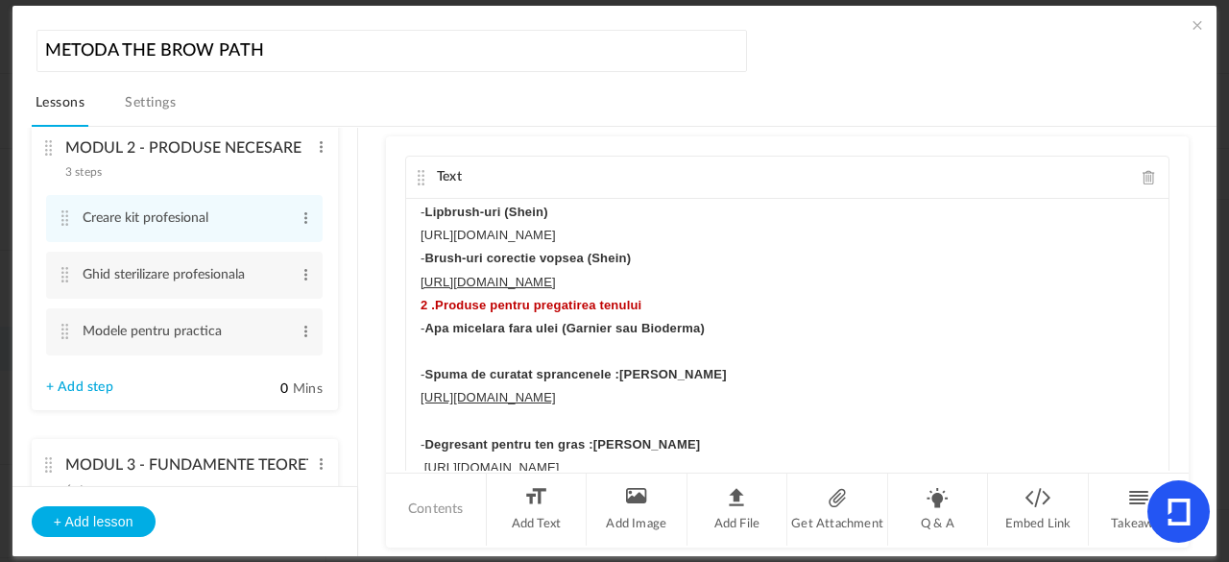
scroll to position [0, 0]
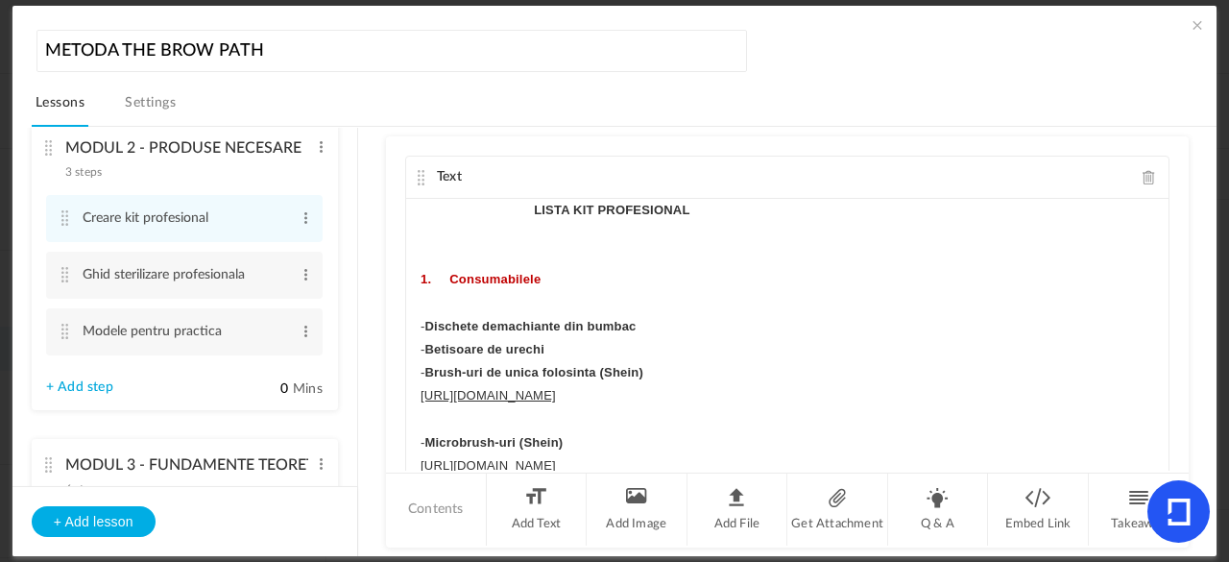
click at [522, 211] on p "LISTA KIT PROFESIONAL" at bounding box center [788, 210] width 734 height 23
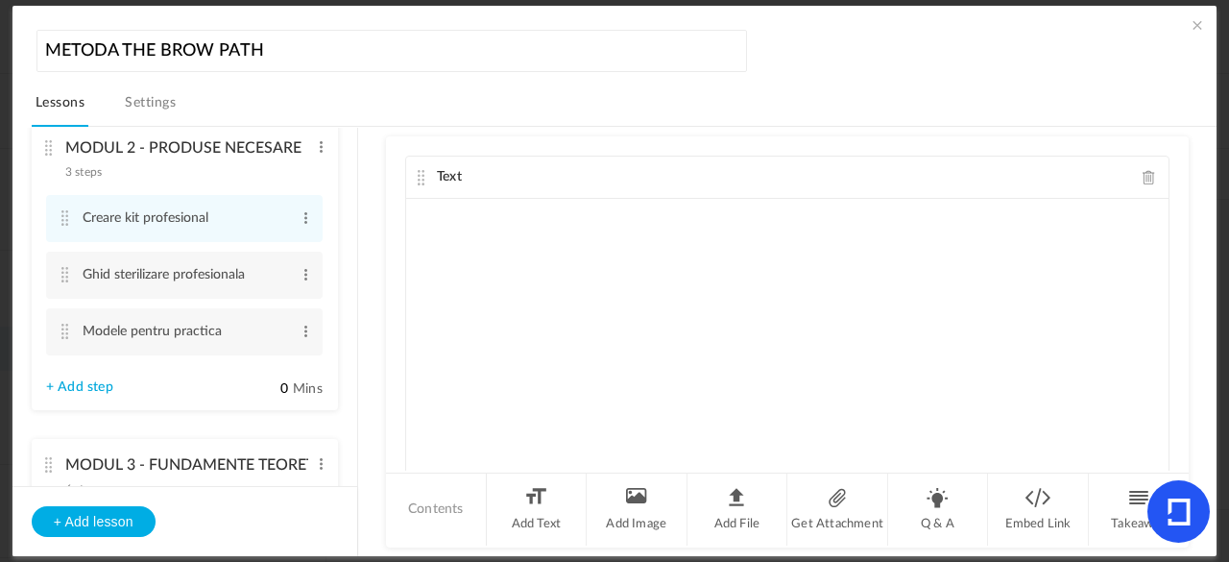
scroll to position [0, 507]
drag, startPoint x: 1153, startPoint y: 210, endPoint x: 1020, endPoint y: 441, distance: 266.4
click at [1020, 441] on div "LISTA KIT PROFESIONAL 1. Consumabilele - Dischete demachiante din bumbac - Beti…" at bounding box center [787, 343] width 763 height 288
click at [758, 360] on div "LISTA KIT PROFESIONAL 1. Consumabilele - Dischete demachiante din bumbac - Beti…" at bounding box center [787, 343] width 763 height 288
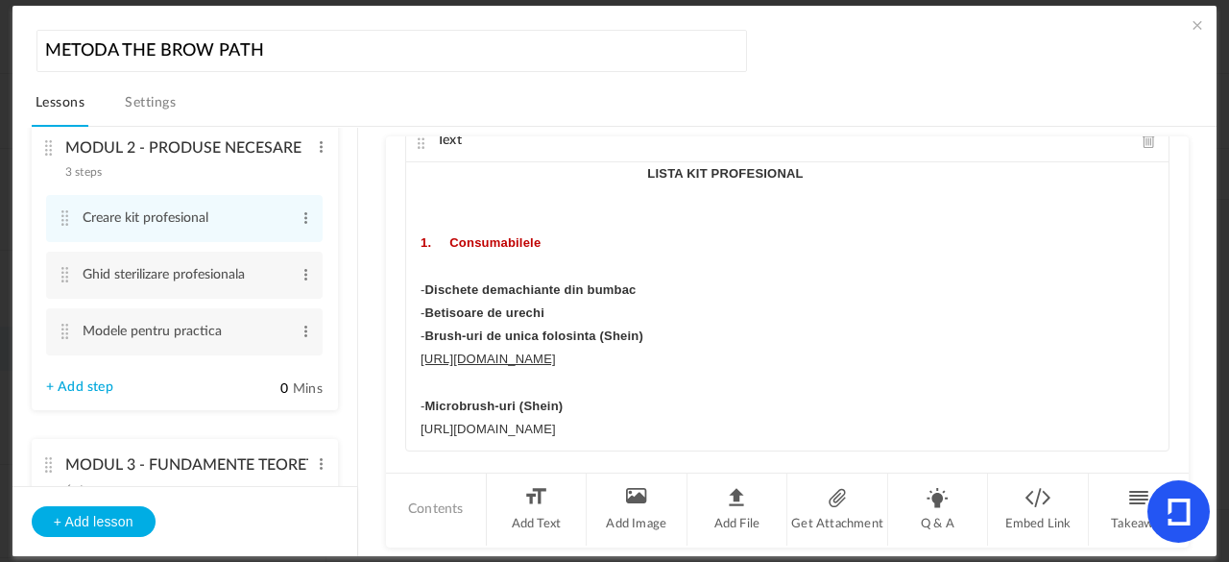
drag, startPoint x: 1160, startPoint y: 167, endPoint x: 1160, endPoint y: 182, distance: 15.4
click at [1160, 182] on div "Text LISTA KIT PROFESIONAL 1. Consumabilele - Dischete demachiante din bumbac -…" at bounding box center [787, 285] width 764 height 332
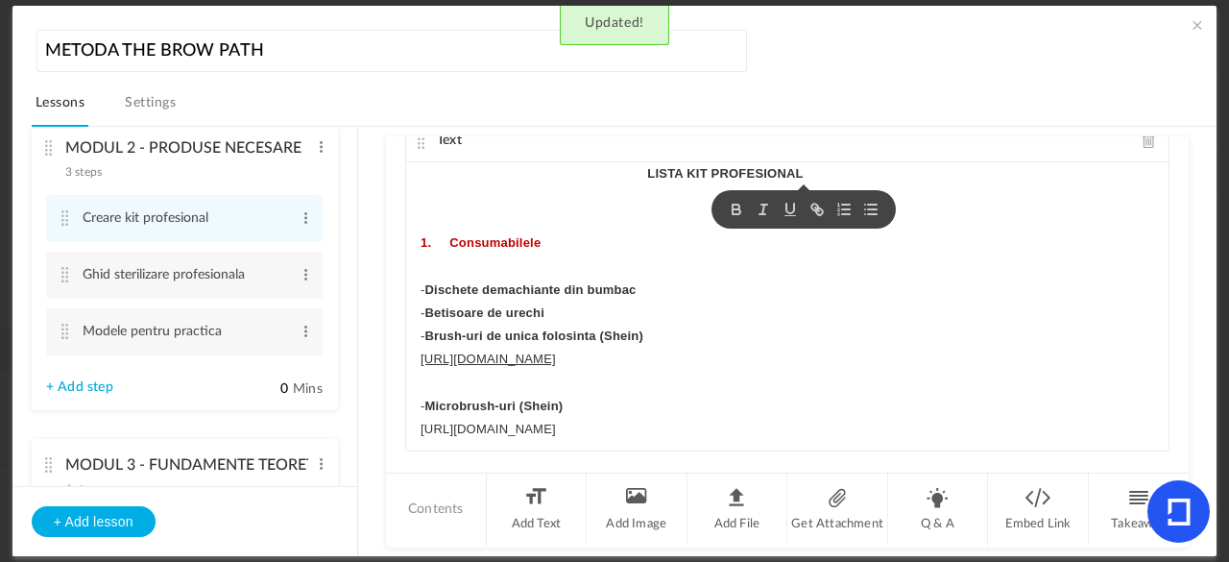
click at [1156, 163] on div "Text LISTA KIT PROFESIONAL 1. Consumabilele - Dischete demachiante din bumbac -…" at bounding box center [787, 285] width 764 height 332
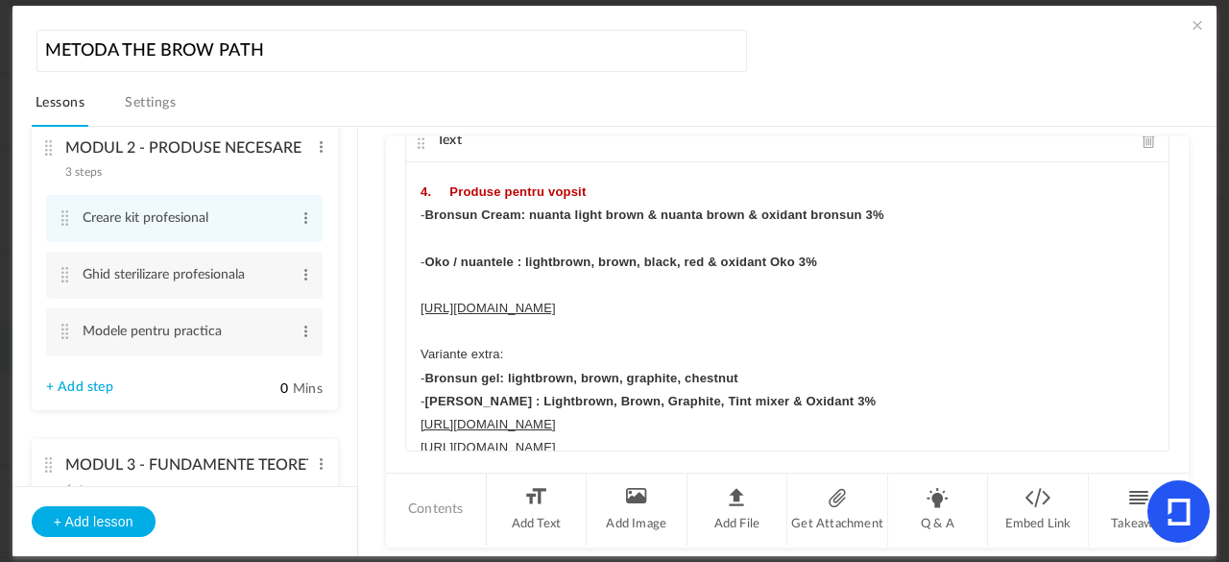
scroll to position [986, 0]
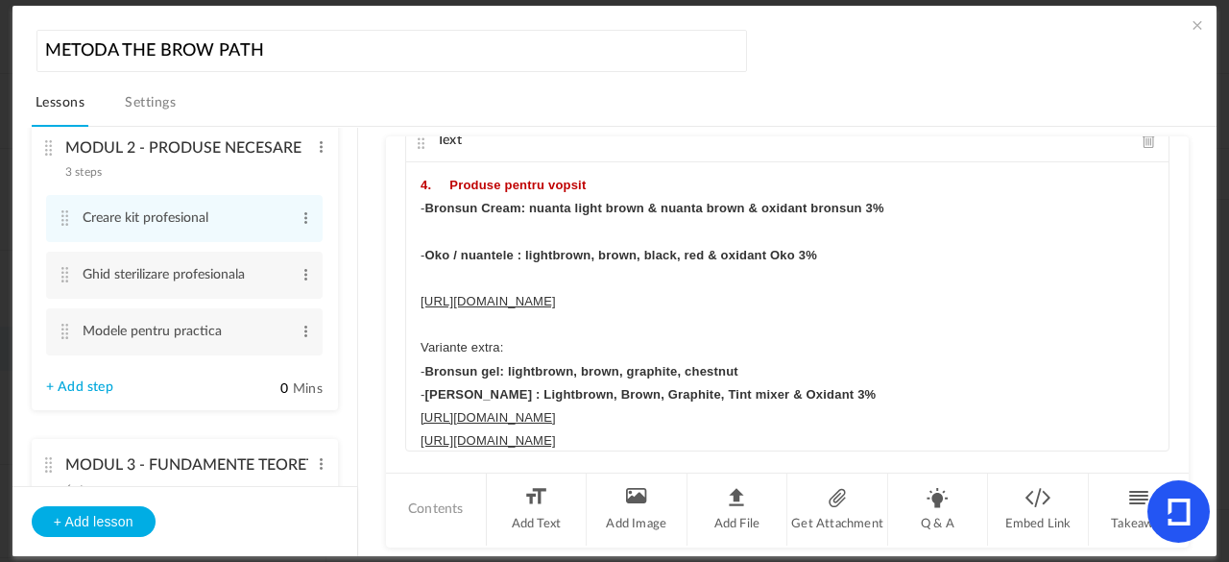
click at [421, 192] on strong "4. Produse pentru vopsit" at bounding box center [503, 185] width 165 height 14
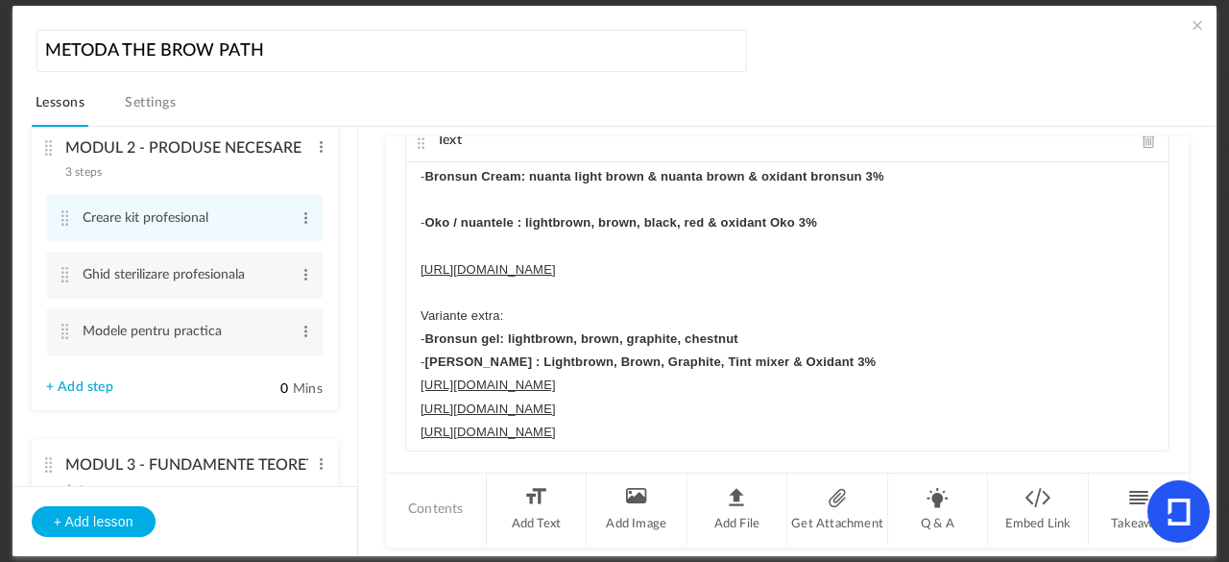
scroll to position [957, 0]
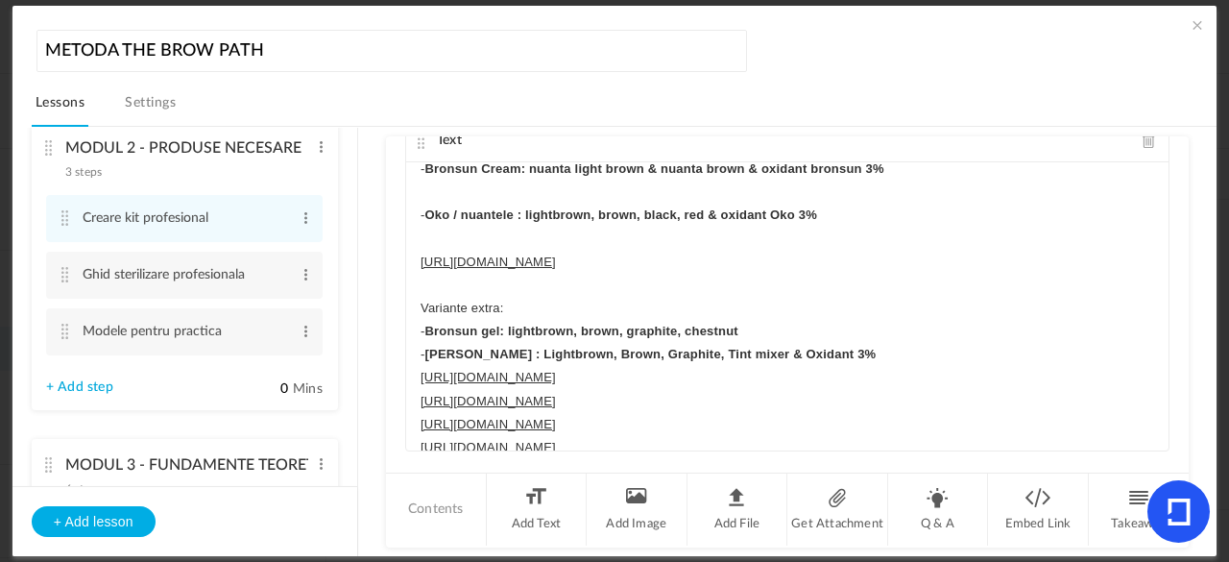
click at [788, 176] on strong "Bronsun Cream: nuanta light brown & nuanta brown & oxidant bronsun 3%" at bounding box center [654, 168] width 459 height 14
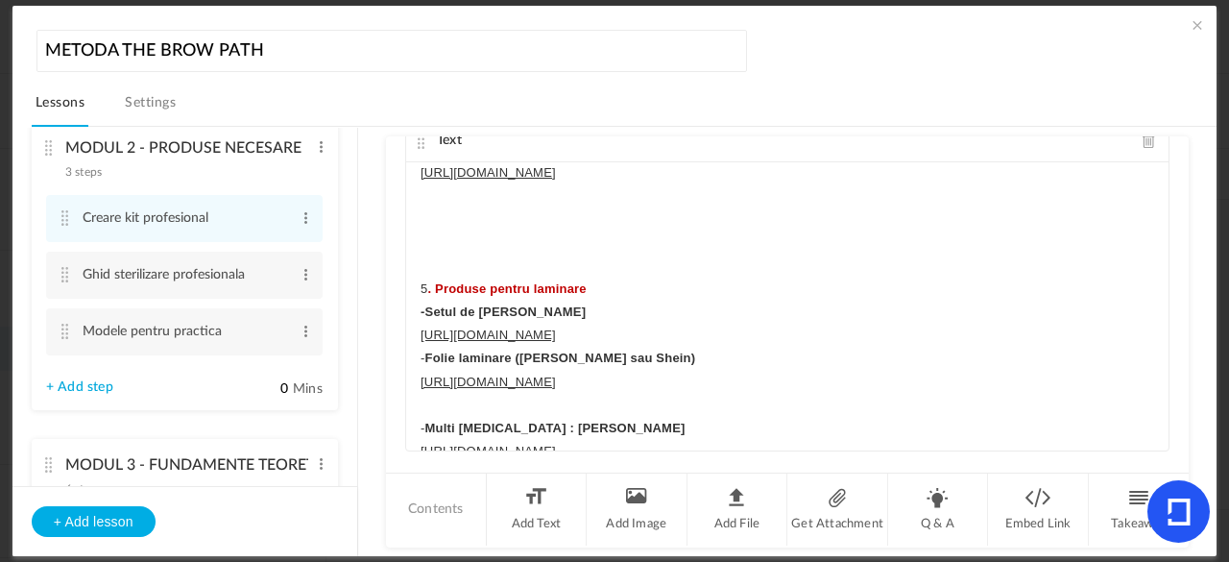
scroll to position [1401, 0]
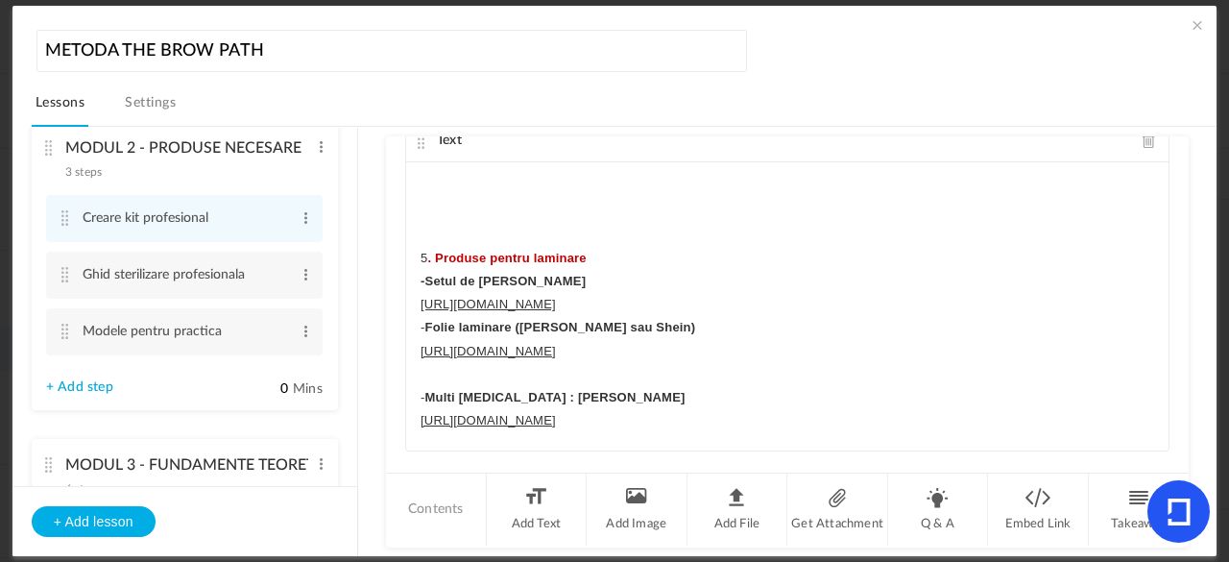
click at [421, 270] on p "5 . Produse pentru laminare" at bounding box center [788, 258] width 734 height 23
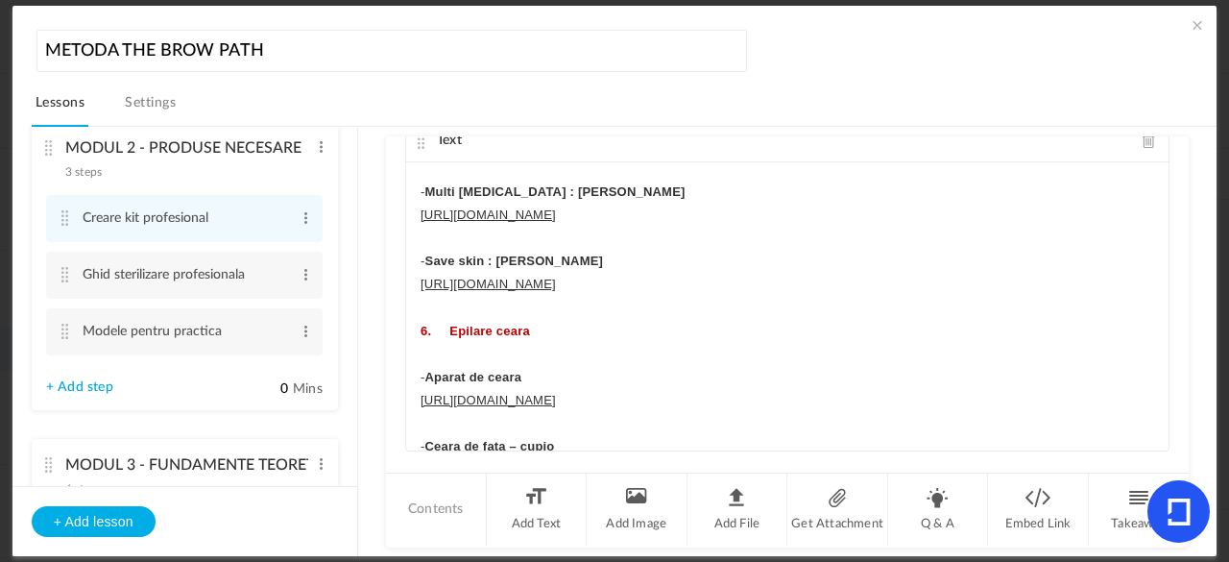
scroll to position [1515, 0]
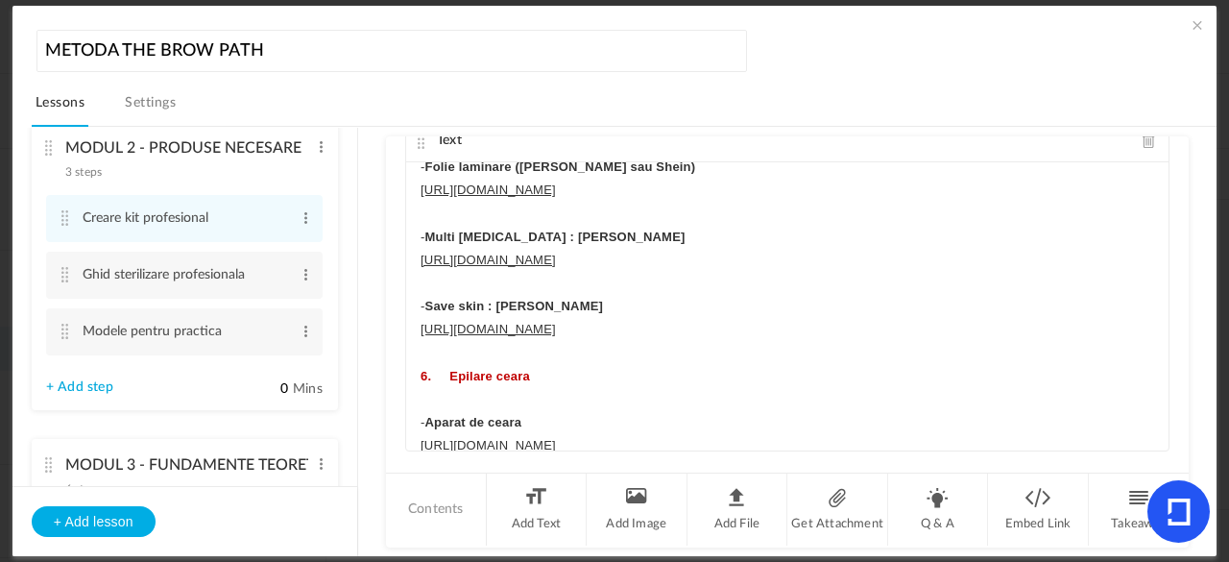
click at [588, 133] on p "-Setul de [PERSON_NAME]" at bounding box center [788, 120] width 734 height 23
click at [831, 202] on p "[URL][DOMAIN_NAME]" at bounding box center [788, 190] width 734 height 23
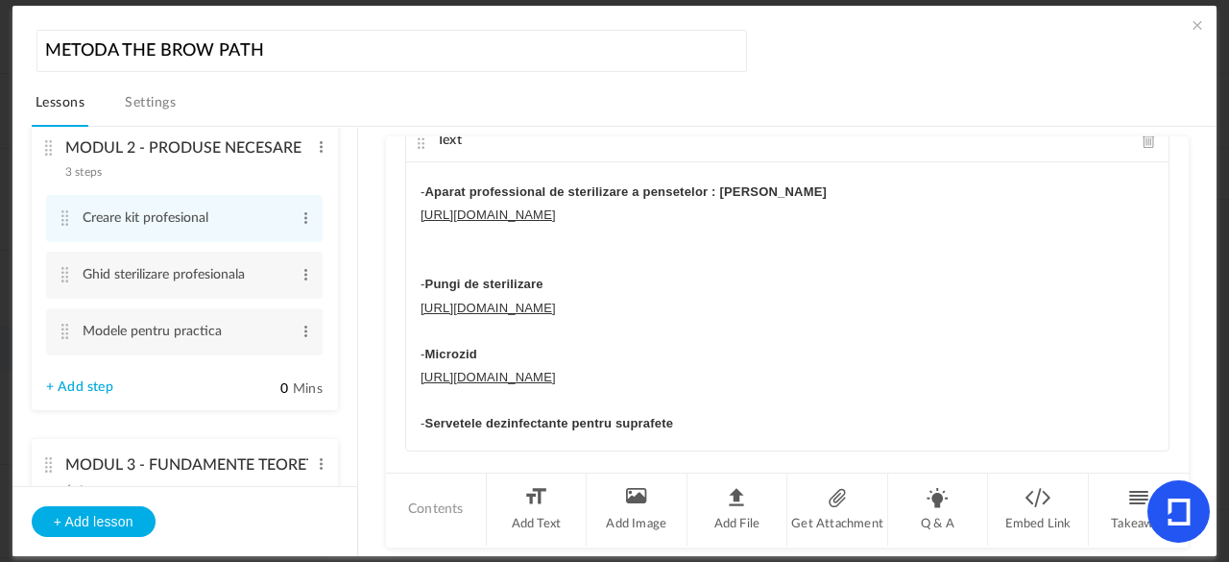
scroll to position [2944, 0]
click at [760, 412] on p "- Servetele dezinfectante pentru suprafete" at bounding box center [788, 423] width 734 height 23
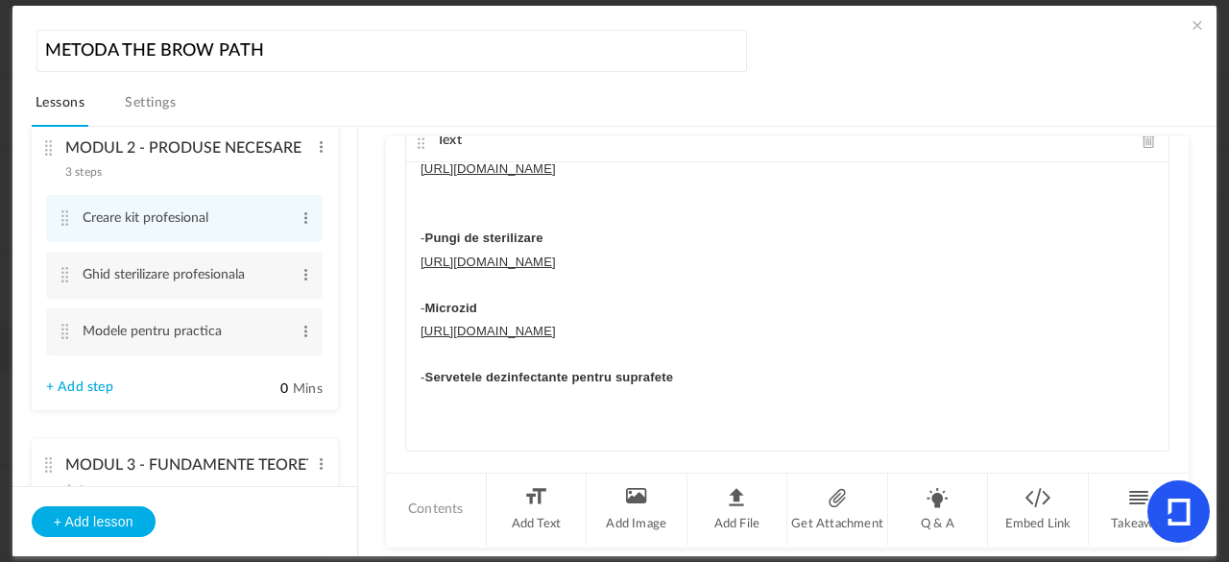
scroll to position [2981, 0]
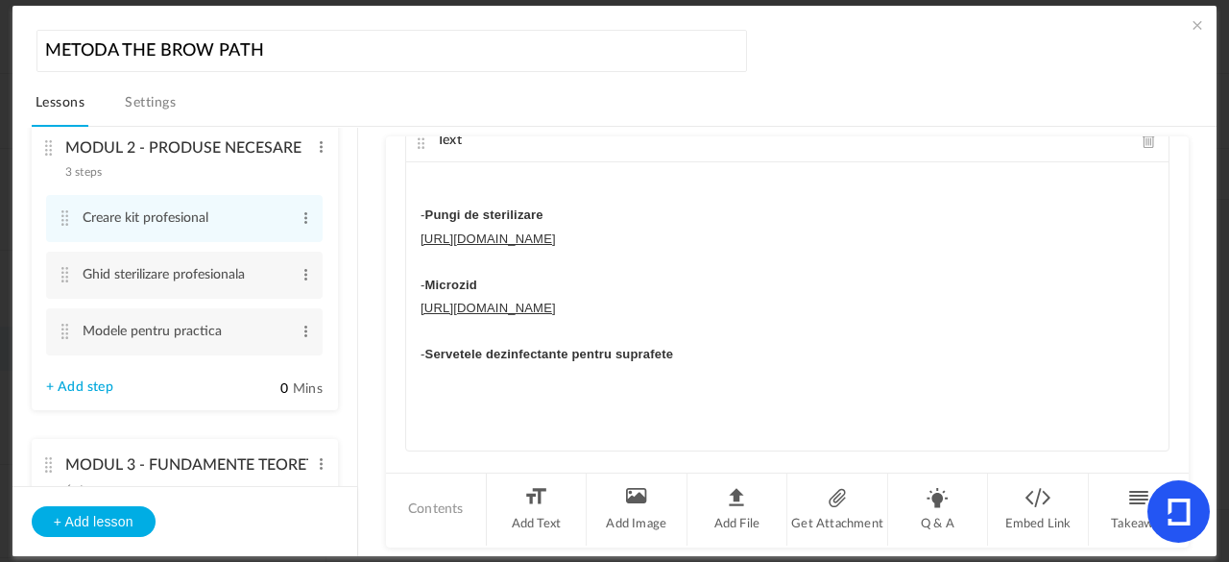
click at [424, 413] on p at bounding box center [788, 401] width 734 height 23
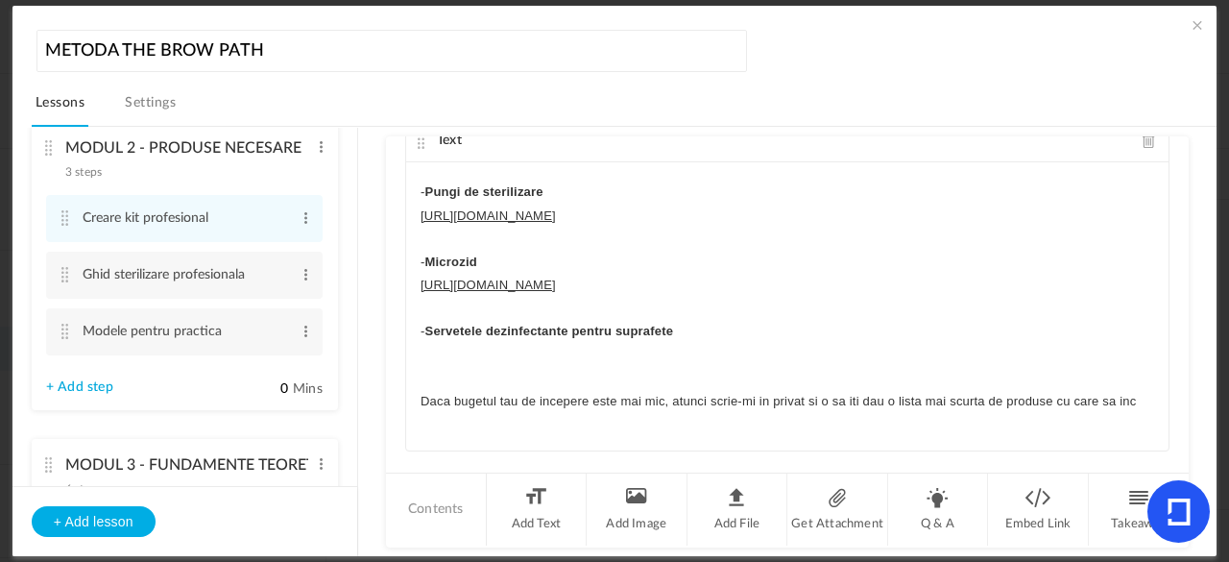
scroll to position [3019, 0]
drag, startPoint x: 1160, startPoint y: 418, endPoint x: 1160, endPoint y: 433, distance: 15.4
click at [1160, 433] on div "Text LISTA KIT PROFESIONAL 1. Consumabilele - Dischete demachiante din bumbac -…" at bounding box center [787, 285] width 764 height 332
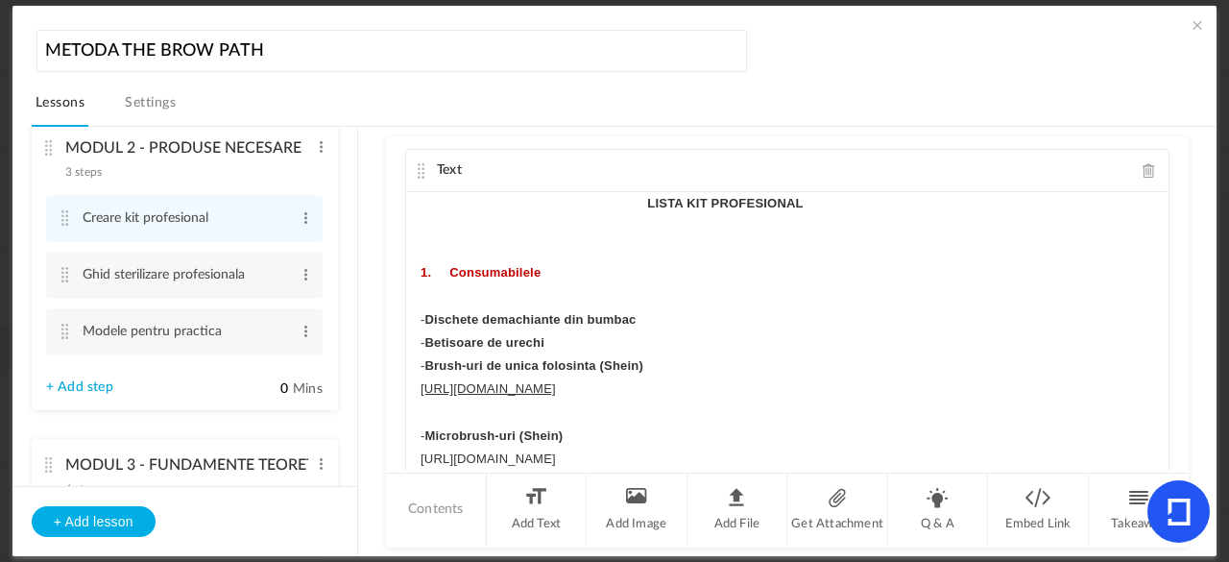
scroll to position [0, 0]
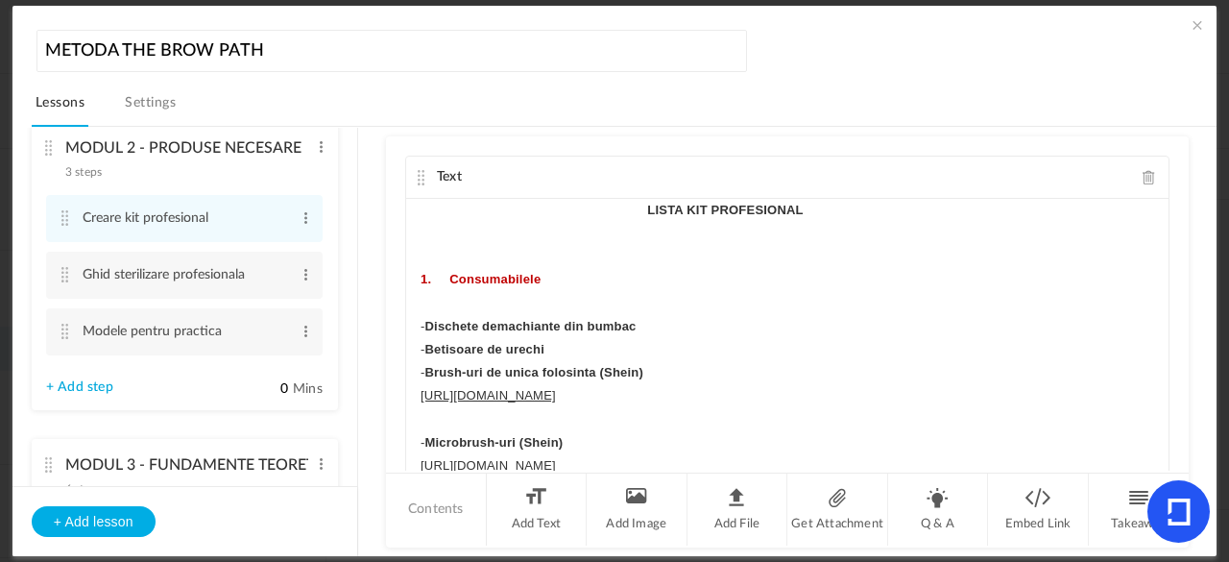
click at [424, 170] on div "Text" at bounding box center [787, 178] width 763 height 42
click at [415, 175] on cite at bounding box center [421, 177] width 13 height 15
click at [63, 278] on cite at bounding box center [65, 274] width 13 height 15
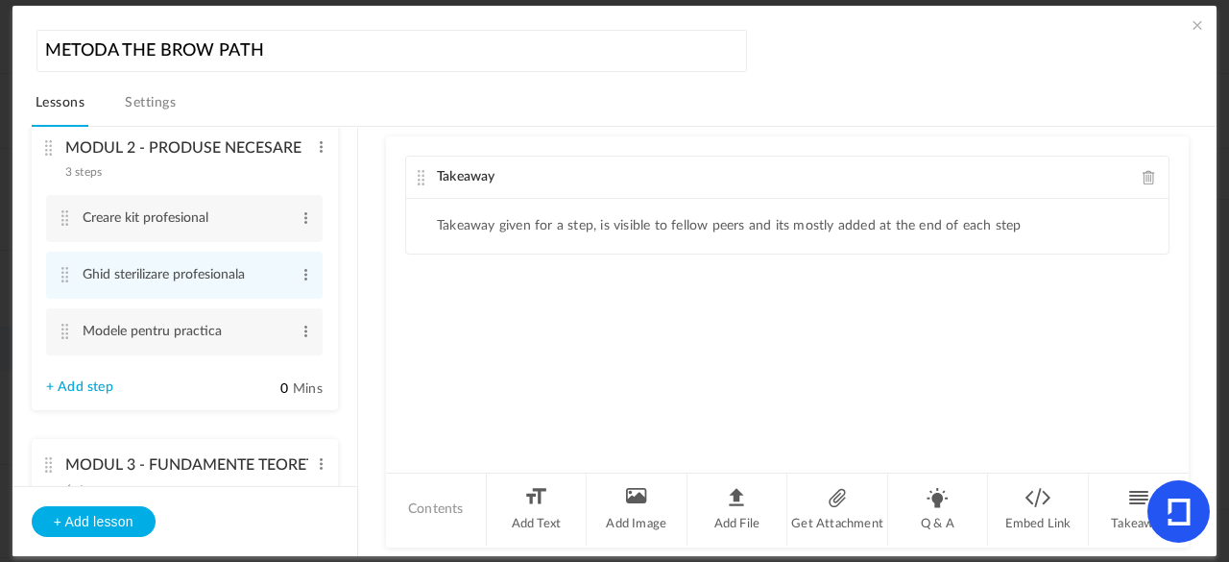
click at [1143, 177] on span at bounding box center [1149, 177] width 13 height 14
click at [1058, 247] on div at bounding box center [787, 303] width 803 height 334
click at [538, 523] on li "Add Text" at bounding box center [537, 509] width 101 height 72
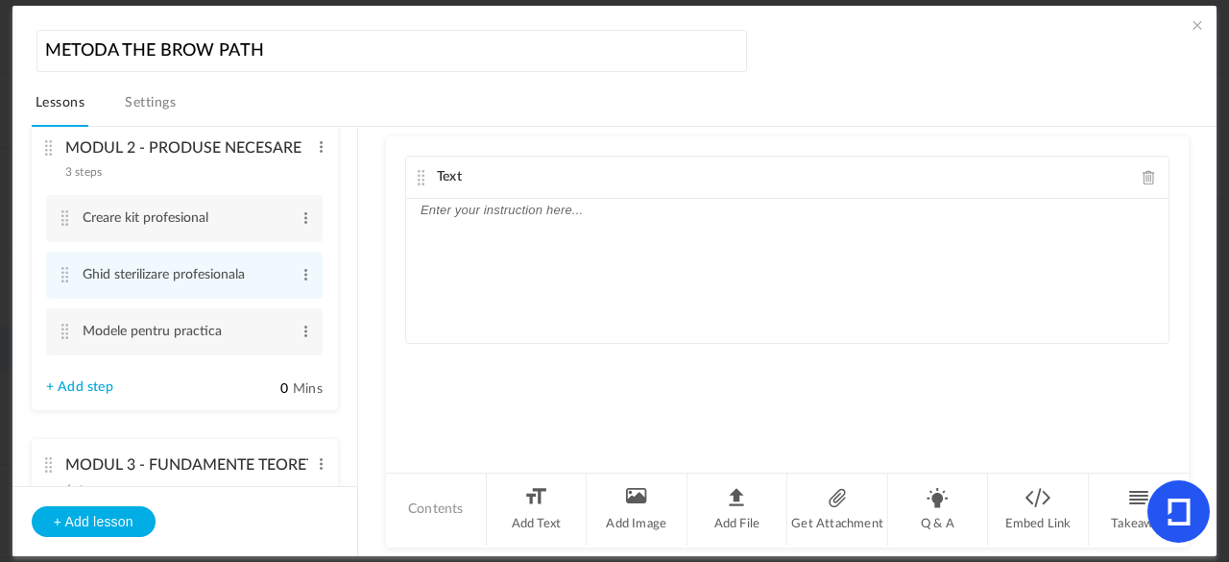
click at [442, 211] on p at bounding box center [788, 210] width 734 height 23
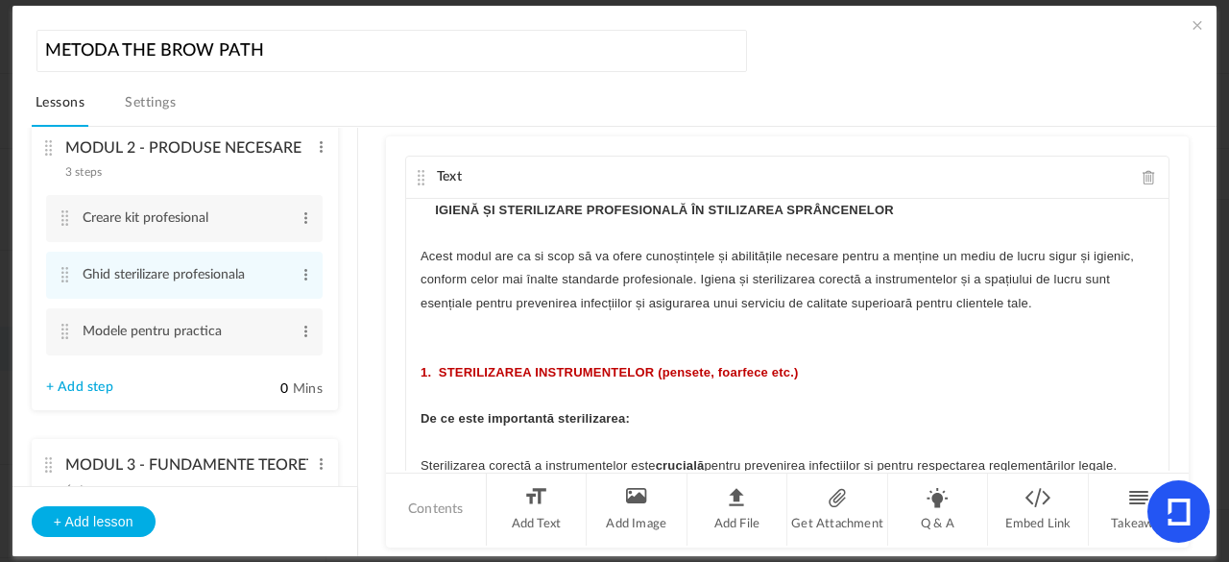
click at [429, 199] on p "IGIENĂ ȘI STERILIZARE PROFESIONALĂ ÎN STILIZAREA SPRÂNCENELOR" at bounding box center [788, 210] width 734 height 23
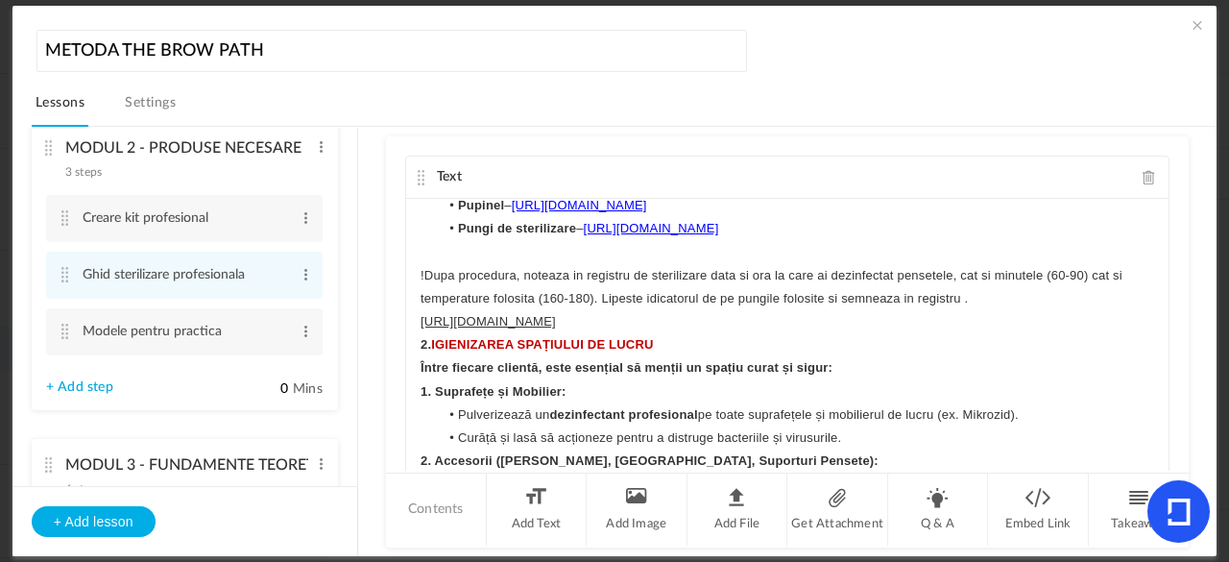
scroll to position [1007, 0]
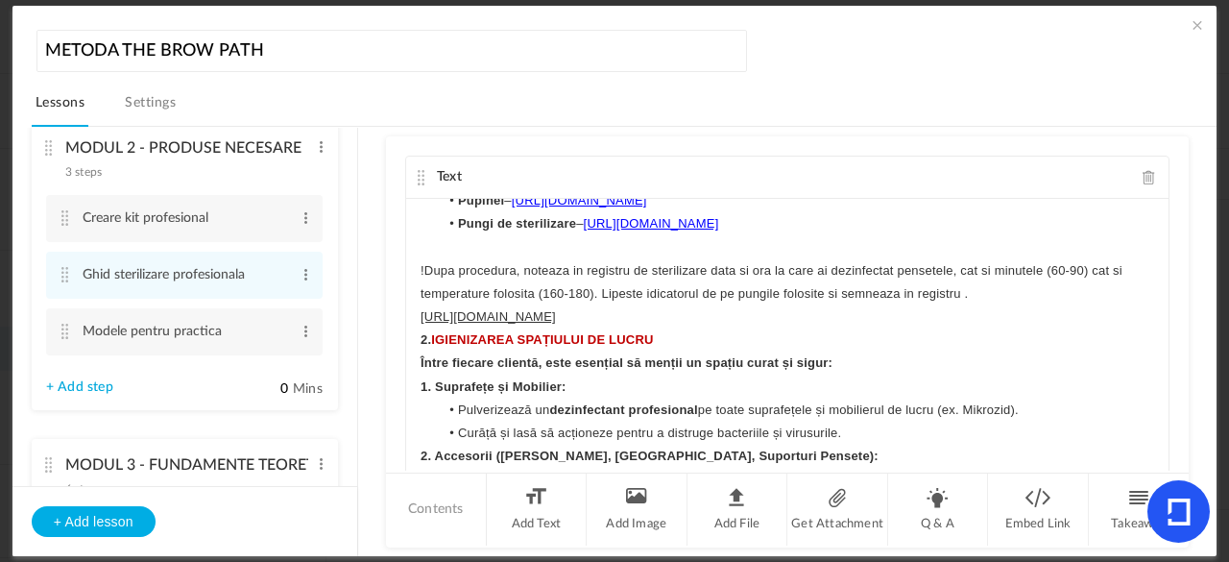
click at [406, 389] on div "IGIENĂ ȘI STERILIZARE PROFESIONALĂ ÎN STILIZAREA SPRÂNCENELOR Acest modul are c…" at bounding box center [787, 343] width 763 height 288
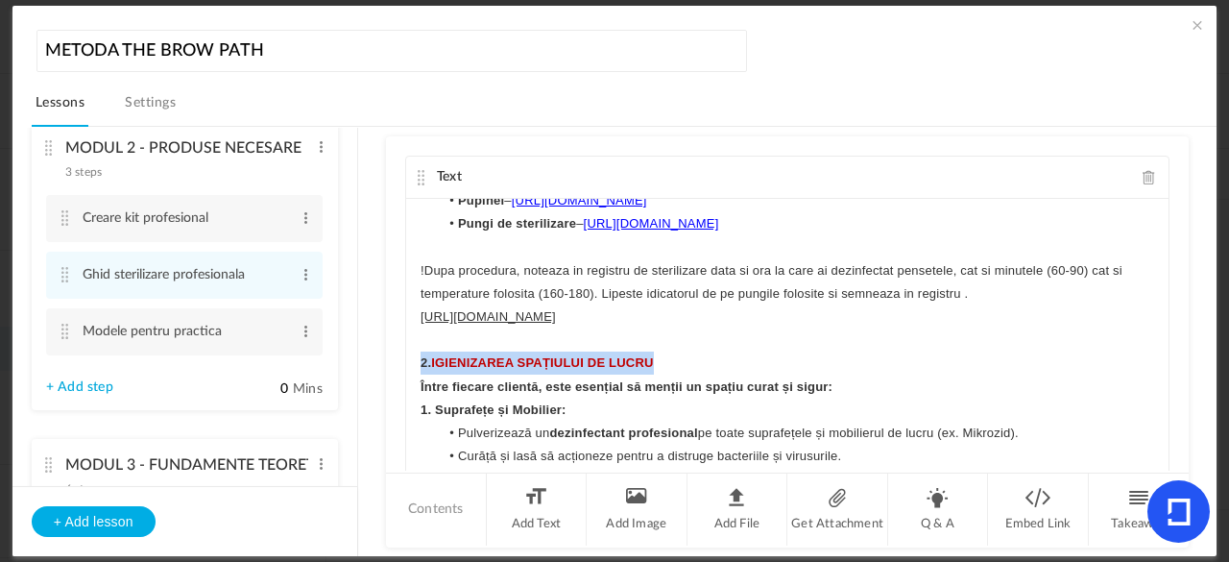
drag, startPoint x: 676, startPoint y: 402, endPoint x: 404, endPoint y: 400, distance: 271.8
click at [406, 400] on div "IGIENĂ ȘI STERILIZARE PROFESIONALĂ ÎN STILIZAREA SPRÂNCENELOR Acest modul are c…" at bounding box center [787, 343] width 763 height 288
click at [822, 375] on p "﻿ 2. IGIENIZAREA SPAȚIULUI DE LUCRU" at bounding box center [788, 362] width 734 height 23
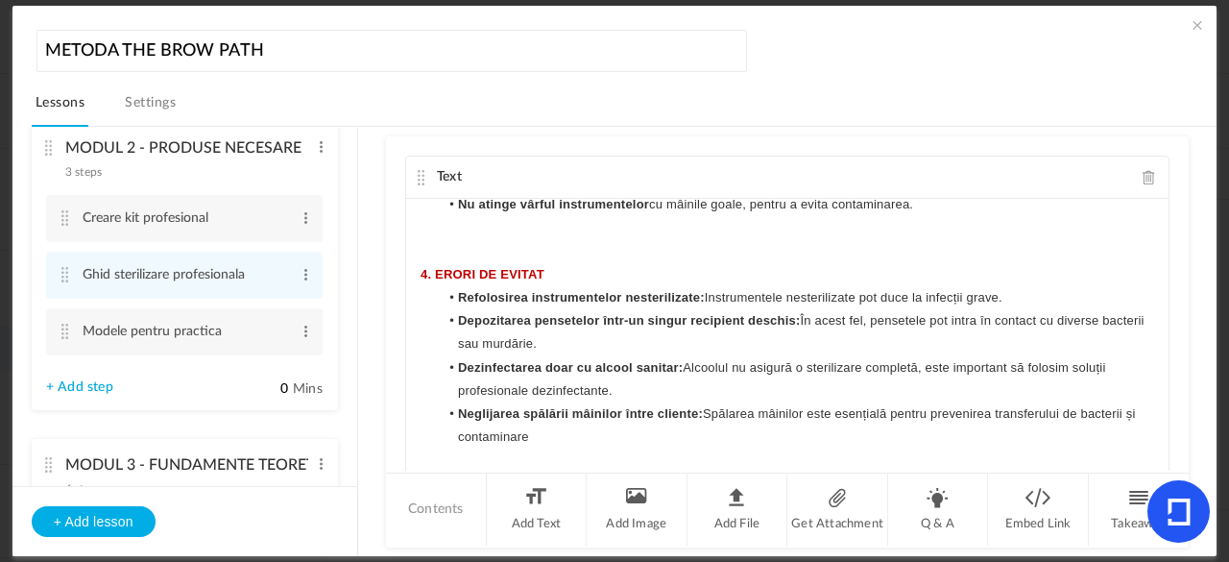
scroll to position [1760, 0]
click at [573, 448] on p at bounding box center [788, 459] width 734 height 23
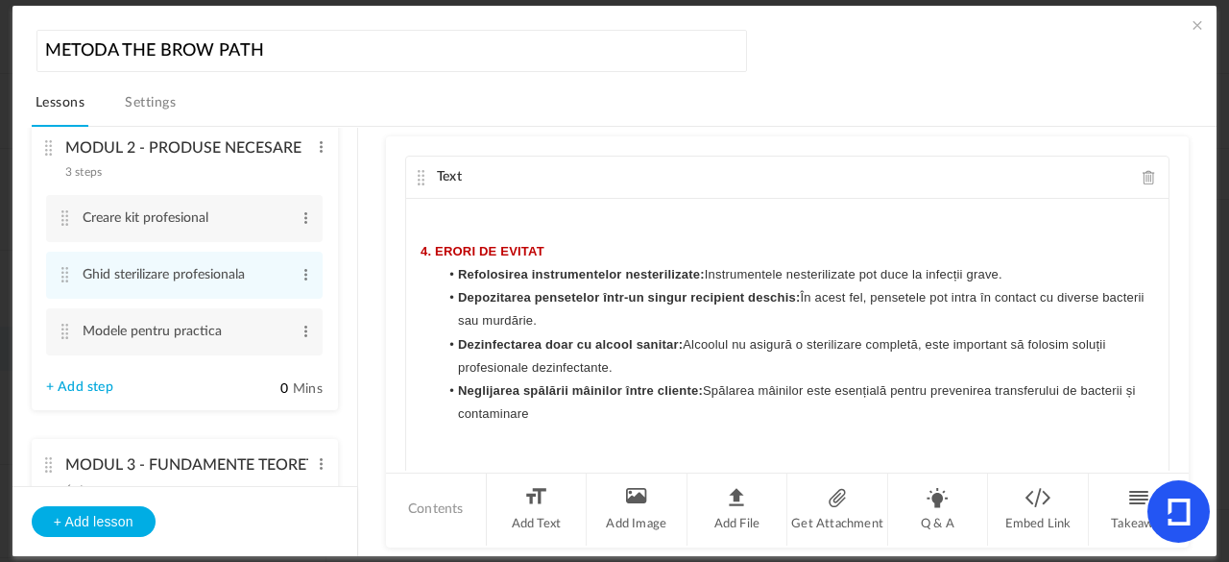
scroll to position [1737, 0]
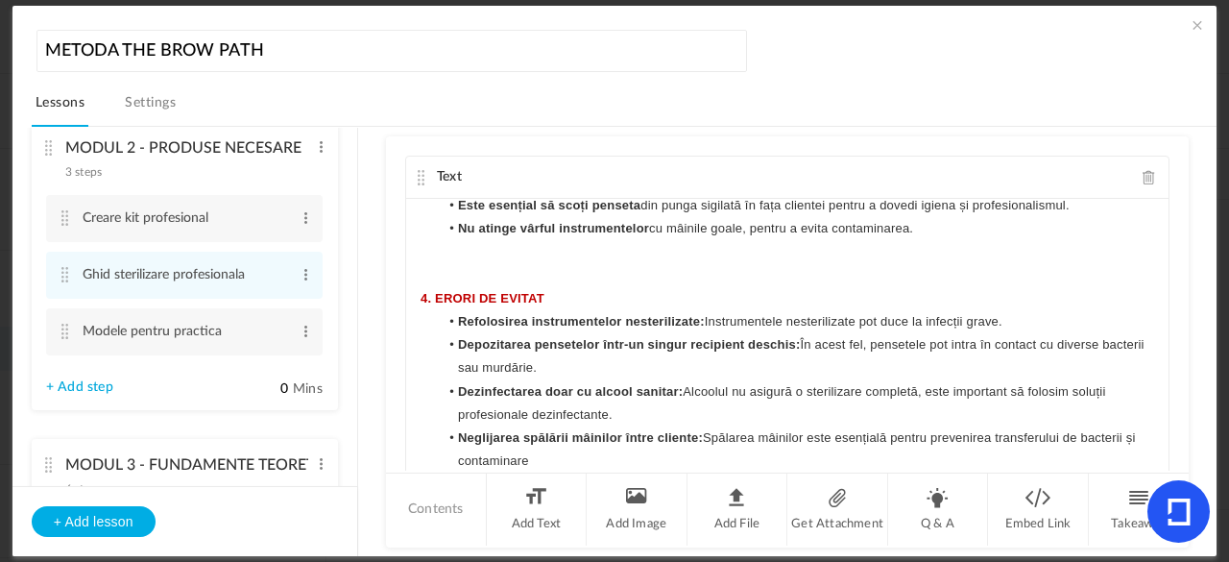
click at [638, 447] on li "Neglijarea spălării mâinilor între cliente: Spălarea mâinilor este esențială pe…" at bounding box center [796, 449] width 715 height 46
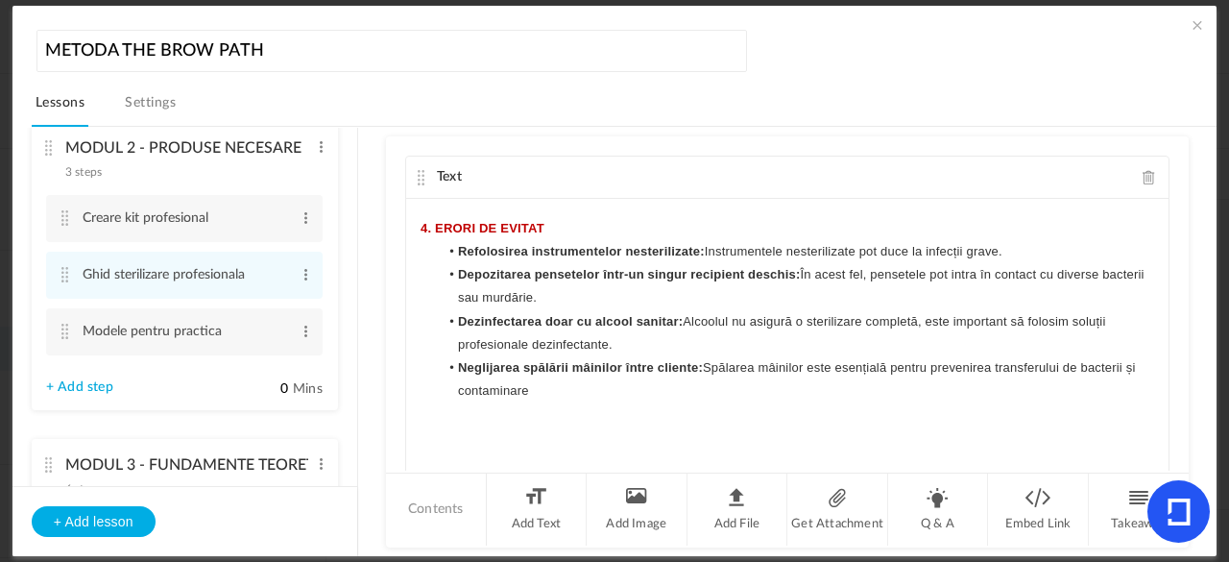
scroll to position [1773, 0]
click at [448, 448] on p at bounding box center [788, 436] width 734 height 23
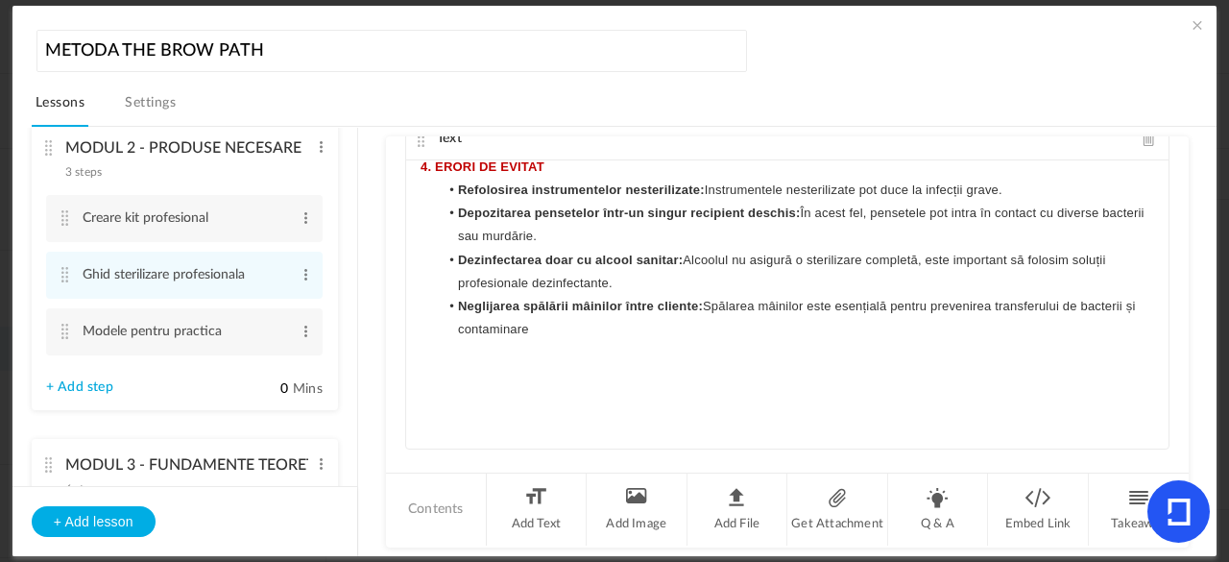
scroll to position [48, 0]
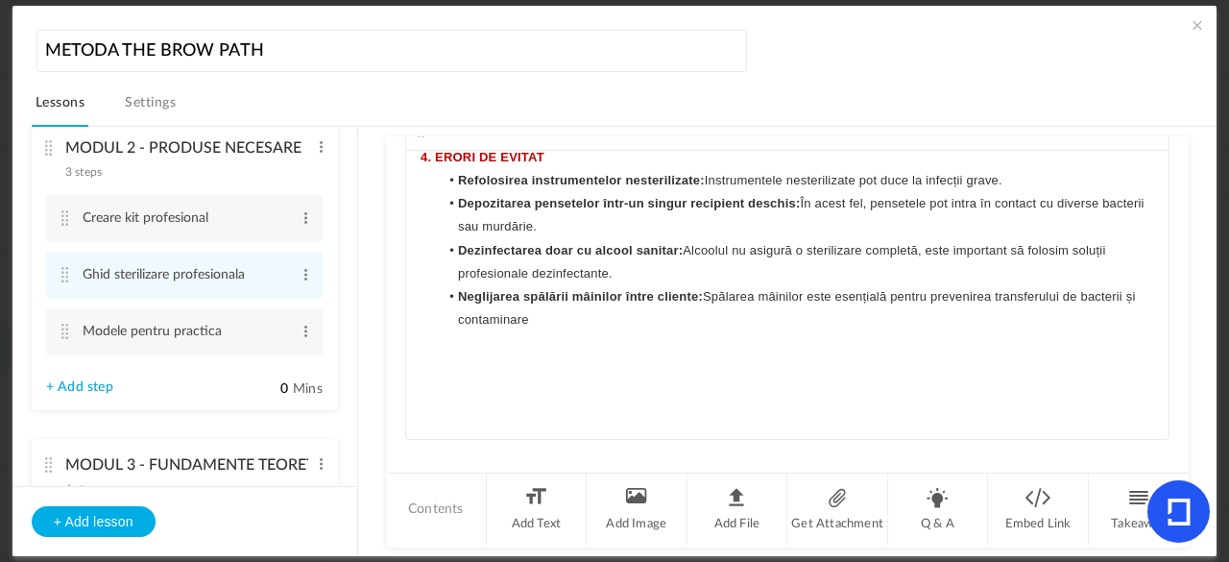
click at [636, 377] on p at bounding box center [788, 365] width 734 height 23
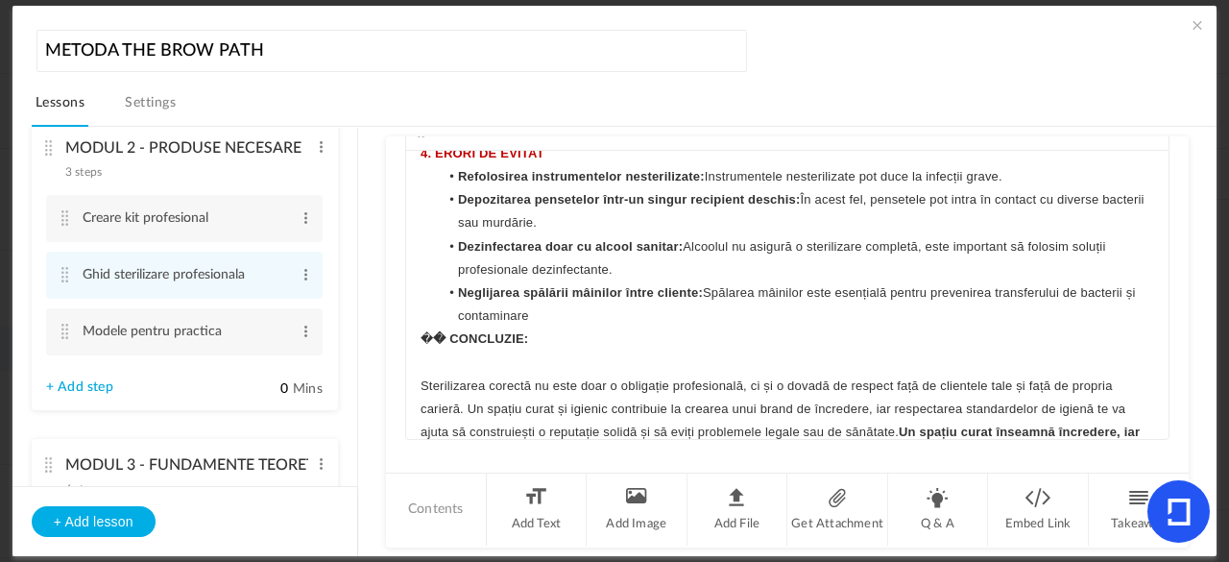
scroll to position [1890, 0]
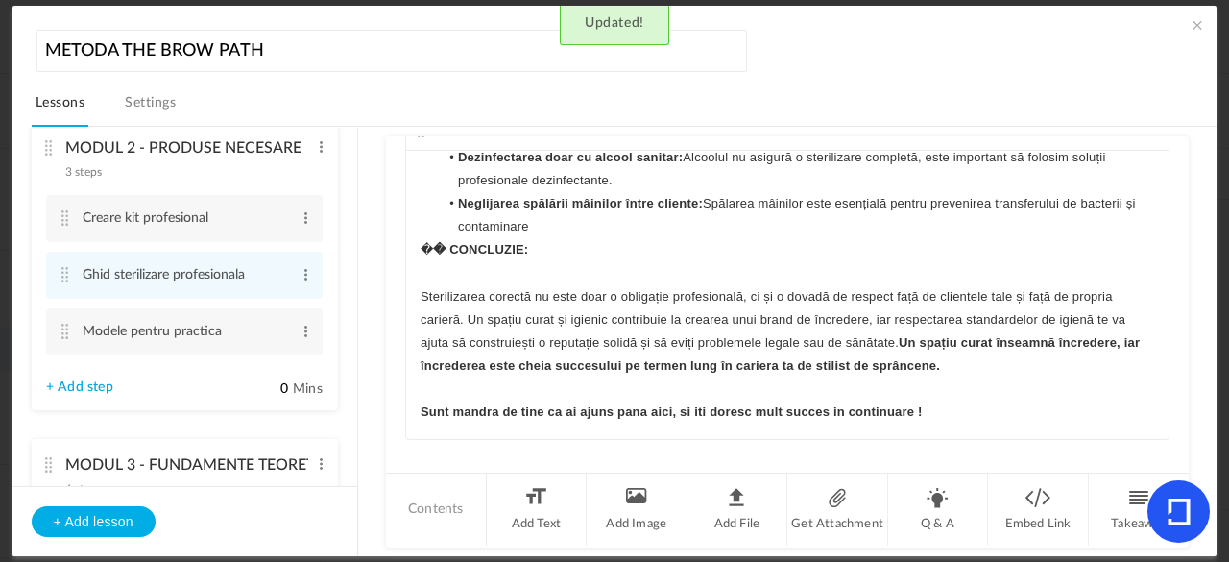
click at [445, 256] on strong "� CONCLUZIE:" at bounding box center [480, 249] width 95 height 14
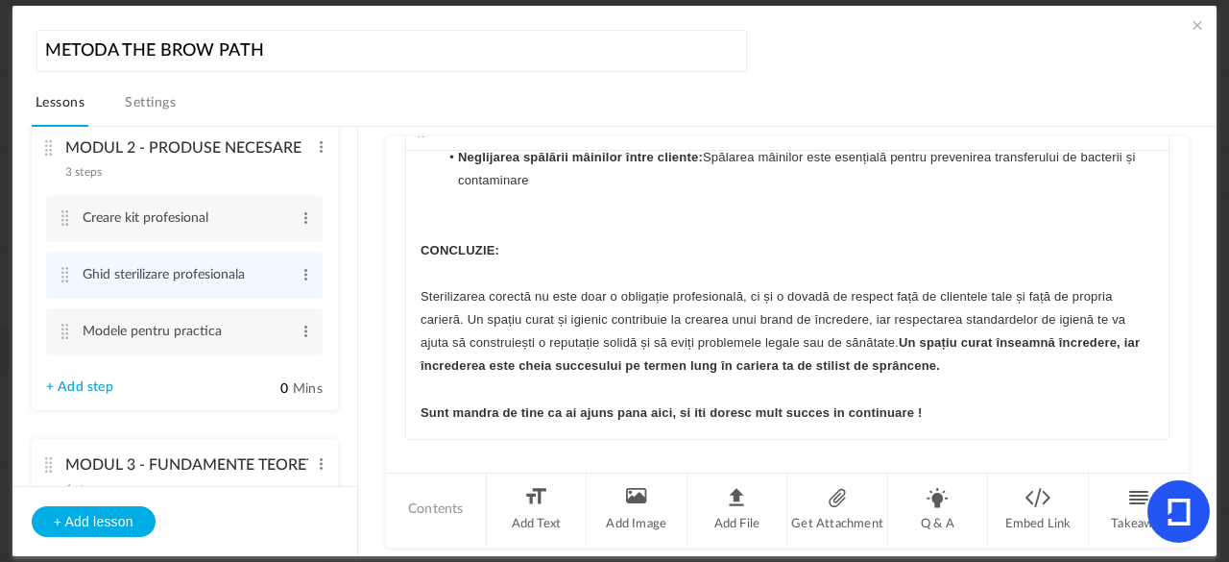
scroll to position [1970, 0]
click at [984, 401] on p "Sunt mandra de tine ca ai ajuns pana aici, si iti doresc mult succes in continu…" at bounding box center [788, 412] width 734 height 23
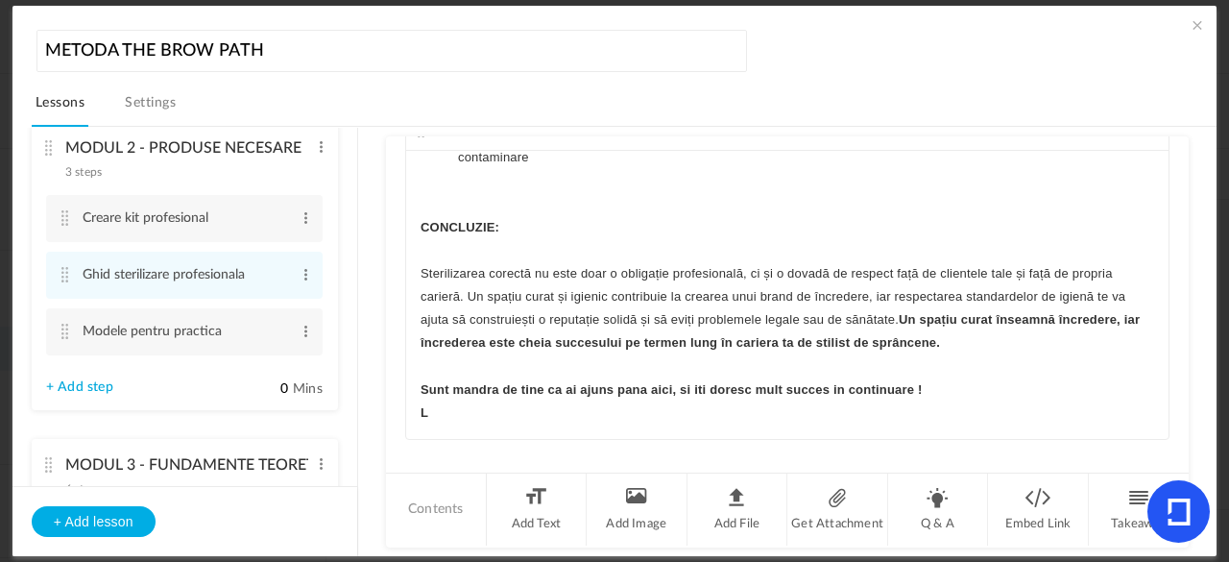
scroll to position [1975, 0]
drag, startPoint x: 1179, startPoint y: 374, endPoint x: 1178, endPoint y: 247, distance: 126.8
click at [1178, 247] on div "Text IGIENĂ ȘI STERILIZARE PROFESIONALĂ ÎN STILIZAREA SPRÂNCENELOR Acest modul …" at bounding box center [787, 303] width 803 height 334
drag, startPoint x: 1188, startPoint y: 262, endPoint x: 1182, endPoint y: 236, distance: 26.6
click at [1182, 236] on div "MODUL 1 - CLARITATE SI VIZIUNE PERSONALA 5 steps Edit Delete Contextul personal…" at bounding box center [624, 342] width 1185 height 430
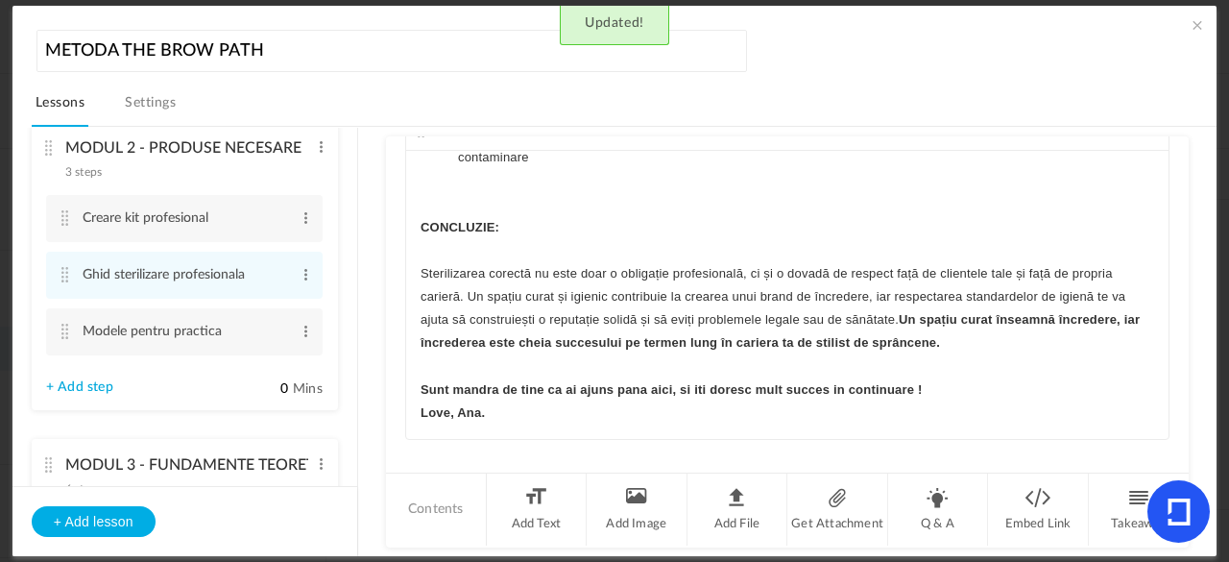
scroll to position [0, 0]
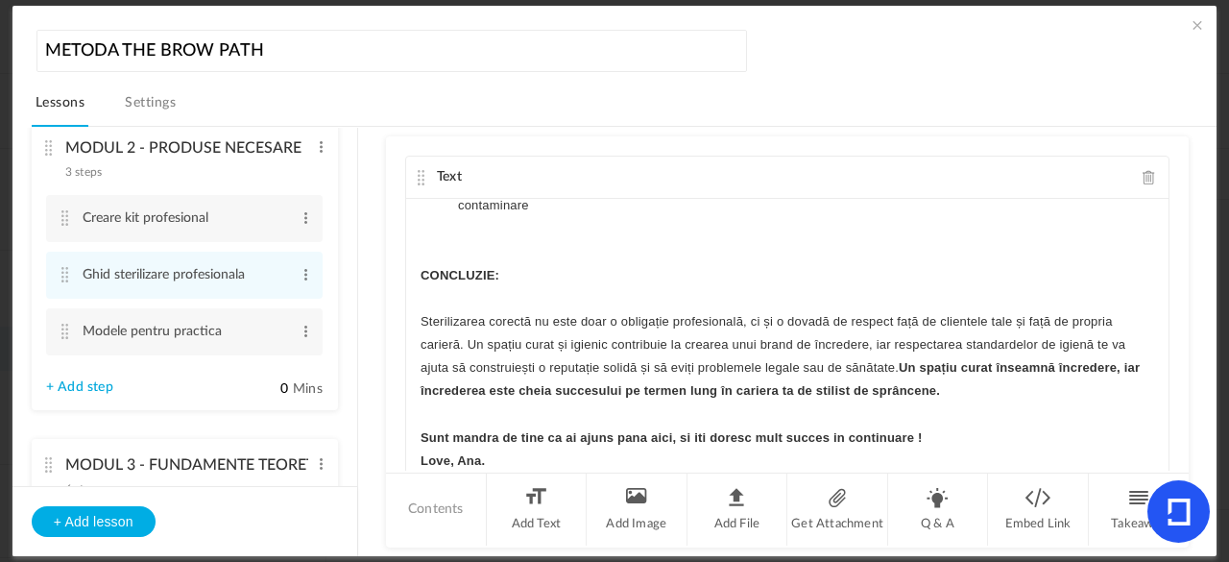
click at [421, 177] on cite at bounding box center [421, 177] width 13 height 15
click at [418, 176] on cite at bounding box center [421, 177] width 13 height 15
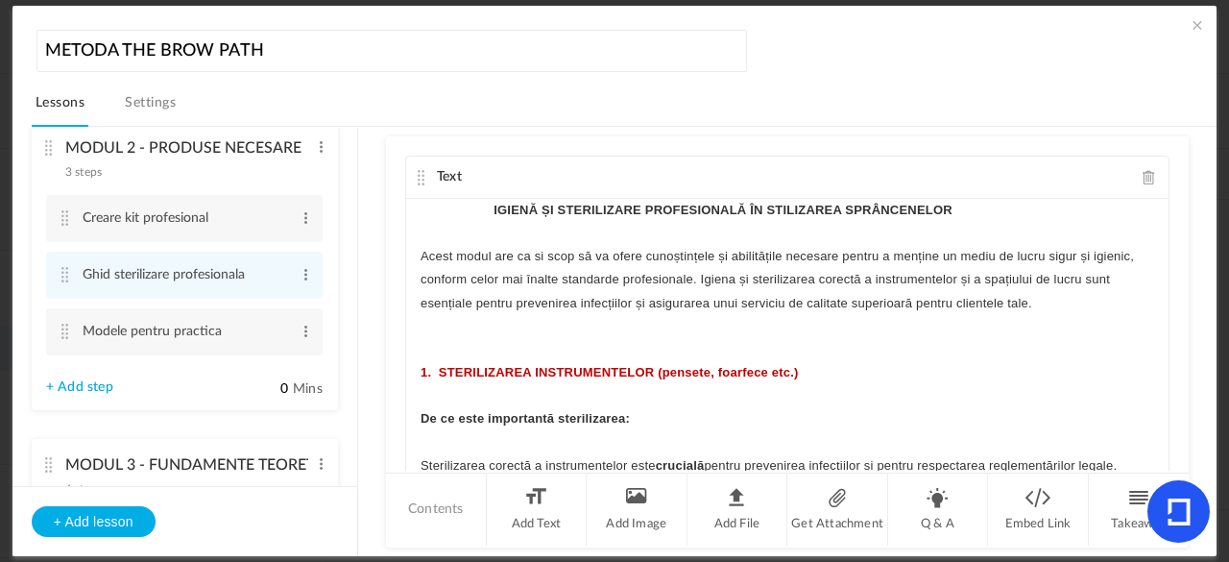
click at [423, 174] on cite at bounding box center [421, 177] width 13 height 15
click at [418, 174] on cite at bounding box center [421, 177] width 13 height 15
click at [300, 330] on span at bounding box center [306, 331] width 14 height 19
click at [280, 388] on link "Delete" at bounding box center [274, 386] width 75 height 23
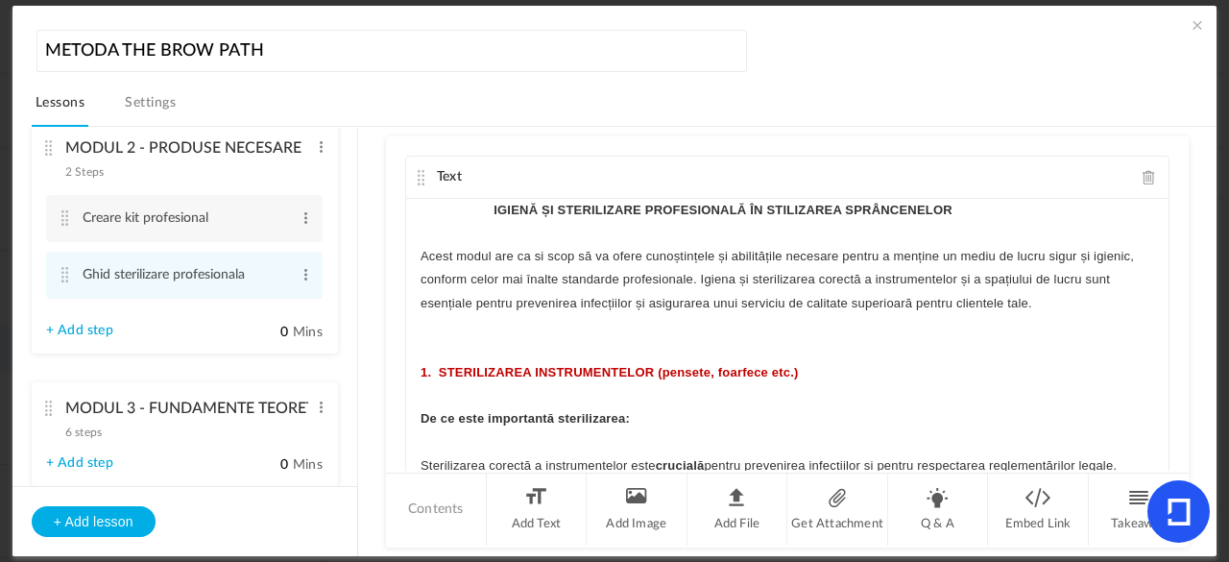
click at [1194, 27] on span at bounding box center [1197, 24] width 19 height 19
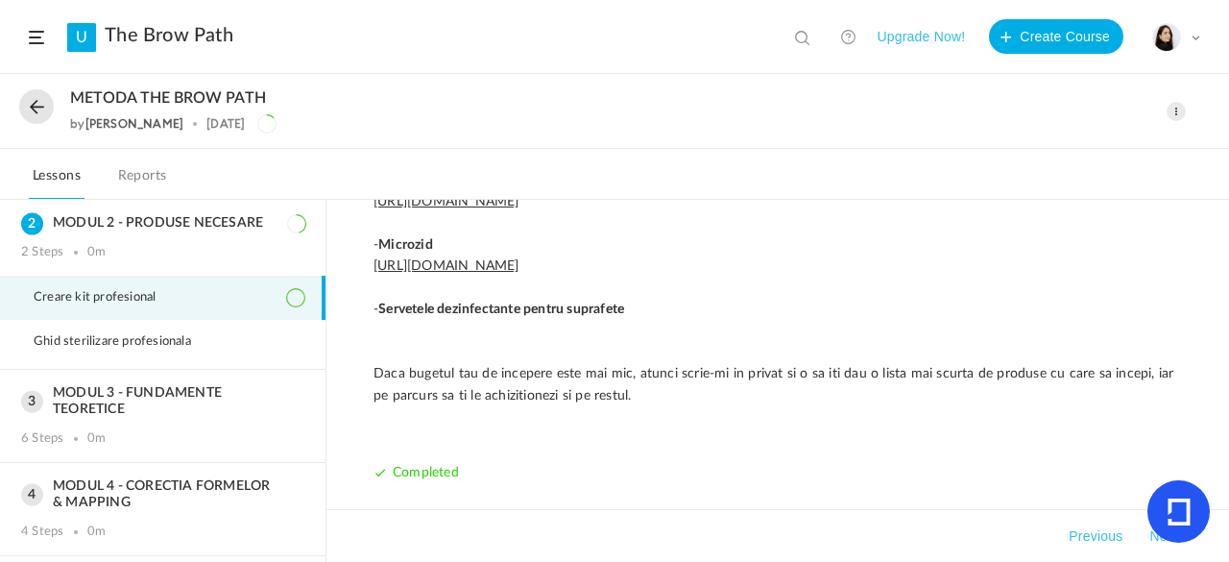
scroll to position [3334, 0]
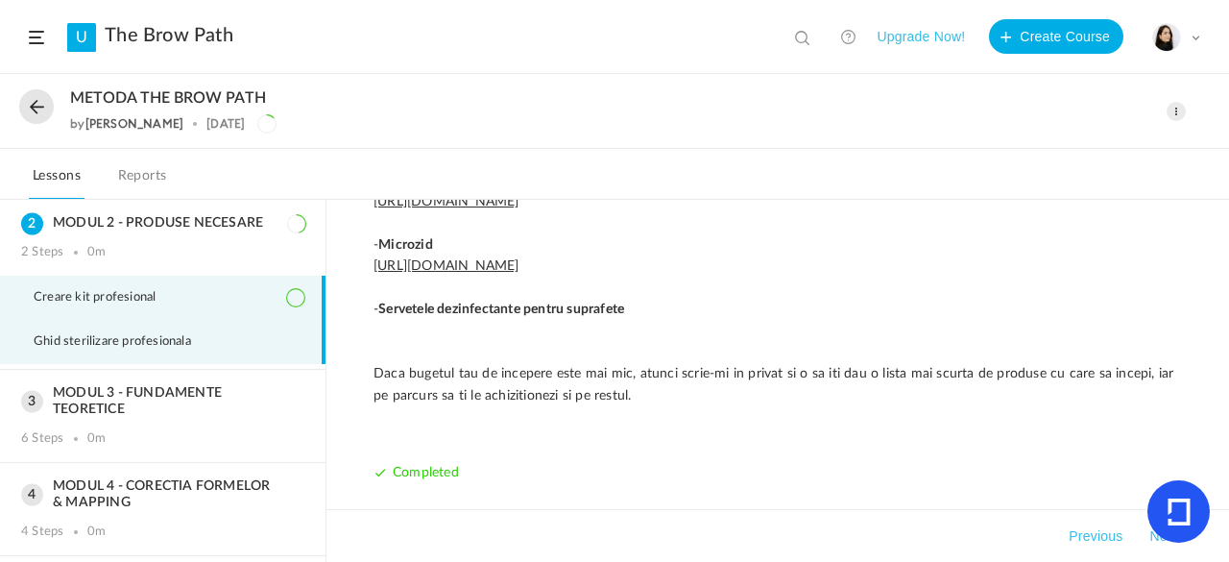
click at [245, 354] on li "Ghid sterilizare profesionala" at bounding box center [163, 342] width 326 height 44
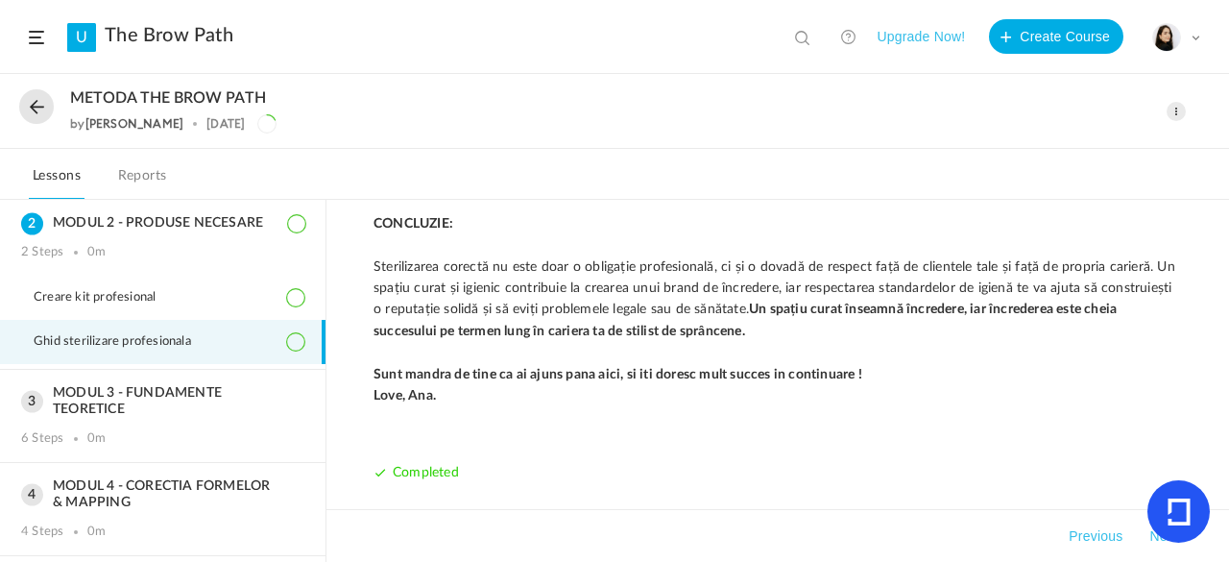
scroll to position [1936, 0]
click at [188, 403] on h3 "MODUL 3 - FUNDAMENTE TEORETICE" at bounding box center [162, 401] width 283 height 33
